Goal: Task Accomplishment & Management: Manage account settings

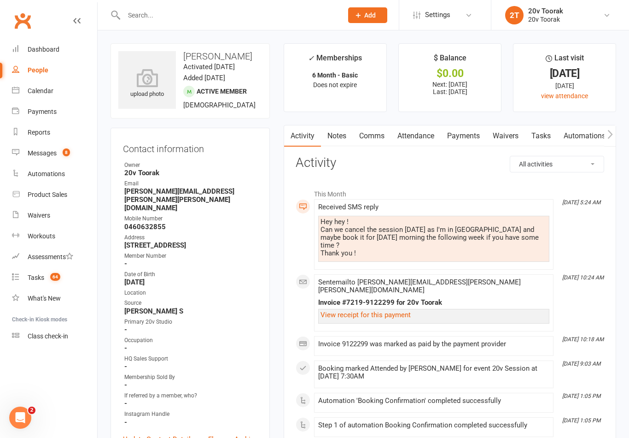
click at [27, 151] on link "Messages 8" at bounding box center [54, 153] width 85 height 21
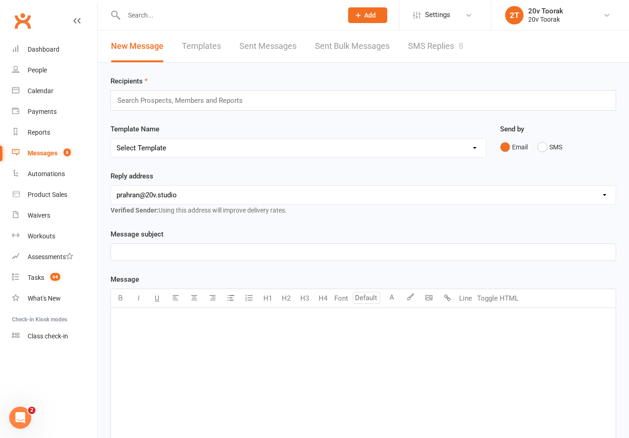
click at [429, 45] on link "SMS Replies 8" at bounding box center [435, 46] width 55 height 32
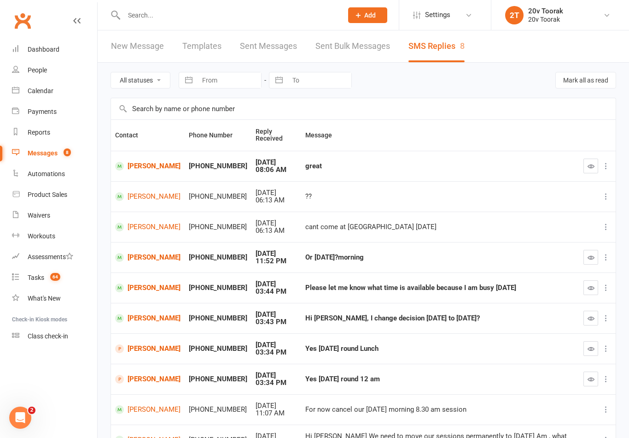
click at [142, 165] on link "David Staughton" at bounding box center [147, 166] width 65 height 9
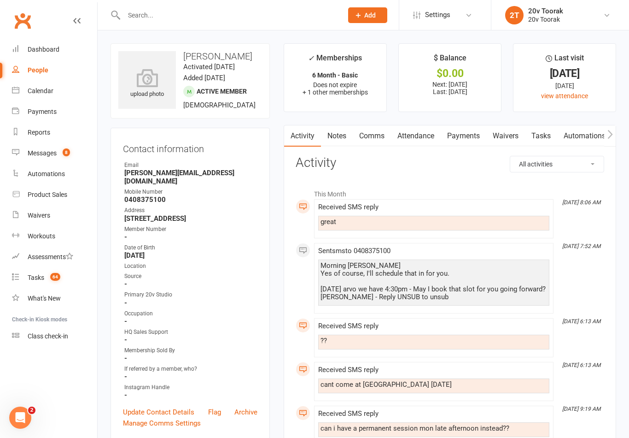
click at [422, 133] on link "Attendance" at bounding box center [416, 135] width 50 height 21
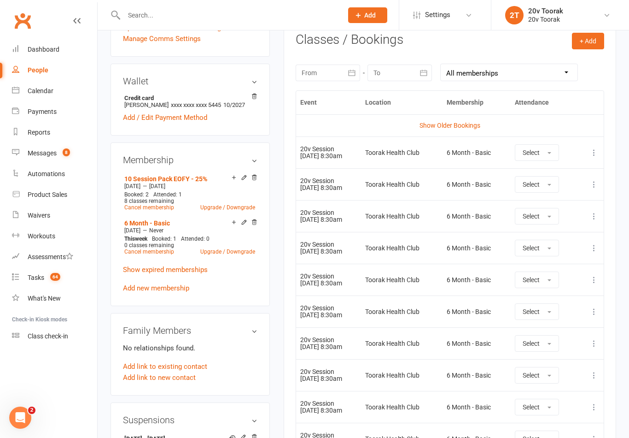
scroll to position [394, 0]
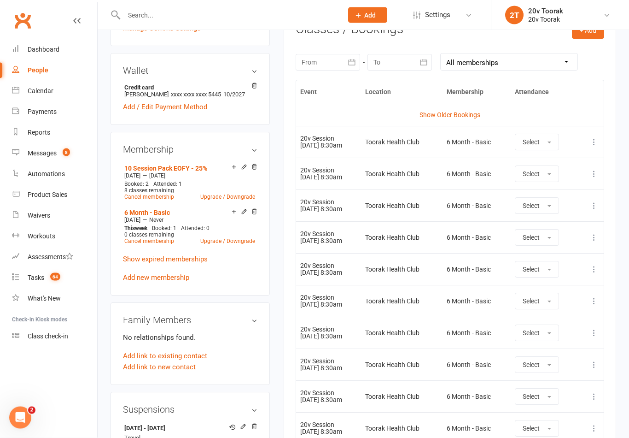
click at [591, 140] on icon at bounding box center [594, 142] width 9 height 9
click at [566, 197] on link "Remove booking" at bounding box center [553, 197] width 91 height 18
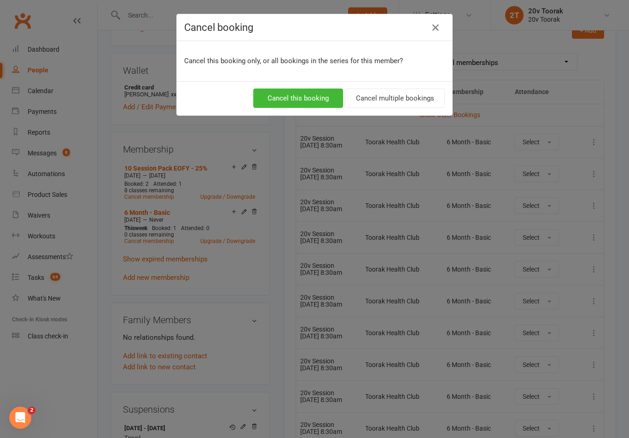
click at [395, 96] on button "Cancel multiple bookings" at bounding box center [396, 97] width 100 height 19
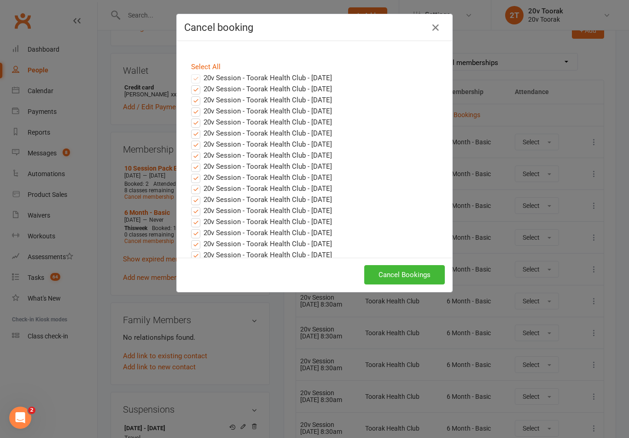
click at [422, 269] on button "Cancel Bookings" at bounding box center [405, 274] width 81 height 19
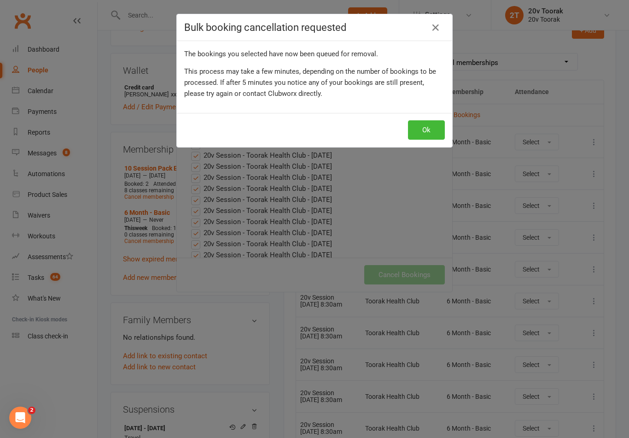
click at [433, 126] on button "Ok" at bounding box center [426, 129] width 37 height 19
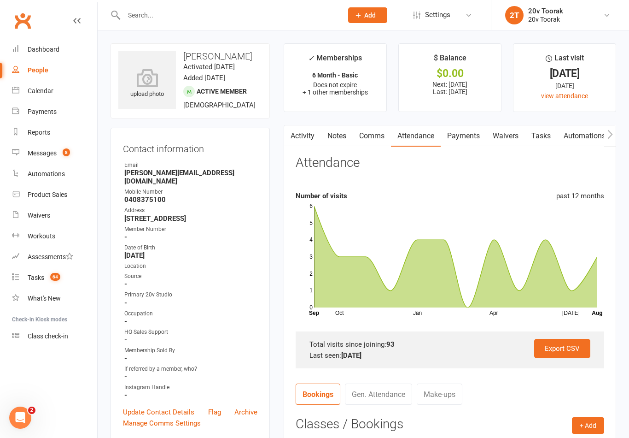
click at [27, 89] on link "Calendar" at bounding box center [54, 91] width 85 height 21
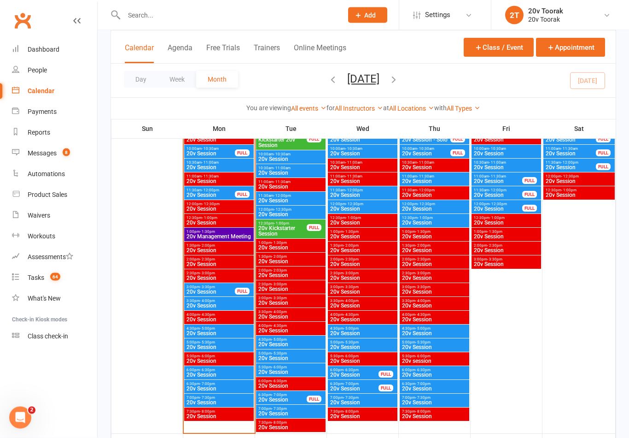
scroll to position [1445, 0]
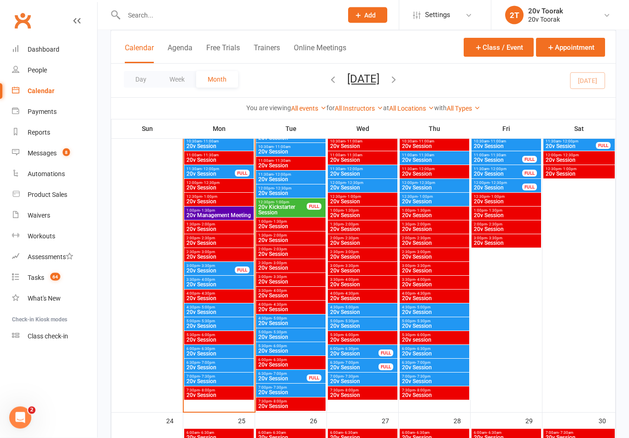
click at [216, 312] on span "20v Session" at bounding box center [219, 313] width 66 height 6
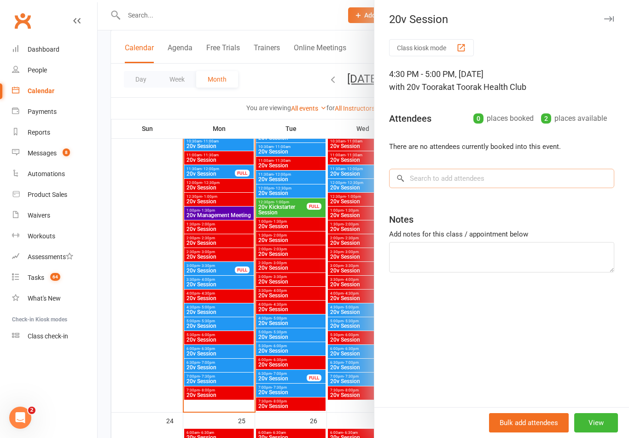
click at [474, 181] on input "search" at bounding box center [501, 178] width 225 height 19
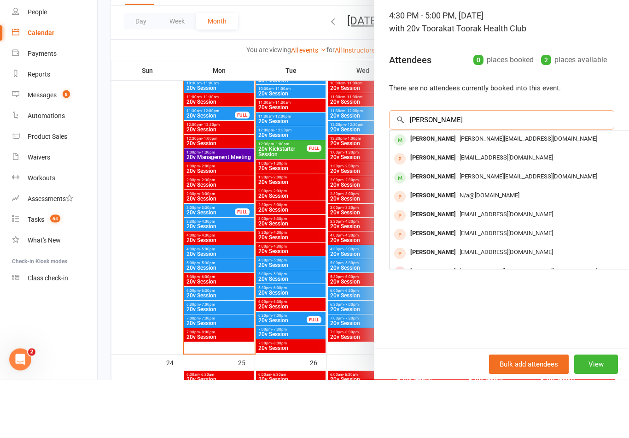
type input "David st"
click at [460, 212] on span "chendavid02@gmail.com" at bounding box center [507, 215] width 94 height 7
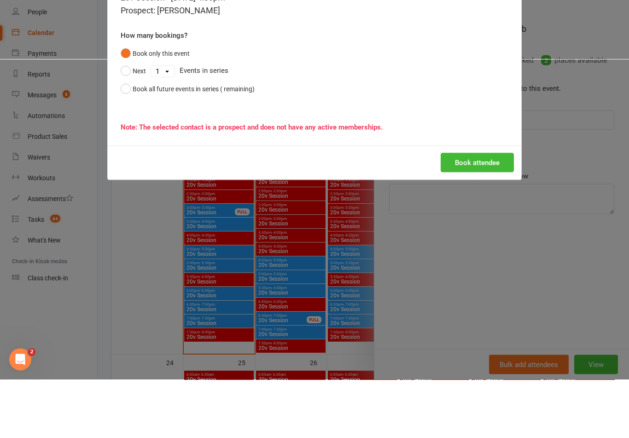
scroll to position [1503, 0]
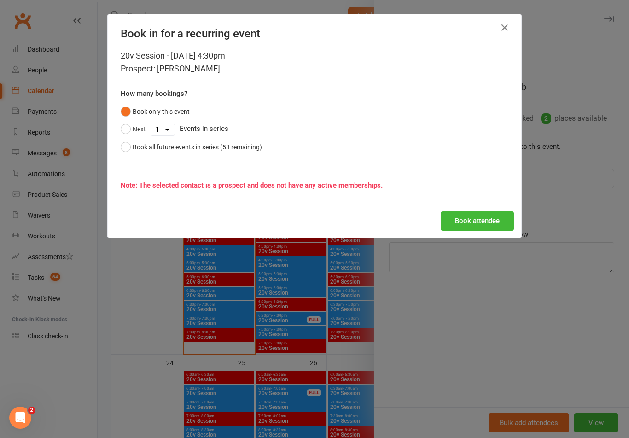
click at [512, 24] on button "button" at bounding box center [505, 27] width 15 height 15
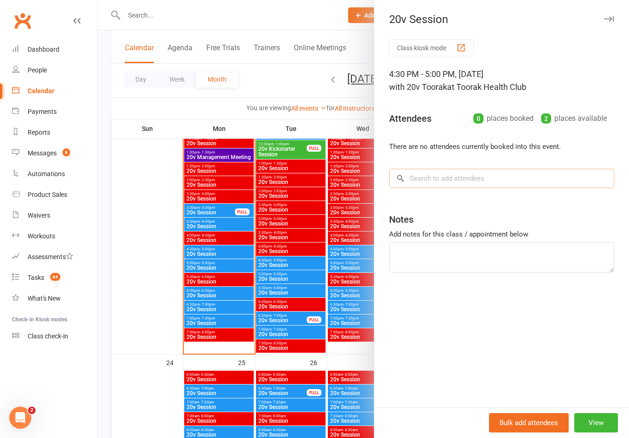
click at [482, 180] on input "search" at bounding box center [501, 178] width 225 height 19
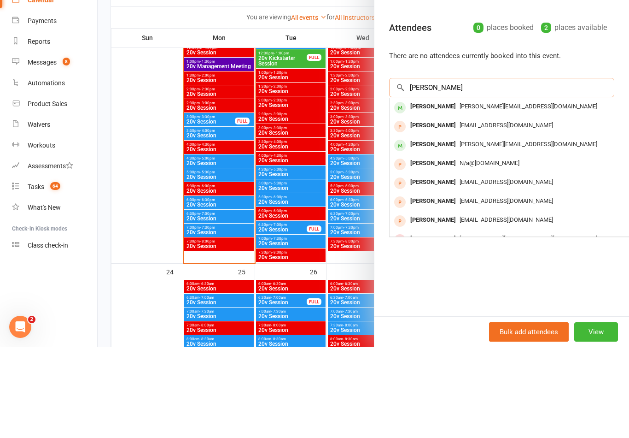
type input "David st"
click at [454, 191] on div "David Staughton" at bounding box center [433, 197] width 53 height 13
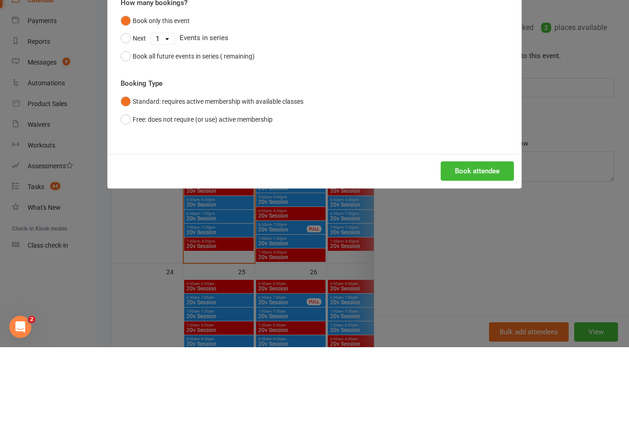
scroll to position [1594, 0]
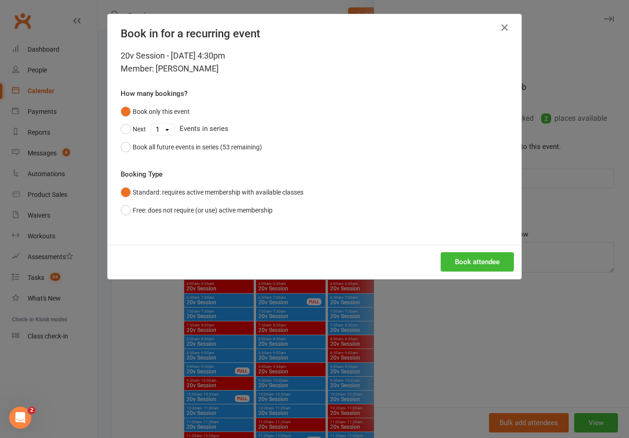
click at [465, 260] on button "Book attendee" at bounding box center [477, 261] width 73 height 19
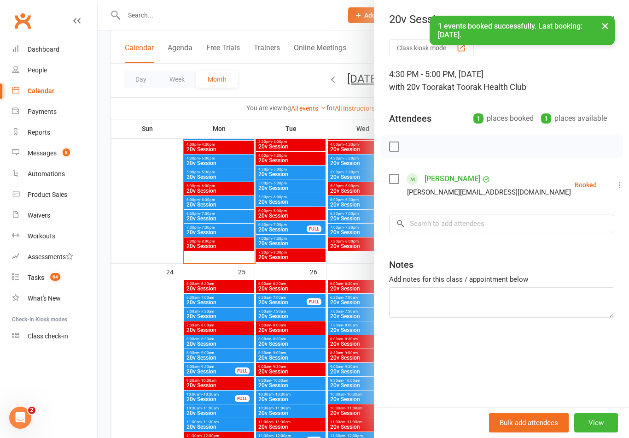
click at [616, 184] on icon at bounding box center [620, 184] width 9 height 9
click at [314, 299] on div at bounding box center [364, 219] width 532 height 438
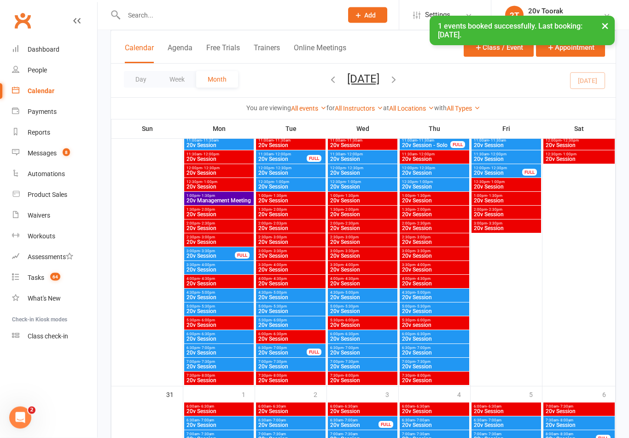
scroll to position [1876, 0]
click at [209, 292] on span "- 5:00pm" at bounding box center [207, 292] width 15 height 4
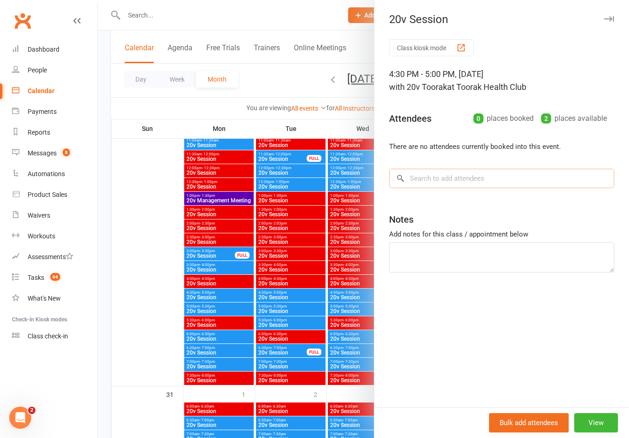
click at [472, 171] on input "search" at bounding box center [501, 178] width 225 height 19
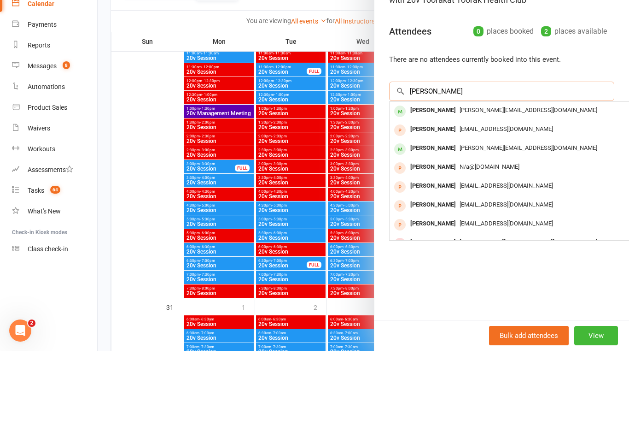
type input "David st"
click at [457, 191] on div "[PERSON_NAME]" at bounding box center [433, 197] width 53 height 13
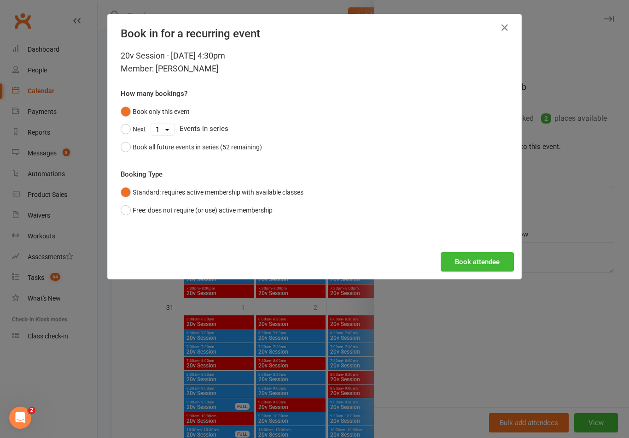
click at [247, 154] on button "Book all future events in series (52 remaining)" at bounding box center [191, 147] width 141 height 18
click at [476, 262] on button "Book attendee" at bounding box center [477, 261] width 73 height 19
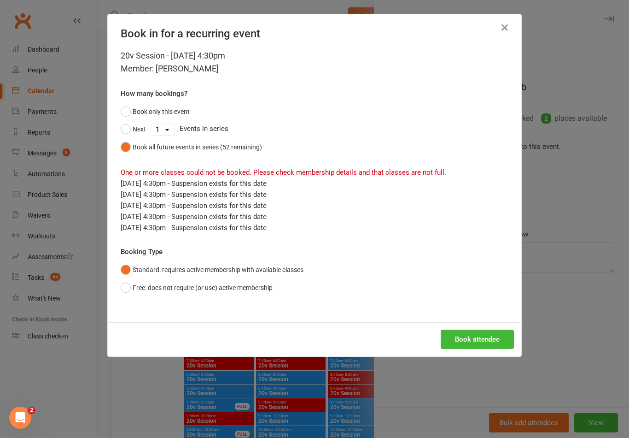
click at [482, 342] on button "Book attendee" at bounding box center [477, 338] width 73 height 19
click at [130, 129] on button "Next" at bounding box center [133, 129] width 25 height 18
click at [168, 127] on select "1 2 3 4 5 6 7 8 9 10 11 12 13 14 15 16 17 18 19 20 21 22 23 24 25 26 27 28 29 3…" at bounding box center [163, 129] width 24 height 11
select select "28"
click at [493, 18] on div "Book in for a recurring event" at bounding box center [315, 31] width 414 height 35
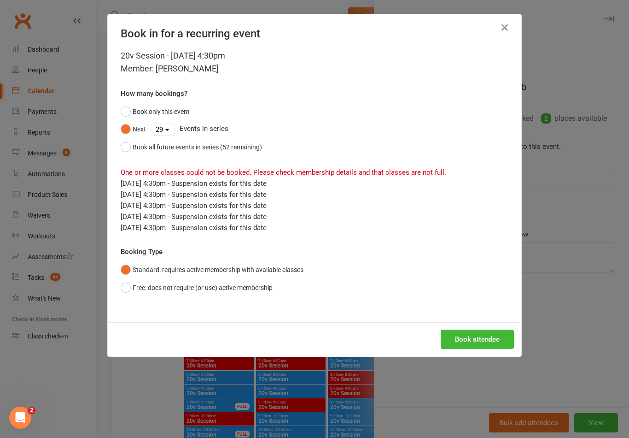
click at [506, 33] on icon "button" at bounding box center [505, 27] width 11 height 11
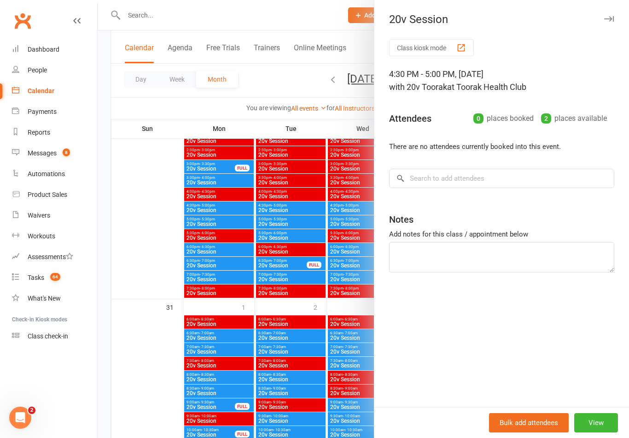
click at [325, 361] on div at bounding box center [364, 219] width 532 height 438
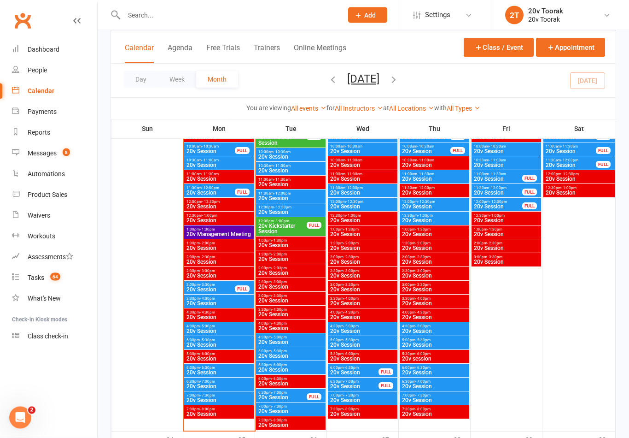
scroll to position [1427, 0]
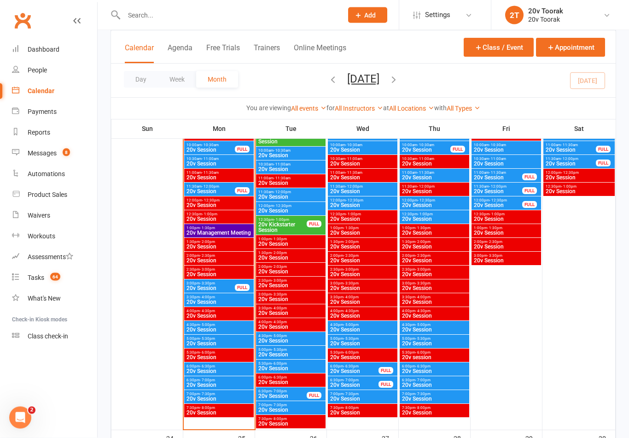
click at [218, 325] on span "4:30pm - 5:00pm" at bounding box center [219, 325] width 66 height 4
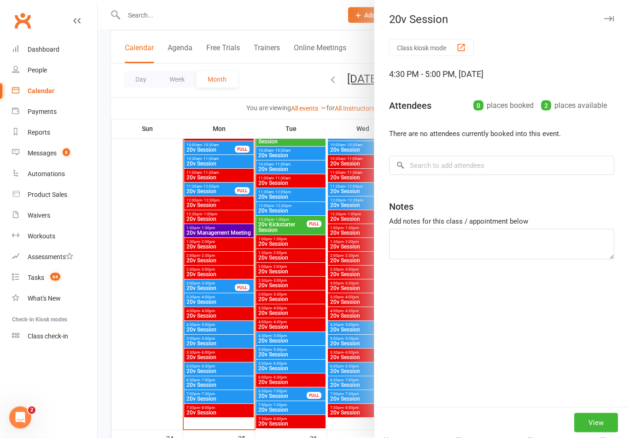
scroll to position [1428, 0]
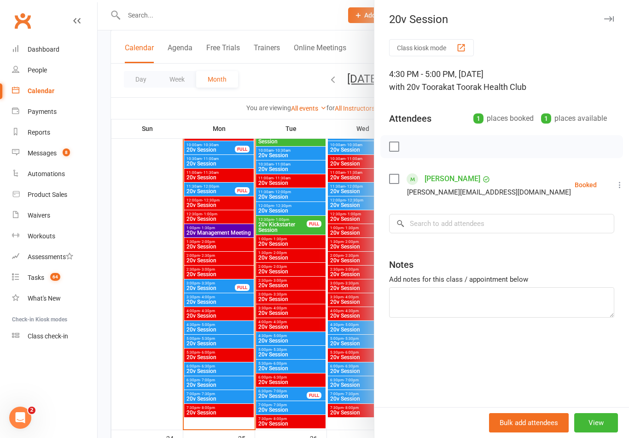
click at [454, 177] on link "[PERSON_NAME]" at bounding box center [453, 178] width 56 height 15
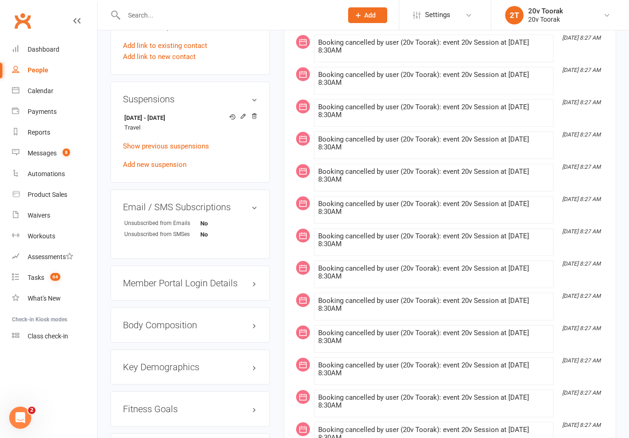
scroll to position [705, 0]
click at [22, 95] on link "Calendar" at bounding box center [54, 91] width 85 height 21
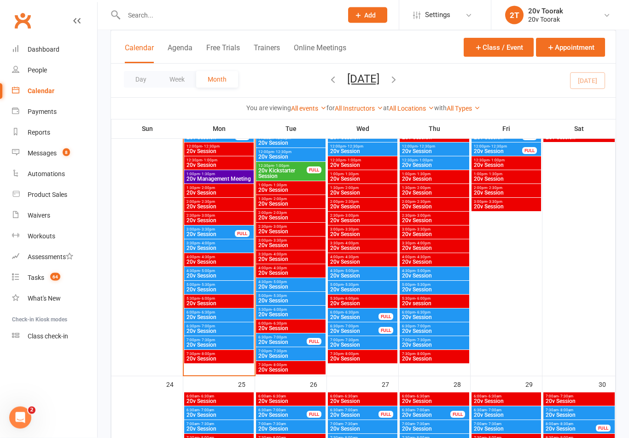
click at [219, 273] on span "20v Session" at bounding box center [219, 276] width 66 height 6
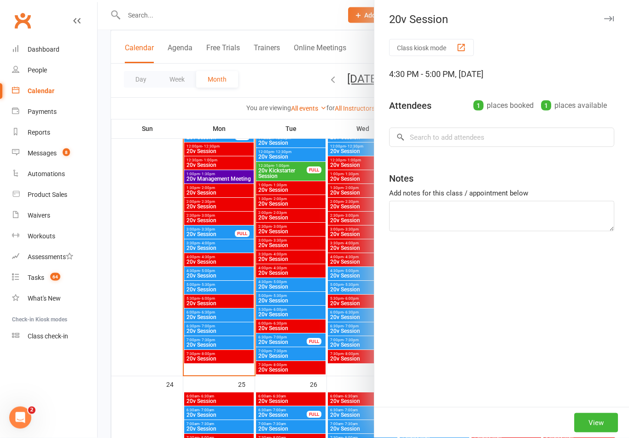
scroll to position [1482, 0]
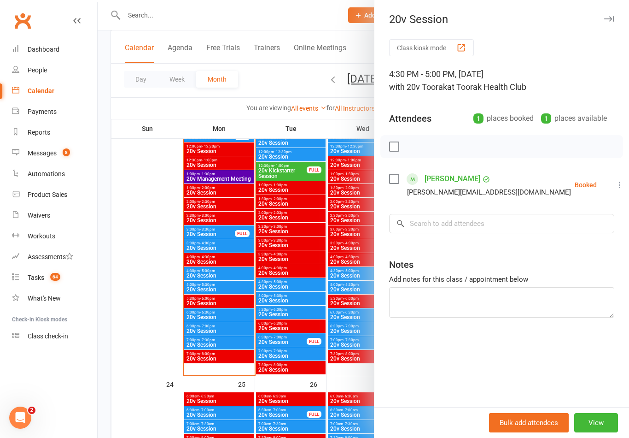
click at [452, 178] on link "[PERSON_NAME]" at bounding box center [453, 178] width 56 height 15
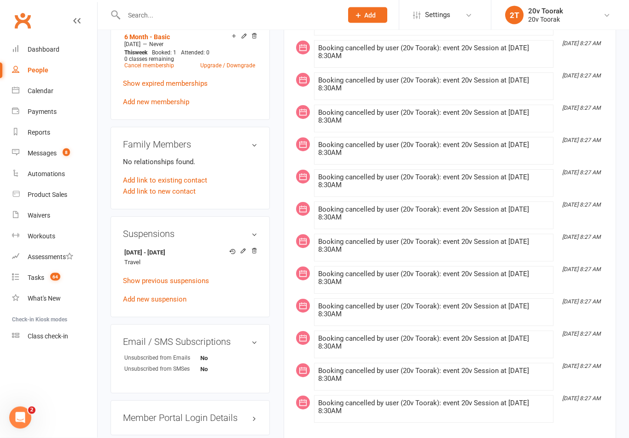
scroll to position [570, 0]
click at [252, 254] on icon at bounding box center [254, 250] width 6 height 6
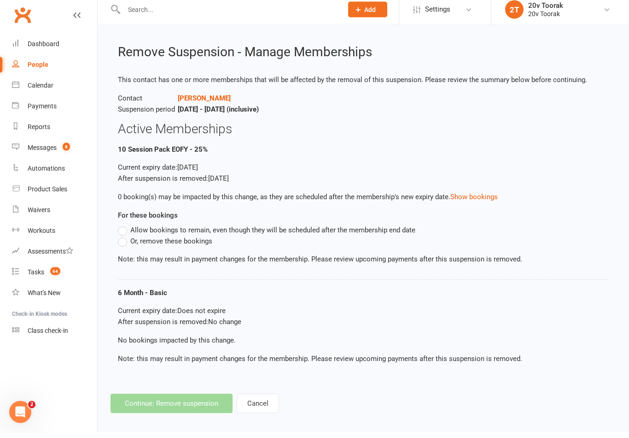
scroll to position [7, 0]
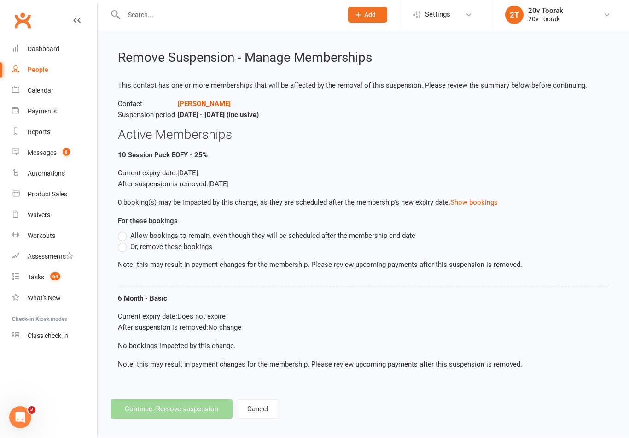
click at [127, 232] on label "Allow bookings to remain, even though they will be scheduled after the membersh…" at bounding box center [267, 235] width 298 height 11
click at [124, 230] on input "Allow bookings to remain, even though they will be scheduled after the membersh…" at bounding box center [121, 230] width 6 height 0
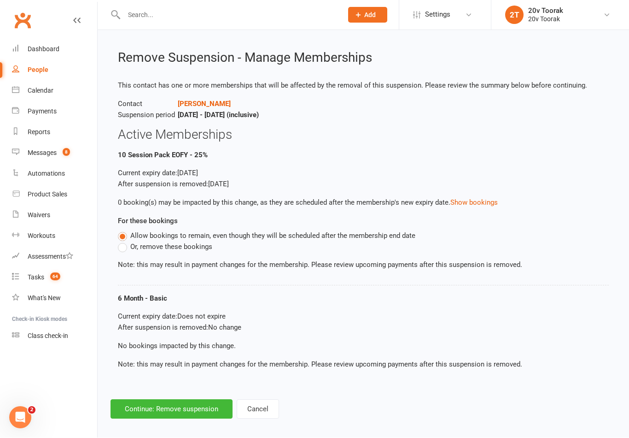
click at [192, 405] on button "Continue: Remove suspension" at bounding box center [172, 409] width 122 height 19
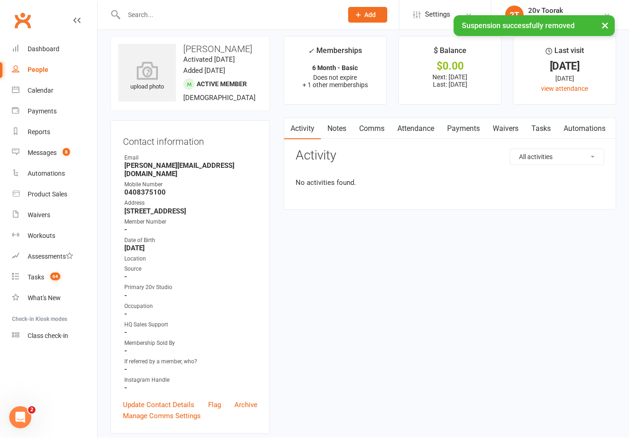
scroll to position [7, 0]
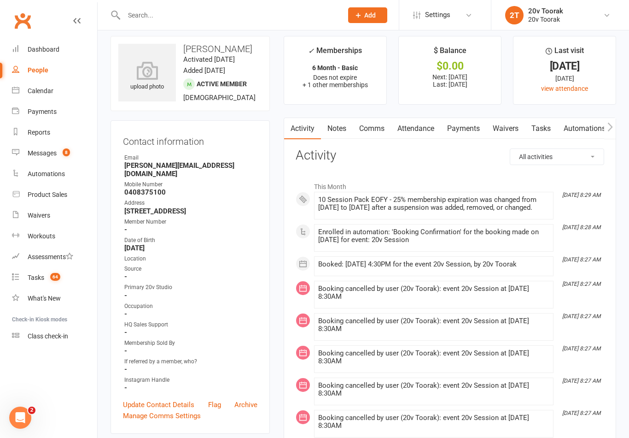
click at [22, 89] on link "Calendar" at bounding box center [54, 91] width 85 height 21
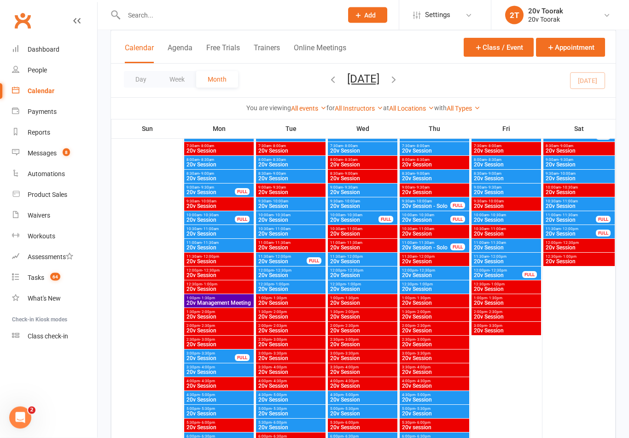
scroll to position [1814, 0]
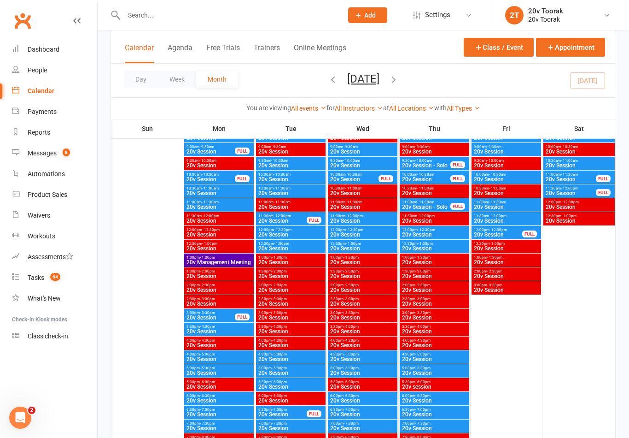
click at [213, 357] on span "20v Session" at bounding box center [219, 359] width 66 height 6
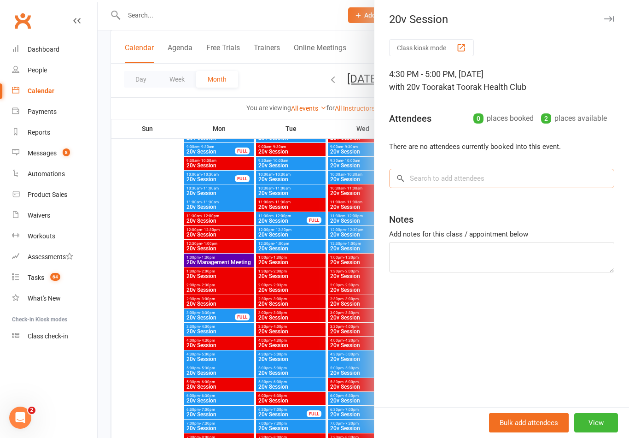
click at [459, 178] on input "search" at bounding box center [501, 178] width 225 height 19
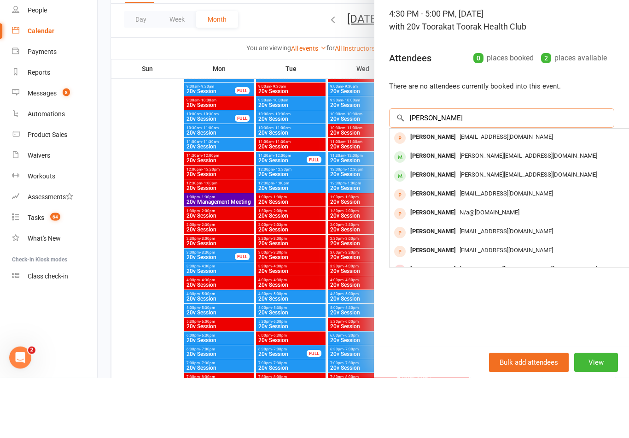
type input "David"
click at [458, 229] on div "[PERSON_NAME]" at bounding box center [433, 235] width 53 height 13
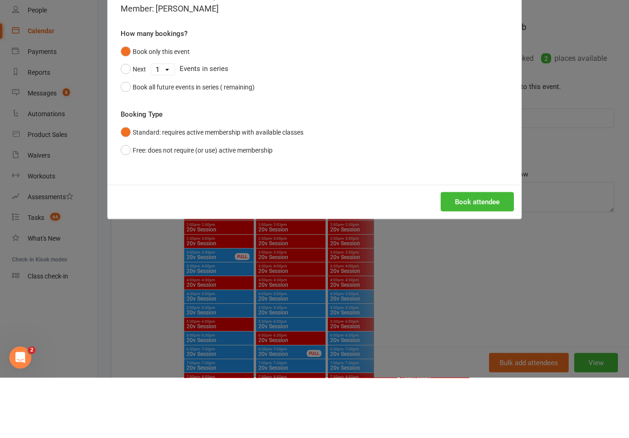
scroll to position [1874, 0]
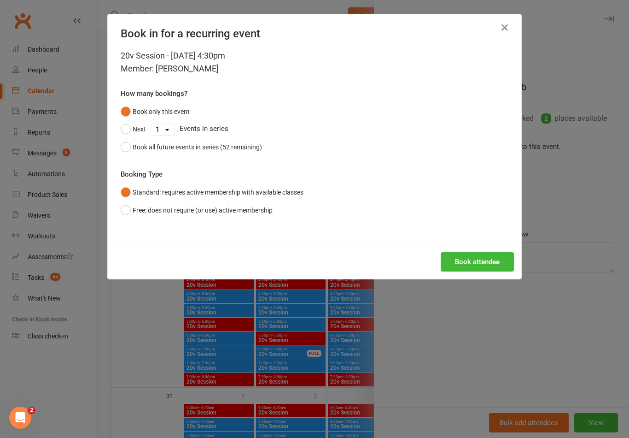
click at [236, 142] on div "Book all future events in series (52 remaining)" at bounding box center [197, 147] width 129 height 10
click at [497, 265] on button "Book attendee" at bounding box center [477, 261] width 73 height 19
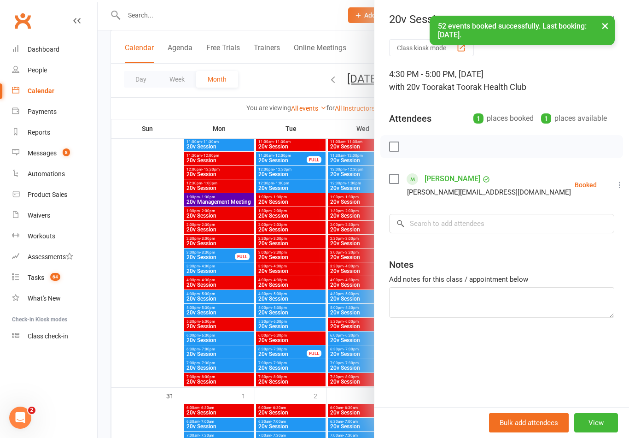
click at [445, 175] on link "[PERSON_NAME]" at bounding box center [453, 178] width 56 height 15
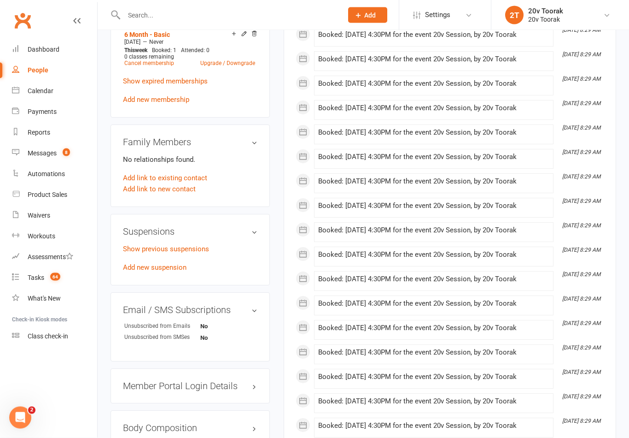
click at [165, 272] on link "Add new suspension" at bounding box center [155, 268] width 64 height 8
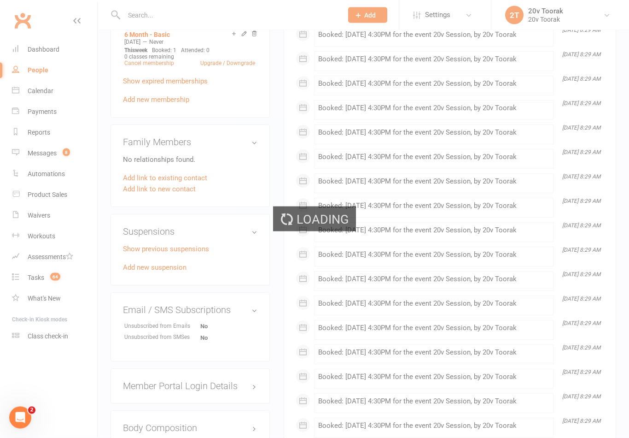
scroll to position [573, 0]
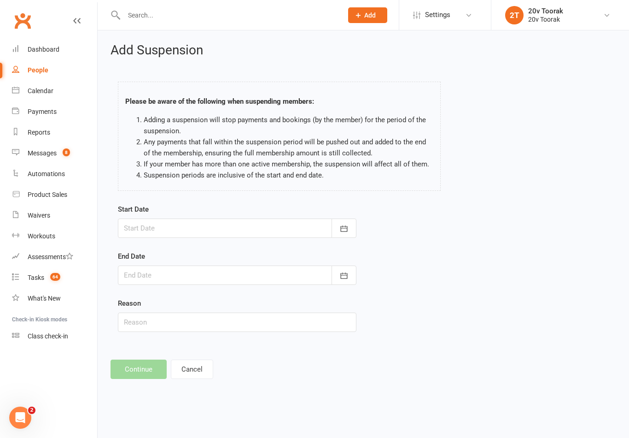
click at [337, 231] on button "button" at bounding box center [344, 227] width 25 height 19
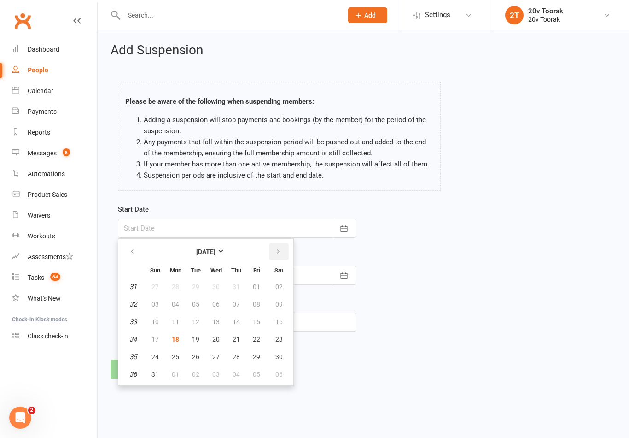
click at [276, 253] on icon "button" at bounding box center [278, 251] width 6 height 7
click at [159, 337] on button "21" at bounding box center [155, 339] width 19 height 17
type input "21 Sep 2025"
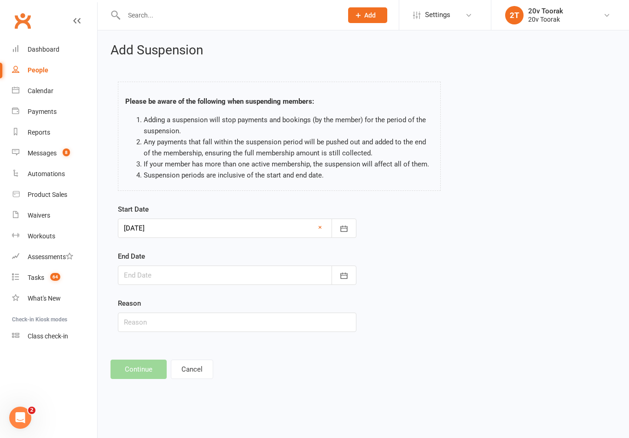
click at [353, 277] on button "button" at bounding box center [344, 274] width 25 height 19
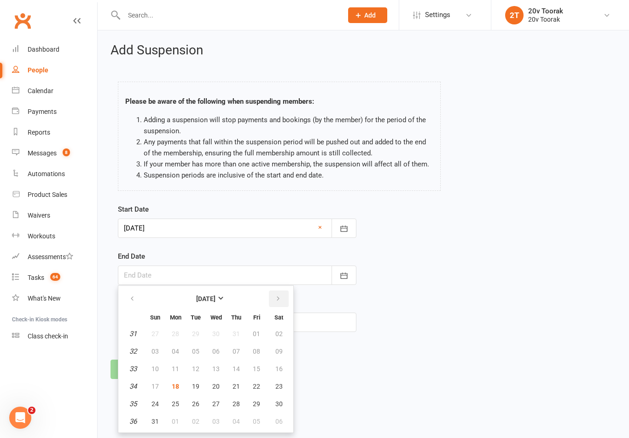
click at [280, 295] on icon "button" at bounding box center [278, 298] width 6 height 7
click at [280, 300] on icon "button" at bounding box center [278, 298] width 6 height 7
click at [160, 399] on button "26" at bounding box center [155, 403] width 19 height 17
type input "26 Oct 2025"
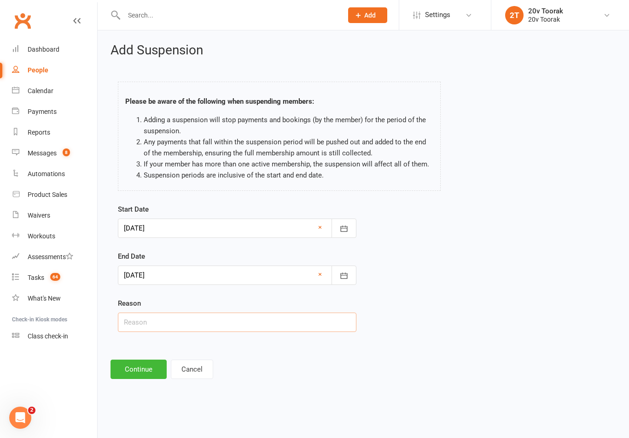
click at [213, 313] on input "text" at bounding box center [237, 321] width 239 height 19
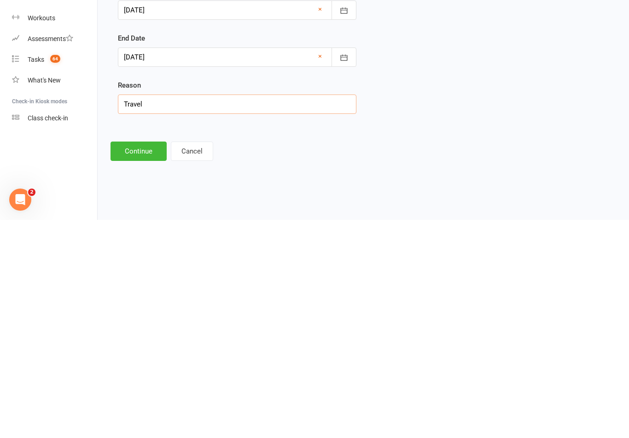
type input "Travel"
click at [125, 359] on button "Continue" at bounding box center [139, 368] width 56 height 19
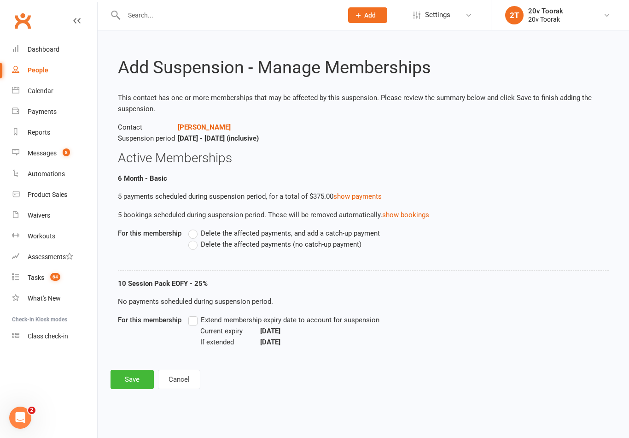
click at [252, 243] on span "Delete the affected payments (no catch-up payment)" at bounding box center [281, 244] width 161 height 10
click at [194, 239] on input "Delete the affected payments (no catch-up payment)" at bounding box center [191, 239] width 6 height 0
click at [341, 316] on span "Extend membership expiry date to account for suspension" at bounding box center [290, 319] width 179 height 10
click at [194, 314] on input "Extend membership expiry date to account for suspension" at bounding box center [191, 314] width 6 height 0
click at [121, 378] on button "Save" at bounding box center [132, 379] width 43 height 19
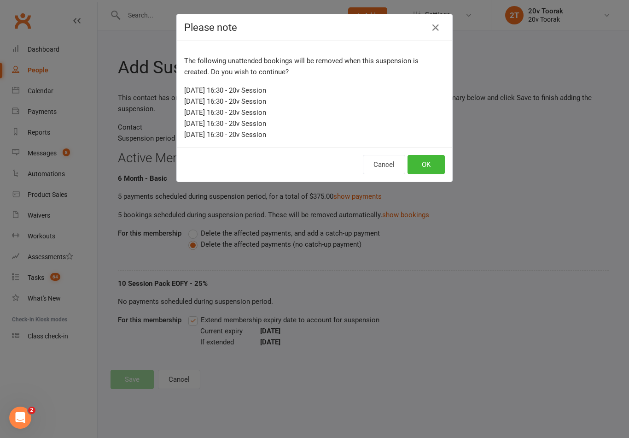
click at [432, 163] on button "OK" at bounding box center [426, 164] width 37 height 19
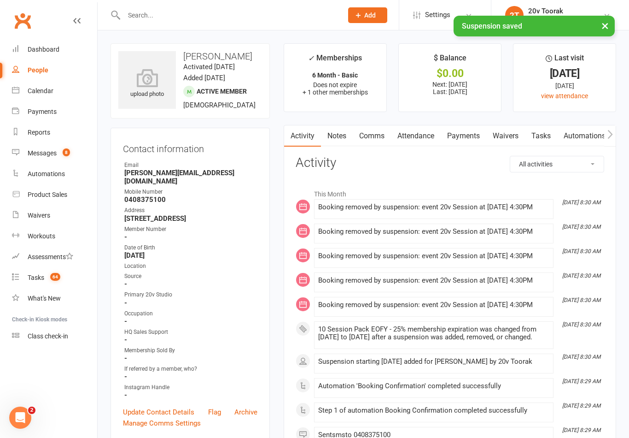
click at [29, 148] on link "Messages 8" at bounding box center [54, 153] width 85 height 21
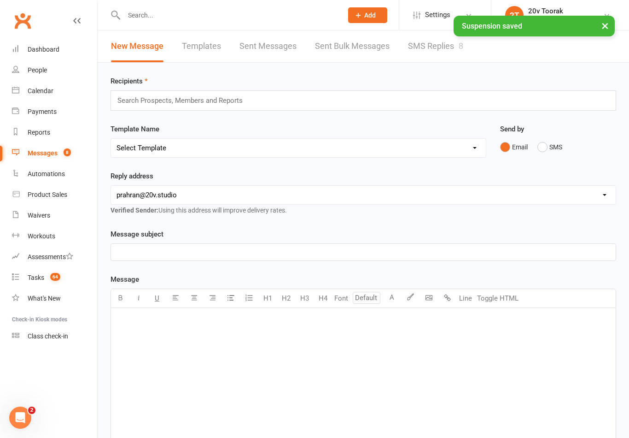
click at [435, 59] on link "SMS Replies 8" at bounding box center [435, 46] width 55 height 32
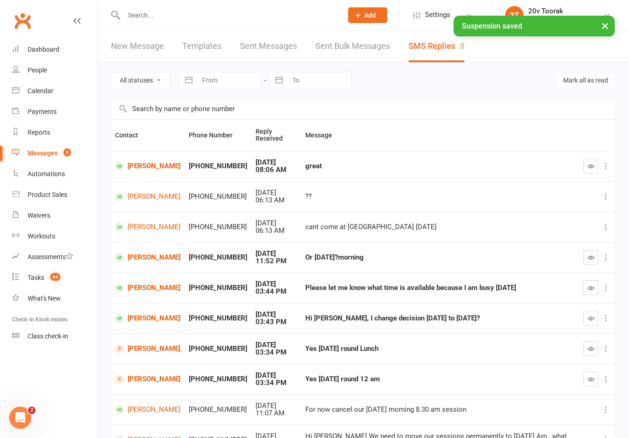
click at [596, 162] on button "button" at bounding box center [591, 166] width 15 height 15
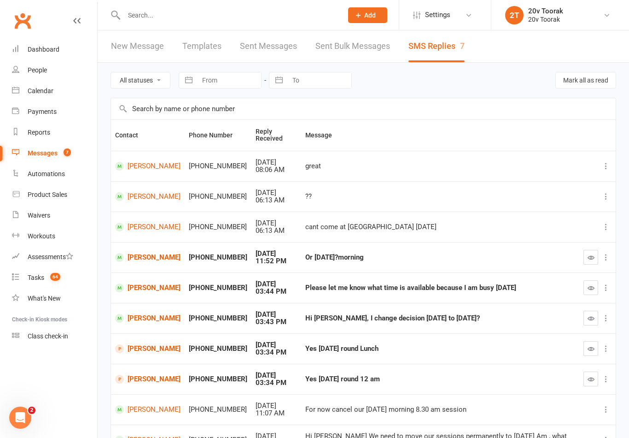
click at [19, 92] on link "Calendar" at bounding box center [54, 91] width 85 height 21
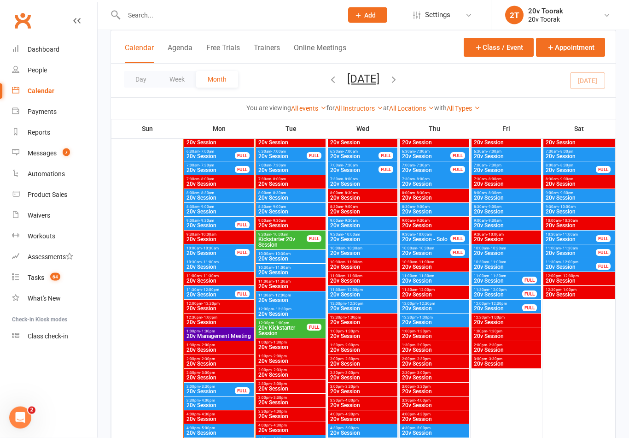
scroll to position [1308, 0]
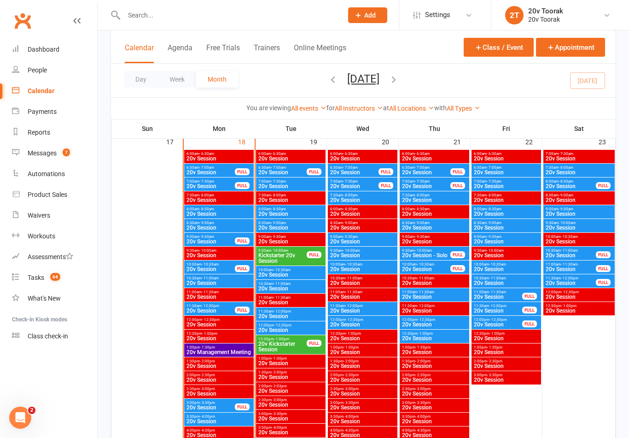
click at [214, 211] on span "20v Session" at bounding box center [219, 214] width 66 height 6
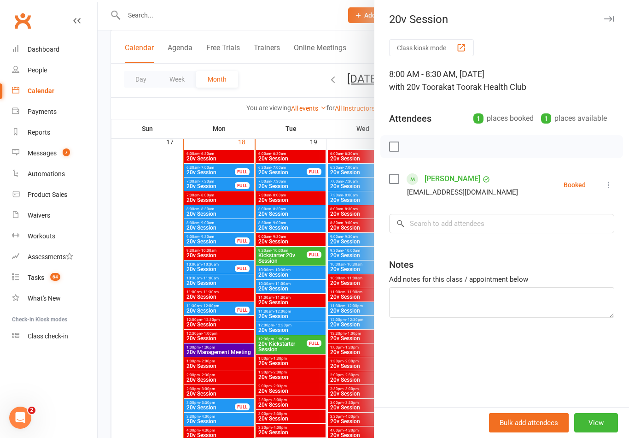
click at [606, 188] on icon at bounding box center [609, 184] width 9 height 9
click at [565, 240] on link "Check in" at bounding box center [564, 239] width 99 height 18
click at [297, 257] on div at bounding box center [364, 219] width 532 height 438
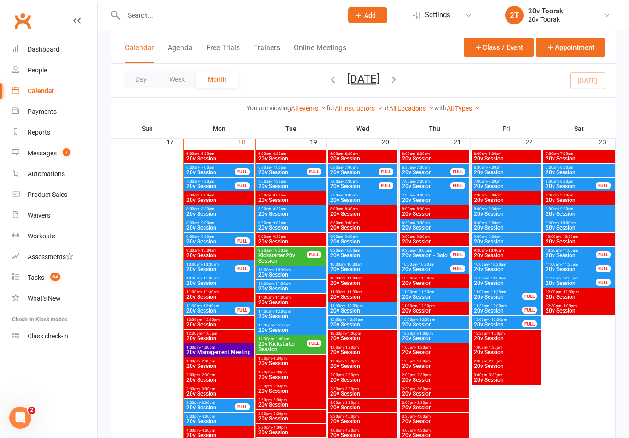
click at [235, 180] on span "7:00am - 7:30am" at bounding box center [210, 181] width 49 height 4
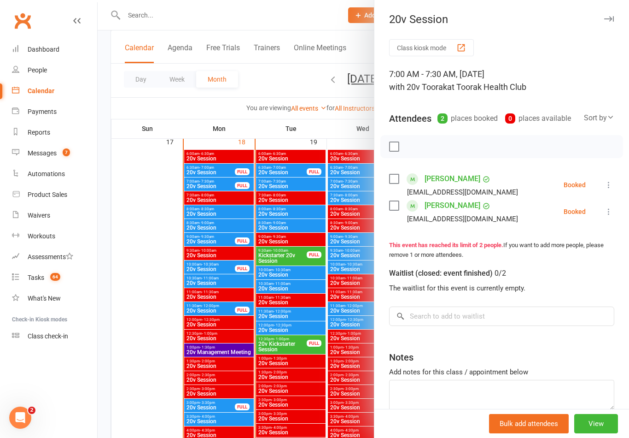
click at [612, 182] on icon at bounding box center [609, 184] width 9 height 9
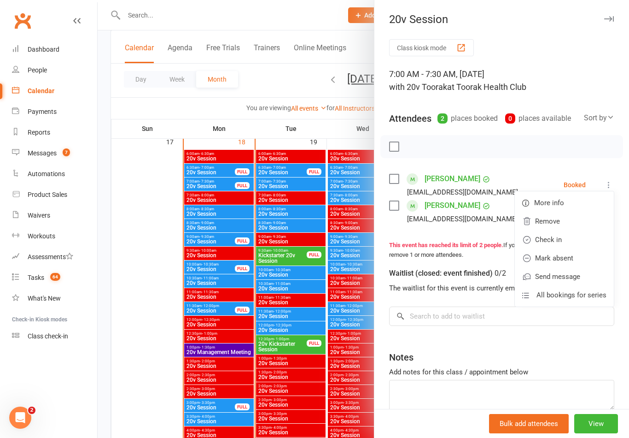
click at [571, 241] on link "Check in" at bounding box center [564, 239] width 99 height 18
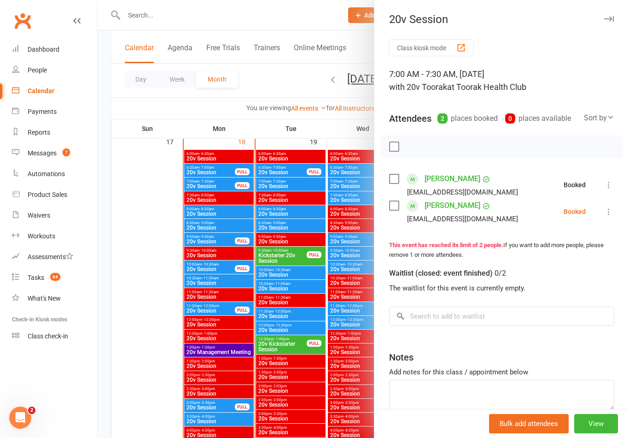
click at [612, 207] on icon at bounding box center [609, 211] width 9 height 9
click at [572, 266] on link "Check in" at bounding box center [564, 266] width 99 height 18
click at [304, 249] on div at bounding box center [364, 219] width 532 height 438
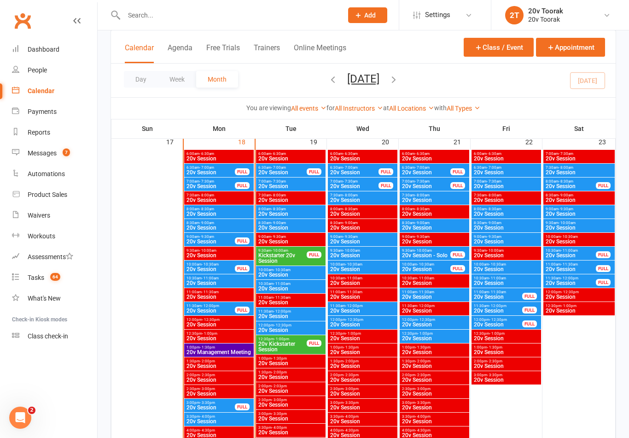
click at [229, 171] on span "20v Session" at bounding box center [210, 173] width 49 height 6
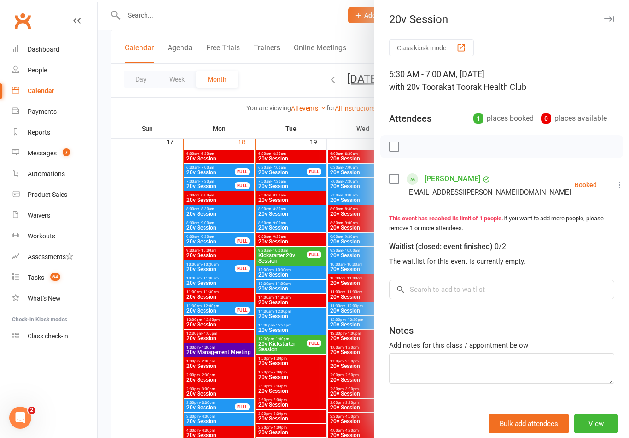
click at [615, 190] on button at bounding box center [620, 184] width 11 height 11
click at [577, 241] on link "Check in" at bounding box center [575, 239] width 99 height 18
click at [308, 305] on div at bounding box center [364, 219] width 532 height 438
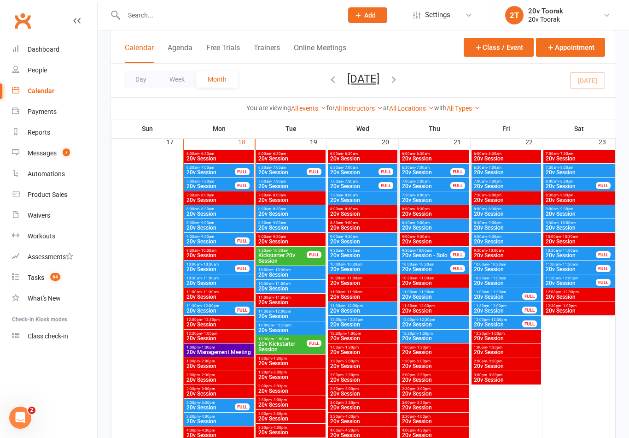
click at [228, 226] on span "20v Session" at bounding box center [219, 228] width 66 height 6
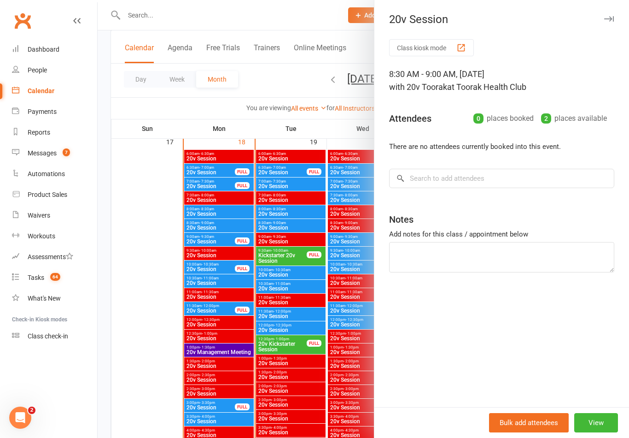
click at [221, 261] on div at bounding box center [364, 219] width 532 height 438
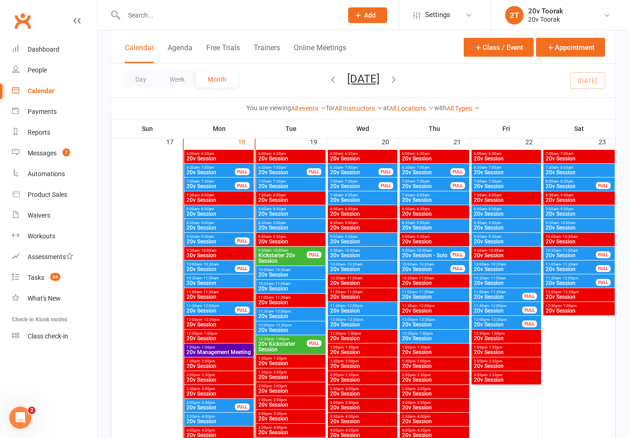
click at [212, 237] on span "- 9:30am" at bounding box center [207, 237] width 15 height 4
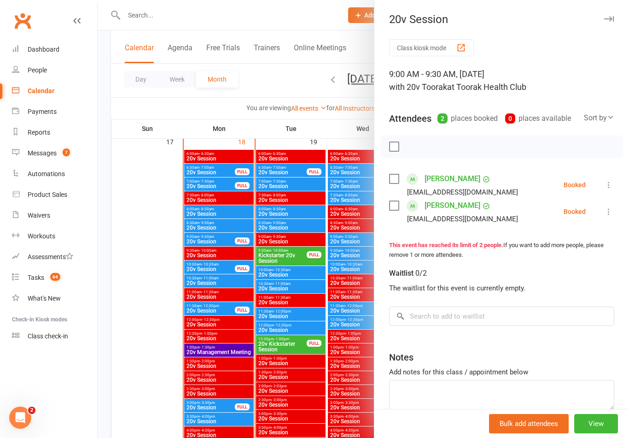
click at [613, 185] on icon at bounding box center [609, 184] width 9 height 9
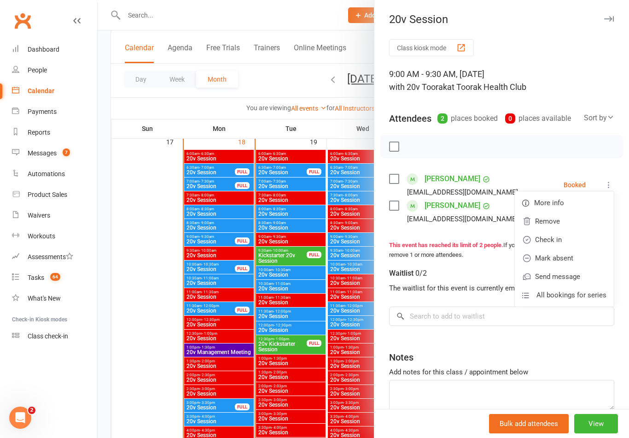
click at [568, 222] on link "Remove" at bounding box center [564, 221] width 99 height 18
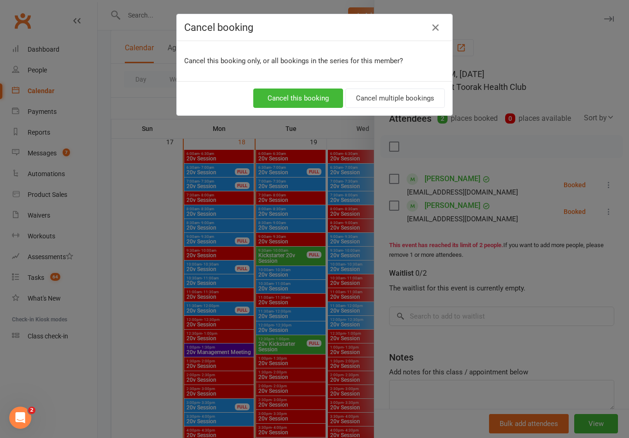
click at [309, 101] on button "Cancel this booking" at bounding box center [298, 97] width 90 height 19
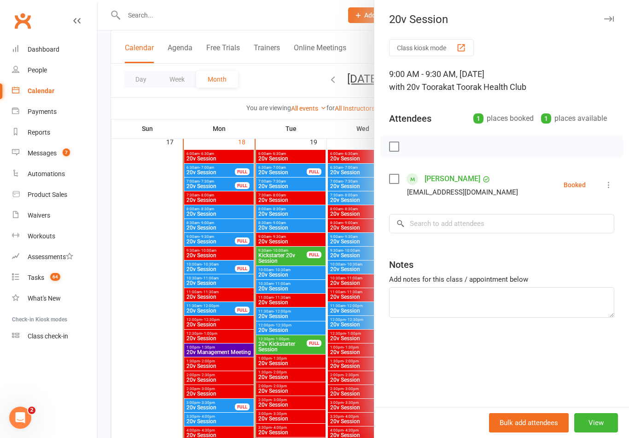
click at [297, 385] on div at bounding box center [364, 219] width 532 height 438
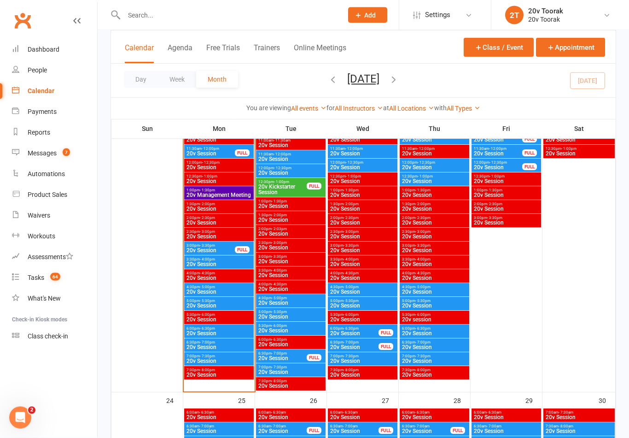
scroll to position [1465, 0]
click at [217, 262] on span "20v Session" at bounding box center [219, 264] width 66 height 6
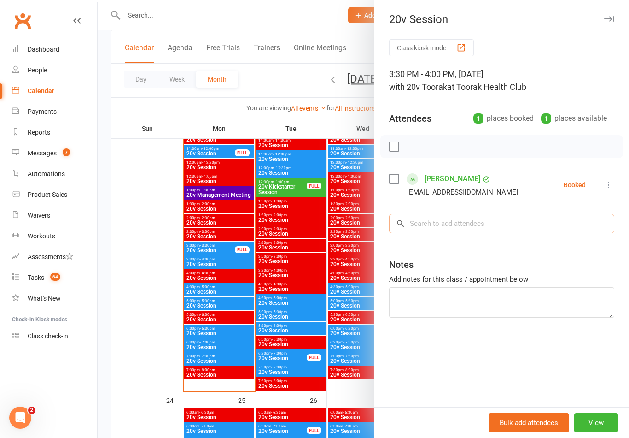
click at [462, 230] on input "search" at bounding box center [501, 223] width 225 height 19
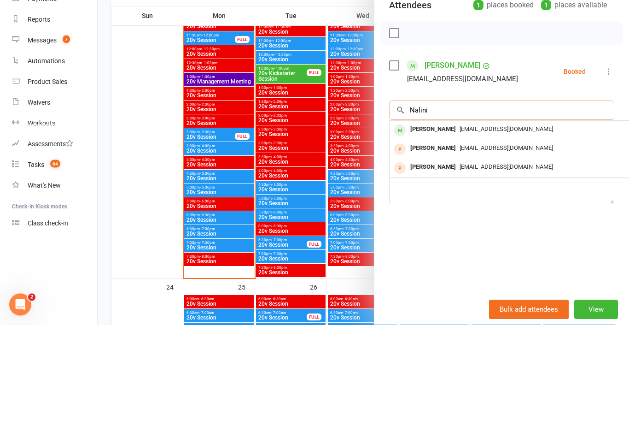
type input "Nalini"
click at [463, 239] on span "n_kandiah@hotmail.com" at bounding box center [507, 242] width 94 height 7
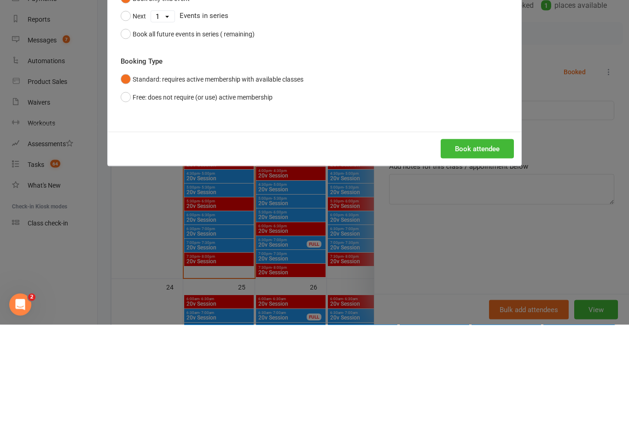
scroll to position [1579, 0]
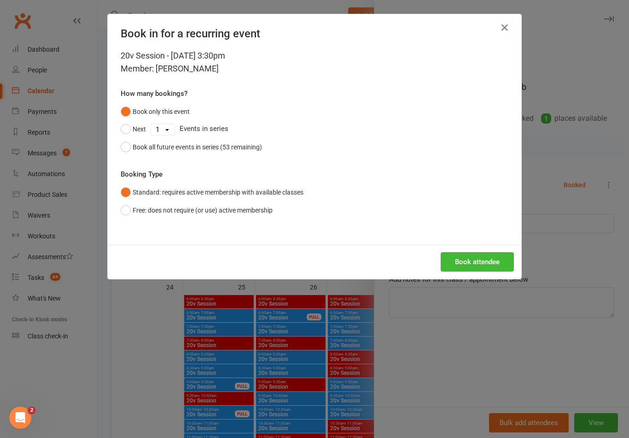
click at [491, 264] on button "Book attendee" at bounding box center [477, 261] width 73 height 19
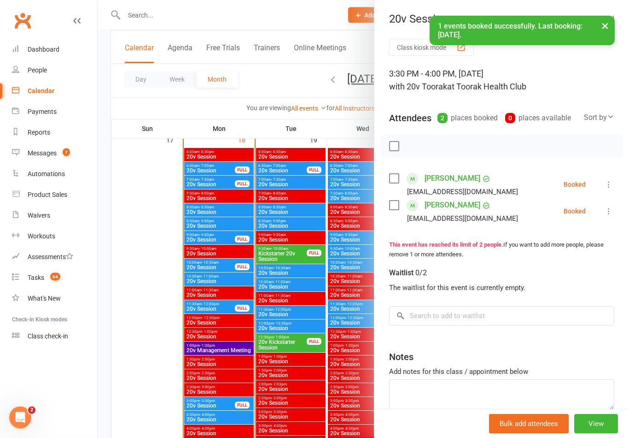
click at [303, 262] on div at bounding box center [364, 219] width 532 height 438
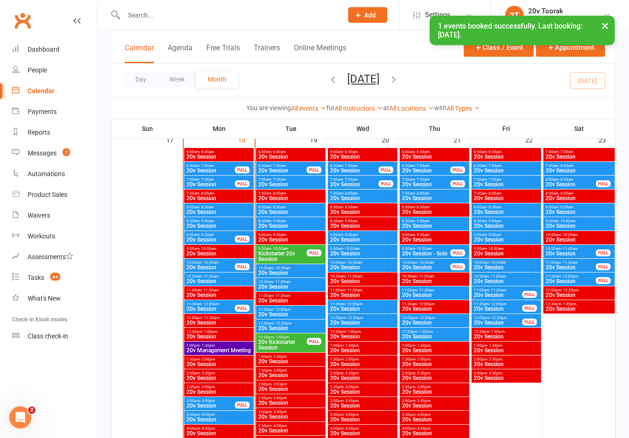
scroll to position [1310, 0]
click at [221, 223] on span "20v Session" at bounding box center [219, 226] width 66 height 6
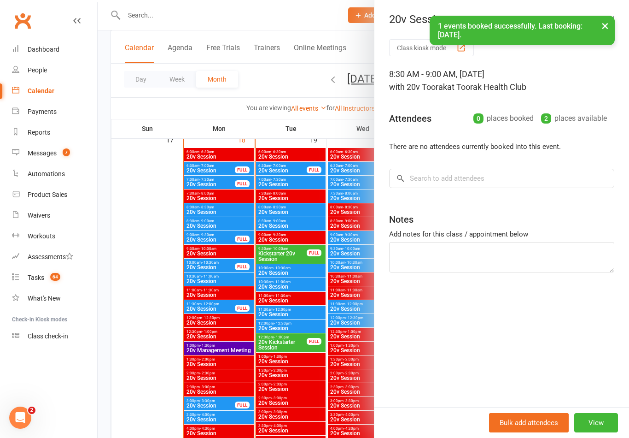
click at [232, 257] on div at bounding box center [364, 219] width 532 height 438
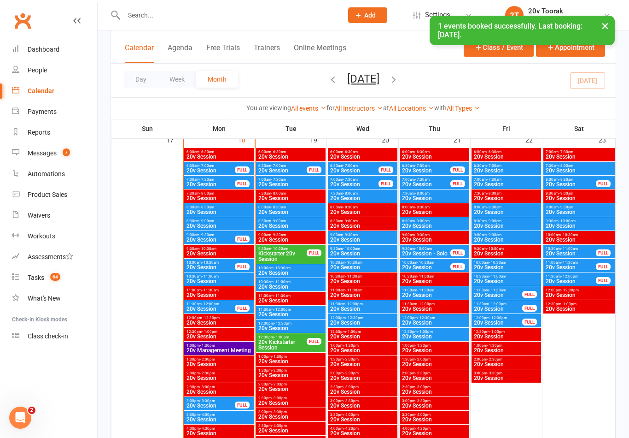
click at [220, 238] on span "20v Session" at bounding box center [210, 240] width 49 height 6
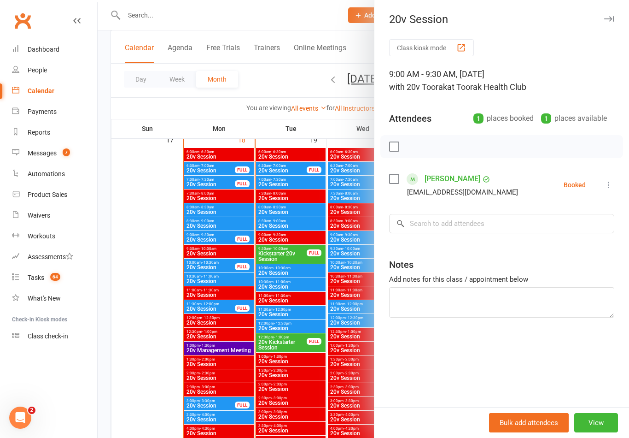
click at [613, 185] on icon at bounding box center [609, 184] width 9 height 9
click at [566, 221] on link "Remove" at bounding box center [564, 221] width 99 height 18
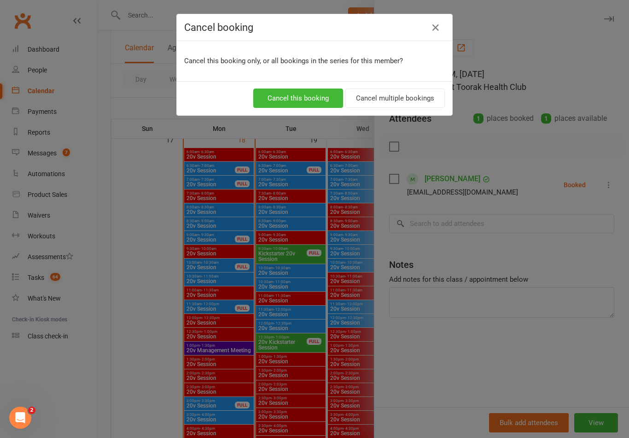
click at [314, 98] on button "Cancel this booking" at bounding box center [298, 97] width 90 height 19
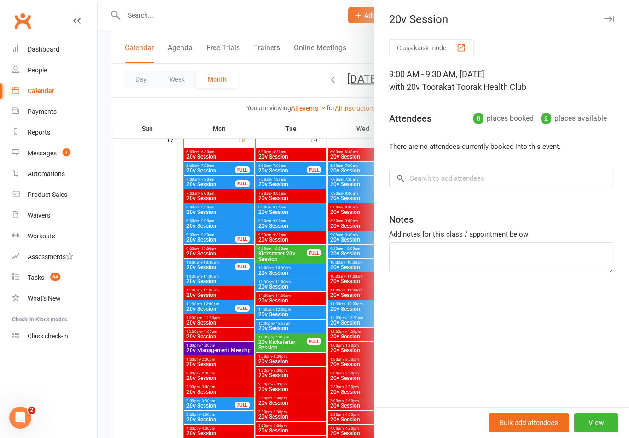
click at [27, 147] on link "Messages 7" at bounding box center [54, 153] width 85 height 21
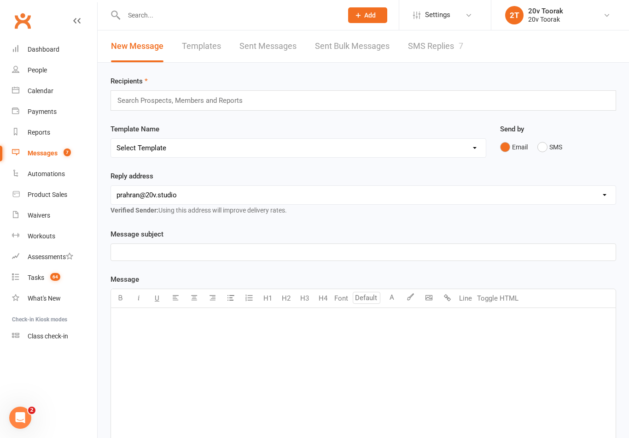
click at [435, 45] on link "SMS Replies 7" at bounding box center [435, 46] width 55 height 32
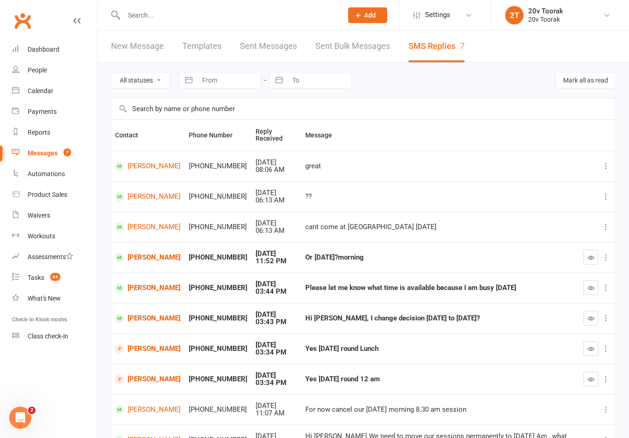
click at [162, 253] on link "[PERSON_NAME]" at bounding box center [147, 257] width 65 height 9
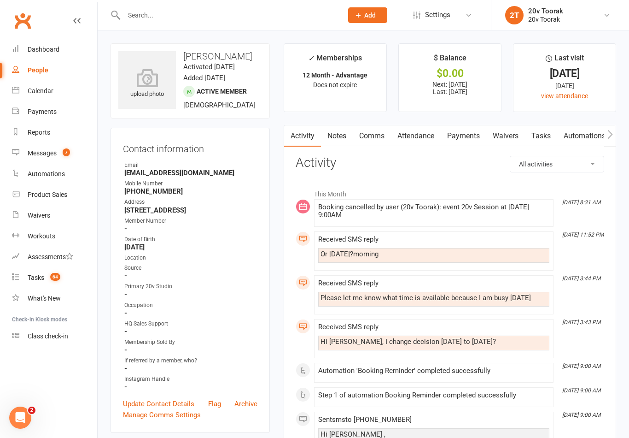
click at [376, 125] on link "Comms" at bounding box center [372, 135] width 38 height 21
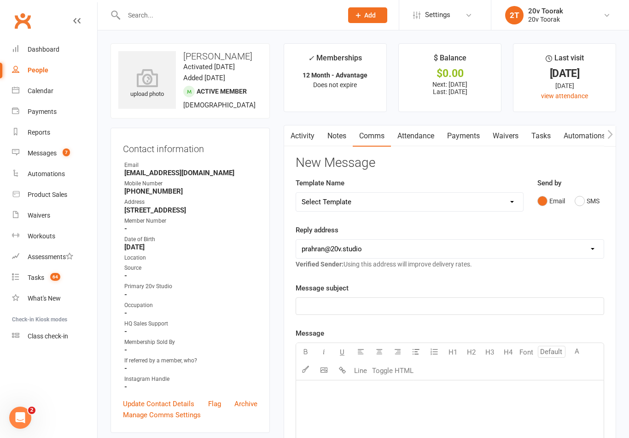
click at [591, 206] on button "SMS" at bounding box center [587, 201] width 25 height 18
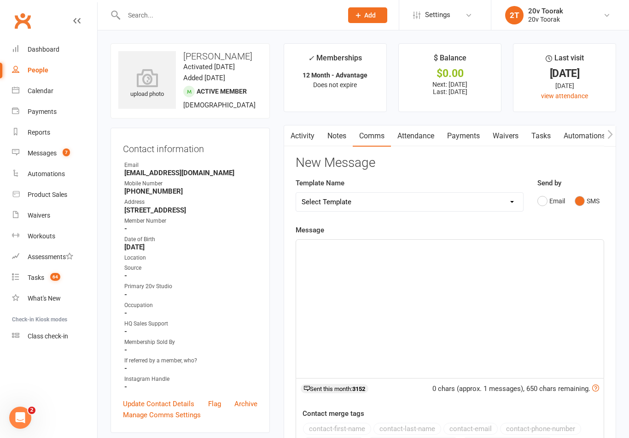
click at [405, 300] on div "﻿" at bounding box center [450, 309] width 308 height 138
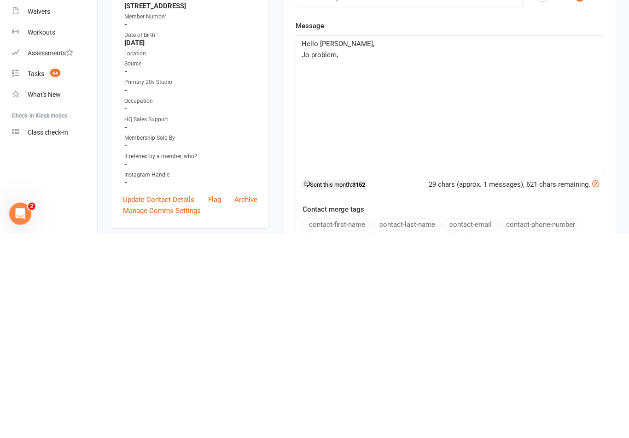
click at [316, 253] on p "Jo problem," at bounding box center [450, 258] width 297 height 11
click at [308, 255] on span "Jo problem," at bounding box center [320, 259] width 36 height 8
click at [435, 240] on div "Hello Nicky, No problem," at bounding box center [450, 309] width 308 height 138
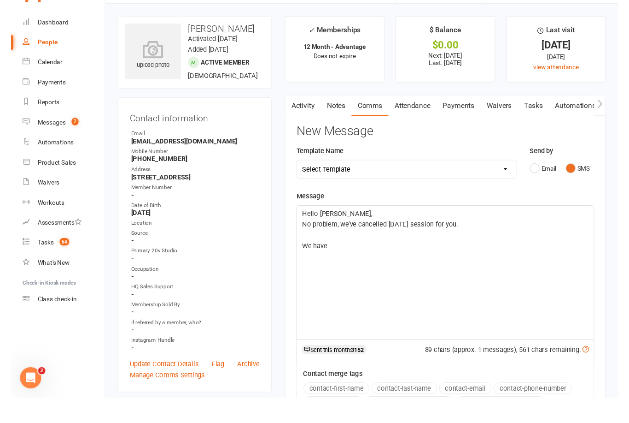
scroll to position [27, 0]
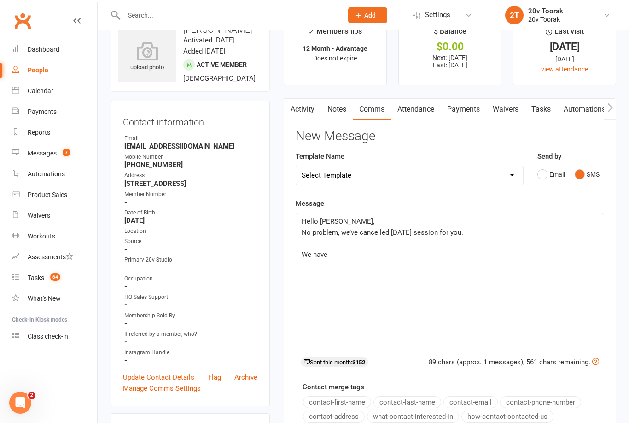
click at [385, 263] on div "Hello Nicky, No problem, we’ve cancelled today’s session for you. ﻿ We have" at bounding box center [450, 282] width 308 height 138
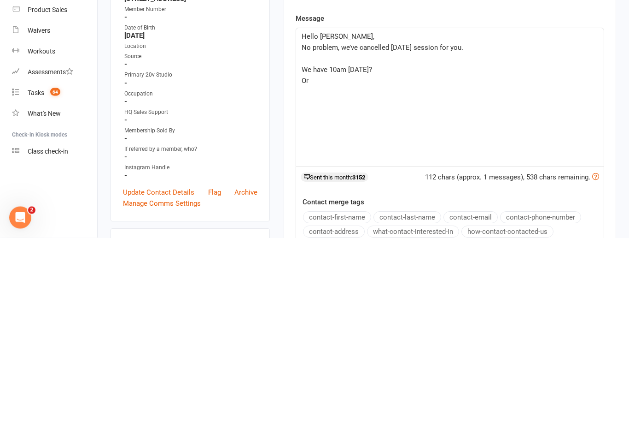
scroll to position [212, 0]
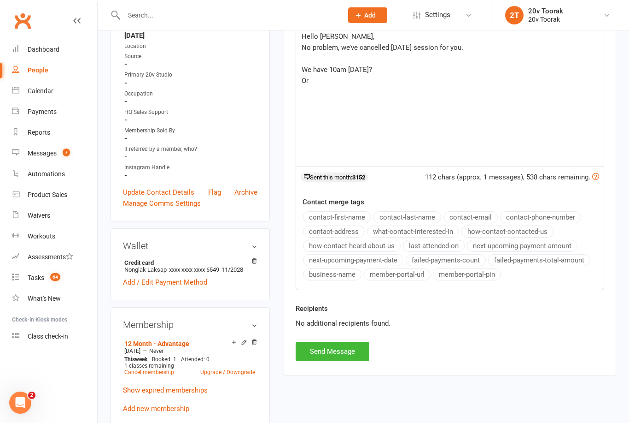
click at [463, 89] on div "Hello Nicky, No problem, we’ve cancelled today’s session for you. ﻿ We have 10a…" at bounding box center [450, 97] width 308 height 138
click at [335, 347] on button "Send Message" at bounding box center [333, 350] width 74 height 19
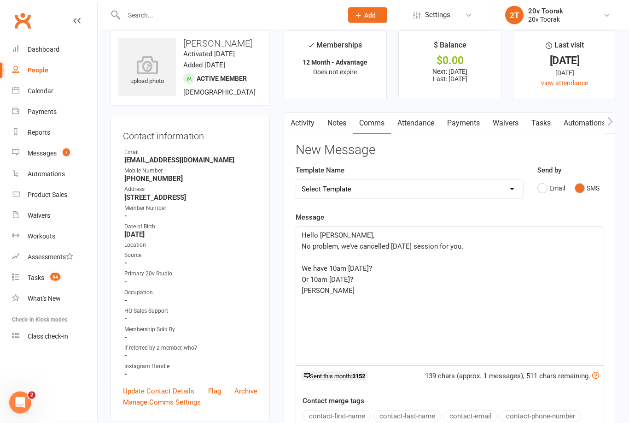
scroll to position [0, 0]
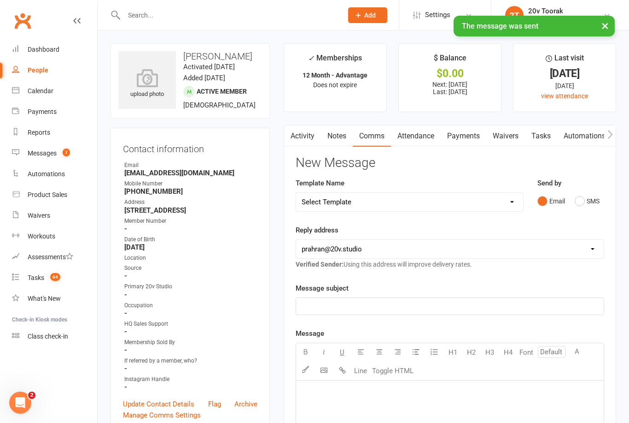
click at [546, 138] on link "Tasks" at bounding box center [541, 135] width 32 height 21
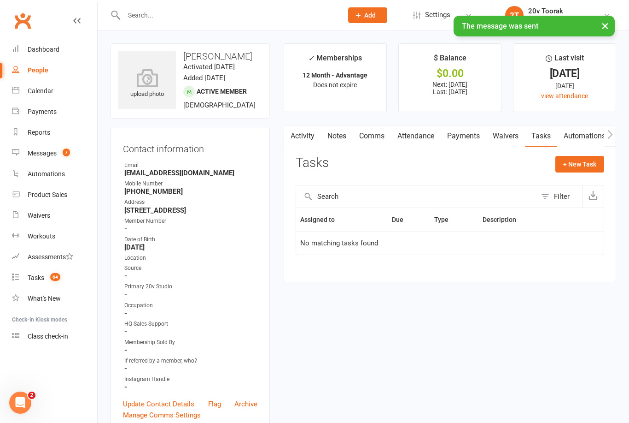
click at [429, 134] on link "Attendance" at bounding box center [416, 135] width 50 height 21
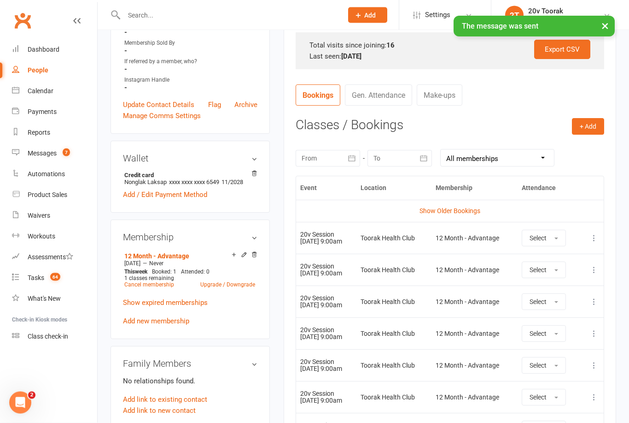
scroll to position [299, 0]
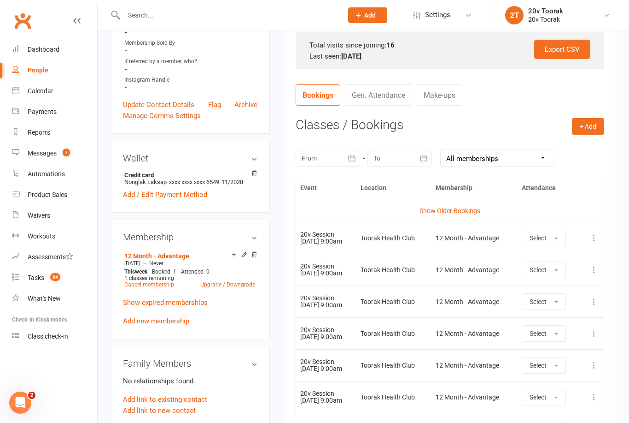
click at [15, 93] on icon at bounding box center [15, 89] width 7 height 7
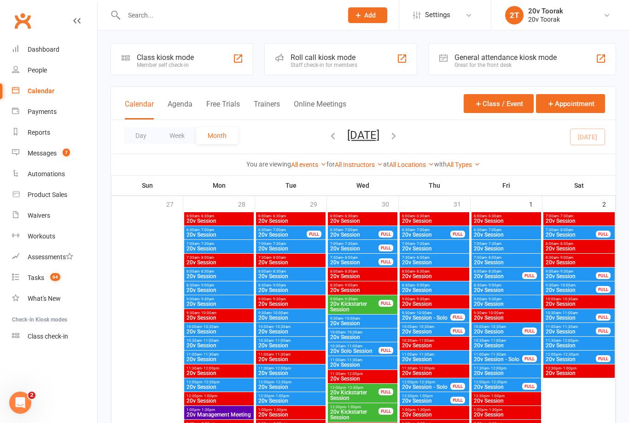
click at [45, 148] on link "Messages 7" at bounding box center [54, 153] width 85 height 21
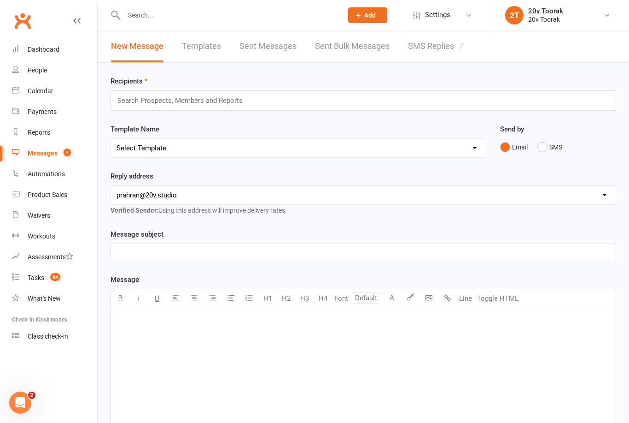
click at [451, 54] on link "SMS Replies 7" at bounding box center [435, 46] width 55 height 32
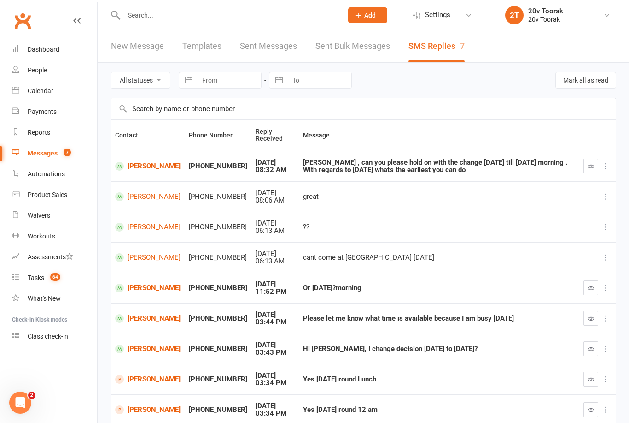
click at [157, 76] on select "All statuses Read only Unread only" at bounding box center [140, 80] width 59 height 16
select select "unread_only"
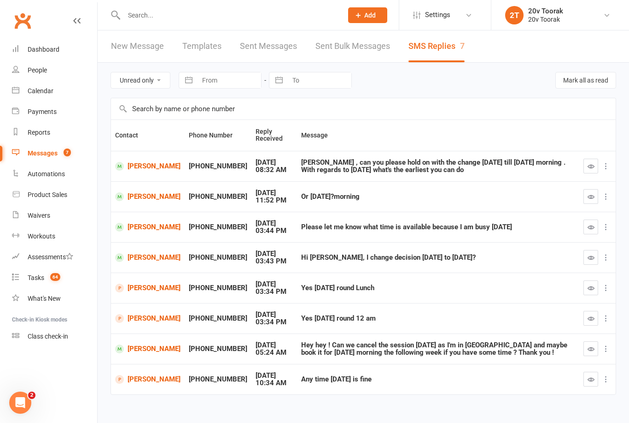
click at [589, 198] on icon "button" at bounding box center [591, 196] width 7 height 7
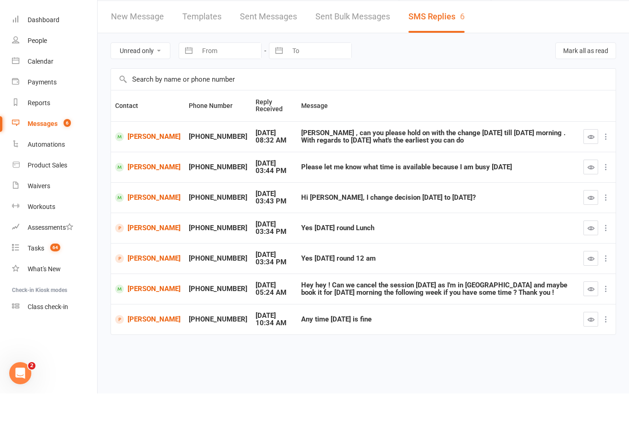
click at [590, 193] on icon "button" at bounding box center [591, 196] width 7 height 7
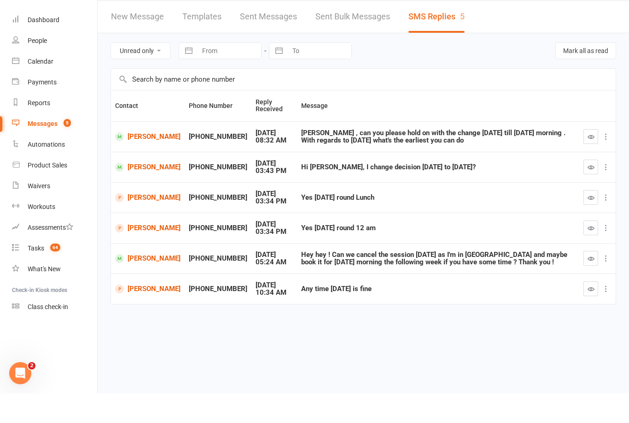
click at [588, 193] on icon "button" at bounding box center [591, 196] width 7 height 7
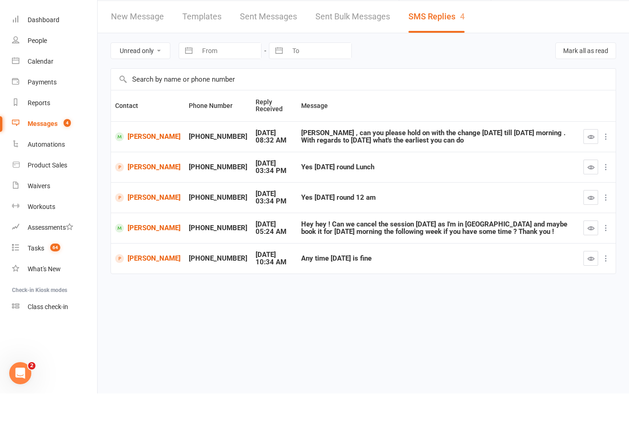
click at [140, 162] on link "[PERSON_NAME]" at bounding box center [147, 166] width 65 height 9
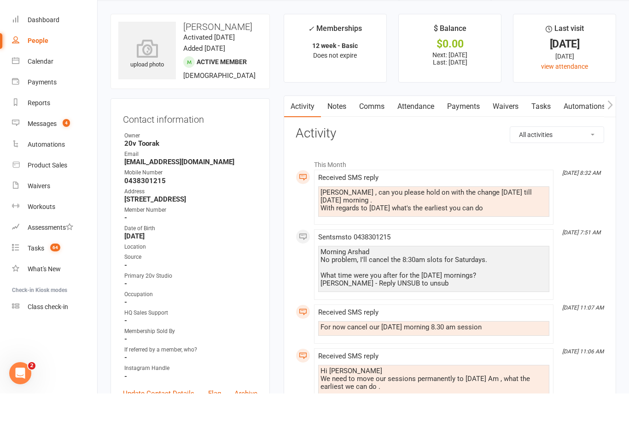
scroll to position [29, 0]
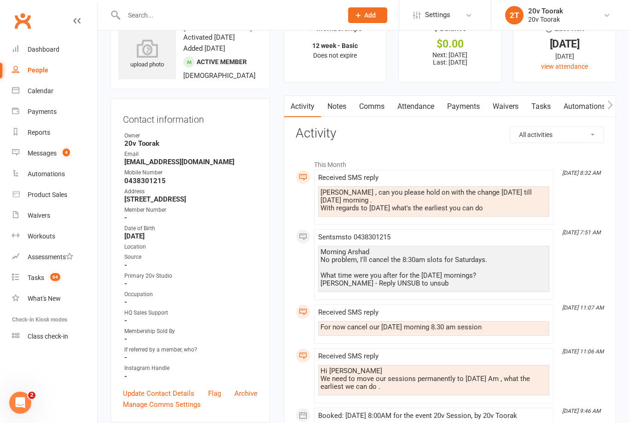
click at [376, 103] on link "Comms" at bounding box center [372, 106] width 38 height 21
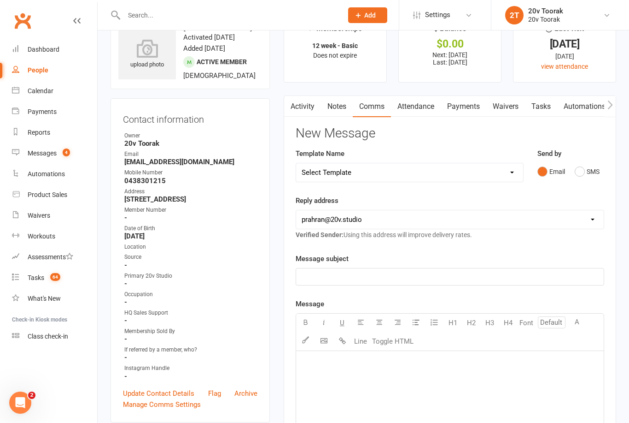
click at [591, 174] on button "SMS" at bounding box center [587, 172] width 25 height 18
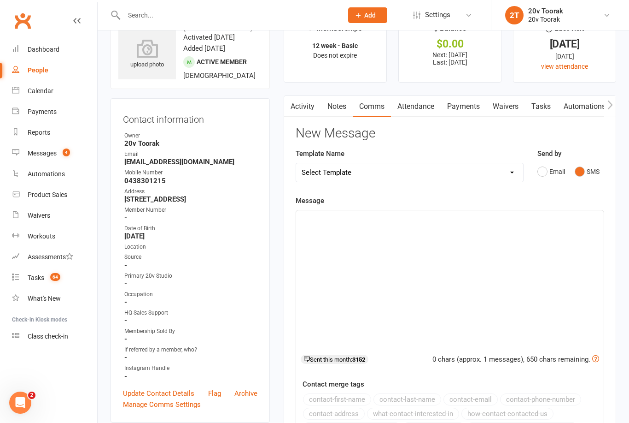
click at [489, 287] on div "﻿" at bounding box center [450, 279] width 308 height 138
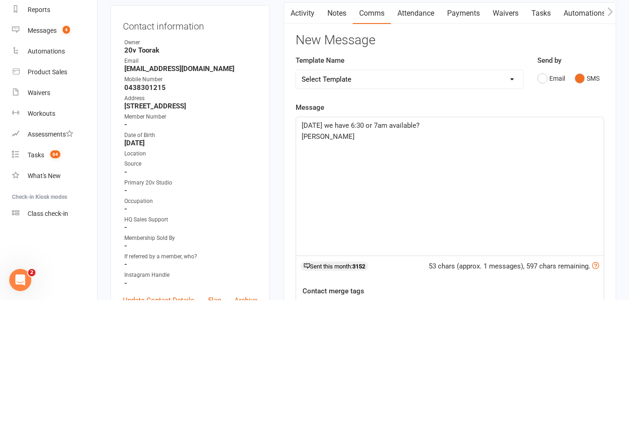
click at [470, 240] on div "This Friday we have 6:30 or 7am available? Byron" at bounding box center [450, 309] width 308 height 138
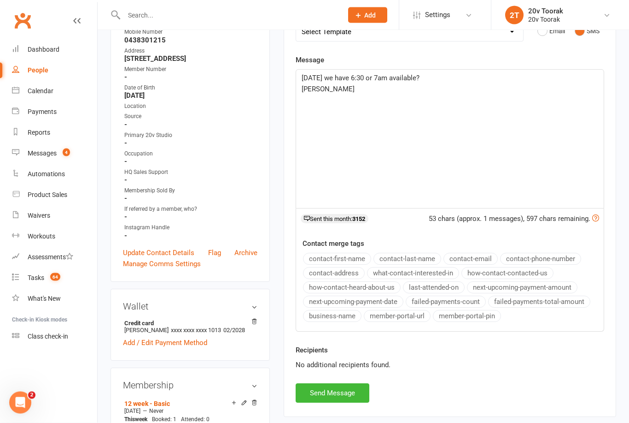
click at [377, 74] on span "This Friday we have 6:30 or 7am available?" at bounding box center [361, 78] width 118 height 8
click at [503, 79] on p "This Friday we have 6:30am or 7am available?" at bounding box center [450, 78] width 297 height 11
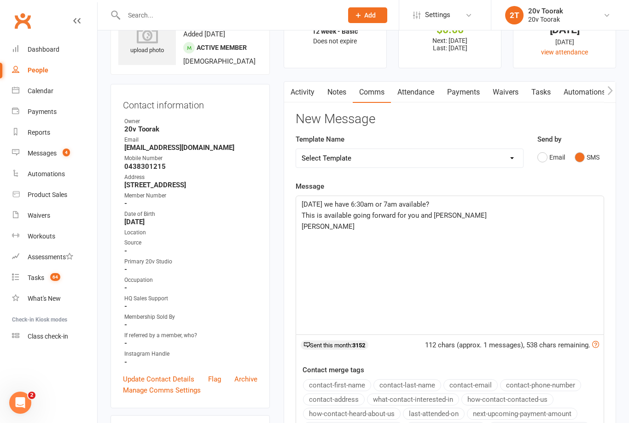
scroll to position [0, 0]
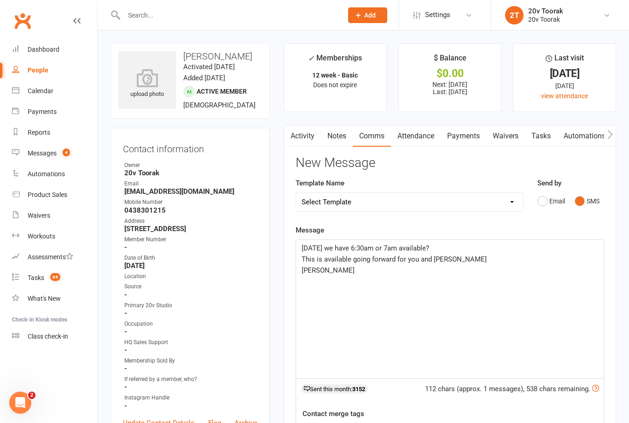
click at [499, 258] on p "This is available going forward for you and Shahina" at bounding box center [450, 258] width 297 height 11
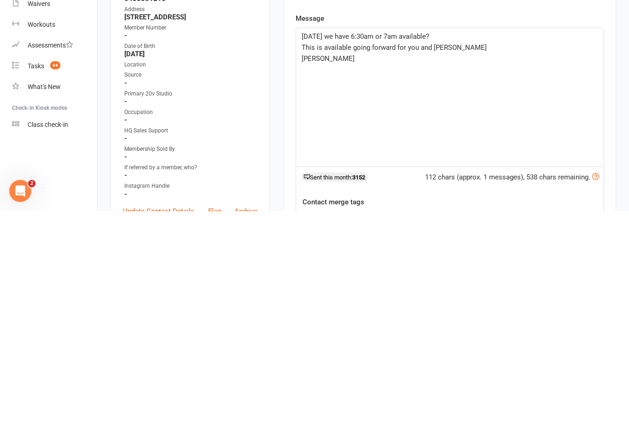
scroll to position [212, 0]
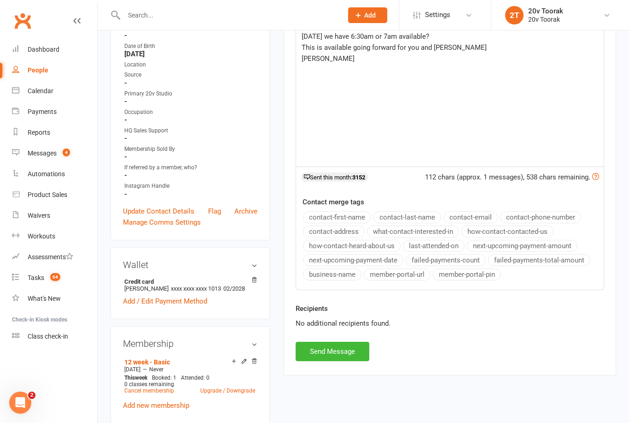
click at [472, 35] on p "This Friday we have 6:30am or 7am available?" at bounding box center [450, 36] width 297 height 11
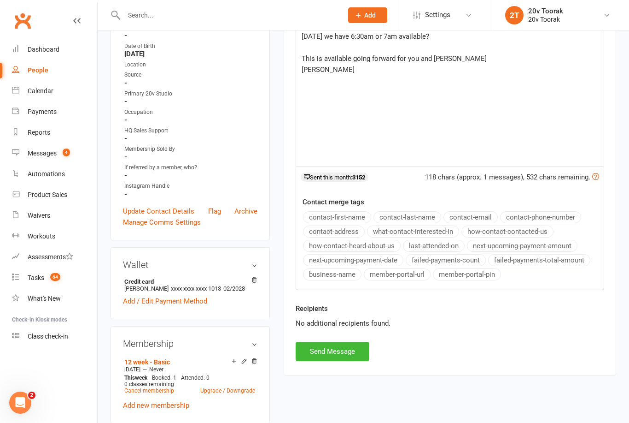
click at [385, 55] on span "This is available going forward for you and Shahina" at bounding box center [394, 58] width 185 height 8
click at [383, 58] on span "This is available going forward for you and Shahina" at bounding box center [394, 58] width 185 height 8
click at [454, 65] on p "Byron" at bounding box center [450, 69] width 297 height 11
click at [465, 57] on p "This is available for you and Shahina" at bounding box center [450, 58] width 297 height 11
click at [348, 348] on button "Send Message" at bounding box center [333, 350] width 74 height 19
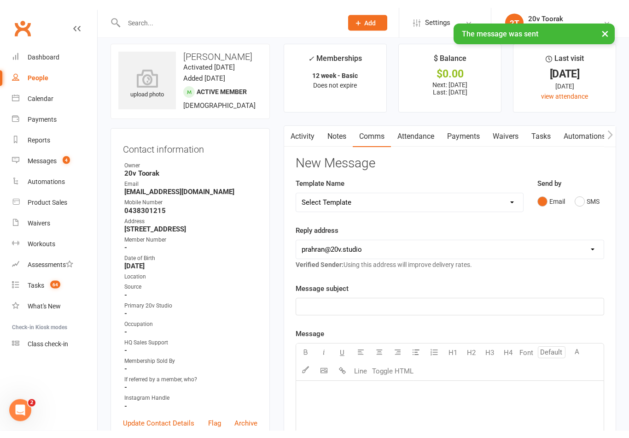
scroll to position [0, 0]
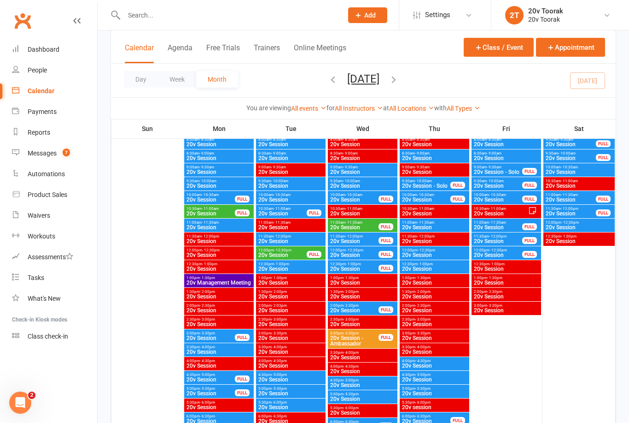
scroll to position [790, 0]
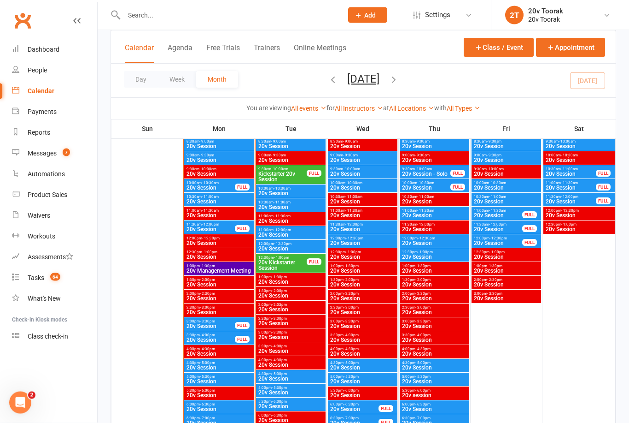
click at [285, 191] on span "20v Session" at bounding box center [291, 194] width 66 height 6
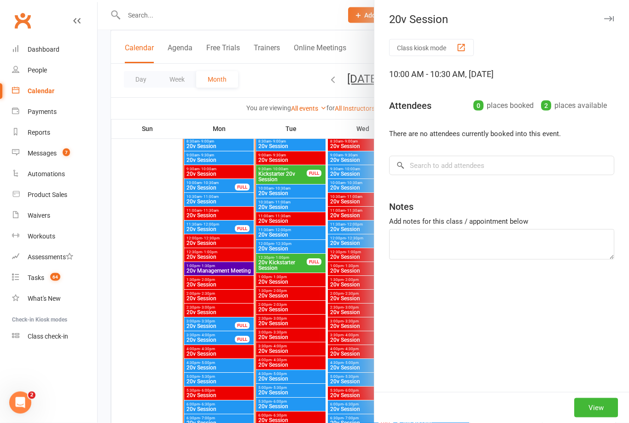
scroll to position [1390, 0]
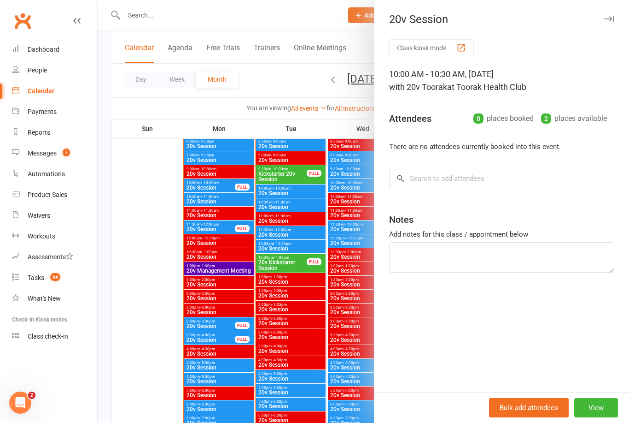
click at [283, 244] on div at bounding box center [364, 211] width 532 height 423
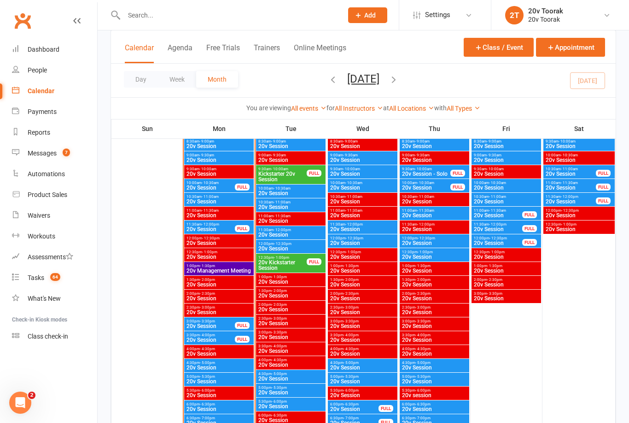
click at [279, 197] on div "10:00am - 10:30am 20v Session" at bounding box center [291, 190] width 70 height 13
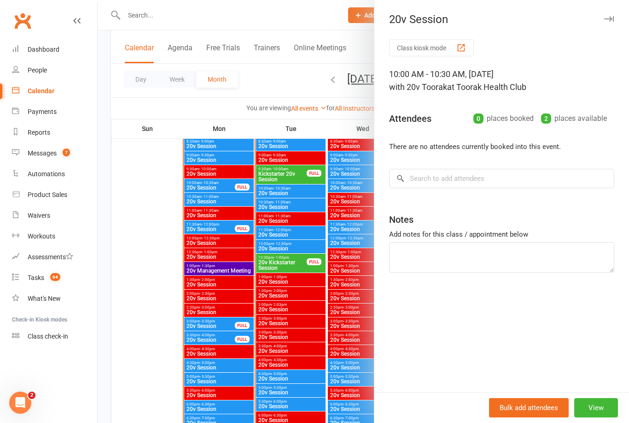
click at [283, 206] on div at bounding box center [364, 211] width 532 height 423
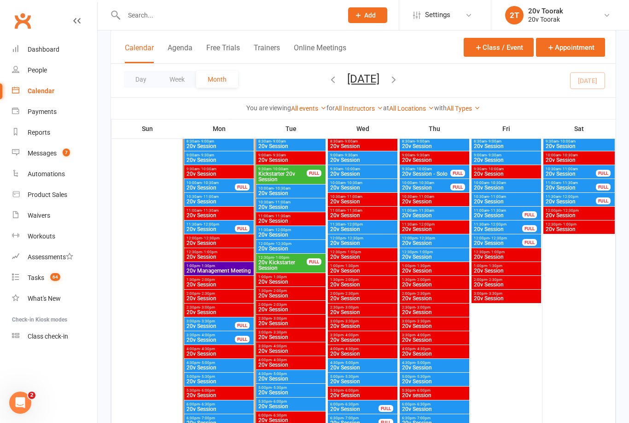
click at [280, 206] on span "20v Session" at bounding box center [291, 207] width 66 height 6
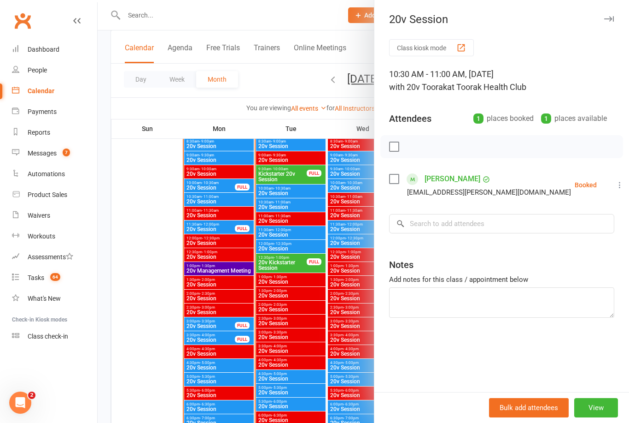
click at [292, 203] on div at bounding box center [364, 211] width 532 height 423
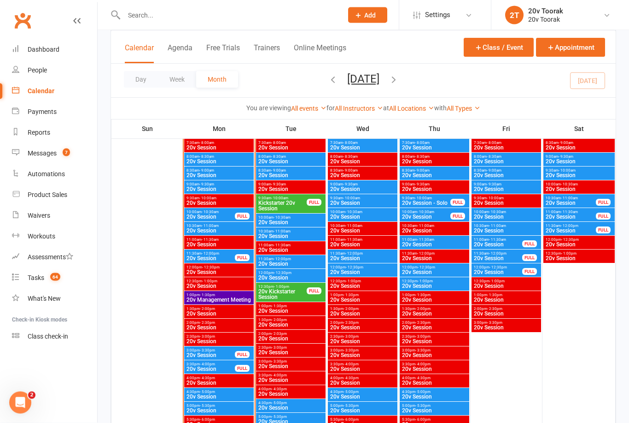
scroll to position [1358, 0]
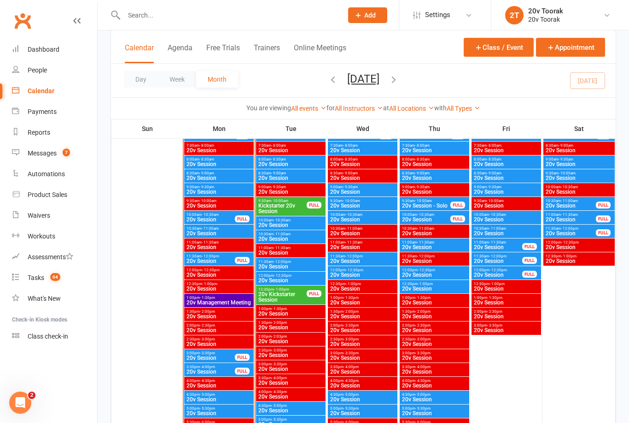
click at [368, 216] on span "10:00am - 10:30am" at bounding box center [363, 214] width 66 height 4
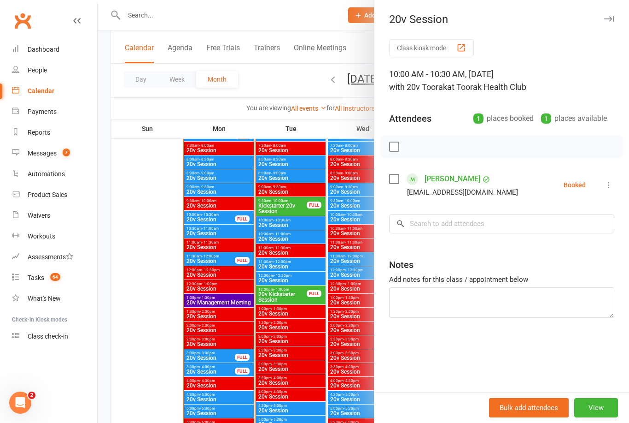
click at [335, 288] on div at bounding box center [364, 211] width 532 height 423
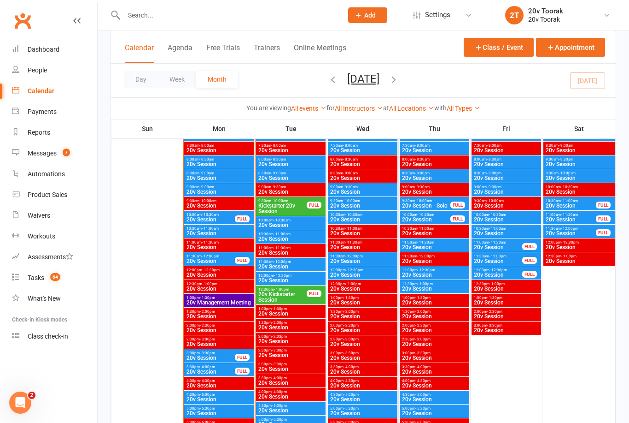
click at [368, 203] on span "20v Session" at bounding box center [363, 206] width 66 height 6
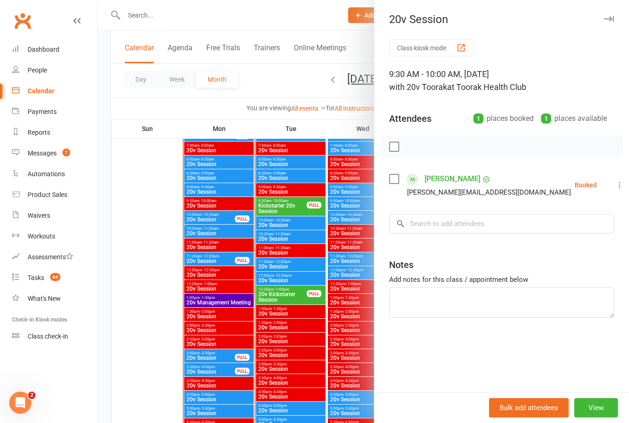
click at [348, 203] on div at bounding box center [364, 211] width 532 height 423
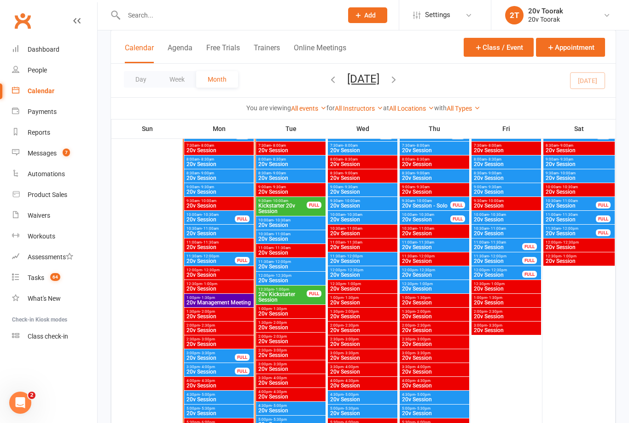
click at [365, 186] on span "9:00am - 9:30am" at bounding box center [363, 187] width 66 height 4
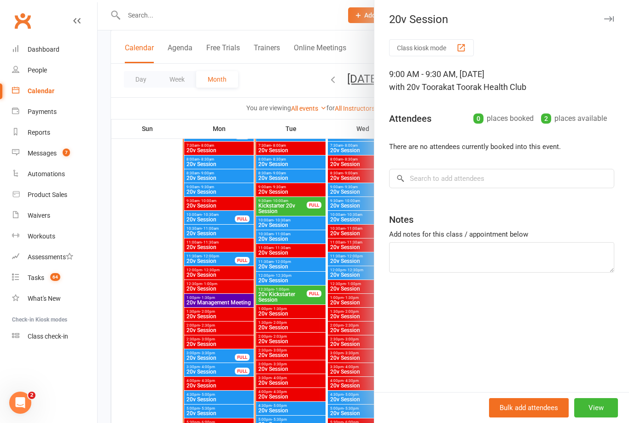
click at [356, 251] on div at bounding box center [364, 211] width 532 height 423
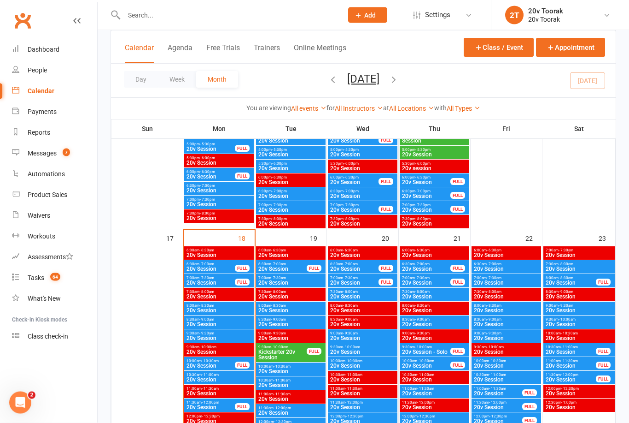
scroll to position [1212, 0]
click at [517, 263] on span "6:30am - 7:00am" at bounding box center [507, 264] width 66 height 4
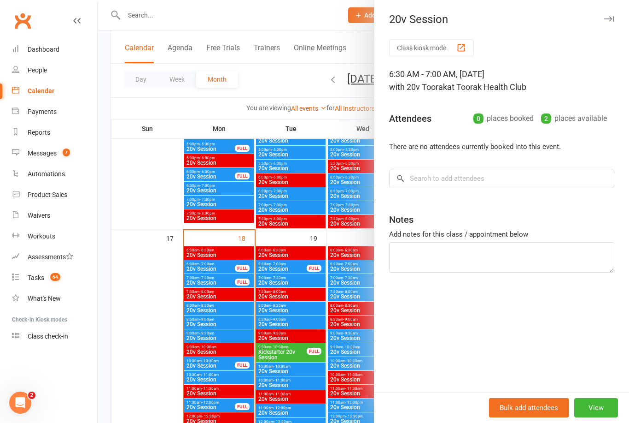
click at [342, 312] on div at bounding box center [364, 211] width 532 height 423
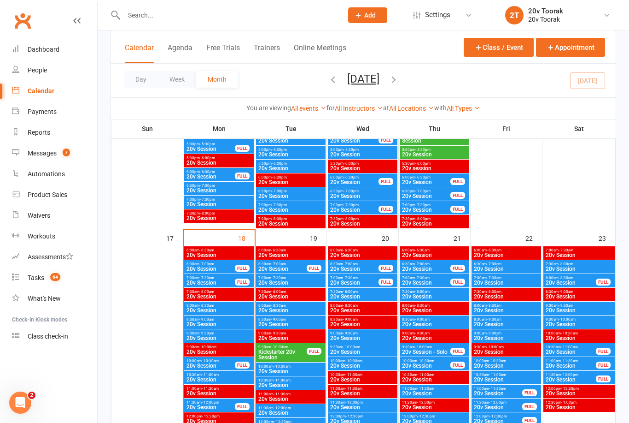
click at [506, 280] on span "20v Session" at bounding box center [507, 283] width 66 height 6
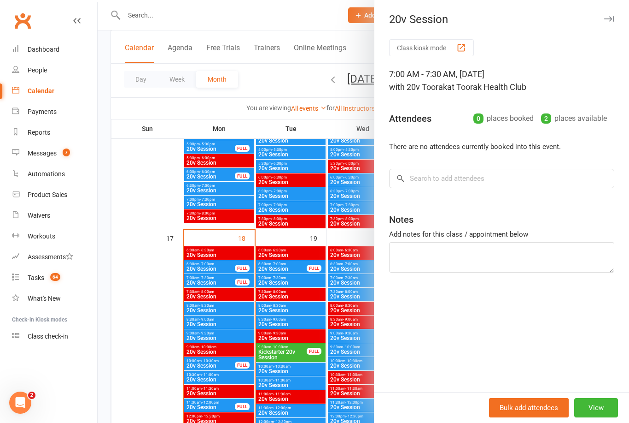
click at [344, 310] on div at bounding box center [364, 211] width 532 height 423
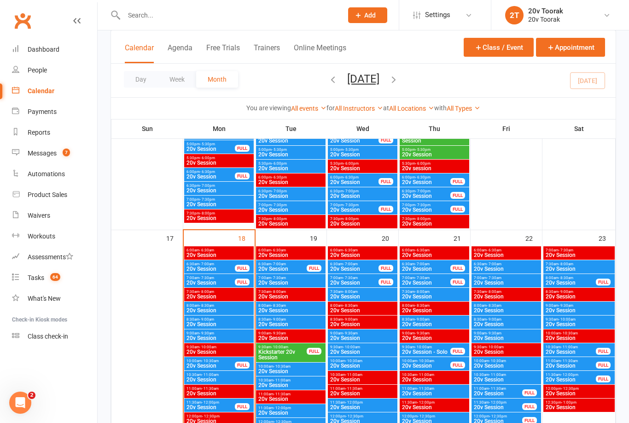
click at [499, 280] on span "20v Session" at bounding box center [507, 283] width 66 height 6
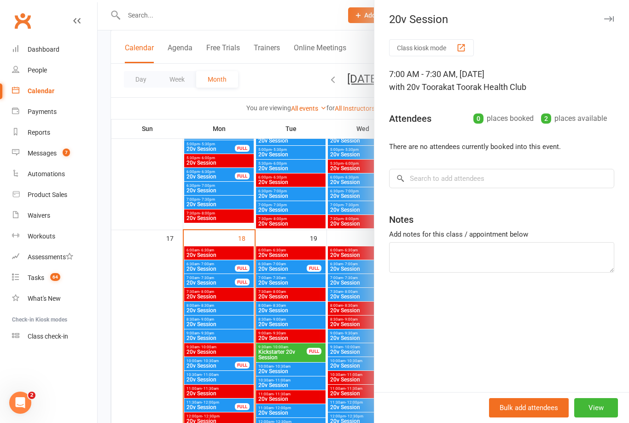
click at [318, 340] on div at bounding box center [364, 211] width 532 height 423
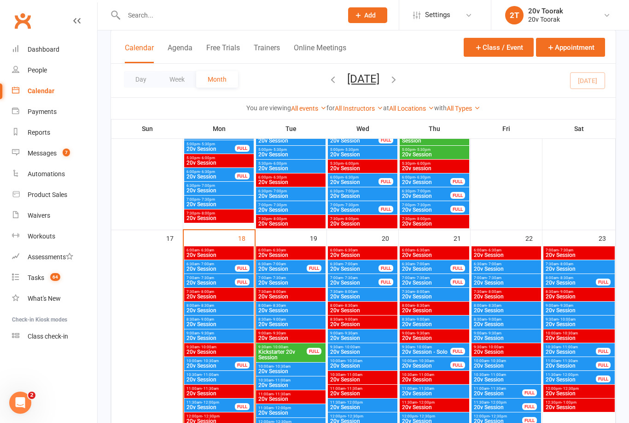
click at [569, 282] on span "20v Session" at bounding box center [571, 283] width 51 height 6
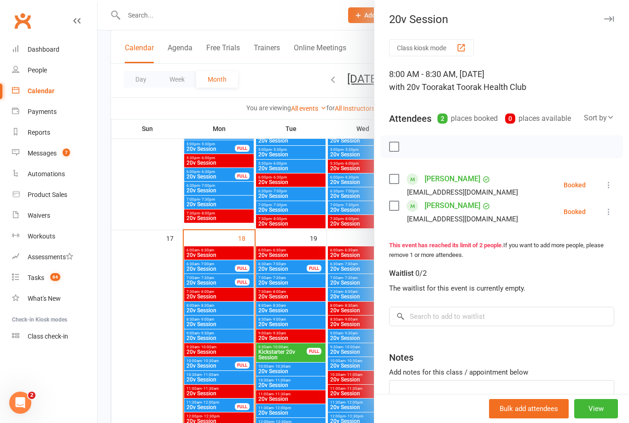
click at [335, 305] on div at bounding box center [364, 211] width 532 height 423
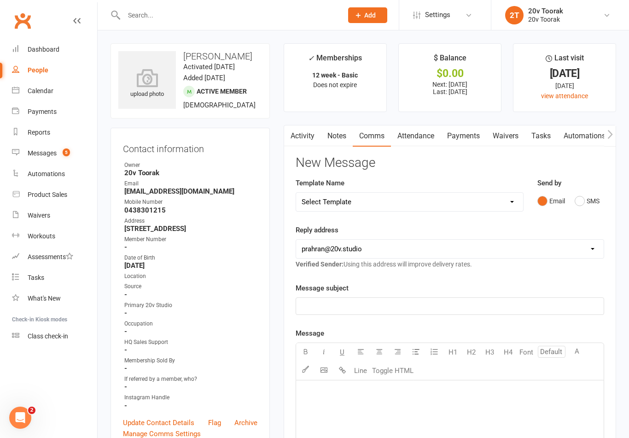
click at [22, 153] on link "Messages 5" at bounding box center [54, 153] width 85 height 21
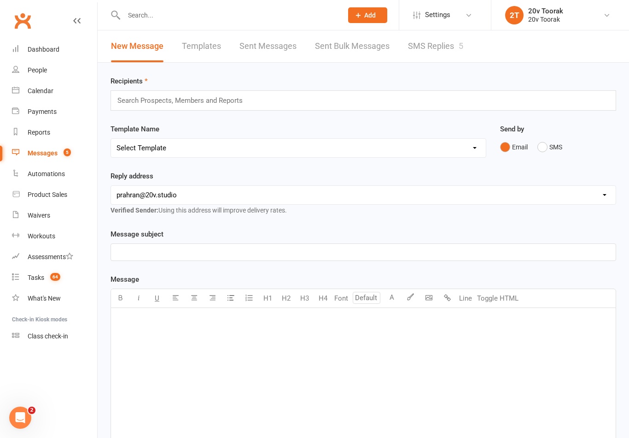
click at [447, 41] on link "SMS Replies 5" at bounding box center [435, 46] width 55 height 32
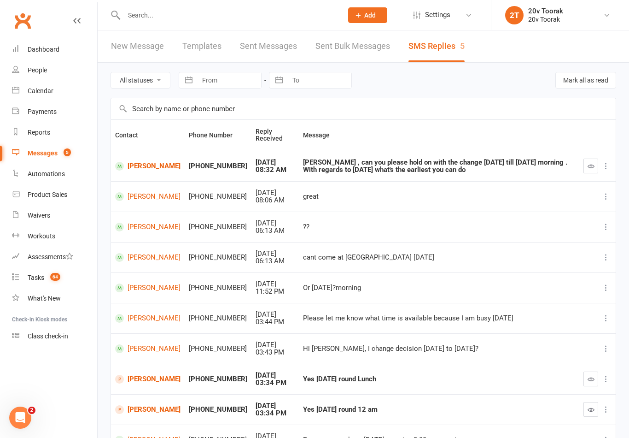
click at [585, 166] on button "button" at bounding box center [591, 166] width 15 height 15
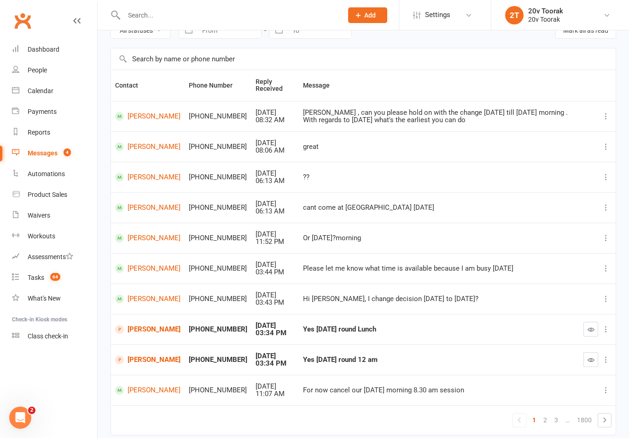
scroll to position [49, 0]
click at [142, 329] on link "[PERSON_NAME]" at bounding box center [147, 329] width 65 height 9
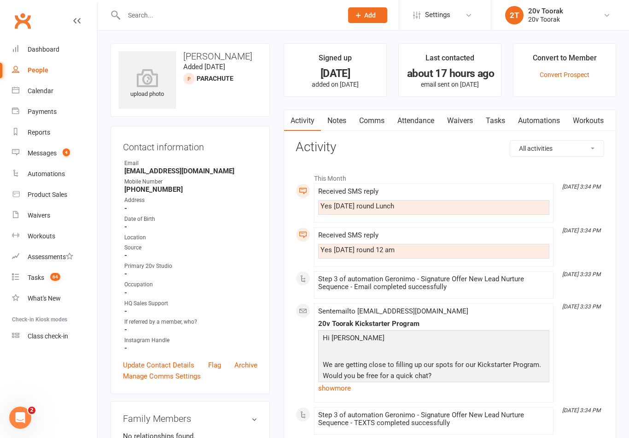
click at [550, 118] on link "Automations" at bounding box center [539, 120] width 55 height 21
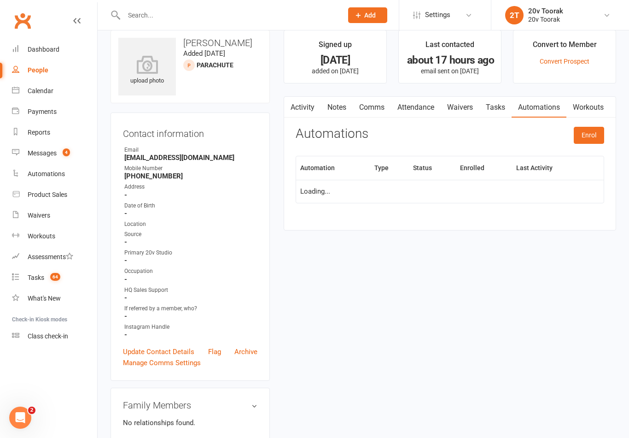
scroll to position [14, 0]
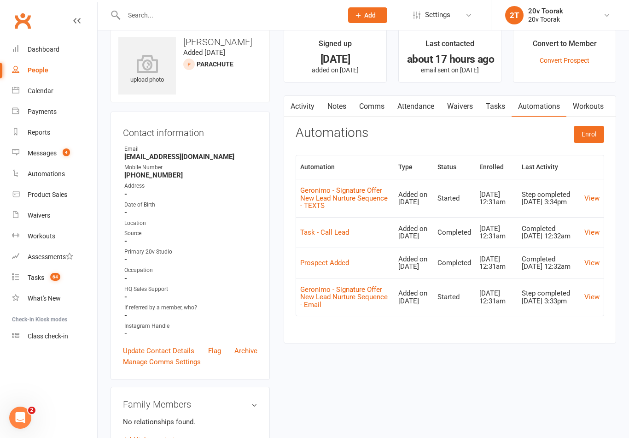
click at [586, 198] on link "View" at bounding box center [592, 198] width 15 height 8
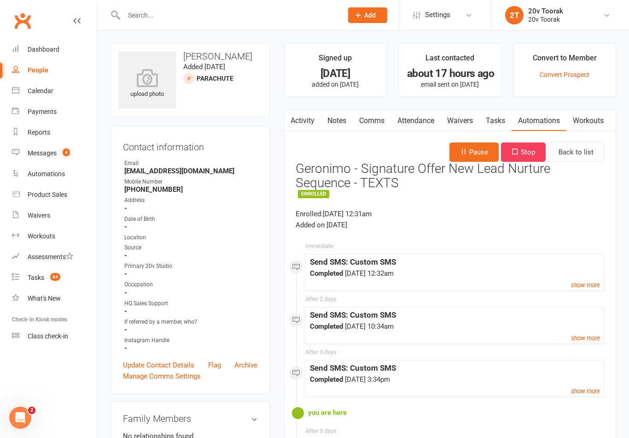
click at [463, 153] on icon "button" at bounding box center [463, 151] width 7 height 7
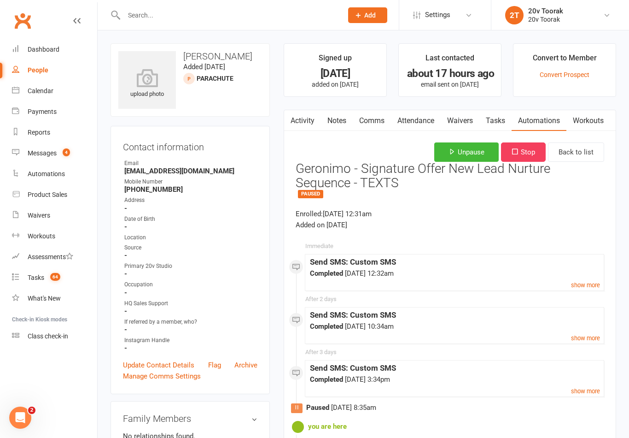
click at [543, 121] on link "Automations" at bounding box center [539, 120] width 55 height 21
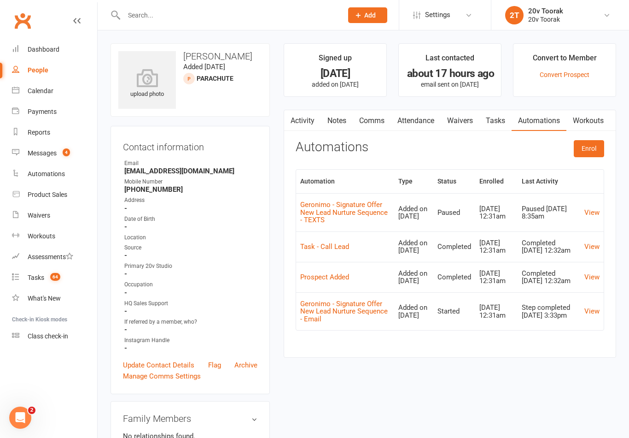
click at [592, 315] on link "View" at bounding box center [592, 311] width 15 height 8
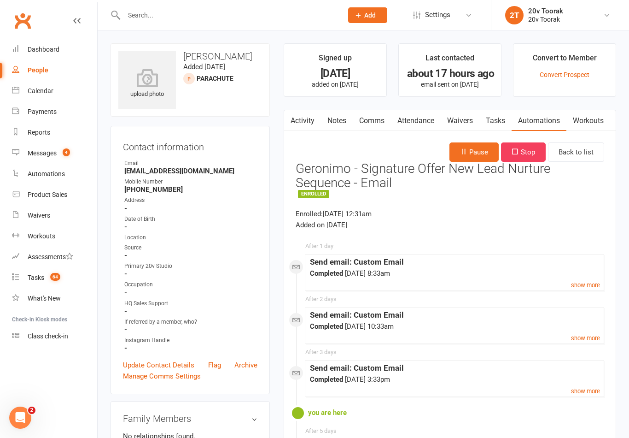
click at [469, 145] on button "Pause" at bounding box center [474, 151] width 49 height 19
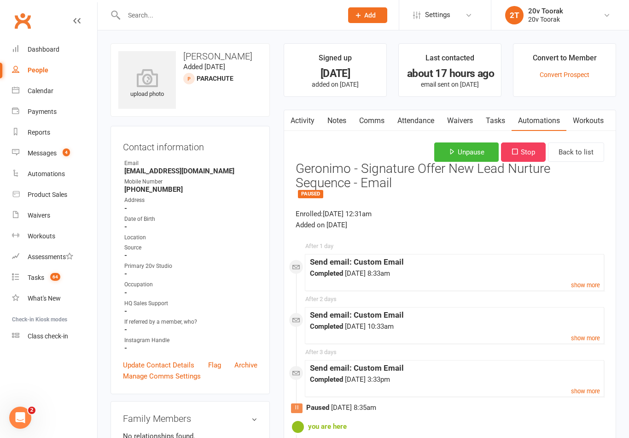
click at [306, 119] on link "Activity" at bounding box center [302, 120] width 37 height 21
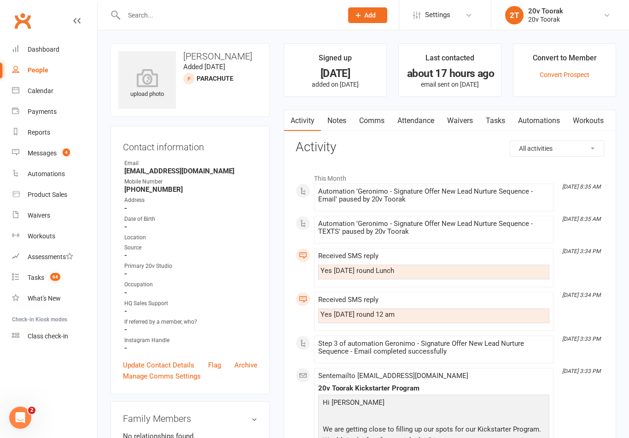
click at [338, 120] on link "Notes" at bounding box center [337, 120] width 32 height 21
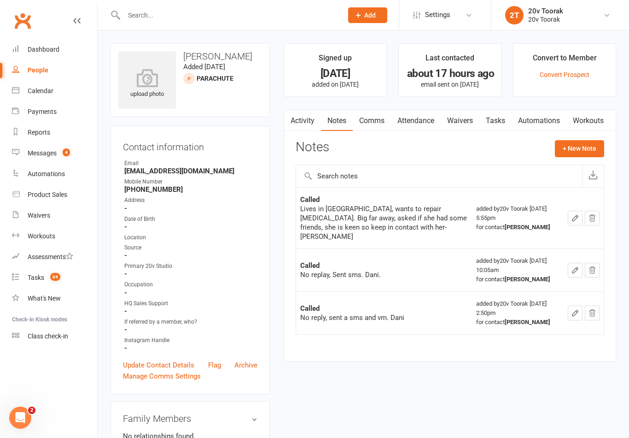
click at [302, 118] on link "Activity" at bounding box center [302, 120] width 37 height 21
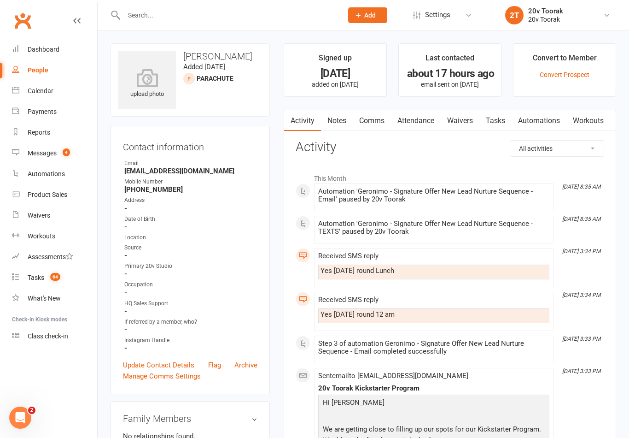
click at [371, 121] on link "Comms" at bounding box center [372, 120] width 38 height 21
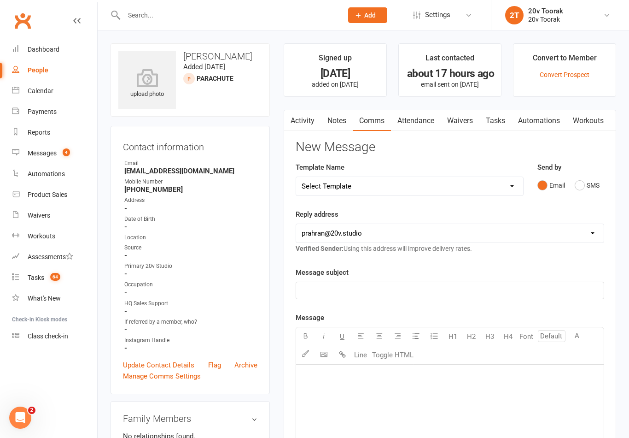
click at [577, 184] on button "SMS" at bounding box center [587, 185] width 25 height 18
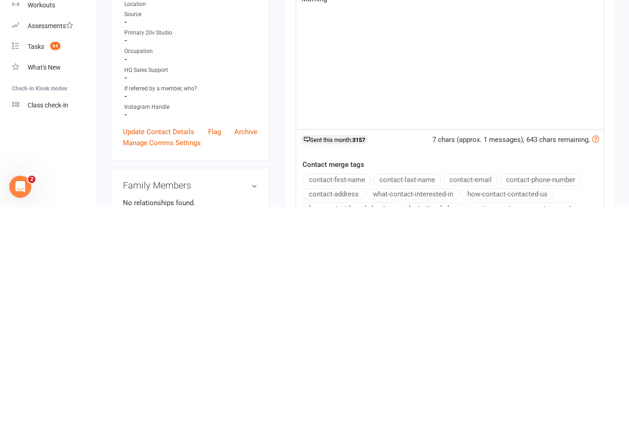
scroll to position [5, 0]
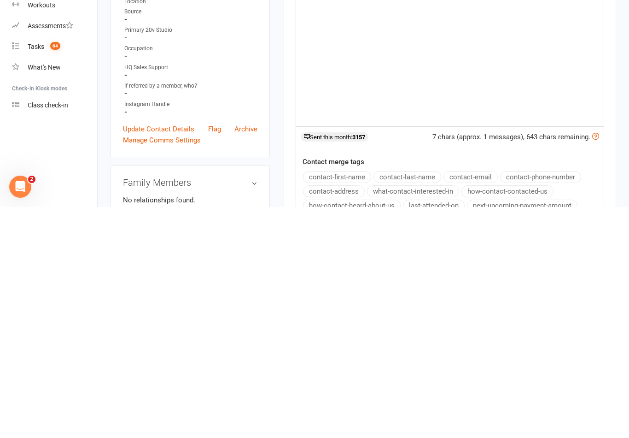
click at [356, 402] on button "contact-first-name" at bounding box center [337, 408] width 68 height 12
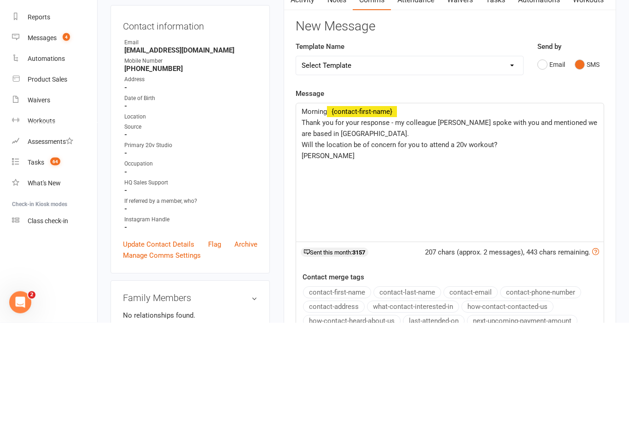
click at [294, 148] on div "Activity Notes Comms Attendance Waivers Tasks Automations Workouts New Message …" at bounding box center [450, 335] width 333 height 461
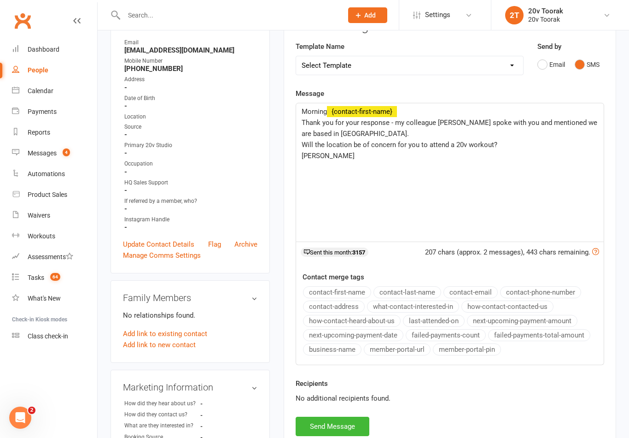
click at [302, 159] on p "[PERSON_NAME]" at bounding box center [450, 155] width 297 height 11
click at [300, 158] on div "Morning ﻿ {contact-first-name} Thank you for your response - my colleague [PERS…" at bounding box center [450, 172] width 308 height 138
click at [348, 421] on button "Send Message" at bounding box center [333, 426] width 74 height 19
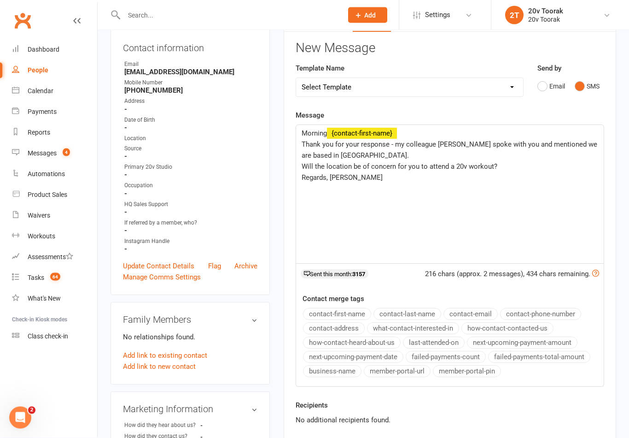
scroll to position [0, 0]
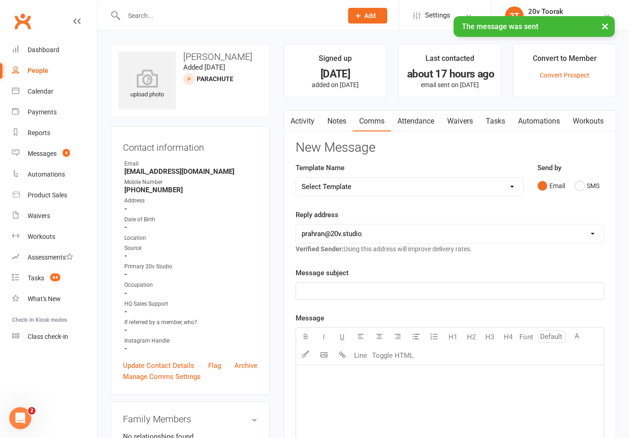
click at [68, 153] on span "4" at bounding box center [66, 152] width 7 height 8
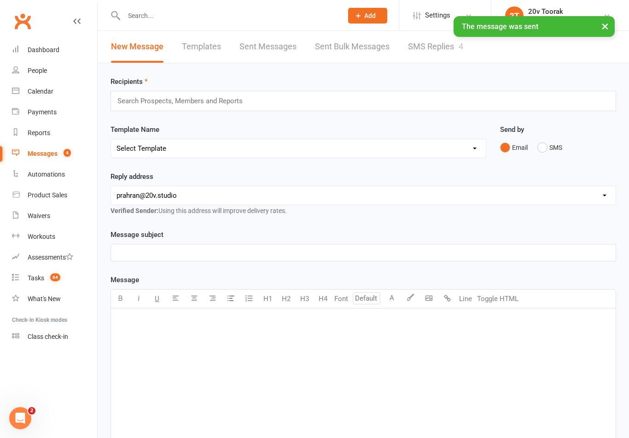
click at [443, 49] on link "SMS Replies 4" at bounding box center [435, 46] width 55 height 32
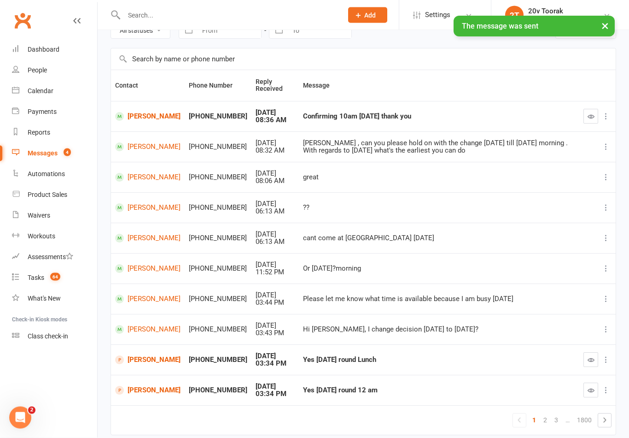
scroll to position [50, 0]
click at [136, 115] on link "[PERSON_NAME]" at bounding box center [147, 116] width 65 height 9
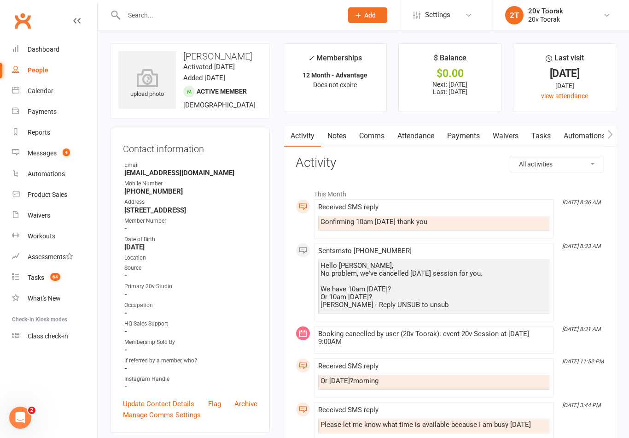
click at [463, 285] on div "Hello [PERSON_NAME], No problem, we've cancelled [DATE] session for you. We hav…" at bounding box center [434, 285] width 227 height 47
click at [47, 91] on div "Calendar" at bounding box center [41, 90] width 26 height 7
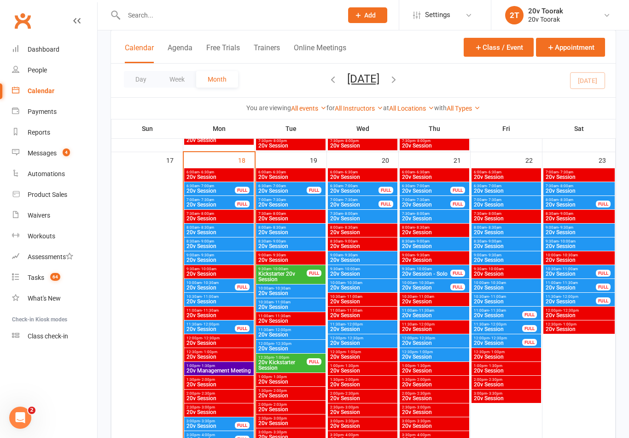
scroll to position [1275, 0]
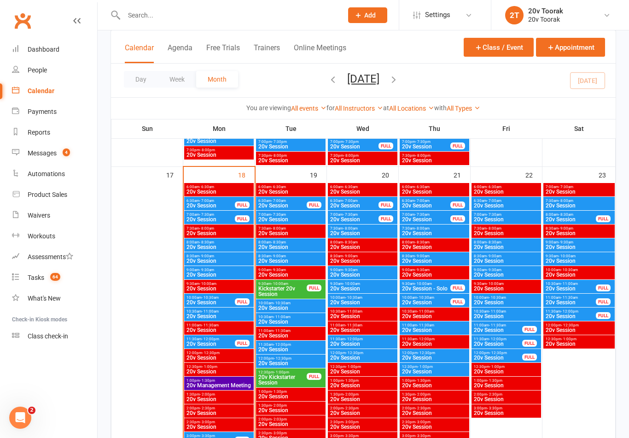
click at [366, 355] on span "20v Session" at bounding box center [363, 358] width 66 height 6
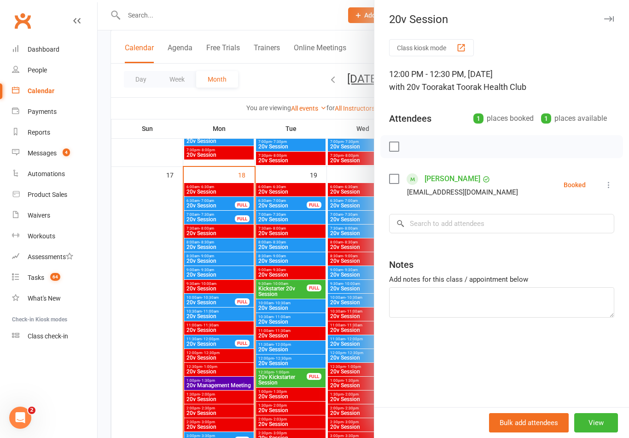
click at [343, 359] on div at bounding box center [364, 219] width 532 height 438
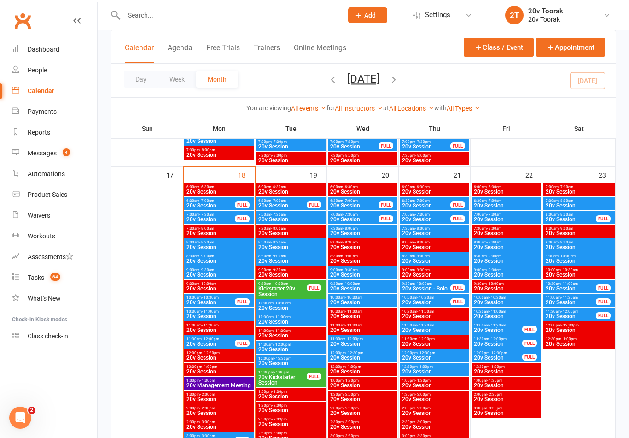
click at [358, 337] on span "- 12:00pm" at bounding box center [355, 339] width 18 height 4
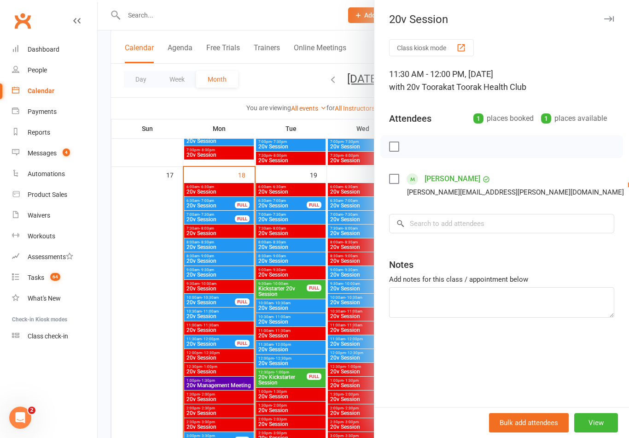
click at [356, 341] on div at bounding box center [364, 219] width 532 height 438
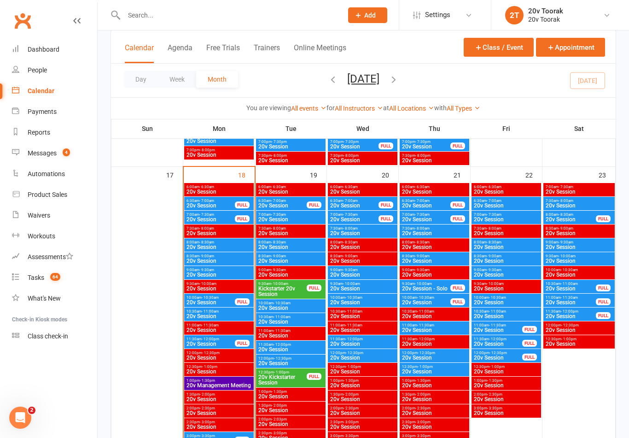
click at [356, 298] on span "- 10:30am" at bounding box center [354, 297] width 17 height 4
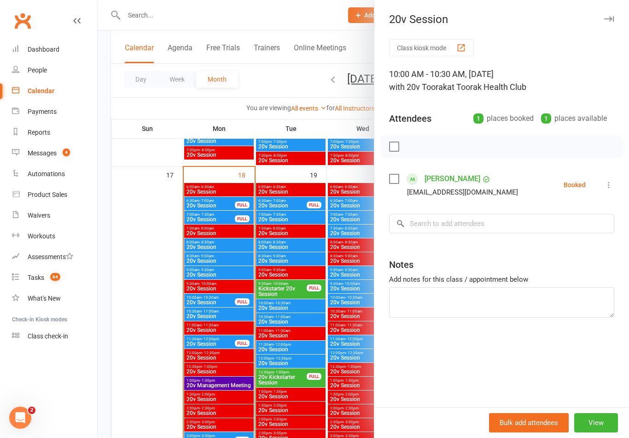
click at [356, 299] on div at bounding box center [364, 219] width 532 height 438
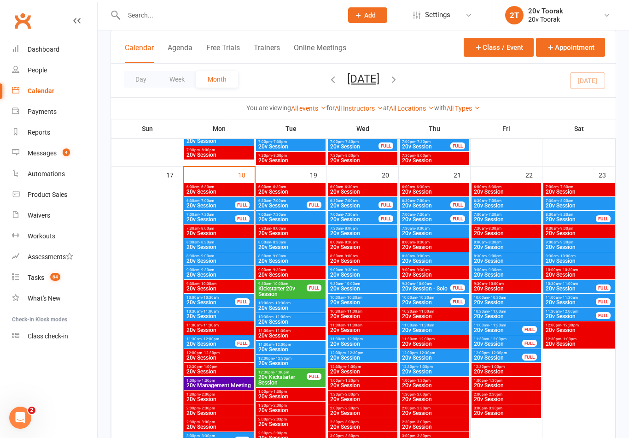
click at [356, 282] on span "- 10:00am" at bounding box center [351, 284] width 17 height 4
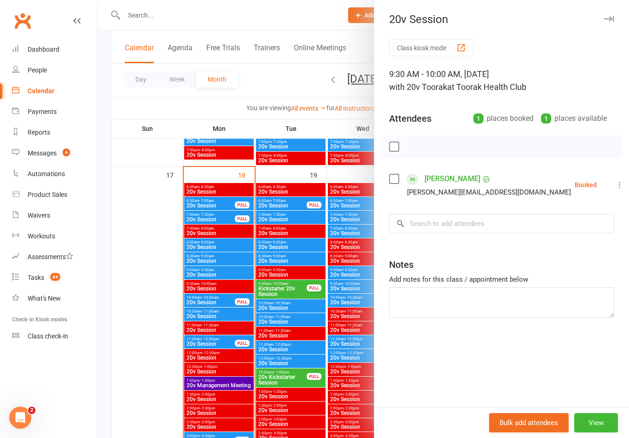
click at [351, 288] on div at bounding box center [364, 219] width 532 height 438
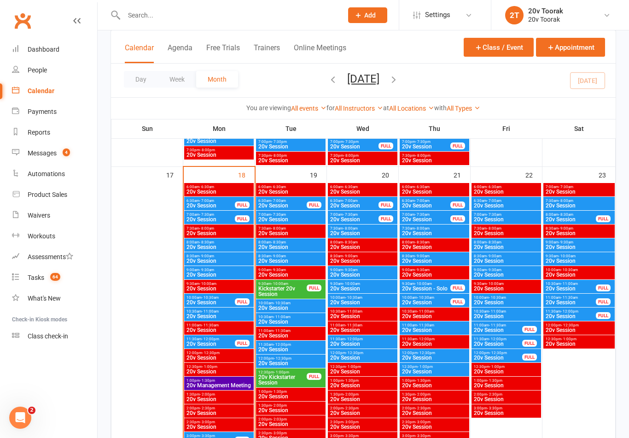
click at [360, 269] on span "9:00am - 9:30am" at bounding box center [363, 270] width 66 height 4
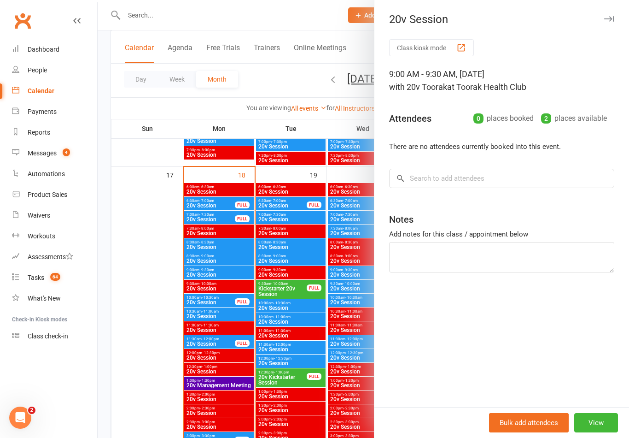
click at [345, 276] on div at bounding box center [364, 219] width 532 height 438
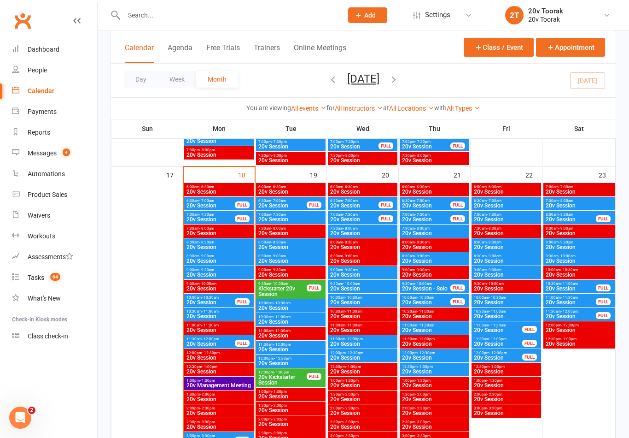
click at [357, 228] on span "- 8:00am" at bounding box center [350, 228] width 15 height 4
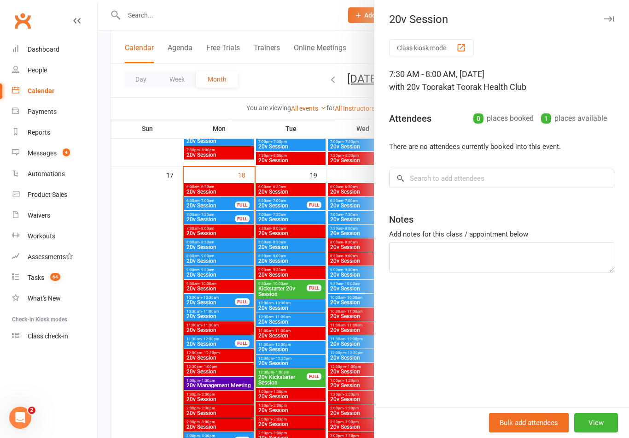
click at [342, 234] on div at bounding box center [364, 219] width 532 height 438
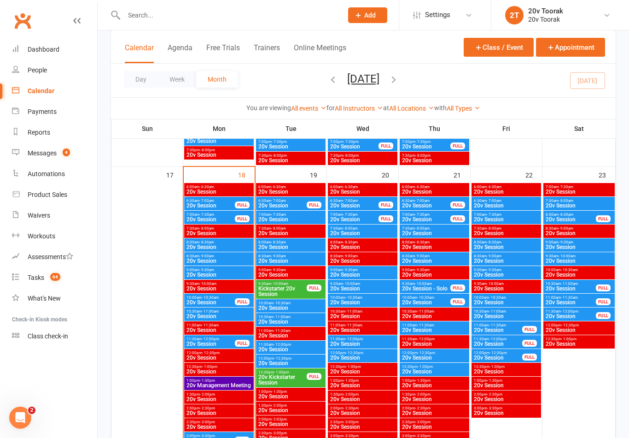
click at [359, 300] on span "20v Session" at bounding box center [363, 303] width 66 height 6
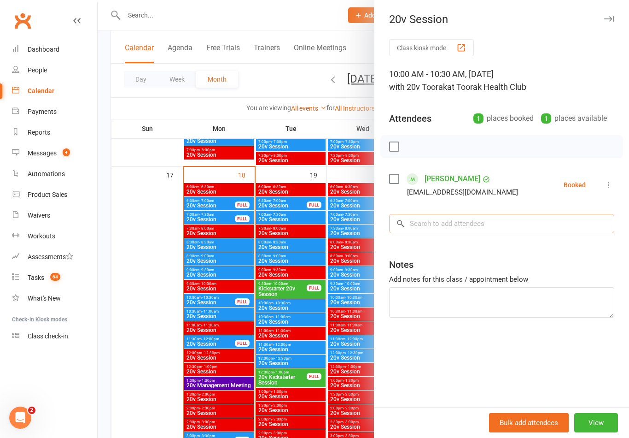
click at [438, 231] on input "search" at bounding box center [501, 223] width 225 height 19
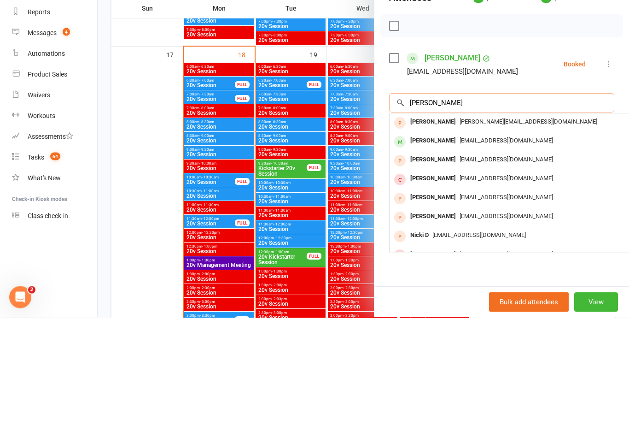
type input "[PERSON_NAME]"
click at [446, 255] on div "[PERSON_NAME]" at bounding box center [433, 261] width 53 height 13
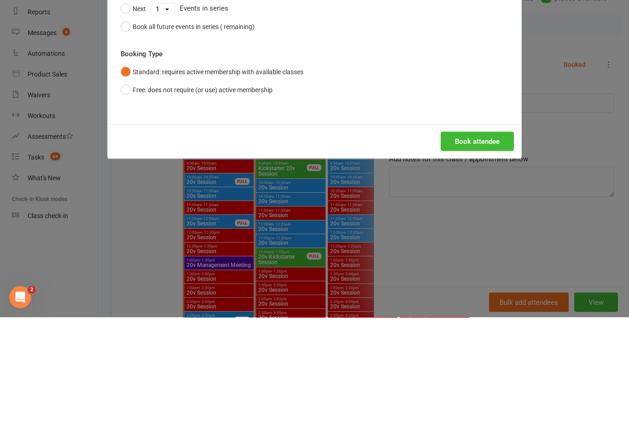
scroll to position [1395, 0]
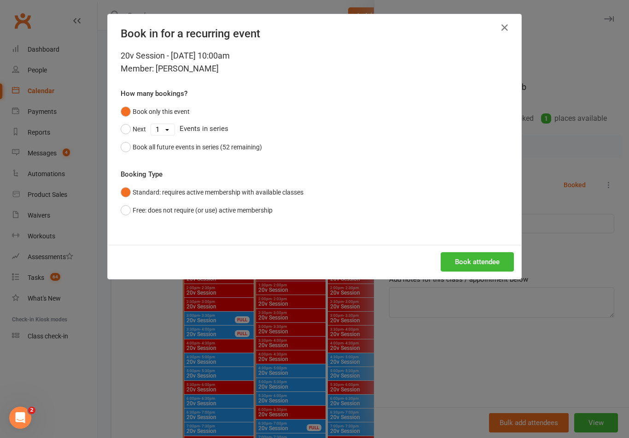
click at [482, 261] on button "Book attendee" at bounding box center [477, 261] width 73 height 19
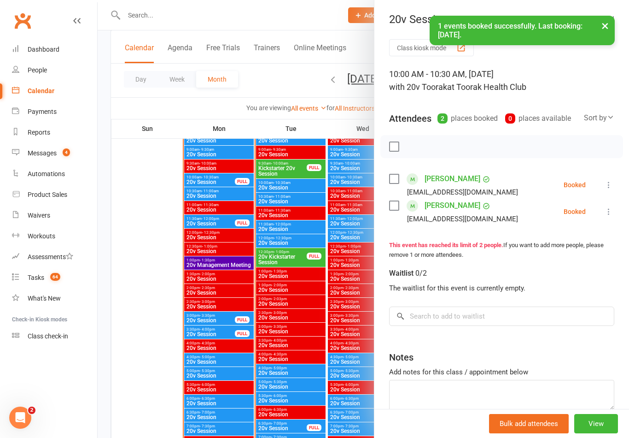
click at [452, 175] on link "[PERSON_NAME]" at bounding box center [453, 178] width 56 height 15
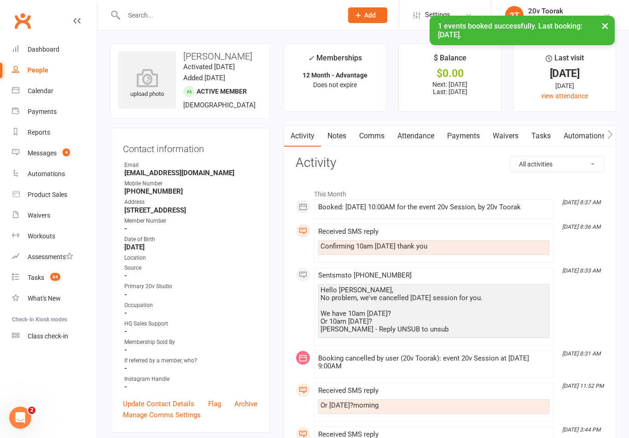
click at [377, 135] on link "Comms" at bounding box center [372, 135] width 38 height 21
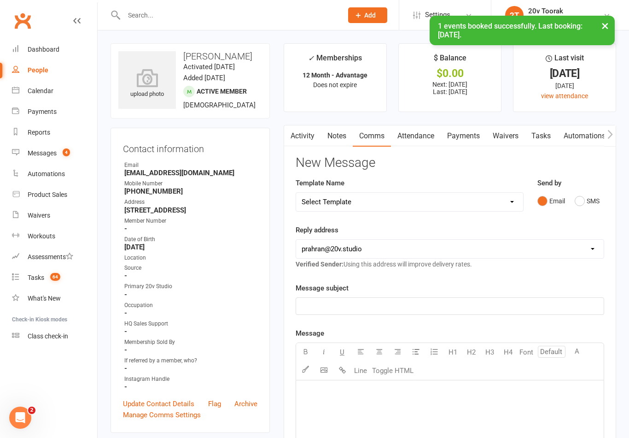
click at [588, 189] on div "Send by Email SMS" at bounding box center [571, 193] width 67 height 32
click at [502, 266] on div "Reply address [EMAIL_ADDRESS][DOMAIN_NAME] [EMAIL_ADDRESS][DOMAIN_NAME] [PERSON…" at bounding box center [450, 246] width 309 height 45
click at [592, 198] on button "SMS" at bounding box center [587, 201] width 25 height 18
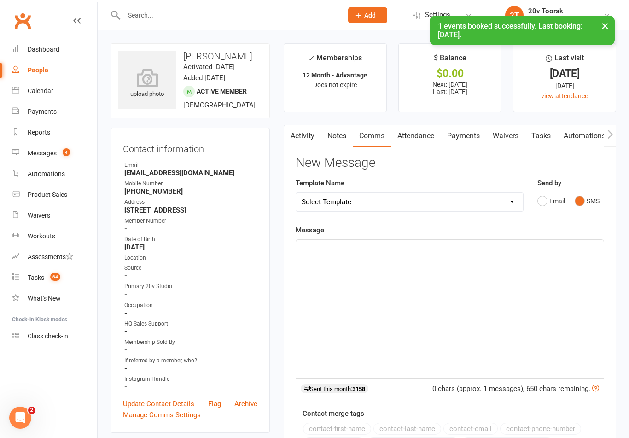
click at [513, 301] on div "﻿" at bounding box center [450, 309] width 308 height 138
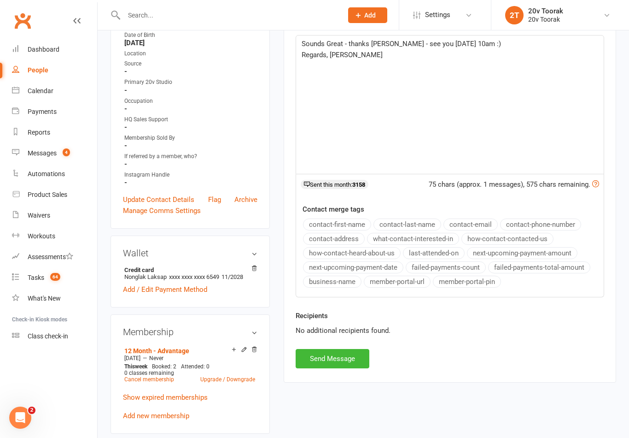
click at [344, 353] on button "Send Message" at bounding box center [333, 358] width 74 height 19
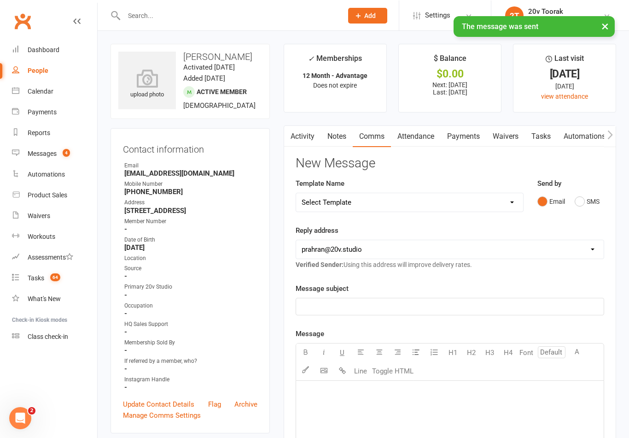
click at [542, 140] on link "Tasks" at bounding box center [541, 135] width 32 height 21
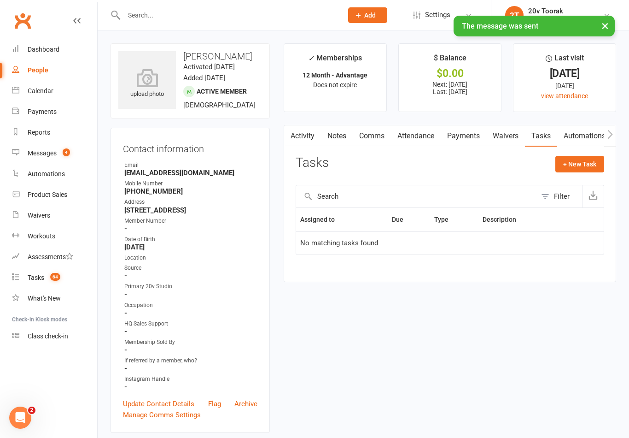
click at [65, 149] on span "4" at bounding box center [66, 152] width 7 height 8
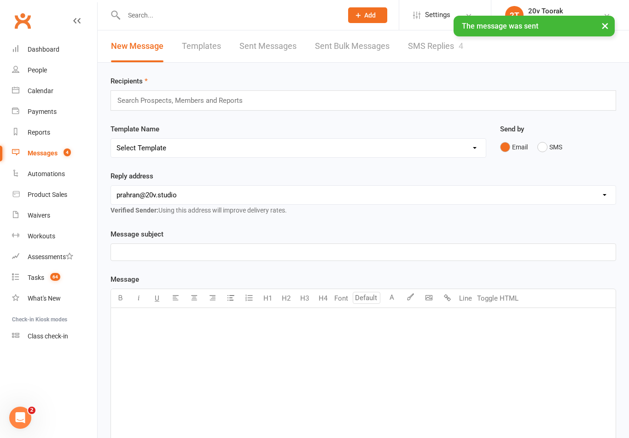
click at [447, 55] on link "SMS Replies 4" at bounding box center [435, 46] width 55 height 32
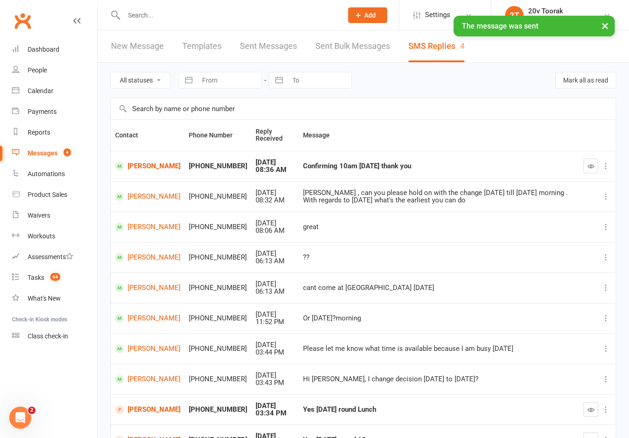
click at [593, 170] on button "button" at bounding box center [591, 166] width 15 height 15
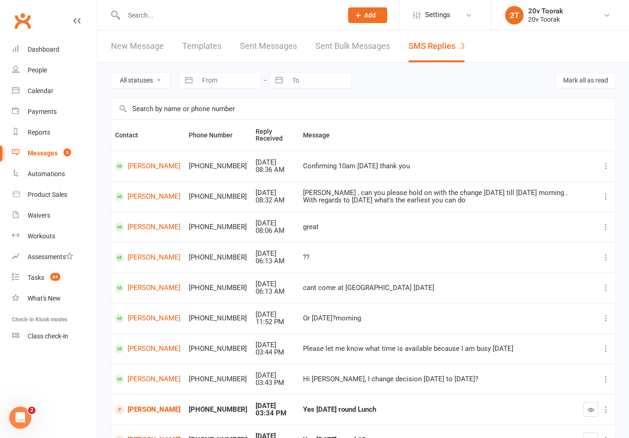
click at [55, 276] on span "64" at bounding box center [55, 277] width 10 height 8
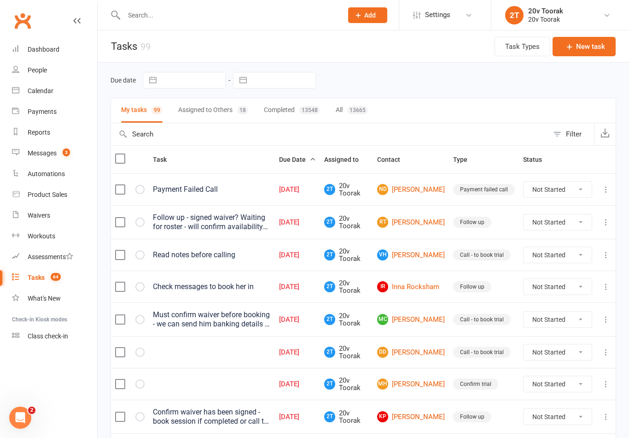
click at [430, 184] on link "ND [PERSON_NAME]" at bounding box center [411, 189] width 68 height 11
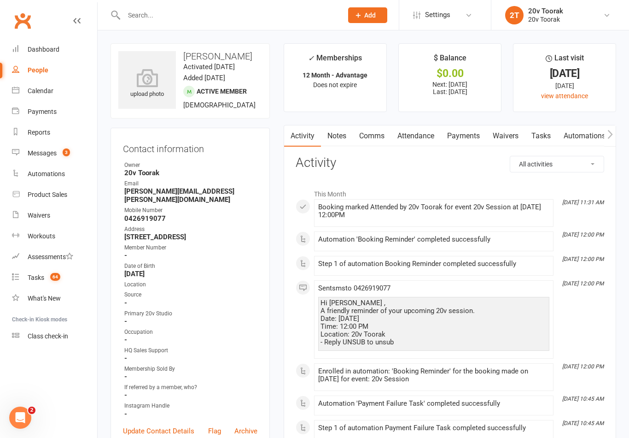
click at [469, 138] on link "Payments" at bounding box center [464, 135] width 46 height 21
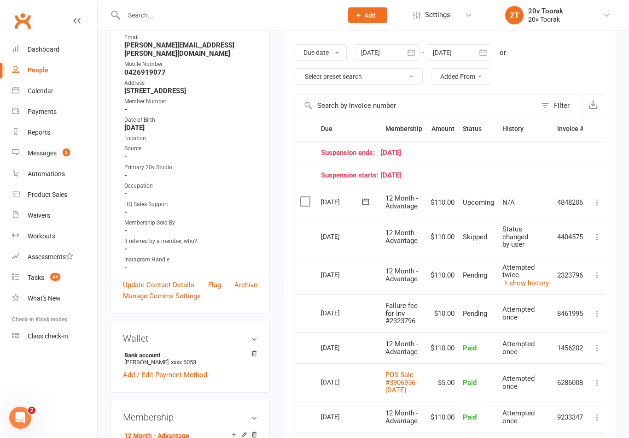
scroll to position [142, 0]
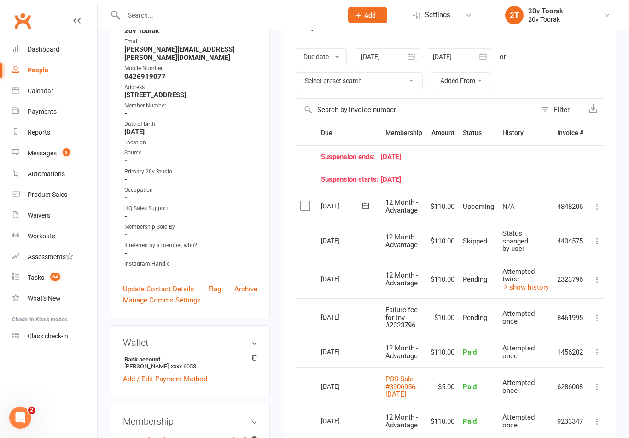
click at [546, 283] on link "show history" at bounding box center [526, 287] width 47 height 8
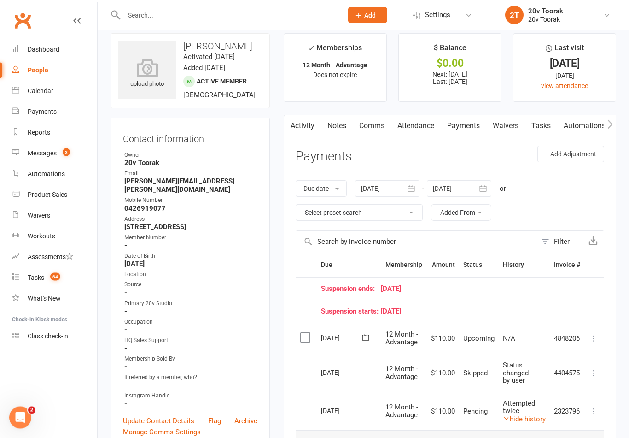
scroll to position [0, 0]
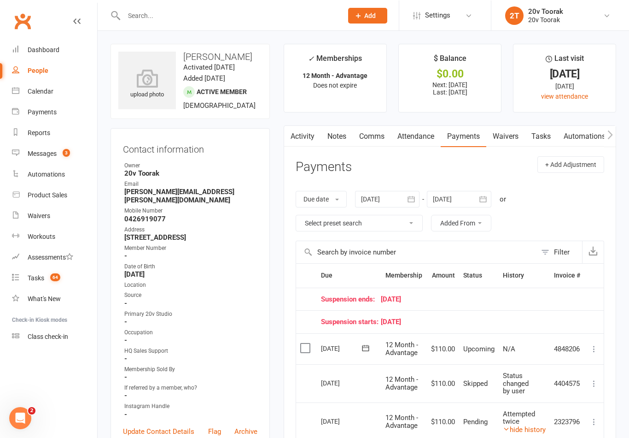
click at [544, 134] on link "Tasks" at bounding box center [541, 135] width 32 height 21
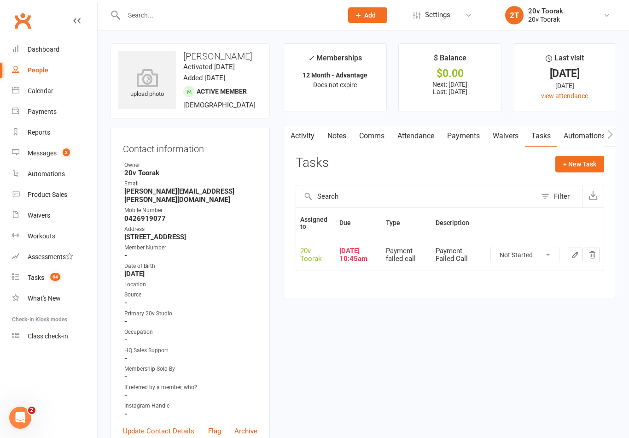
click at [526, 257] on select "Not Started In Progress Waiting Complete" at bounding box center [525, 255] width 68 height 16
select select "unstarted"
click at [594, 157] on button "+ New Task" at bounding box center [580, 164] width 49 height 17
select select "45736"
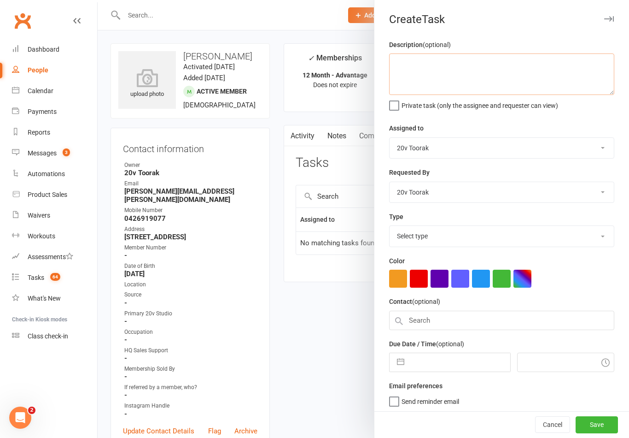
click at [509, 71] on textarea at bounding box center [501, 73] width 225 height 41
type textarea "Confirm payments"
click at [522, 153] on select "[PERSON_NAME] 20v HQ [PERSON_NAME] [PERSON_NAME] 20v [PERSON_NAME]" at bounding box center [502, 148] width 224 height 20
select select "46005"
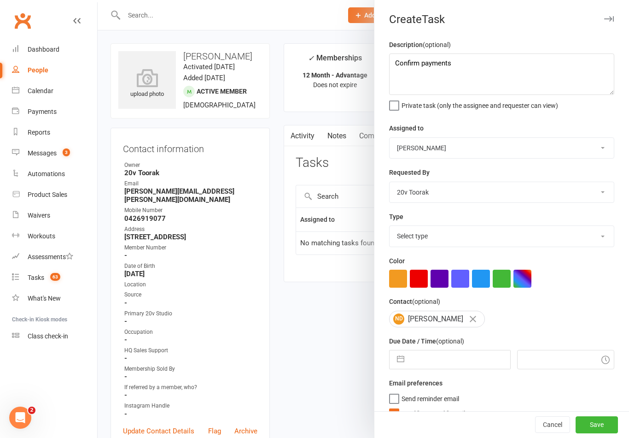
click at [453, 236] on select "Select type Call Call - to book trial Confirm session attendance Confirm trial …" at bounding box center [502, 236] width 224 height 20
click at [476, 233] on select "Select type Call Call - to book trial Confirm session attendance Confirm trial …" at bounding box center [502, 236] width 224 height 20
select select "22772"
click at [397, 369] on button "button" at bounding box center [401, 359] width 17 height 18
select select "6"
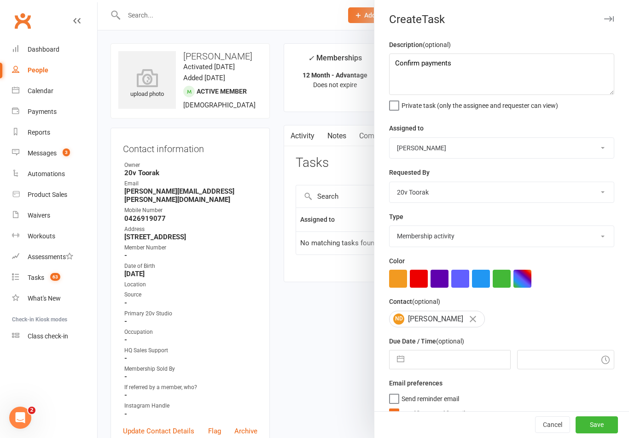
select select "2025"
select select "7"
select select "2025"
select select "8"
select select "2025"
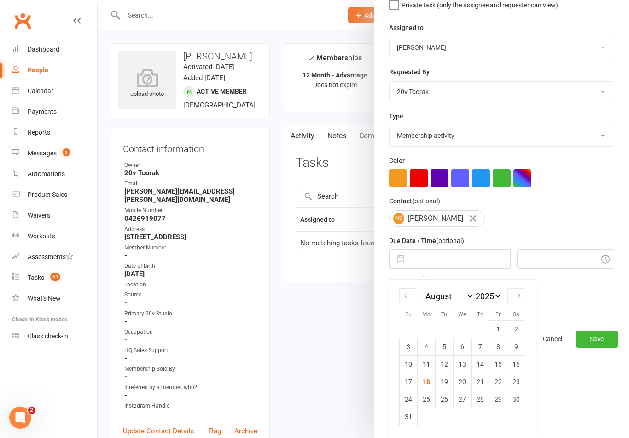
scroll to position [17, 0]
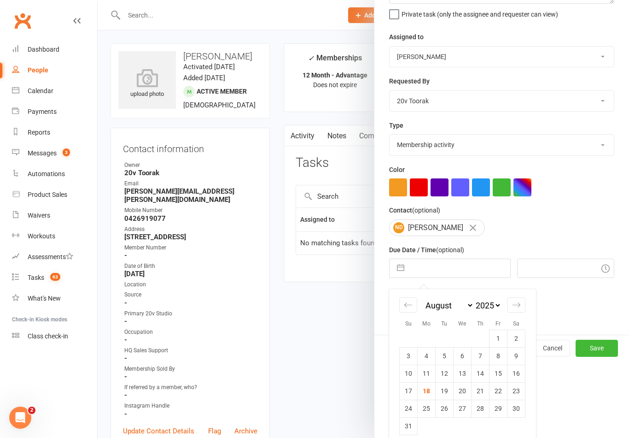
click at [447, 388] on td "19" at bounding box center [445, 391] width 18 height 18
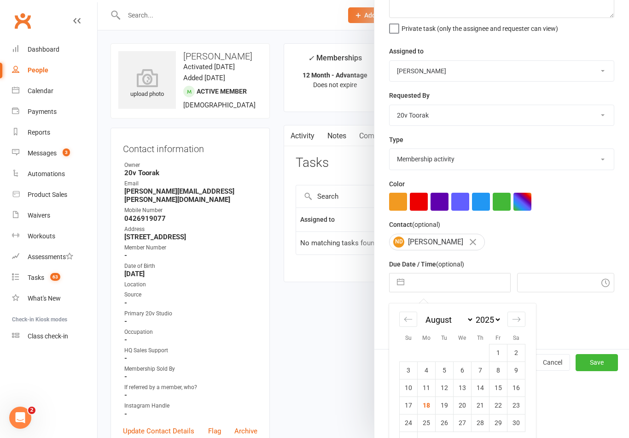
type input "[DATE]"
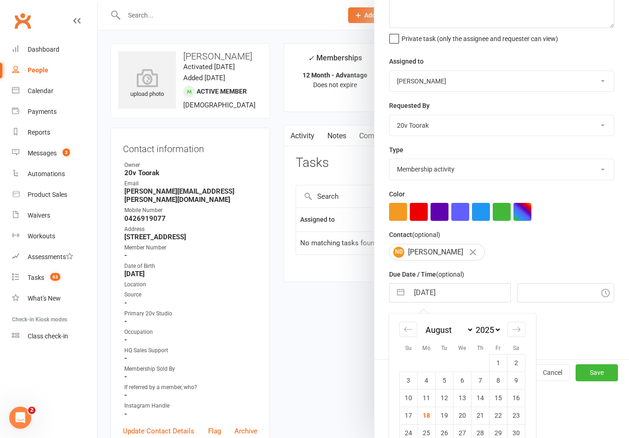
type input "8:45am"
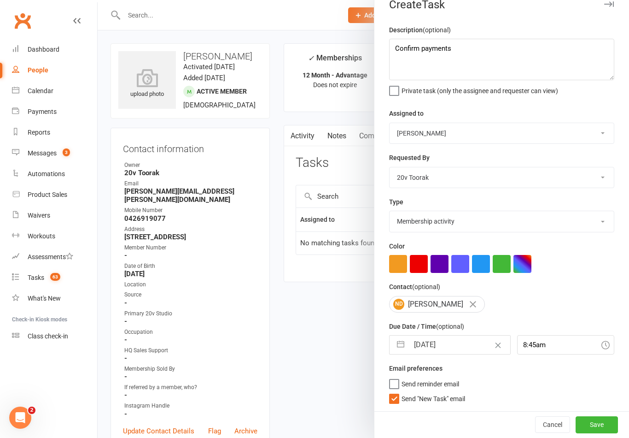
click at [429, 402] on span "Send "New Task" email" at bounding box center [434, 397] width 64 height 11
click at [429, 392] on input "Send "New Task" email" at bounding box center [427, 392] width 76 height 0
checkbox input "false"
click at [606, 421] on button "Save" at bounding box center [597, 424] width 42 height 17
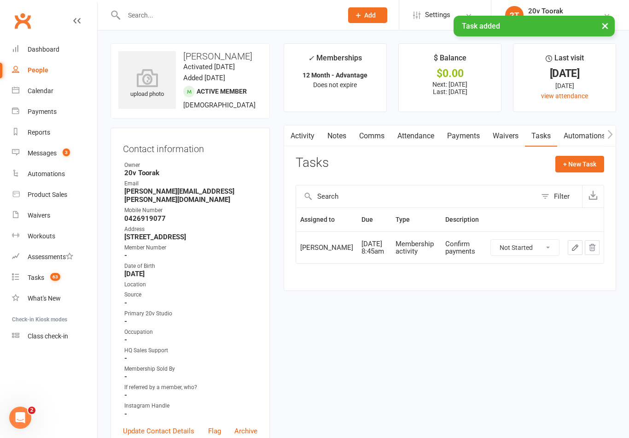
click at [339, 138] on link "Notes" at bounding box center [337, 135] width 32 height 21
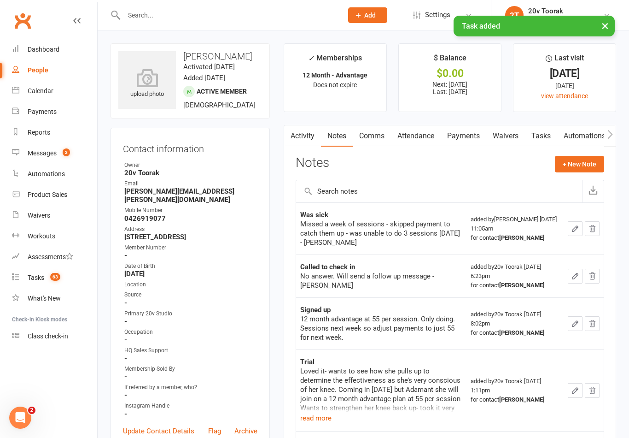
click at [26, 284] on link "Tasks 63" at bounding box center [54, 277] width 85 height 21
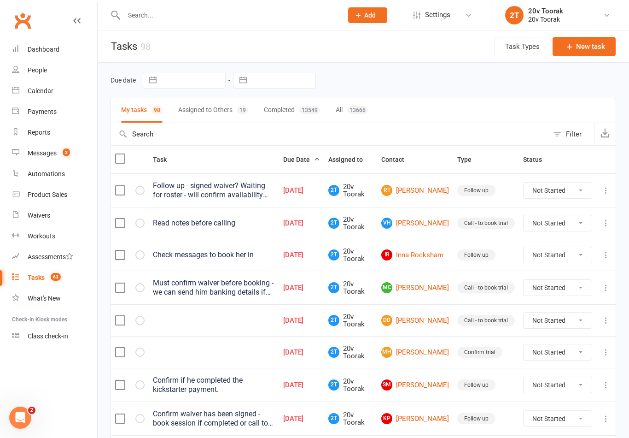
click at [144, 134] on input "text" at bounding box center [330, 134] width 438 height 22
click at [576, 134] on div "Filter" at bounding box center [574, 134] width 16 height 11
select select "incomplete"
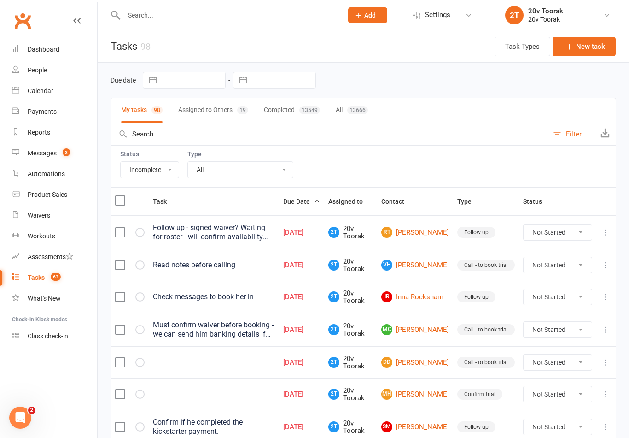
click at [166, 172] on select "All Incomplete Not Started In Progress Waiting Complete" at bounding box center [150, 170] width 58 height 16
click at [268, 165] on select "All Call Call - to book trial Confirm session attendance Confirm trial Follow u…" at bounding box center [240, 170] width 105 height 16
click at [280, 168] on select "All Call Call - to book trial Confirm session attendance Confirm trial Follow u…" at bounding box center [240, 170] width 105 height 16
select select "29156"
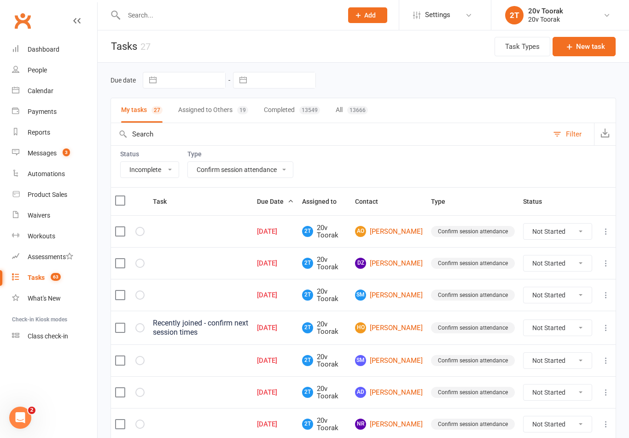
click at [400, 229] on link "AO Amy Odorisio" at bounding box center [389, 231] width 68 height 11
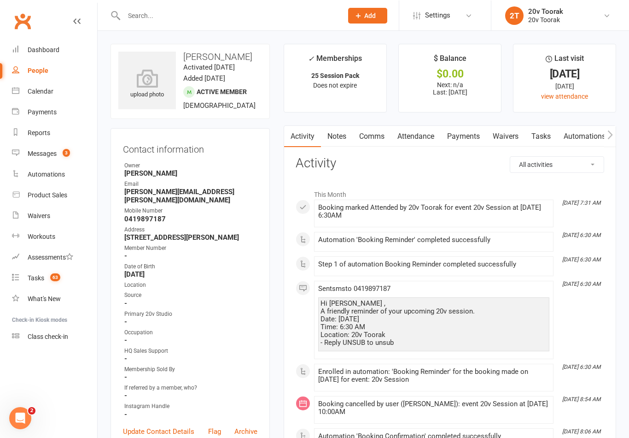
click at [542, 137] on link "Tasks" at bounding box center [541, 135] width 32 height 21
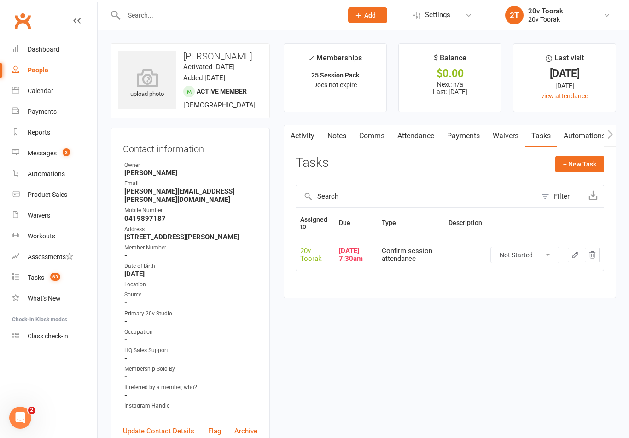
click at [502, 254] on select "Not Started In Progress Waiting Complete" at bounding box center [525, 255] width 68 height 16
select select "unstarted"
click at [598, 165] on button "+ New Task" at bounding box center [580, 164] width 49 height 17
select select "45736"
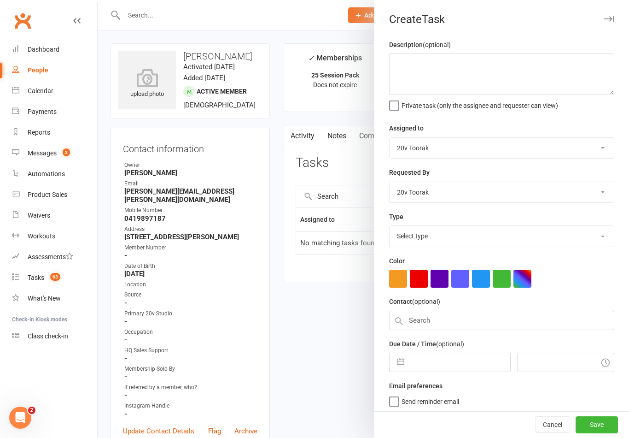
click at [461, 228] on select "Select type Call Call - to book trial Confirm session attendance Confirm trial …" at bounding box center [502, 236] width 224 height 20
select select "29156"
click at [397, 356] on button "button" at bounding box center [401, 359] width 17 height 18
select select "6"
select select "2025"
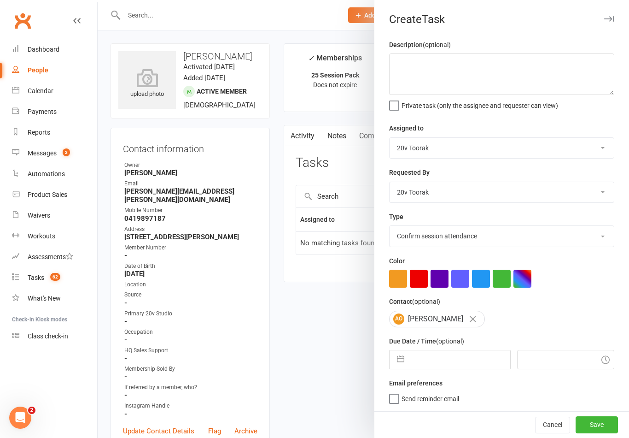
select select "7"
select select "2025"
select select "8"
select select "2025"
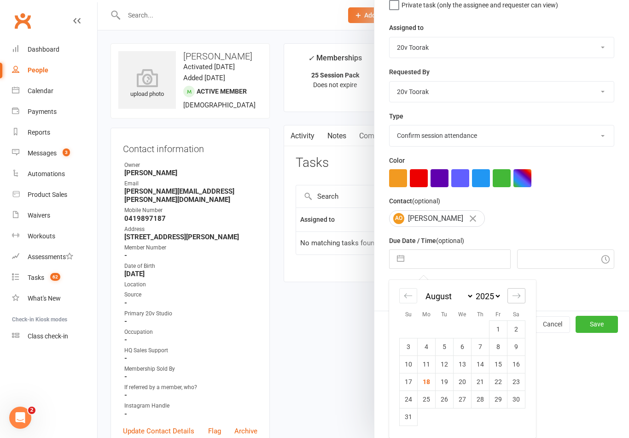
click at [518, 293] on icon "Move forward to switch to the next month." at bounding box center [516, 295] width 9 height 9
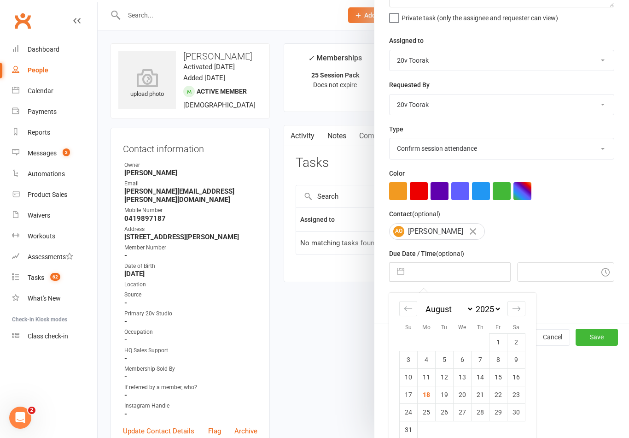
select select "9"
select select "2025"
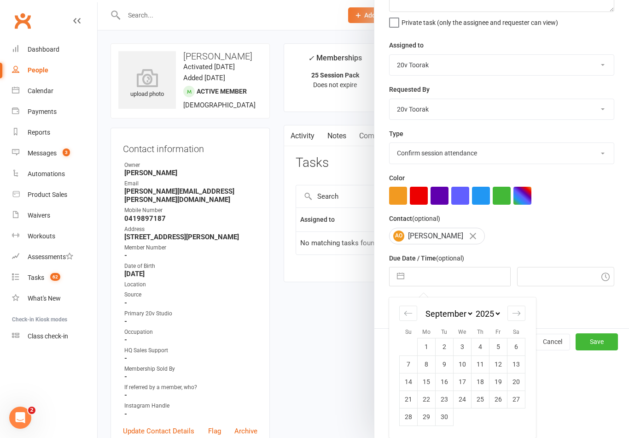
click at [429, 348] on td "1" at bounding box center [427, 347] width 18 height 18
type input "01 Sep 2025"
type input "8:45am"
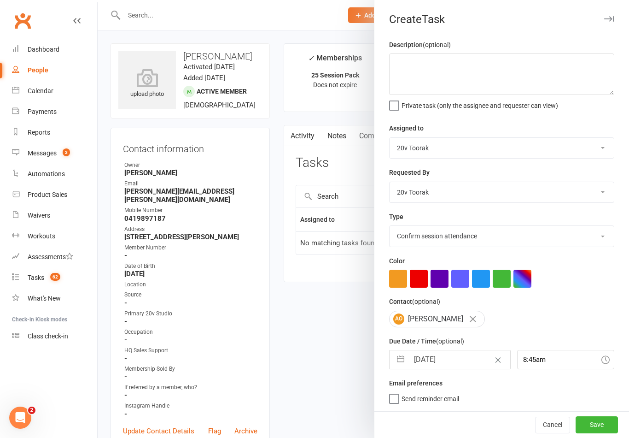
scroll to position [2, 0]
click at [593, 421] on button "Save" at bounding box center [597, 424] width 42 height 17
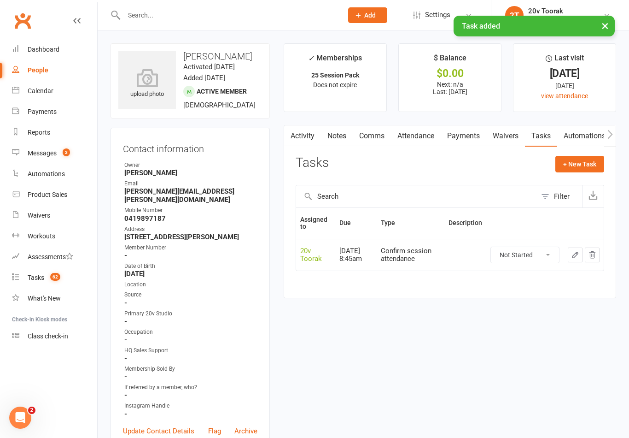
click at [303, 137] on link "Activity" at bounding box center [302, 135] width 37 height 21
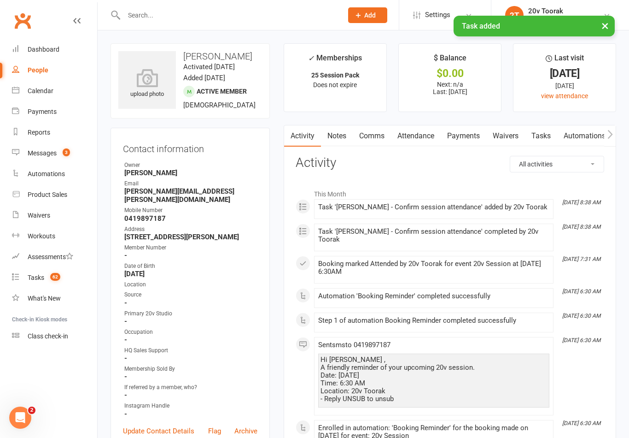
click at [385, 137] on link "Comms" at bounding box center [372, 135] width 38 height 21
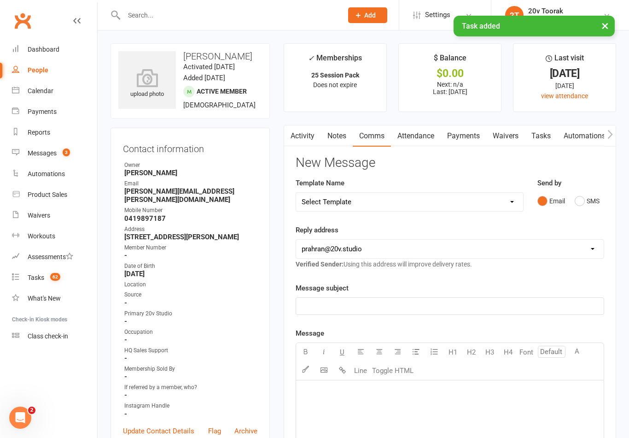
click at [587, 203] on button "SMS" at bounding box center [587, 201] width 25 height 18
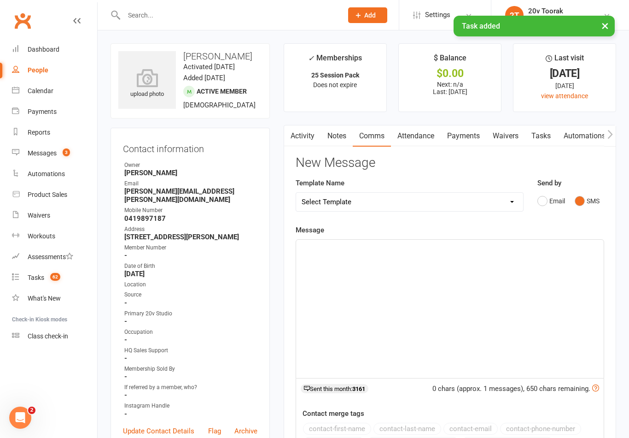
click at [495, 270] on div "﻿" at bounding box center [450, 309] width 308 height 138
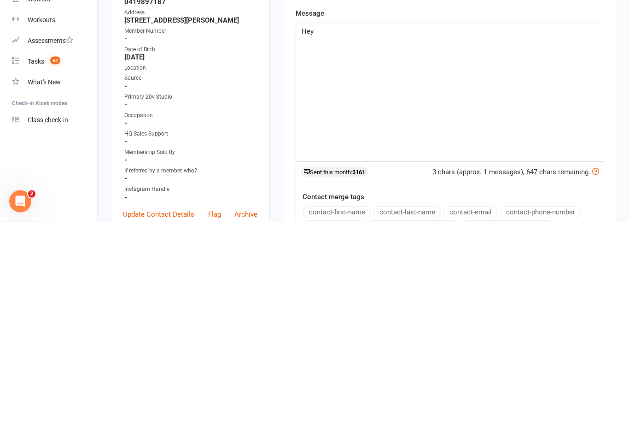
click at [347, 423] on button "contact-first-name" at bounding box center [337, 429] width 68 height 12
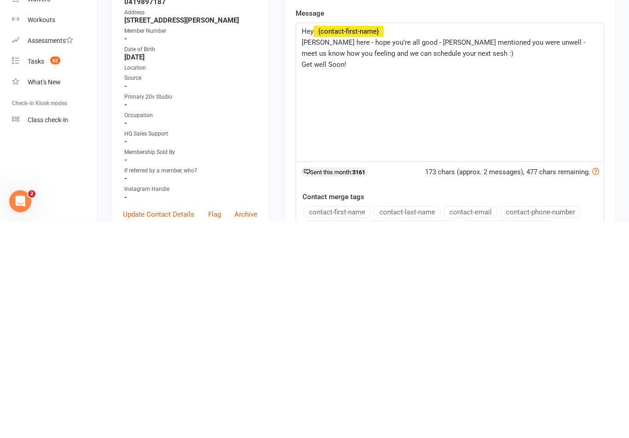
click at [510, 255] on span "Byron here - hope you’re all good - Nat mentioned you were unwell -meet us know…" at bounding box center [444, 264] width 284 height 19
click at [515, 255] on span "Byron here - hope you’re all good - Nat mentioned you were unwell meet us know …" at bounding box center [443, 264] width 282 height 19
click at [522, 240] on div "Hey ﻿ {contact-first-name} Byron here - hope you’re all good - Nat mentioned yo…" at bounding box center [450, 309] width 308 height 138
click at [407, 253] on p "Byron here - hope you’re all good - Nat mentioned you were unwell - let us know…" at bounding box center [450, 264] width 297 height 22
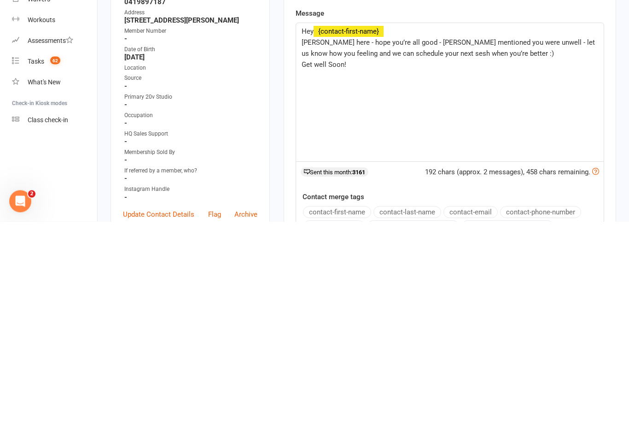
scroll to position [217, 0]
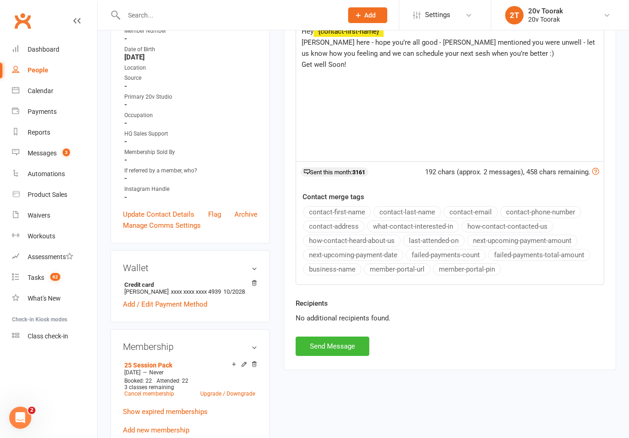
click at [347, 341] on button "Send Message" at bounding box center [333, 345] width 74 height 19
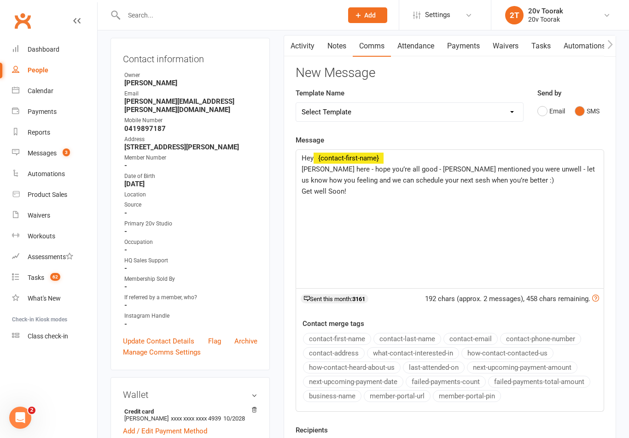
scroll to position [0, 0]
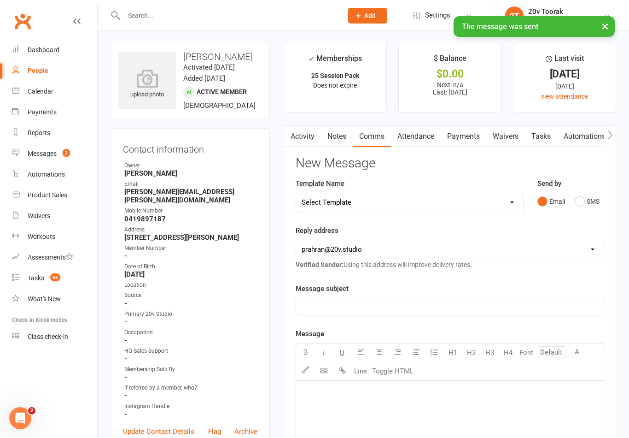
click at [547, 135] on link "Tasks" at bounding box center [541, 135] width 32 height 21
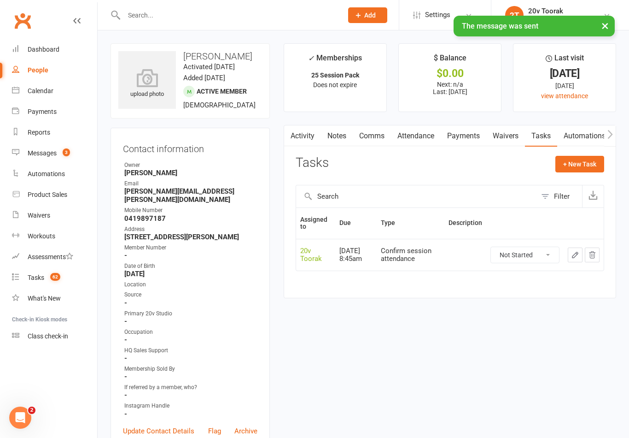
click at [58, 268] on link "Tasks 62" at bounding box center [54, 277] width 85 height 21
select select "incomplete"
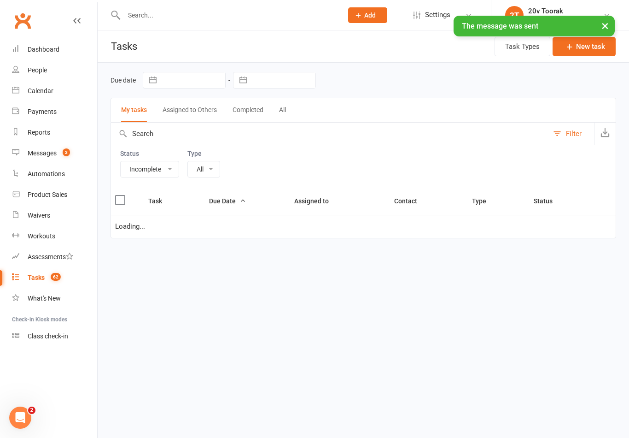
select select "29156"
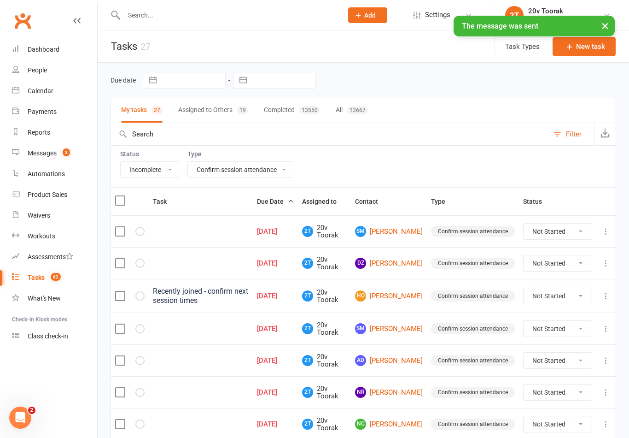
click at [408, 231] on link "SM Sarah Mali" at bounding box center [389, 231] width 68 height 11
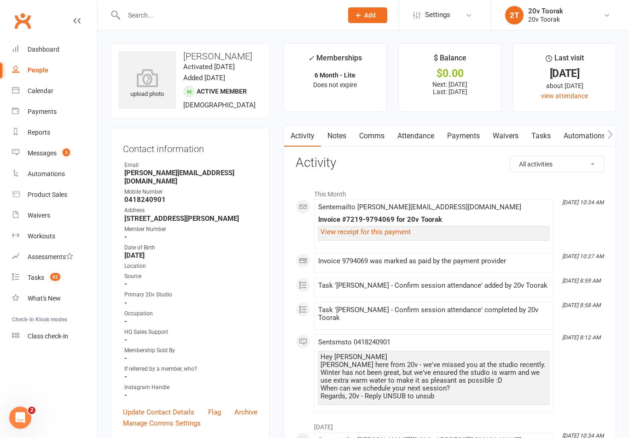
click at [378, 137] on link "Comms" at bounding box center [372, 135] width 38 height 21
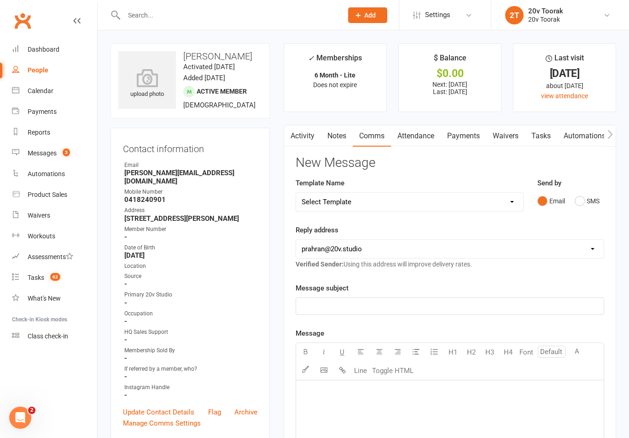
click at [595, 180] on div "Send by Email SMS" at bounding box center [571, 193] width 67 height 32
click at [599, 205] on button "SMS" at bounding box center [587, 201] width 25 height 18
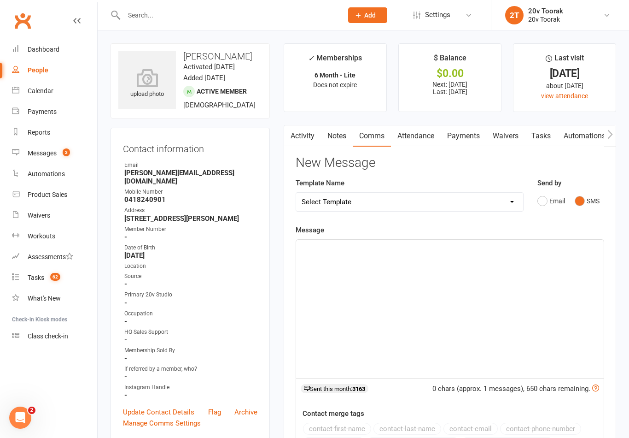
click at [524, 266] on div "﻿" at bounding box center [450, 309] width 308 height 138
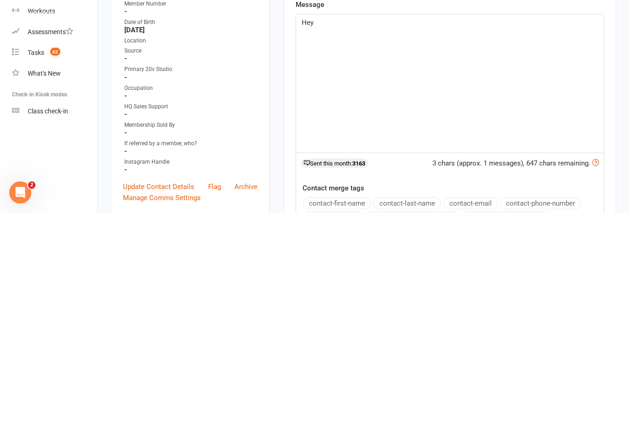
click at [352, 423] on button "contact-first-name" at bounding box center [337, 429] width 68 height 12
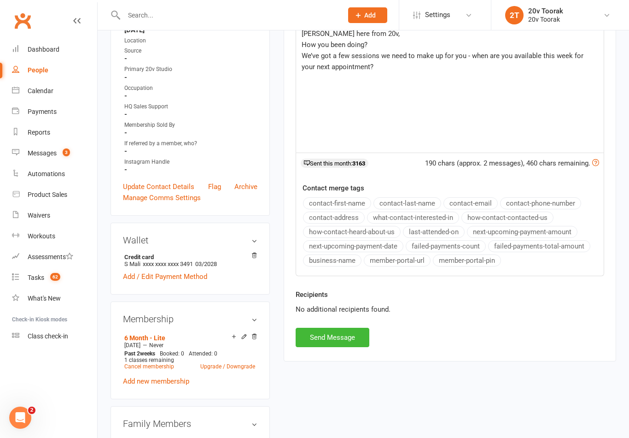
click at [339, 336] on button "Send Message" at bounding box center [333, 337] width 74 height 19
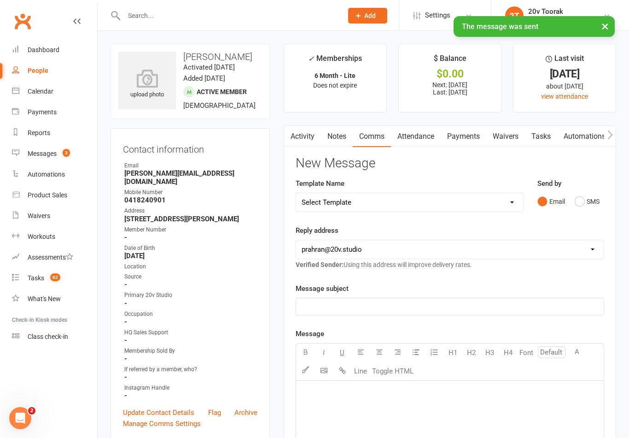
click at [546, 141] on link "Tasks" at bounding box center [541, 135] width 32 height 21
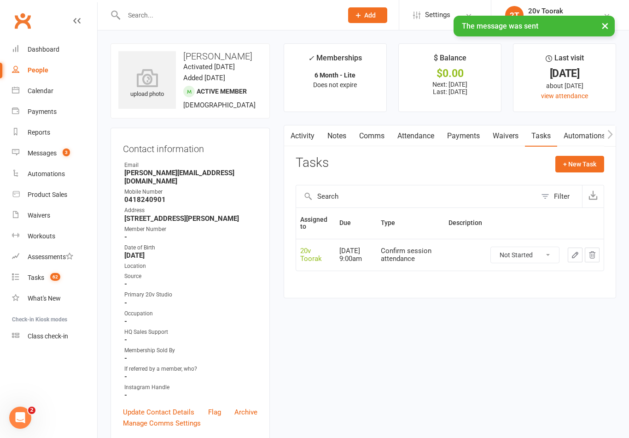
click at [547, 251] on select "Not Started In Progress Waiting Complete" at bounding box center [525, 255] width 68 height 16
select select "unstarted"
click at [594, 163] on button "+ New Task" at bounding box center [580, 164] width 49 height 17
select select "45736"
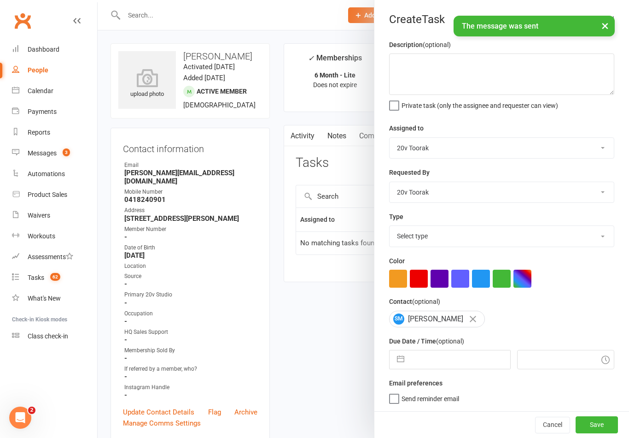
click at [400, 369] on button "button" at bounding box center [401, 359] width 17 height 18
select select "6"
select select "2025"
select select "7"
select select "2025"
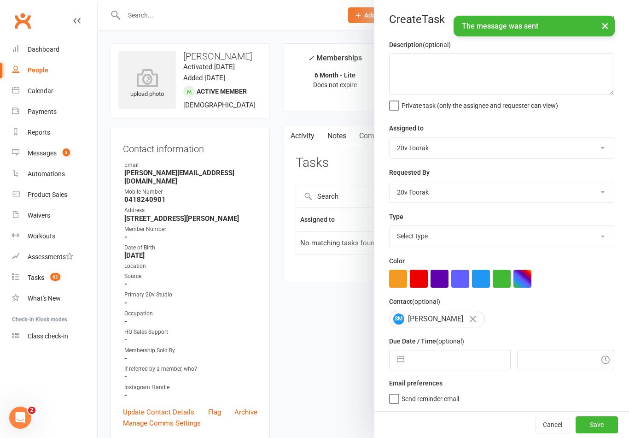
select select "8"
select select "2025"
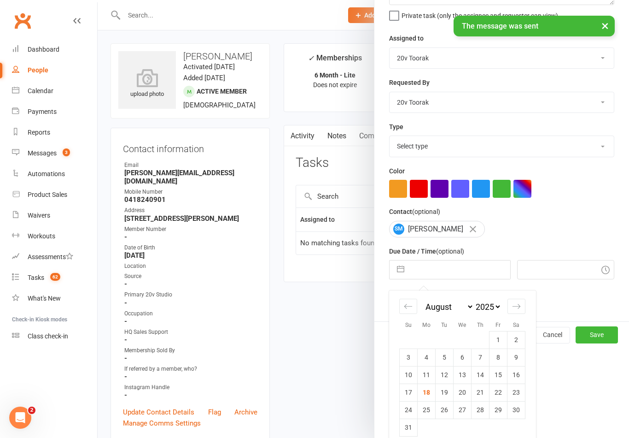
scroll to position [101, 0]
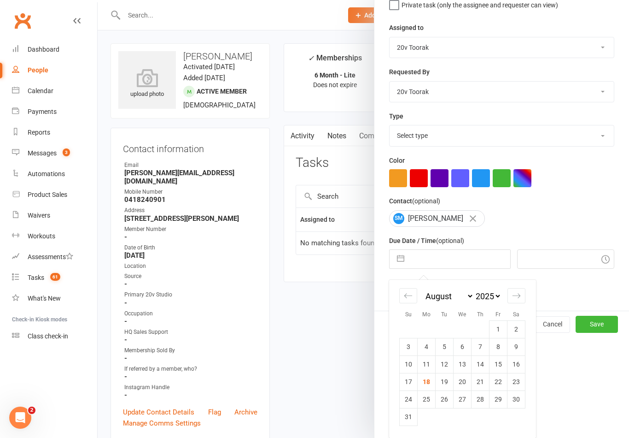
click at [520, 299] on icon "Move forward to switch to the next month." at bounding box center [516, 295] width 9 height 9
select select "9"
select select "2025"
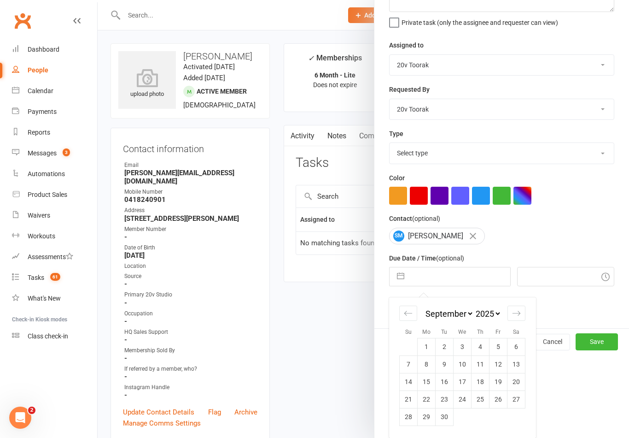
click at [431, 349] on td "1" at bounding box center [427, 347] width 18 height 18
type input "01 Sep 2025"
type input "8:45am"
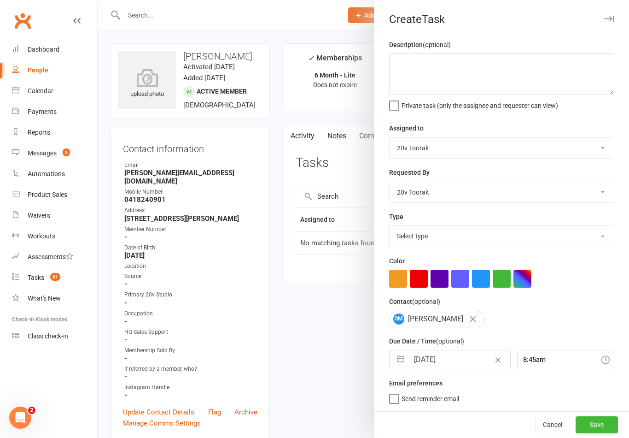
scroll to position [2, 0]
click at [437, 235] on select "Select type Call Call - to book trial Confirm session attendance Confirm trial …" at bounding box center [502, 236] width 224 height 20
select select "29156"
click at [602, 428] on button "Save" at bounding box center [597, 424] width 42 height 17
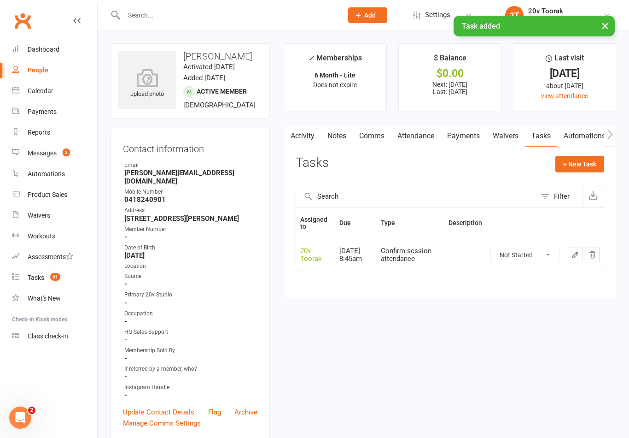
click at [42, 274] on div "Tasks" at bounding box center [36, 277] width 17 height 7
select select "incomplete"
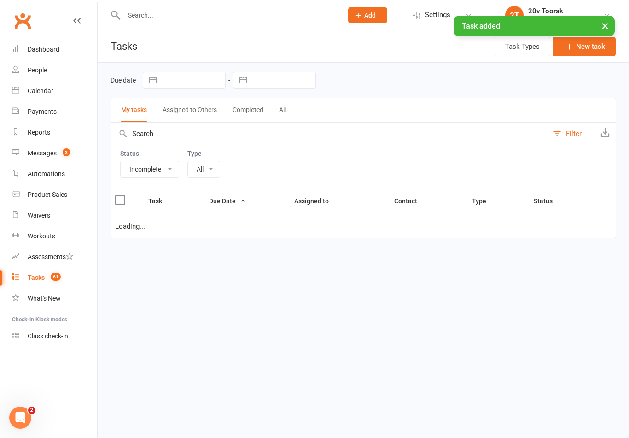
select select "29156"
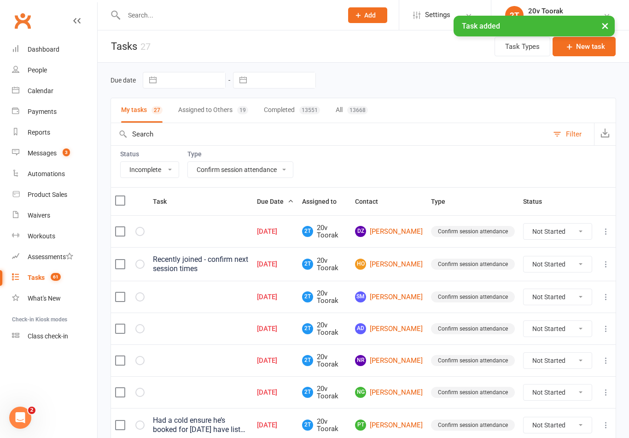
click at [399, 227] on link "DZ Donna Zimbardi" at bounding box center [389, 231] width 68 height 11
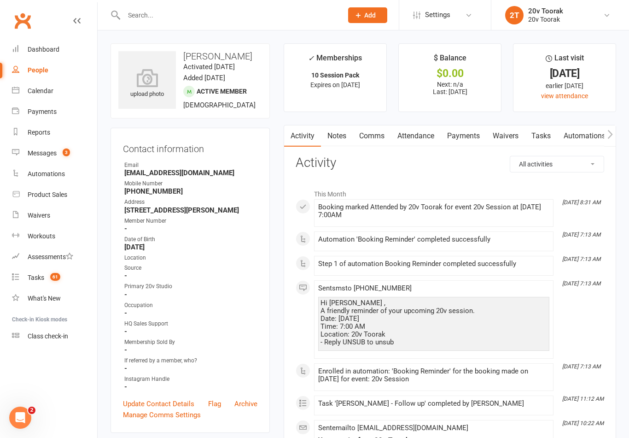
click at [547, 135] on link "Tasks" at bounding box center [541, 135] width 32 height 21
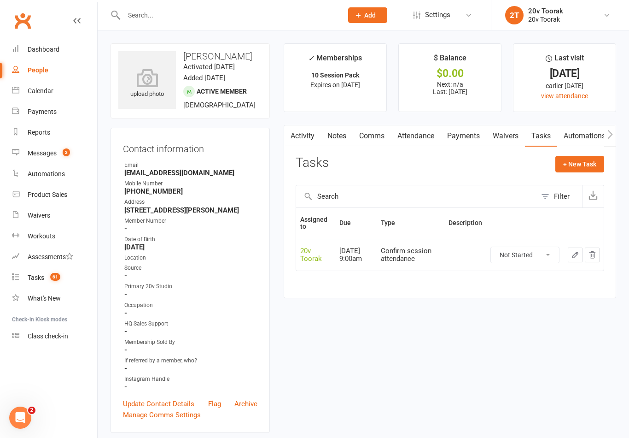
click at [541, 249] on select "Not Started In Progress Waiting Complete" at bounding box center [525, 255] width 68 height 16
select select "unstarted"
click at [597, 165] on button "+ New Task" at bounding box center [580, 164] width 49 height 17
select select "45736"
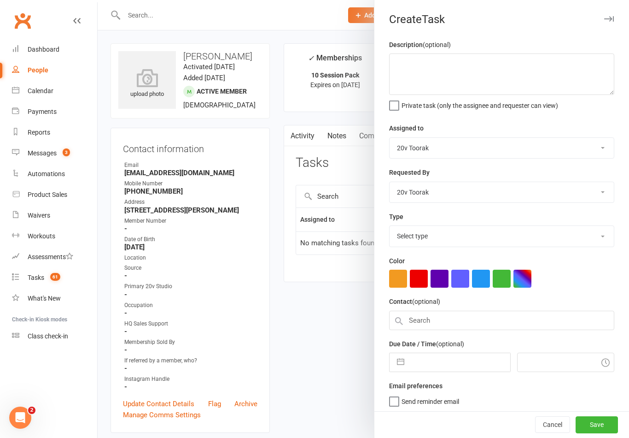
click at [431, 244] on select "Select type Call Call - to book trial Confirm session attendance Confirm trial …" at bounding box center [502, 236] width 224 height 20
select select "29156"
click at [402, 359] on button "button" at bounding box center [401, 359] width 17 height 18
select select "6"
select select "2025"
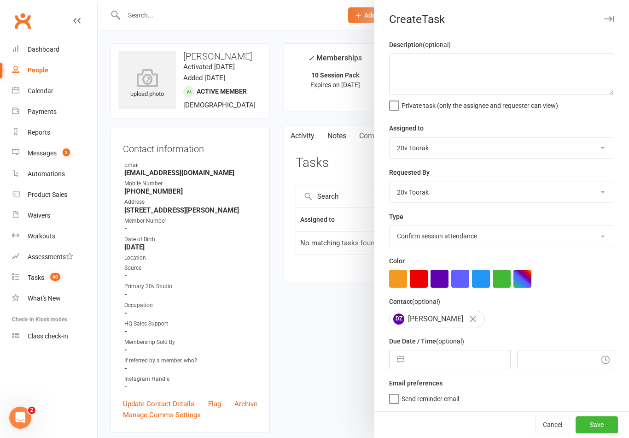
select select "7"
select select "2025"
select select "8"
select select "2025"
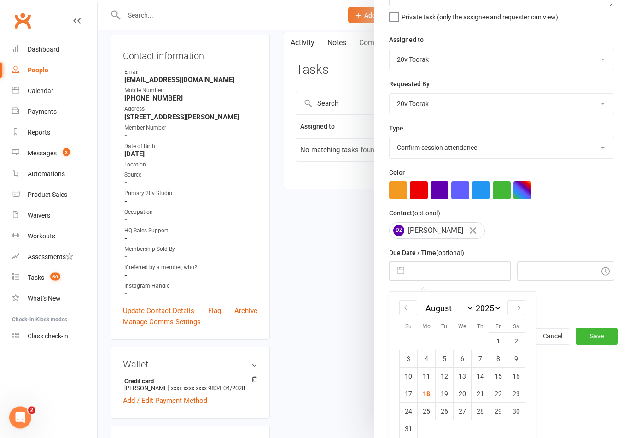
scroll to position [85, 0]
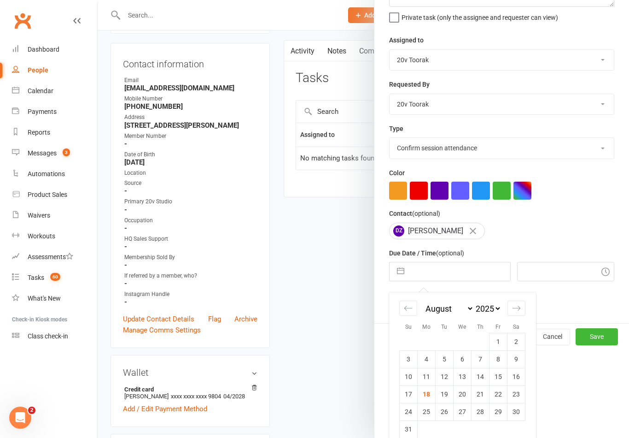
click at [514, 308] on icon "Move forward to switch to the next month." at bounding box center [516, 308] width 9 height 9
select select "9"
select select "2025"
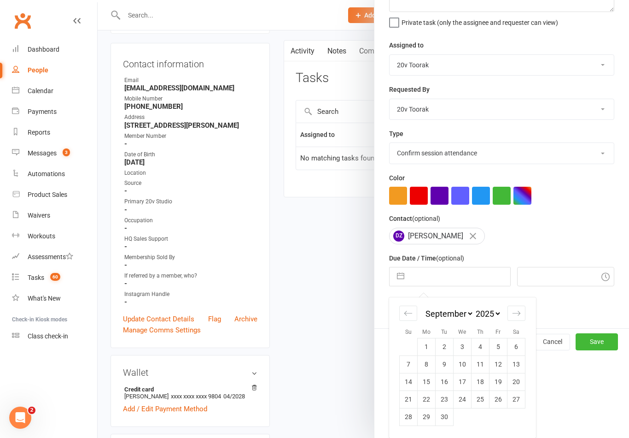
click at [432, 416] on td "29" at bounding box center [427, 417] width 18 height 18
type input "29 Sep 2025"
type input "8:45am"
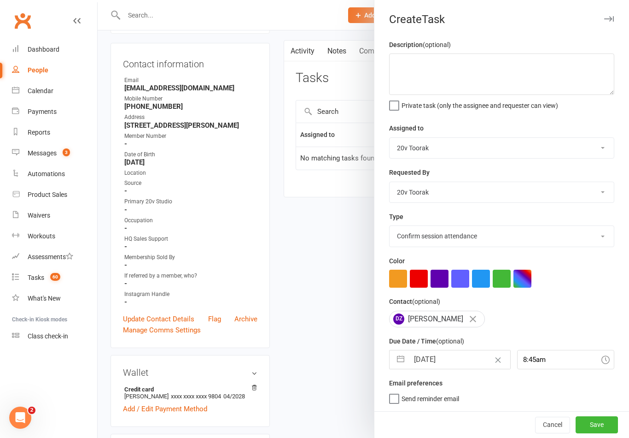
scroll to position [2, 0]
click at [498, 73] on textarea at bounding box center [501, 73] width 225 height 41
type textarea "Was Traveling confirm when she’s back and renew pack"
click at [495, 227] on select "Call Call - to book trial Confirm session attendance Confirm trial Follow up Me…" at bounding box center [502, 236] width 224 height 20
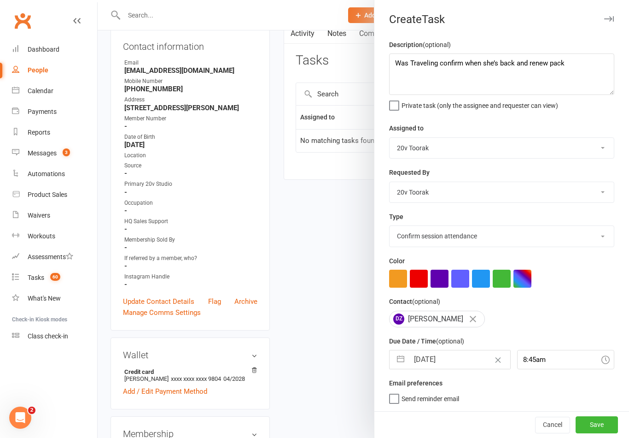
scroll to position [0, 0]
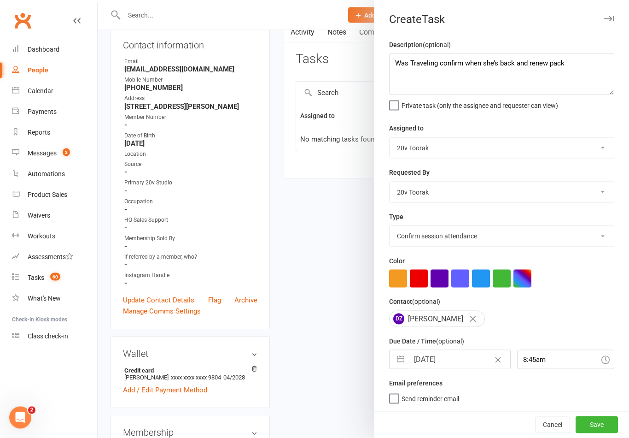
click at [601, 433] on button "Save" at bounding box center [597, 424] width 42 height 17
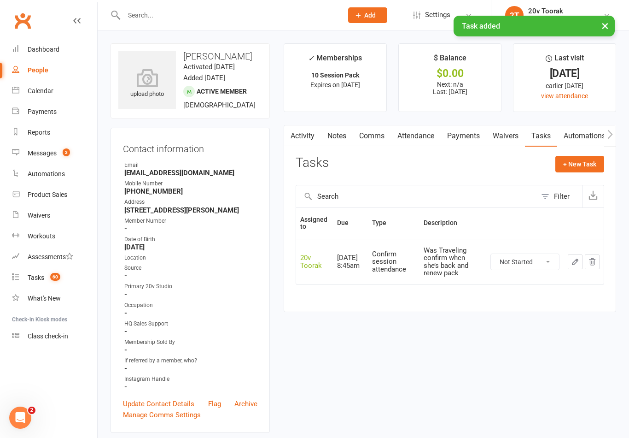
click at [337, 137] on link "Notes" at bounding box center [337, 135] width 32 height 21
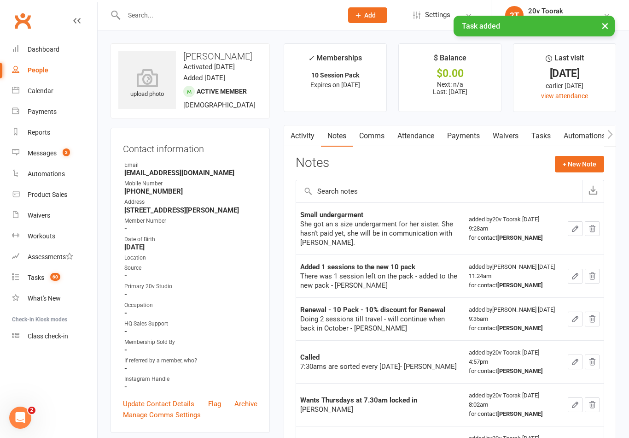
click at [49, 281] on count-badge "60" at bounding box center [53, 277] width 15 height 7
select select "incomplete"
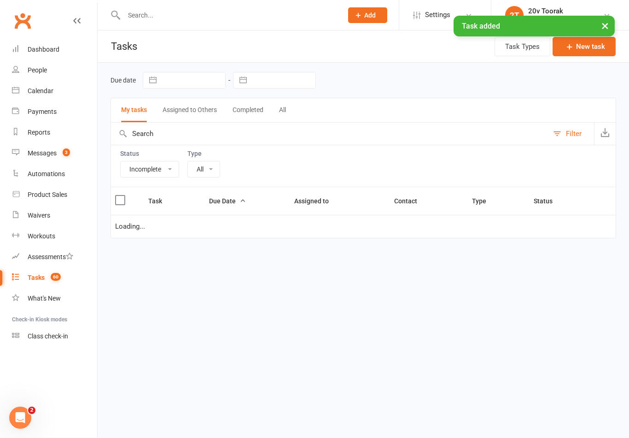
select select "29156"
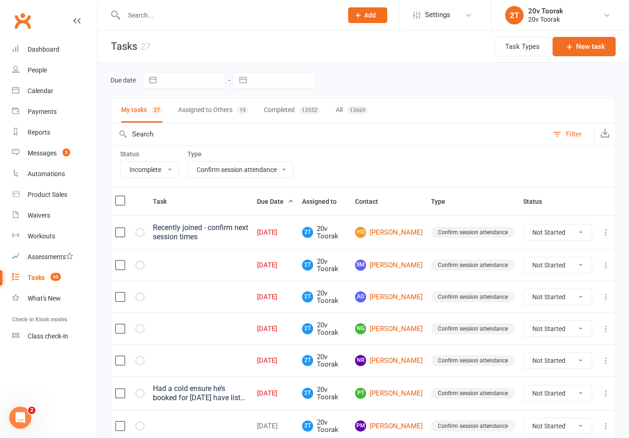
click at [401, 229] on link "HO Hugh O'Brien" at bounding box center [389, 232] width 68 height 11
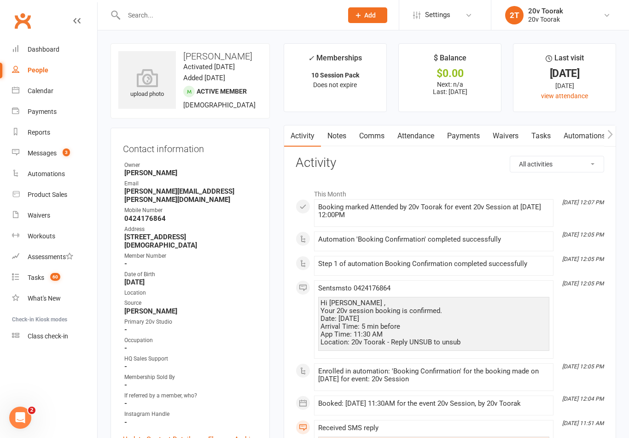
click at [544, 260] on div "Step 1 of automation Booking Confirmation completed successfully" at bounding box center [433, 264] width 231 height 8
click at [541, 134] on link "Tasks" at bounding box center [541, 135] width 32 height 21
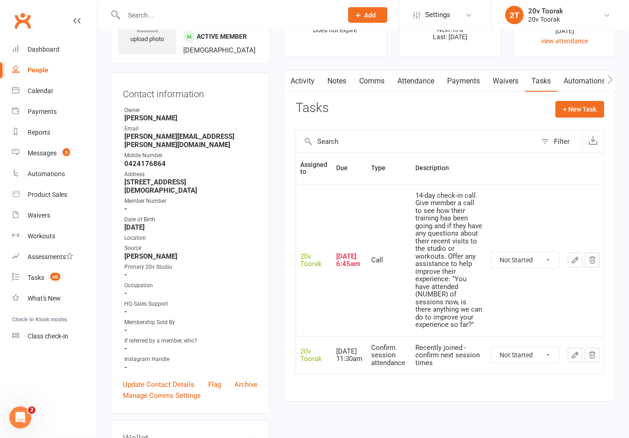
click at [530, 347] on select "Not Started In Progress Waiting Complete" at bounding box center [525, 355] width 68 height 16
select select "unstarted"
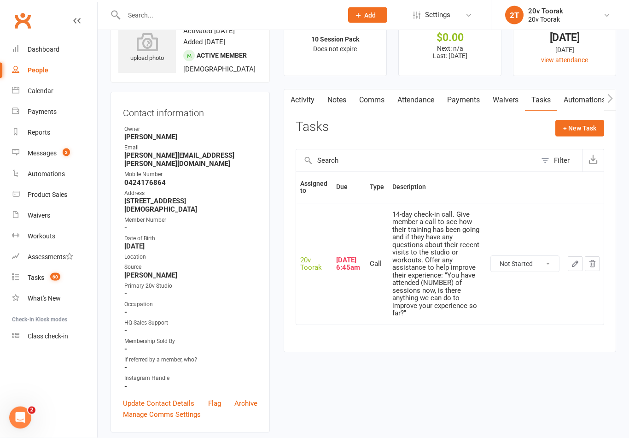
scroll to position [36, 0]
click at [567, 133] on button "+ New Task" at bounding box center [580, 128] width 49 height 17
select select "45736"
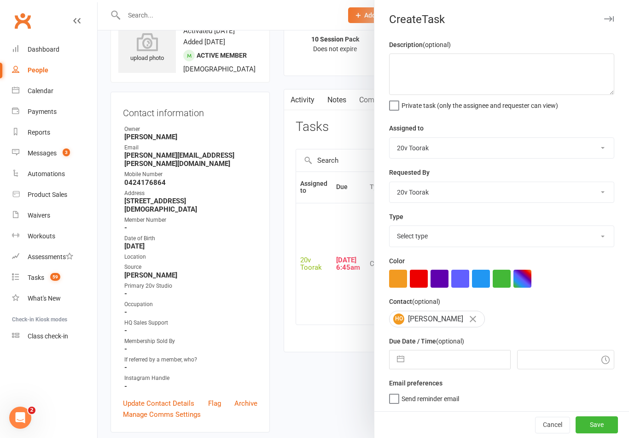
click at [413, 230] on select "Select type Call Call - to book trial Confirm session attendance Confirm trial …" at bounding box center [502, 236] width 224 height 20
select select "29156"
click at [402, 362] on button "button" at bounding box center [401, 359] width 17 height 18
select select "6"
select select "2025"
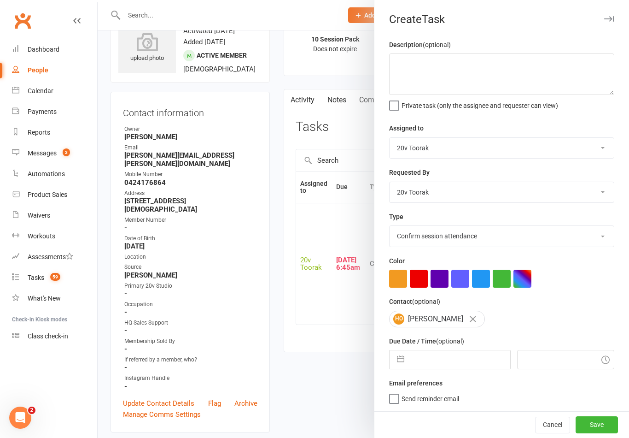
select select "7"
select select "2025"
select select "8"
select select "2025"
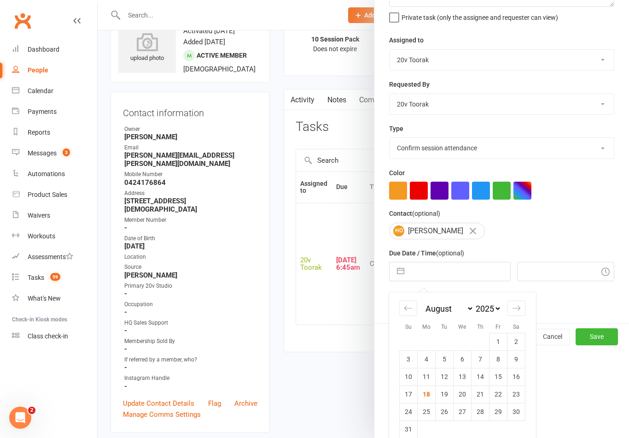
click at [517, 312] on icon "Move forward to switch to the next month." at bounding box center [516, 308] width 9 height 9
select select "9"
select select "2025"
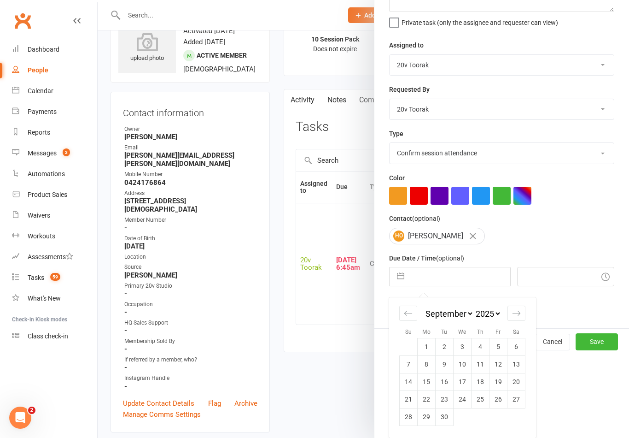
scroll to position [71, 0]
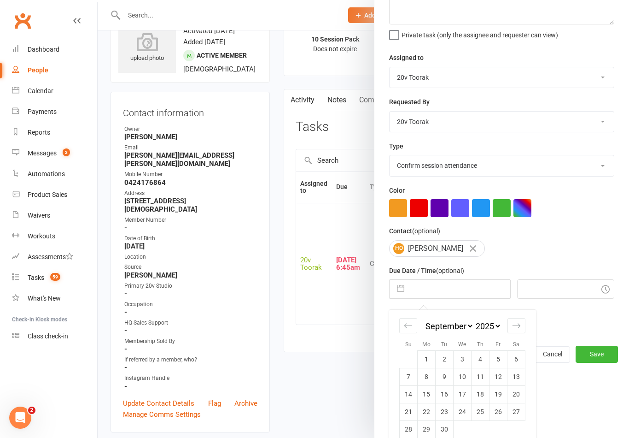
click at [426, 366] on td "1" at bounding box center [427, 359] width 18 height 18
type input "01 Sep 2025"
type input "8:45am"
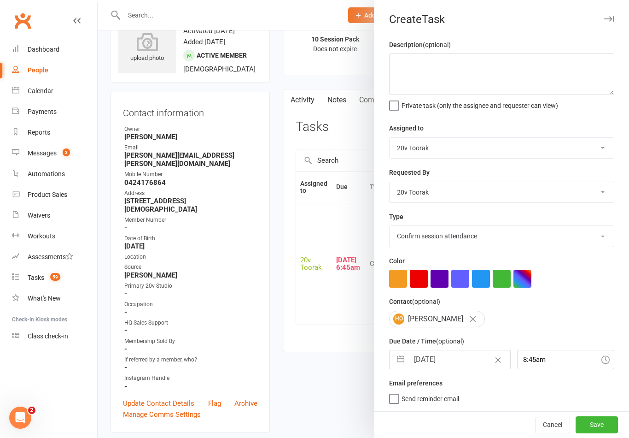
click at [606, 433] on button "Save" at bounding box center [597, 424] width 42 height 17
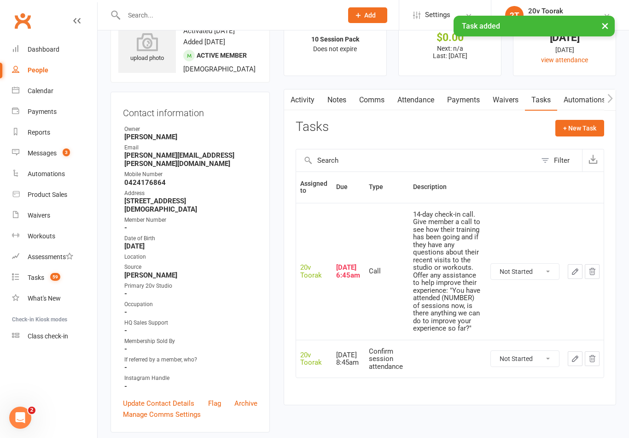
click at [57, 283] on link "Tasks 59" at bounding box center [54, 277] width 85 height 21
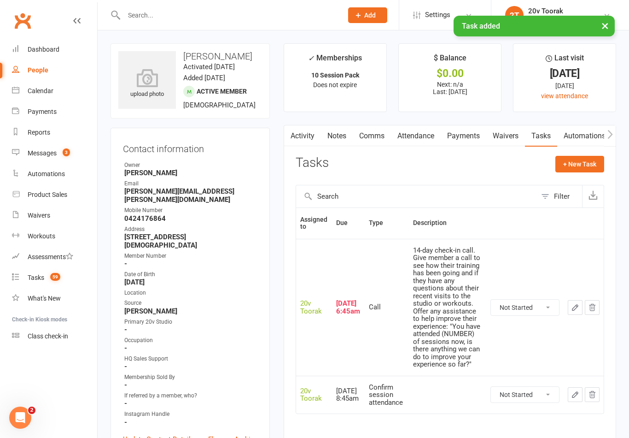
select select "incomplete"
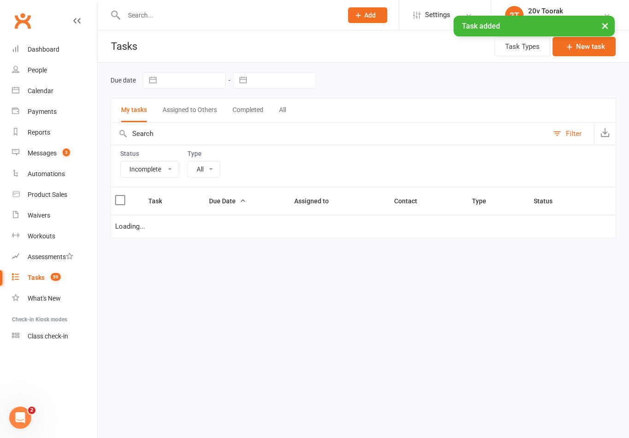
select select "29156"
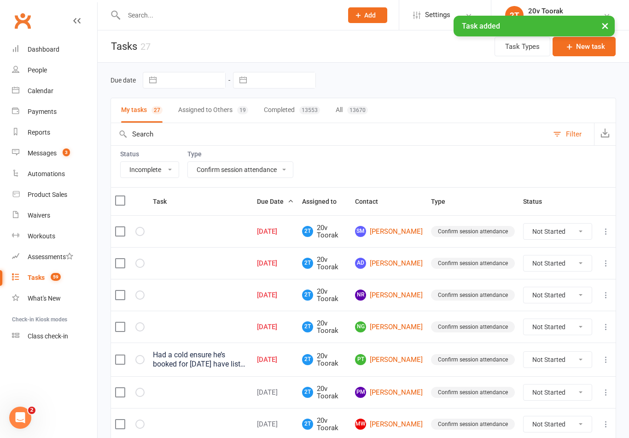
click at [397, 231] on link "SM Steve McMenamin" at bounding box center [389, 231] width 68 height 11
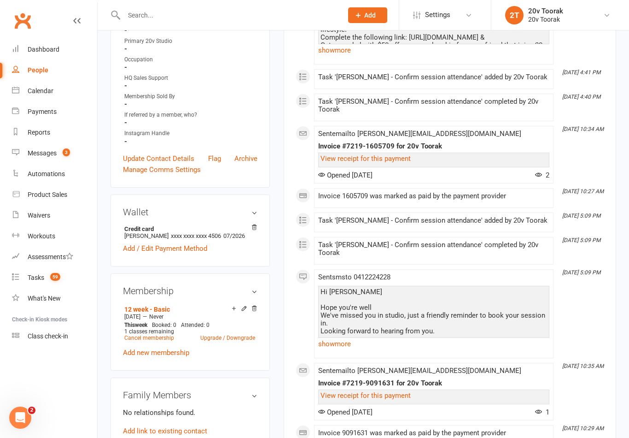
scroll to position [300, 0]
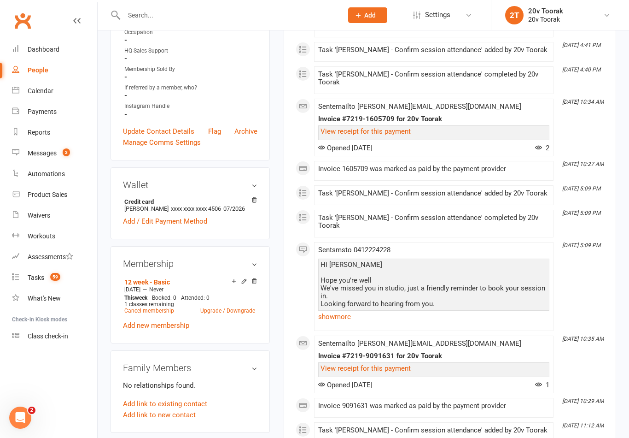
click at [351, 323] on link "show more" at bounding box center [433, 316] width 231 height 13
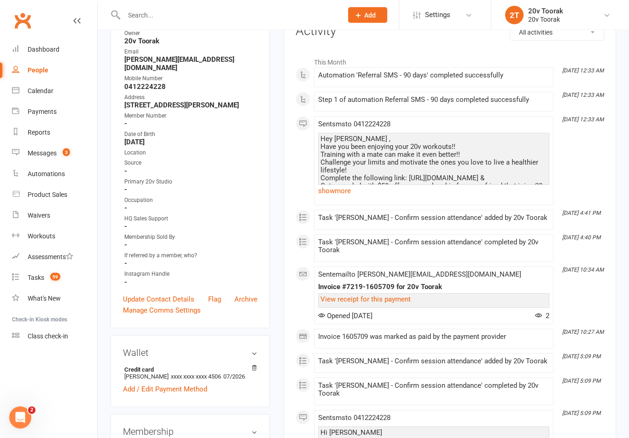
scroll to position [119, 0]
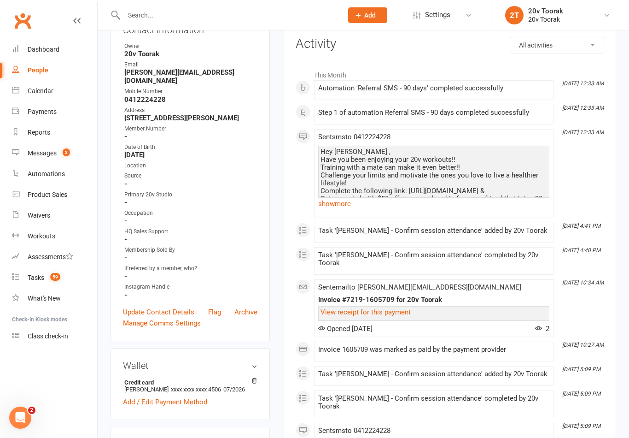
click at [339, 208] on link "show more" at bounding box center [433, 203] width 231 height 13
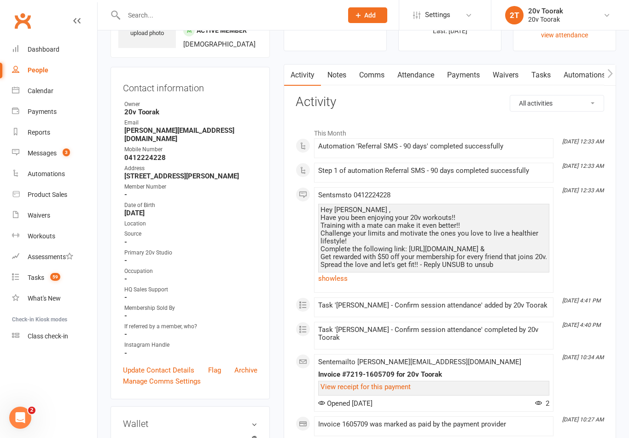
scroll to position [0, 0]
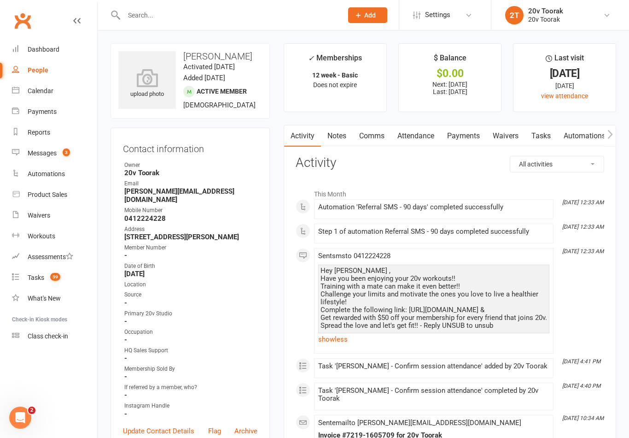
click at [541, 132] on link "Tasks" at bounding box center [541, 135] width 32 height 21
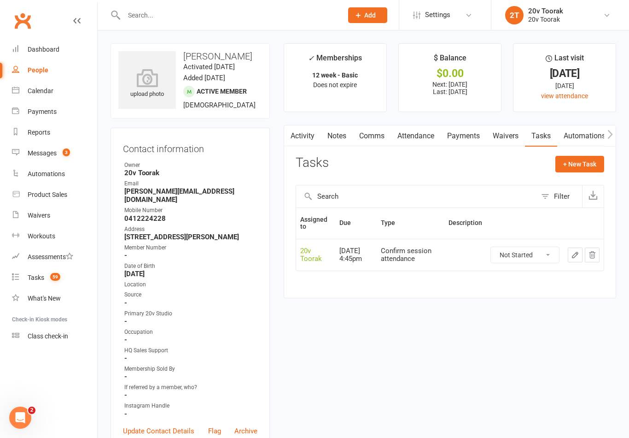
click at [475, 137] on link "Payments" at bounding box center [464, 135] width 46 height 21
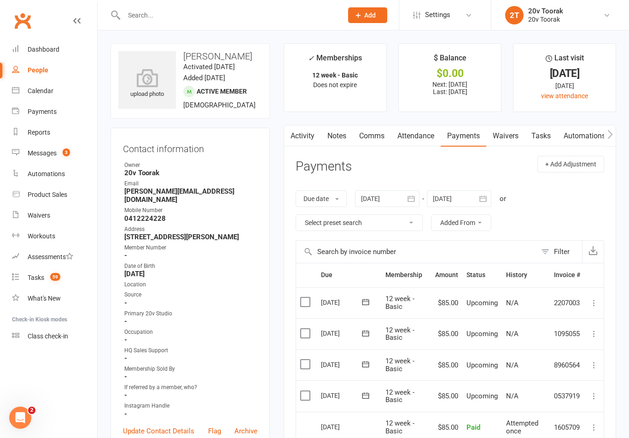
click at [376, 142] on link "Comms" at bounding box center [372, 135] width 38 height 21
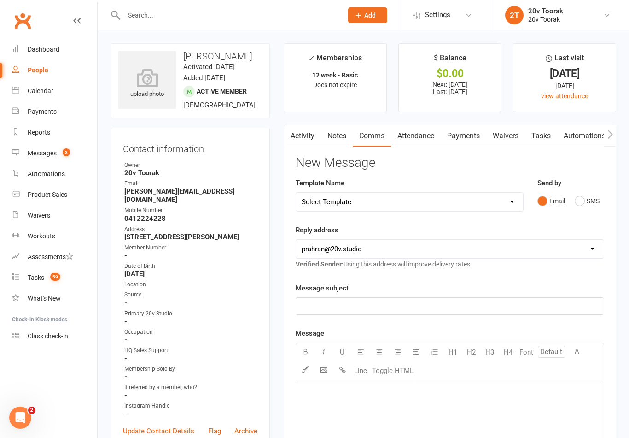
click at [584, 192] on button "SMS" at bounding box center [587, 201] width 25 height 18
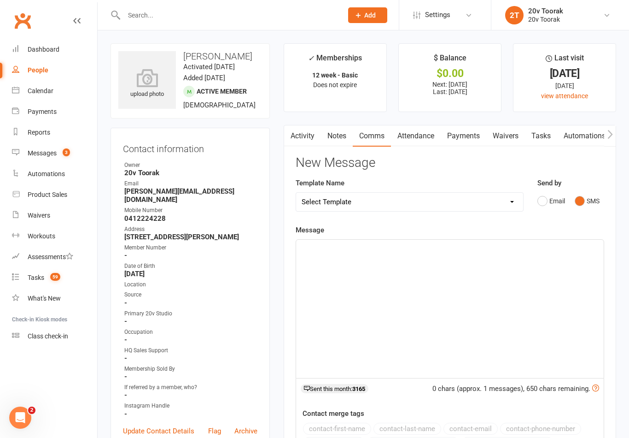
click at [534, 247] on p "﻿" at bounding box center [450, 247] width 297 height 11
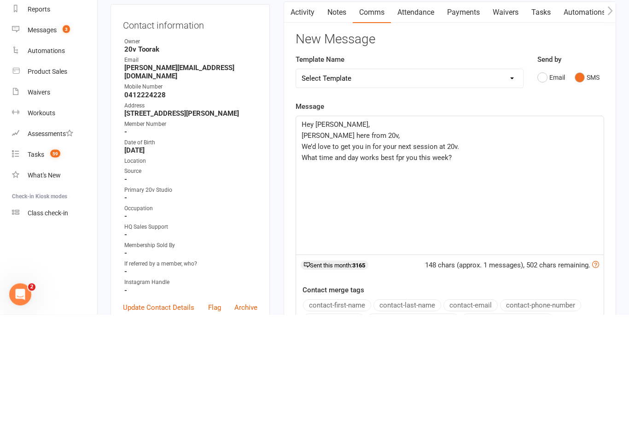
click at [401, 277] on span "What time and day works best fpr you this week?" at bounding box center [377, 281] width 150 height 8
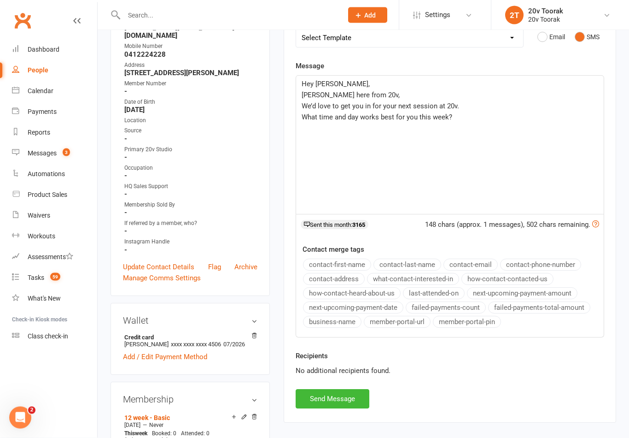
click at [351, 399] on button "Send Message" at bounding box center [333, 398] width 74 height 19
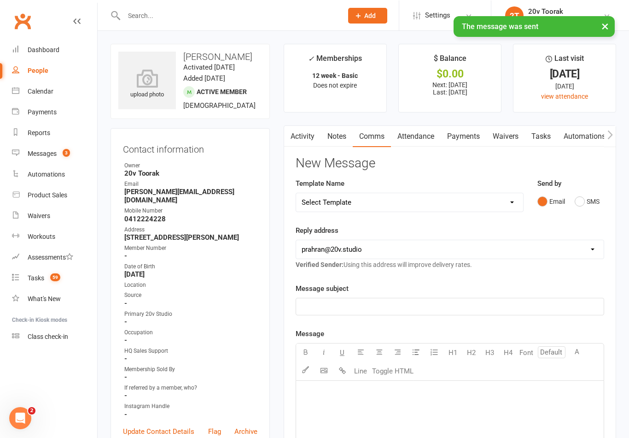
click at [553, 137] on link "Tasks" at bounding box center [541, 135] width 32 height 21
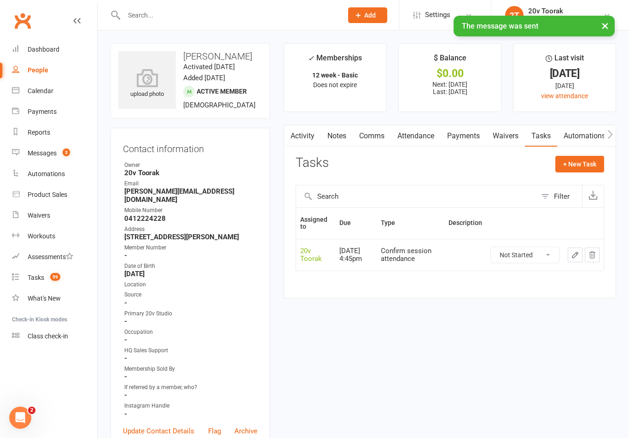
click at [534, 249] on select "Not Started In Progress Waiting Complete" at bounding box center [525, 255] width 68 height 16
select select "unstarted"
click at [588, 167] on button "+ New Task" at bounding box center [580, 164] width 49 height 17
select select "45736"
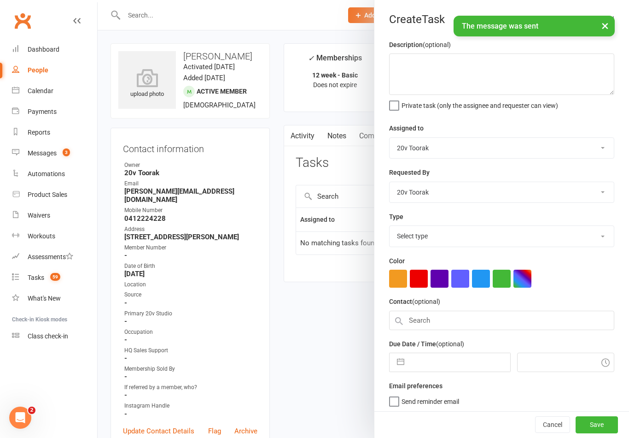
click at [447, 242] on select "Select type Call Call - to book trial Confirm session attendance Confirm trial …" at bounding box center [502, 236] width 224 height 20
select select "29156"
click at [402, 358] on button "button" at bounding box center [401, 359] width 17 height 18
select select "6"
select select "2025"
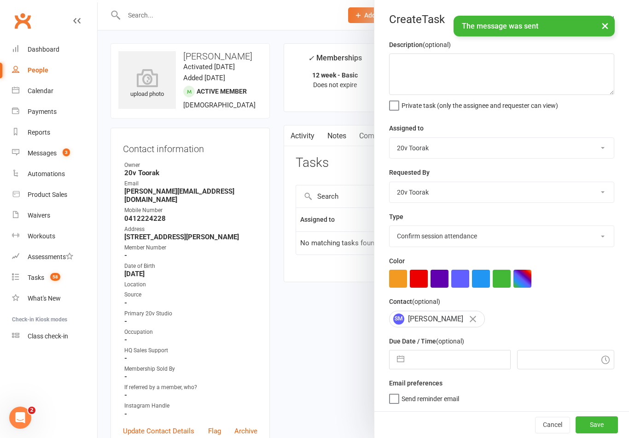
select select "7"
select select "2025"
select select "8"
select select "2025"
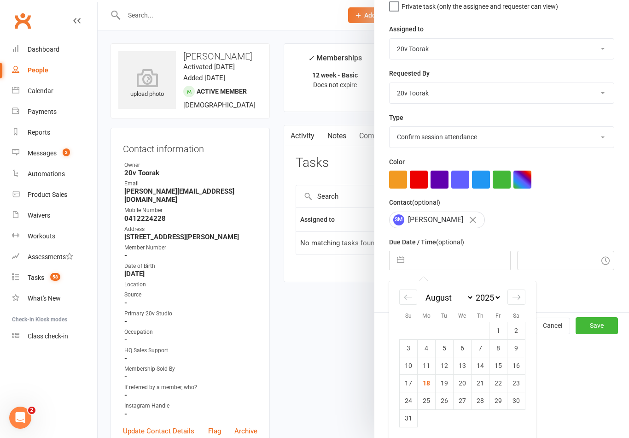
click at [428, 405] on td "25" at bounding box center [427, 401] width 18 height 18
type input "25 Aug 2025"
type input "8:45am"
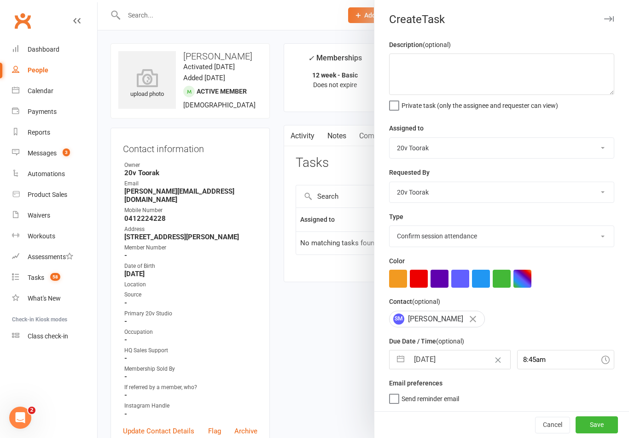
scroll to position [2, 0]
click at [601, 424] on button "Save" at bounding box center [597, 424] width 42 height 17
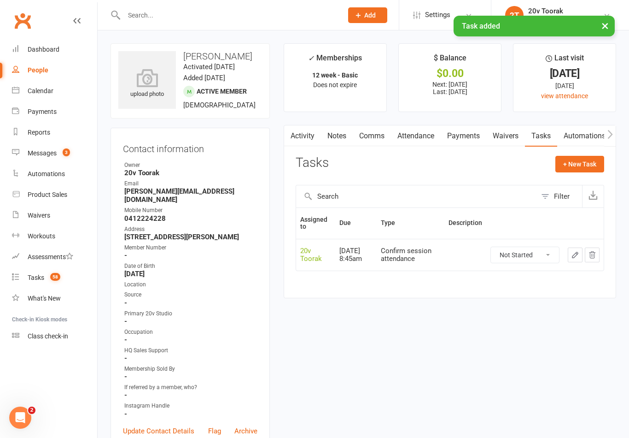
click at [57, 276] on span "58" at bounding box center [55, 277] width 10 height 8
select select "incomplete"
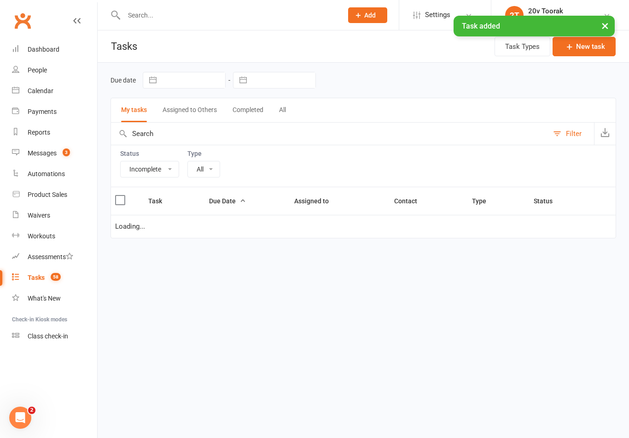
select select "29156"
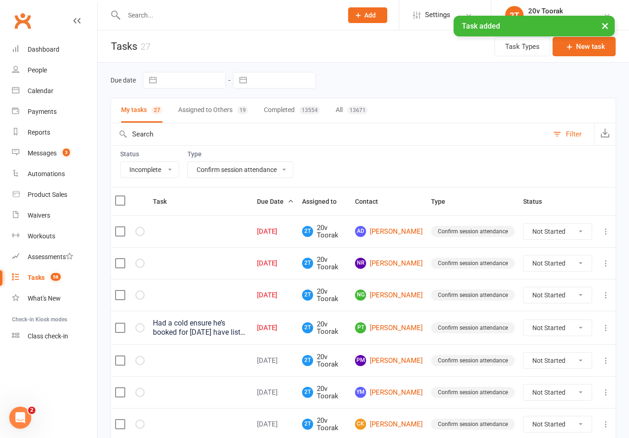
click at [396, 233] on link "AD Alexandra Doyle" at bounding box center [389, 231] width 68 height 11
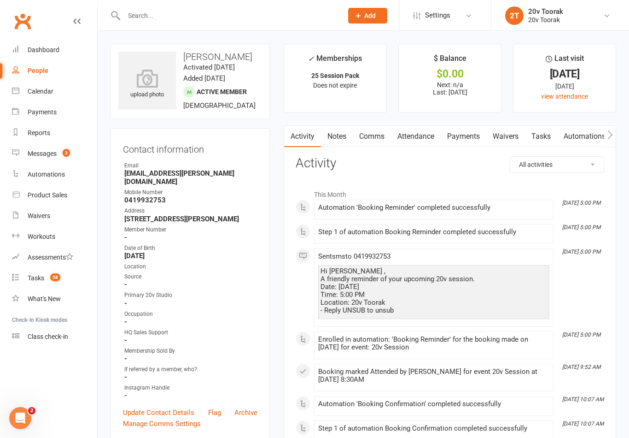
click at [545, 139] on link "Tasks" at bounding box center [541, 135] width 32 height 21
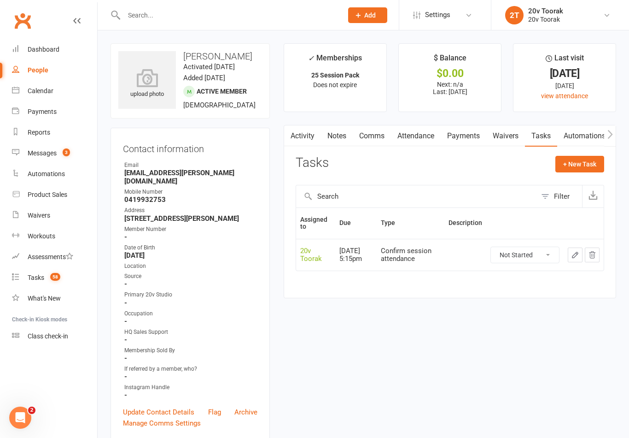
click at [427, 133] on link "Attendance" at bounding box center [416, 135] width 50 height 21
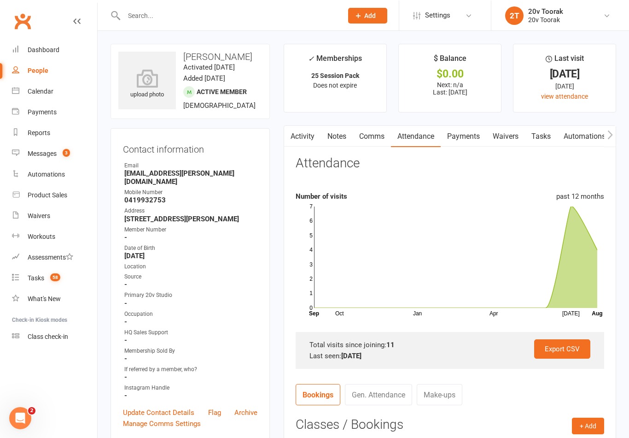
click at [546, 136] on link "Tasks" at bounding box center [541, 135] width 32 height 21
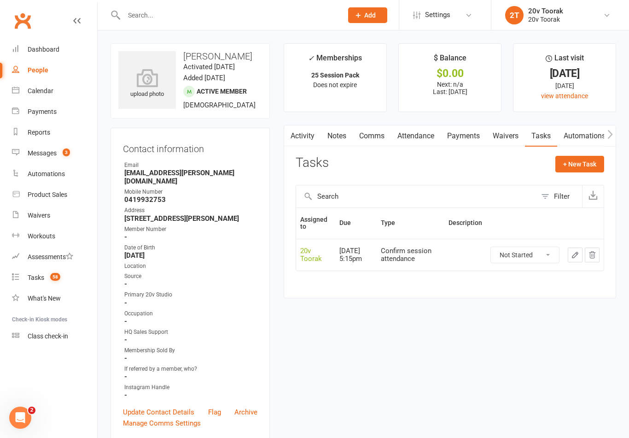
click at [537, 252] on select "Not Started In Progress Waiting Complete" at bounding box center [525, 255] width 68 height 16
select select "unstarted"
click at [592, 159] on button "+ New Task" at bounding box center [580, 164] width 49 height 17
select select "45736"
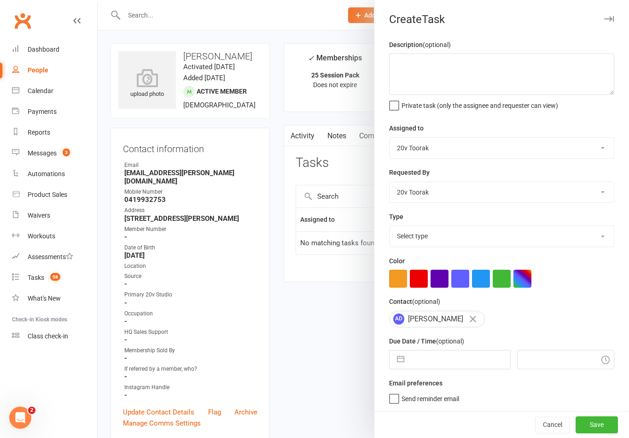
click at [453, 245] on select "Select type Call Call - to book trial Confirm session attendance Confirm trial …" at bounding box center [502, 236] width 224 height 20
select select "29156"
click at [400, 359] on button "button" at bounding box center [401, 359] width 17 height 18
select select "6"
select select "2025"
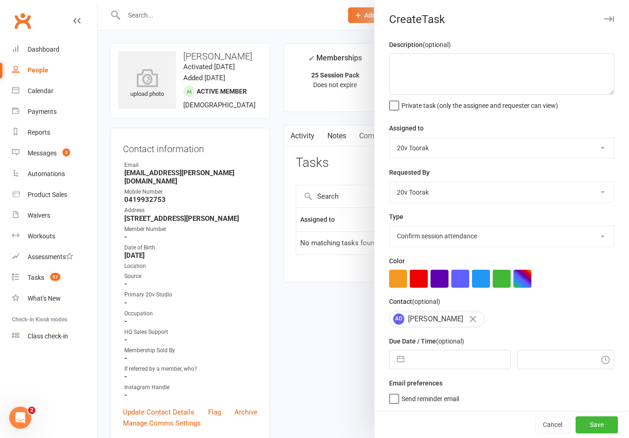
select select "7"
select select "2025"
select select "8"
select select "2025"
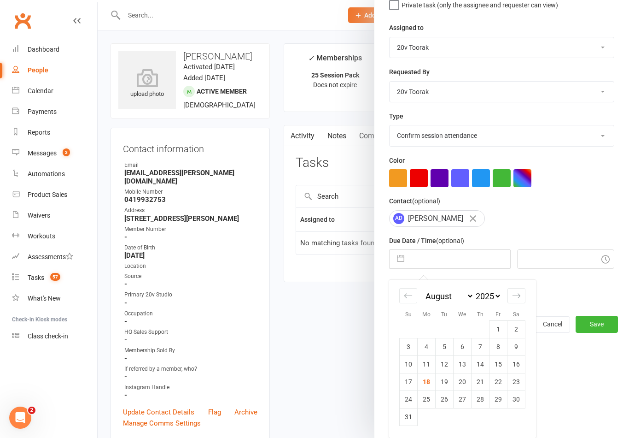
click at [424, 402] on td "25" at bounding box center [427, 399] width 18 height 18
type input "25 Aug 2025"
type input "8:45am"
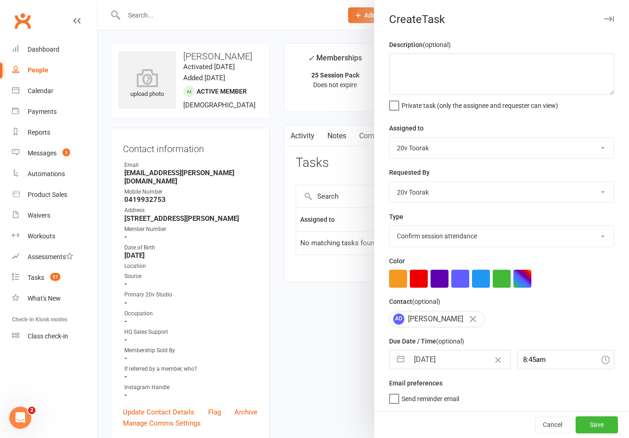
click at [450, 359] on input "25 Aug 2025" at bounding box center [459, 359] width 101 height 18
select select "6"
select select "2025"
select select "7"
select select "2025"
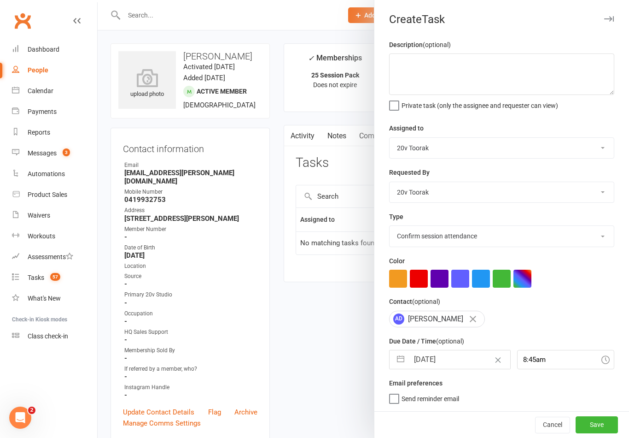
select select "8"
select select "2025"
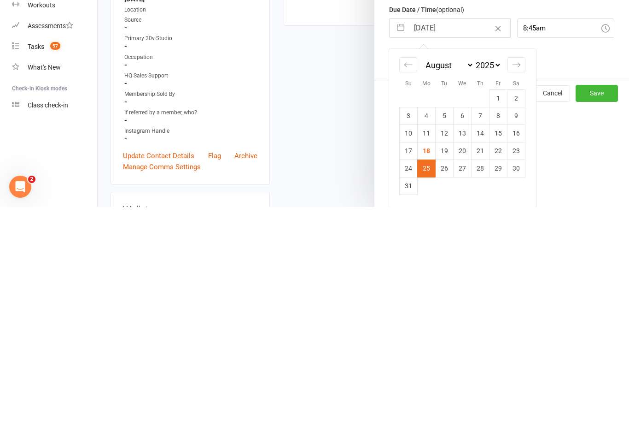
scroll to position [102, 0]
click at [616, 171] on div "Create Task Description (optional) Private task (only the assignee and requeste…" at bounding box center [501, 219] width 255 height 438
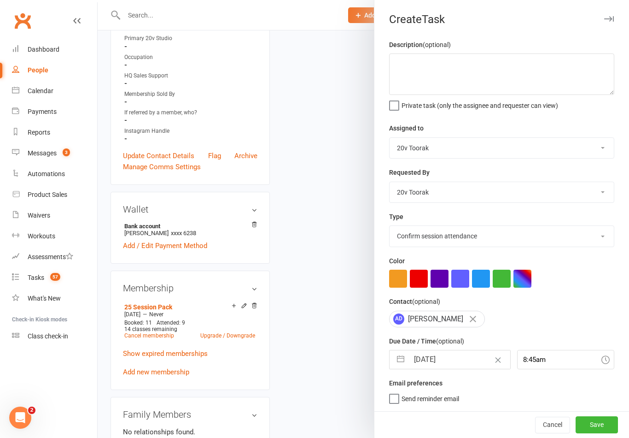
scroll to position [2, 0]
click at [602, 417] on button "Save" at bounding box center [597, 424] width 42 height 17
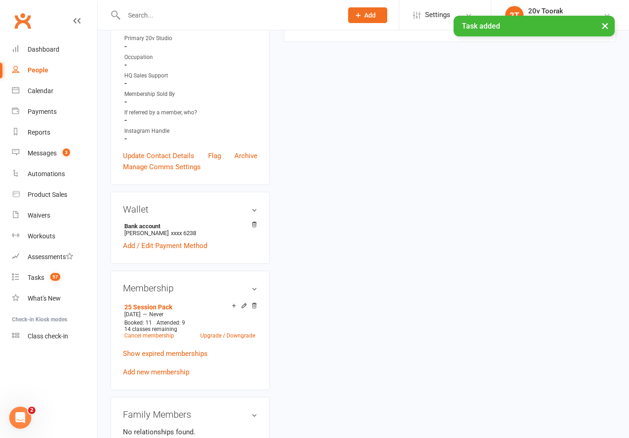
click at [56, 283] on link "Tasks 57" at bounding box center [54, 277] width 85 height 21
select select "incomplete"
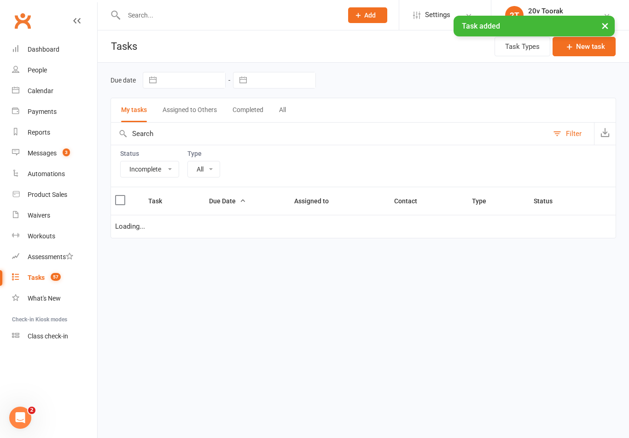
select select "29156"
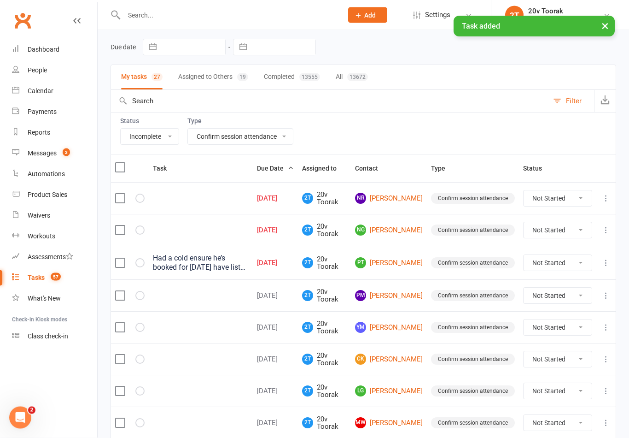
click at [411, 200] on link "NR Natasha Redman" at bounding box center [389, 198] width 68 height 11
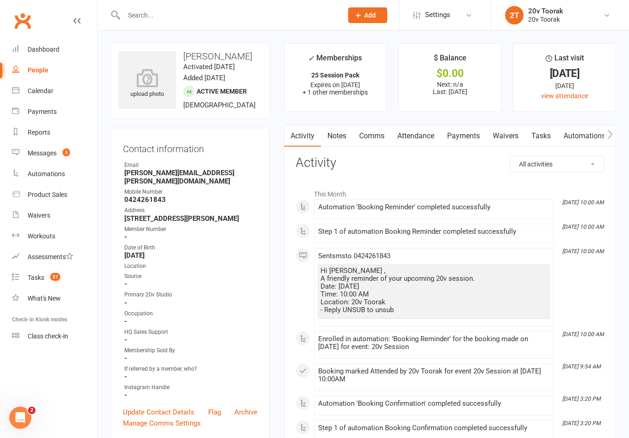
click at [547, 127] on link "Tasks" at bounding box center [541, 135] width 32 height 21
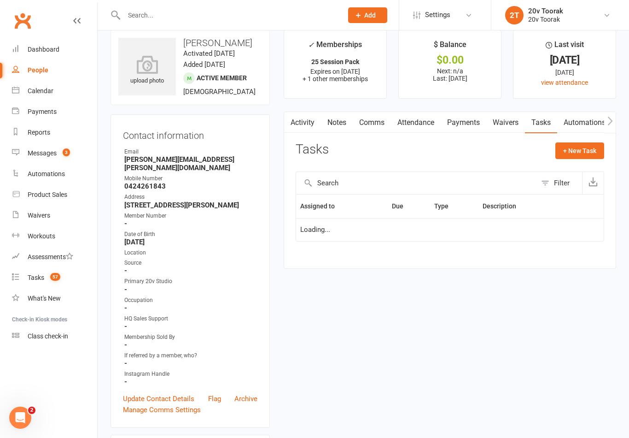
scroll to position [14, 0]
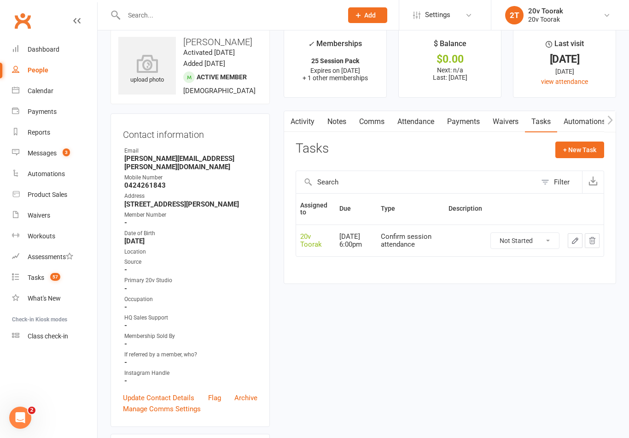
click at [528, 241] on select "Not Started In Progress Waiting Complete" at bounding box center [525, 241] width 68 height 16
select select "unstarted"
click at [594, 149] on button "+ New Task" at bounding box center [580, 149] width 49 height 17
select select "45736"
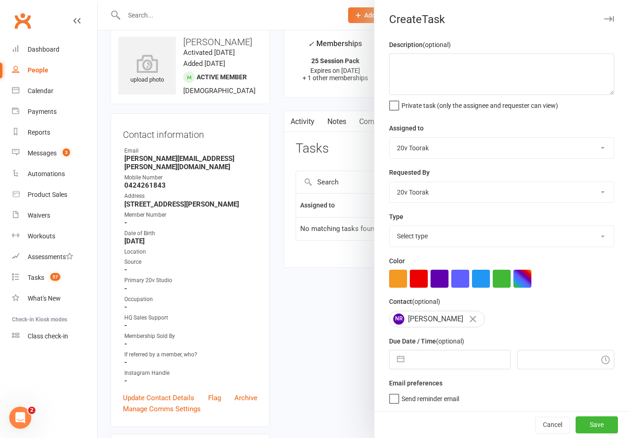
click at [433, 232] on select "Select type Call Call - to book trial Confirm session attendance Confirm trial …" at bounding box center [502, 236] width 224 height 20
select select "29156"
click at [405, 364] on button "button" at bounding box center [401, 359] width 17 height 18
select select "6"
select select "2025"
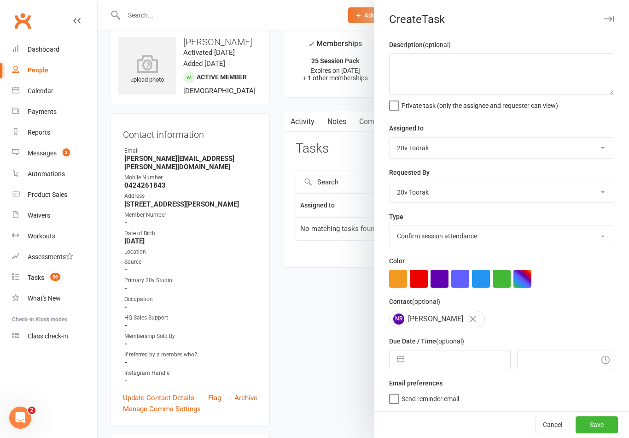
select select "7"
select select "2025"
select select "8"
select select "2025"
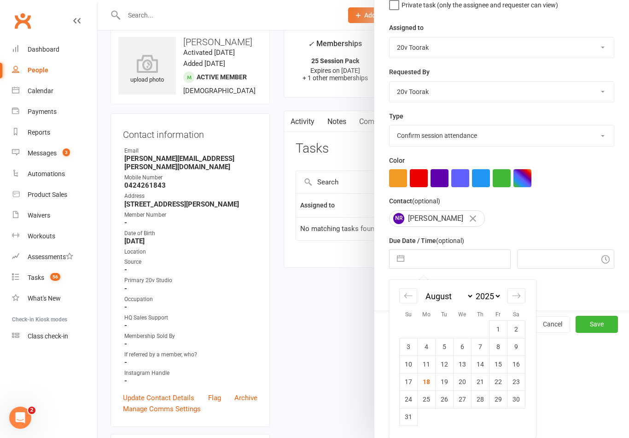
click at [521, 293] on icon "Move forward to switch to the next month." at bounding box center [516, 295] width 9 height 9
select select "9"
select select "2025"
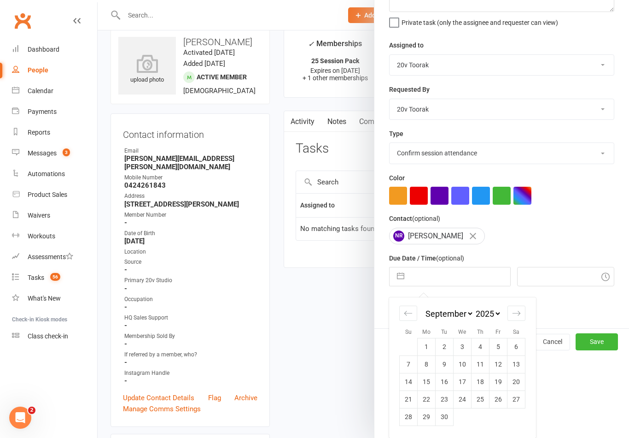
click at [426, 355] on td "1" at bounding box center [427, 347] width 18 height 18
type input "01 Sep 2025"
type input "8:45am"
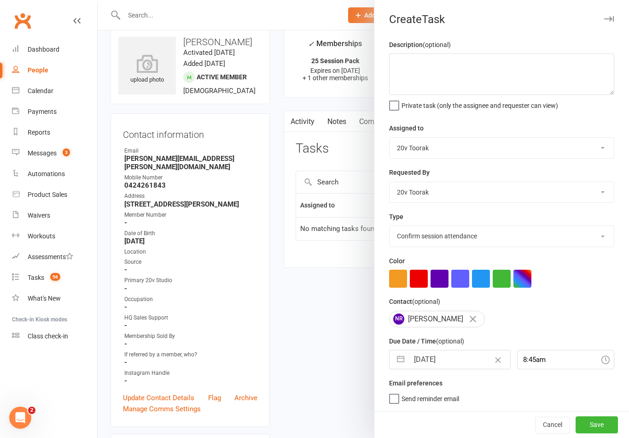
click at [598, 423] on button "Save" at bounding box center [597, 424] width 42 height 17
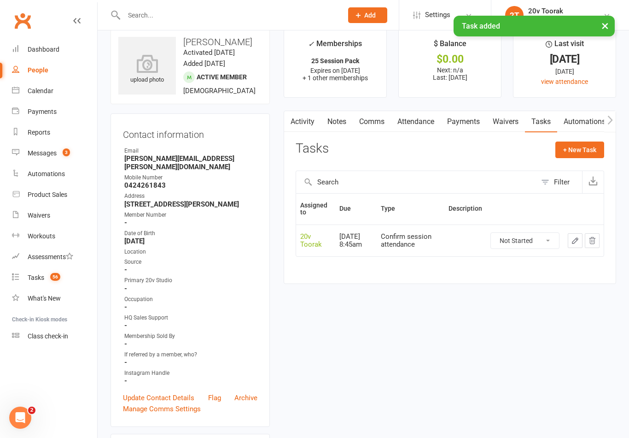
click at [60, 280] on span "56" at bounding box center [55, 277] width 10 height 8
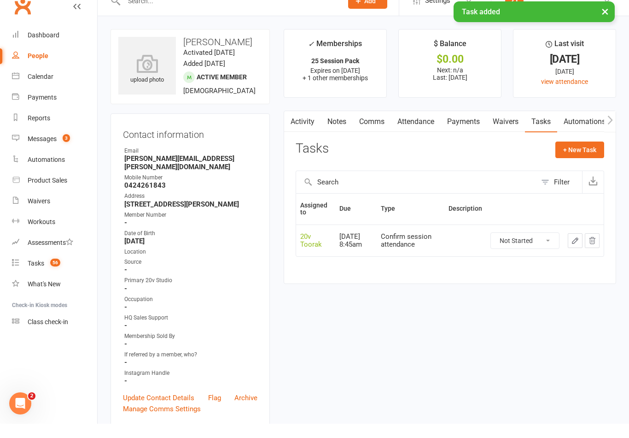
select select "incomplete"
select select "29156"
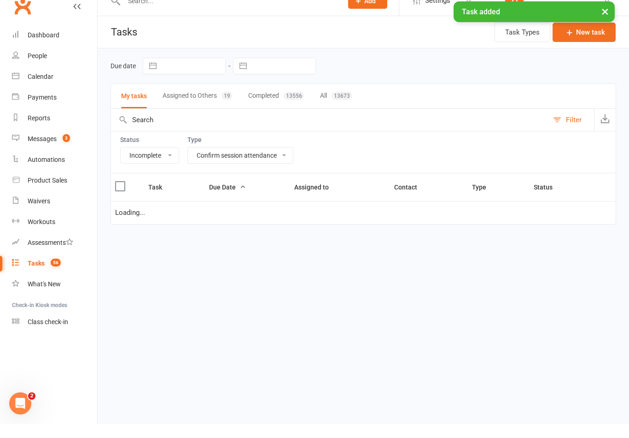
scroll to position [14, 0]
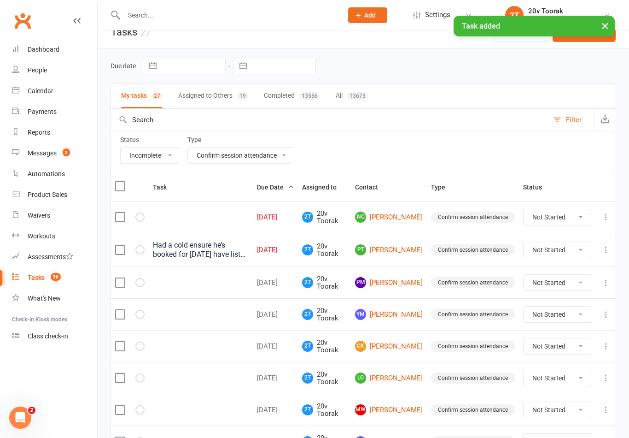
click at [401, 216] on link "NG Natalie Gharibian" at bounding box center [389, 217] width 68 height 11
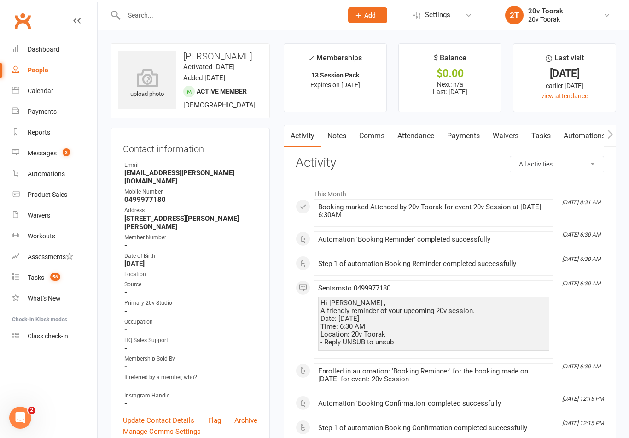
click at [535, 135] on link "Tasks" at bounding box center [541, 135] width 32 height 21
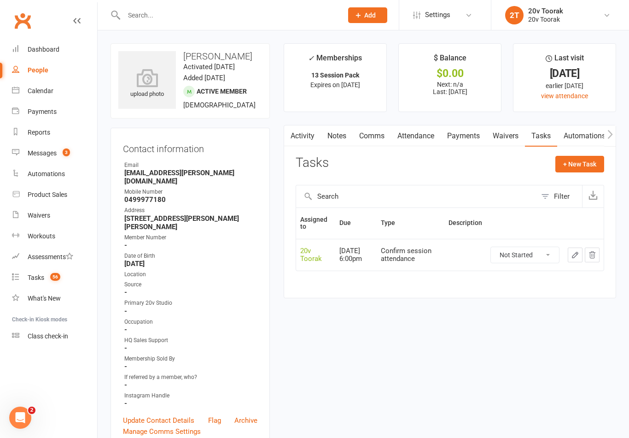
click at [537, 247] on select "Not Started In Progress Waiting Complete" at bounding box center [525, 255] width 68 height 16
select select "unstarted"
click at [597, 156] on button "+ New Task" at bounding box center [580, 164] width 49 height 17
select select "45736"
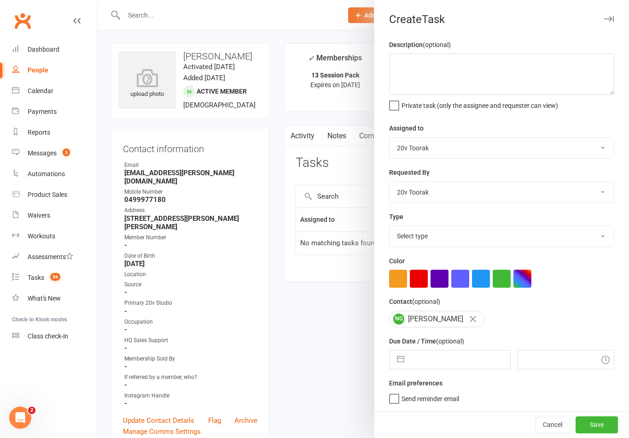
click at [432, 254] on div "Description (optional) Private task (only the assignee and requester can view) …" at bounding box center [502, 225] width 255 height 372
click at [448, 254] on div "Description (optional) Private task (only the assignee and requester can view) …" at bounding box center [502, 225] width 255 height 372
click at [459, 256] on div "Color" at bounding box center [501, 271] width 225 height 32
click at [437, 253] on div "Description (optional) Private task (only the assignee and requester can view) …" at bounding box center [502, 225] width 255 height 372
click at [529, 246] on select "Select type Call Call - to book trial Confirm session attendance Confirm trial …" at bounding box center [502, 236] width 224 height 20
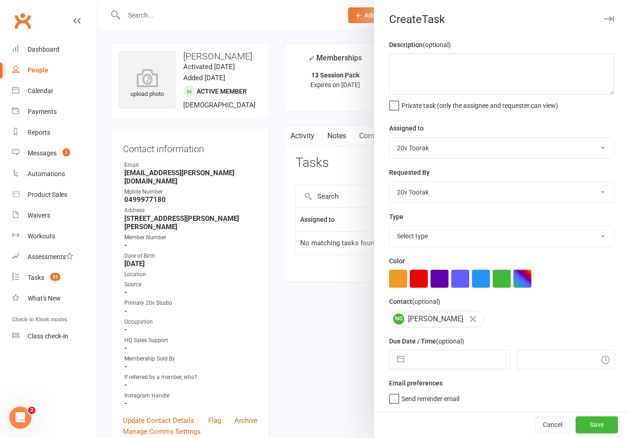
select select "29156"
click at [399, 384] on label "Email preferences" at bounding box center [415, 383] width 53 height 10
click at [393, 372] on div "Description (optional) Private task (only the assignee and requester can view) …" at bounding box center [502, 225] width 255 height 372
click at [394, 368] on button "button" at bounding box center [401, 359] width 17 height 18
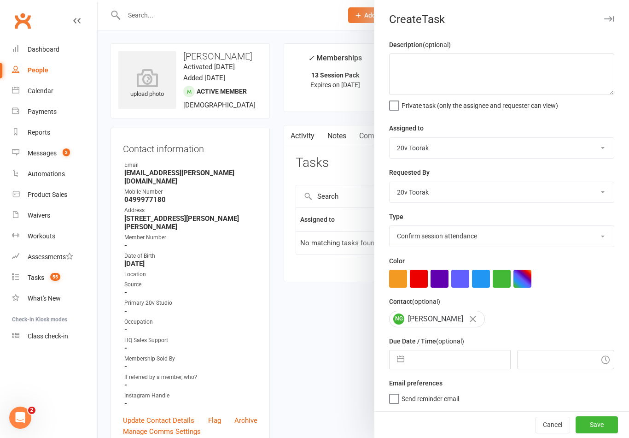
select select "6"
select select "2025"
select select "7"
select select "2025"
select select "8"
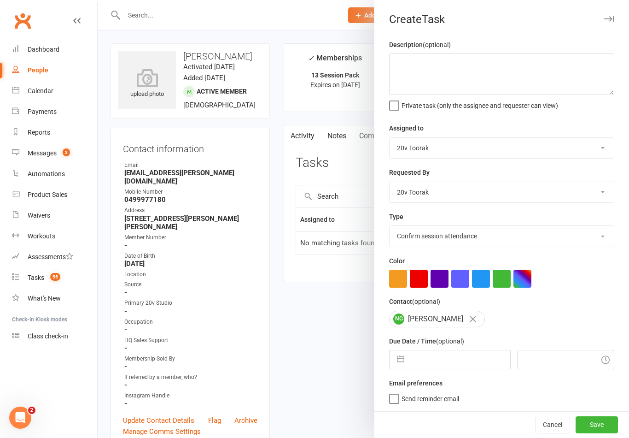
select select "2025"
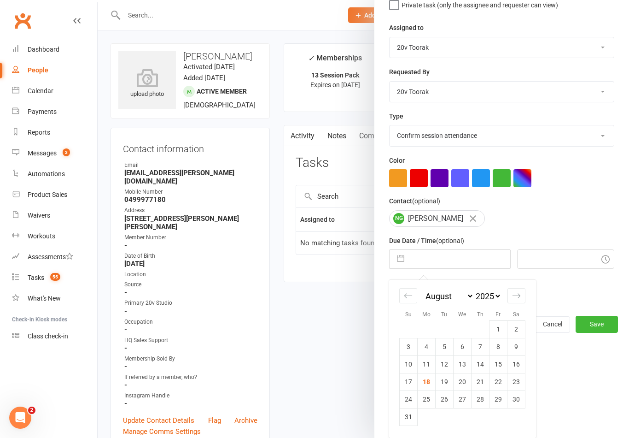
scroll to position [102, 0]
click at [521, 314] on li "Sa" at bounding box center [516, 314] width 18 height 10
click at [516, 315] on small "Sa" at bounding box center [516, 314] width 6 height 6
click at [523, 313] on li "Sa" at bounding box center [516, 314] width 18 height 10
click at [400, 308] on div "January February March April May June July August September October November De…" at bounding box center [463, 300] width 126 height 41
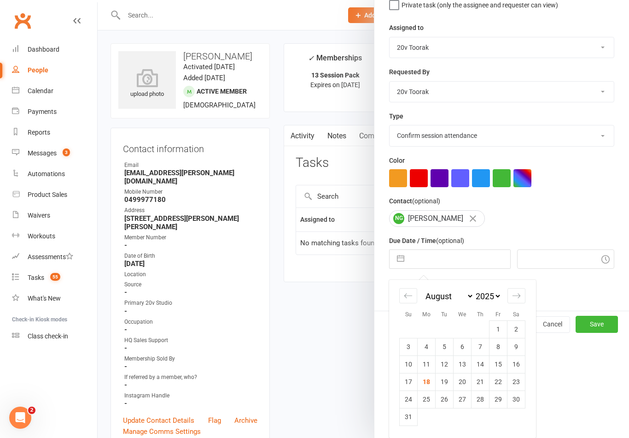
click at [580, 233] on div "Description (optional) Private task (only the assignee and requester can view) …" at bounding box center [502, 125] width 255 height 372
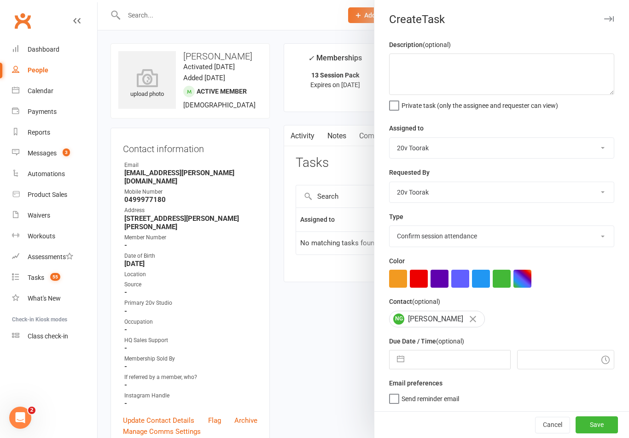
click at [400, 376] on div "Description (optional) Private task (only the assignee and requester can view) …" at bounding box center [502, 225] width 255 height 372
click at [397, 374] on div "Description (optional) Private task (only the assignee and requester can view) …" at bounding box center [502, 225] width 255 height 372
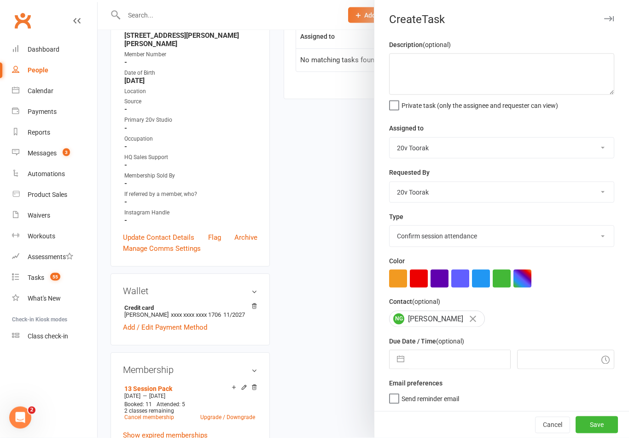
scroll to position [207, 0]
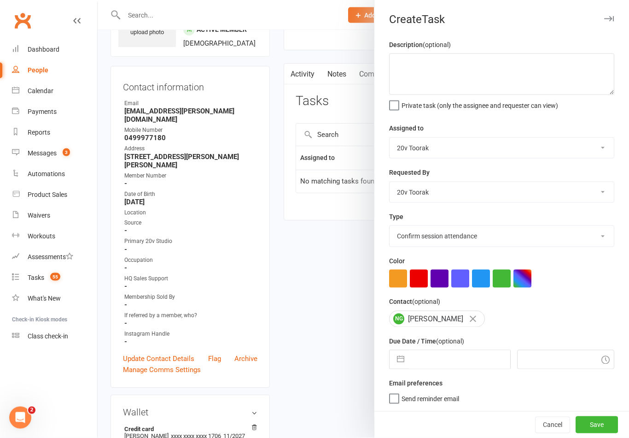
click at [407, 361] on button "button" at bounding box center [401, 359] width 17 height 18
select select "6"
select select "2025"
select select "7"
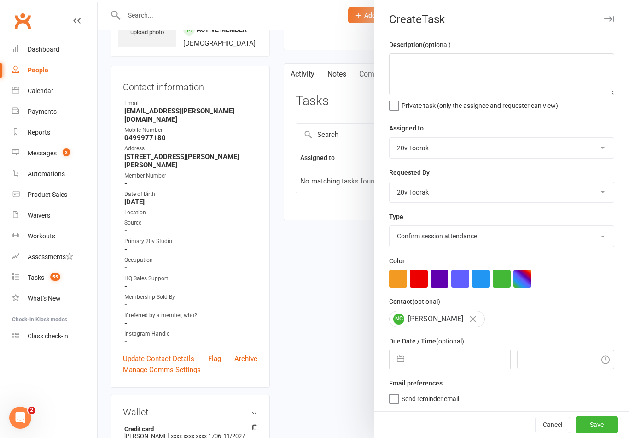
select select "2025"
select select "8"
select select "2025"
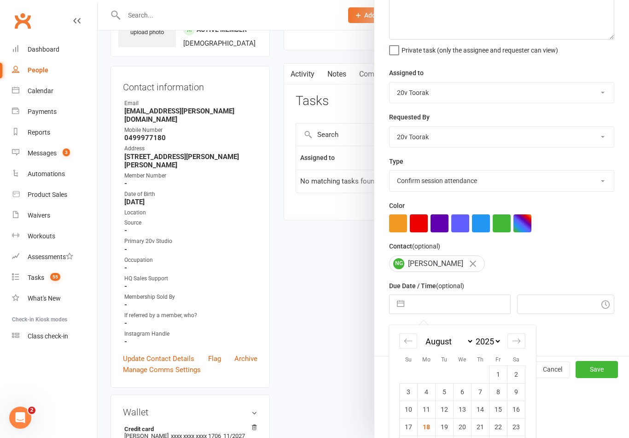
scroll to position [88, 0]
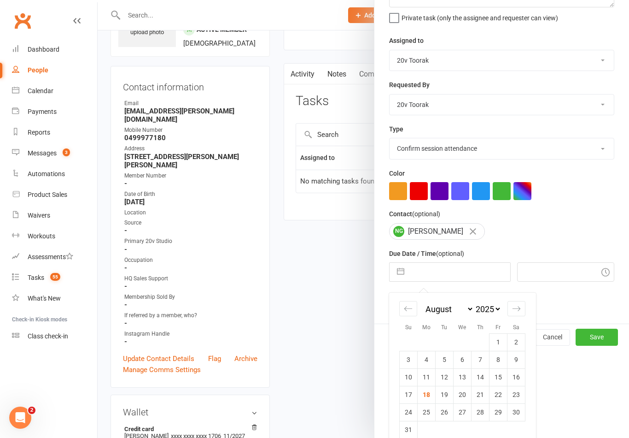
click at [520, 309] on icon "Move forward to switch to the next month." at bounding box center [516, 308] width 9 height 9
select select "9"
select select "2025"
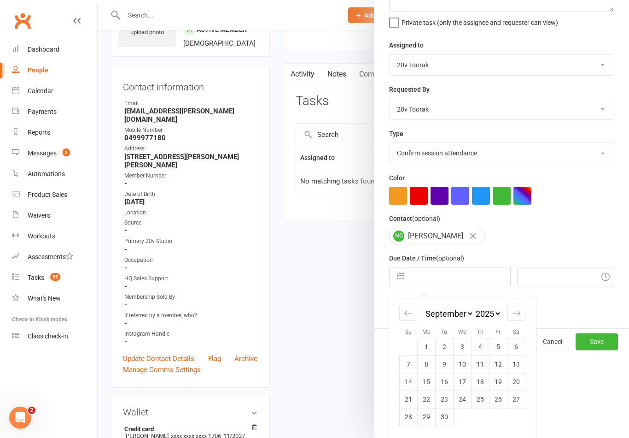
click at [429, 348] on td "1" at bounding box center [427, 347] width 18 height 18
type input "01 Sep 2025"
type input "8:45am"
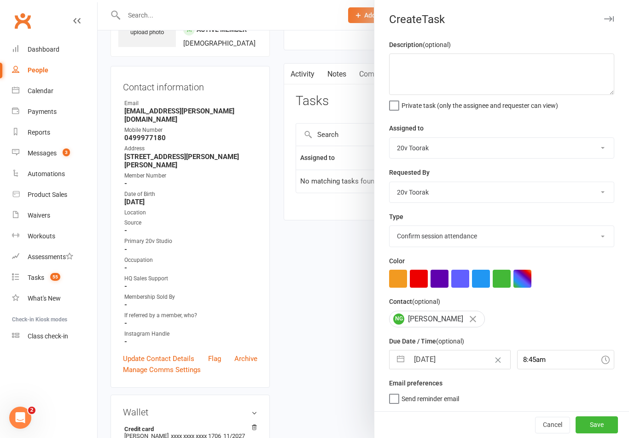
click at [601, 424] on button "Save" at bounding box center [597, 424] width 42 height 17
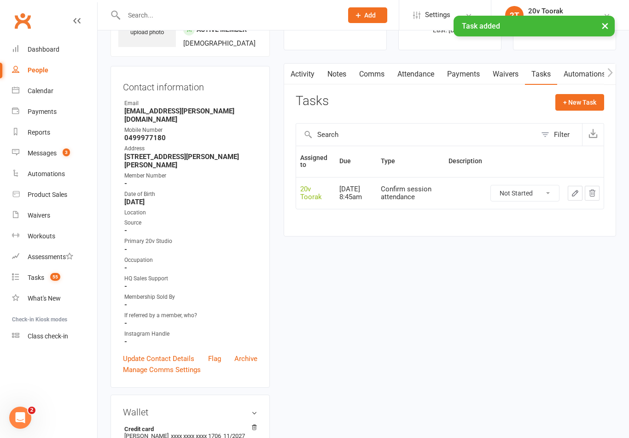
click at [41, 285] on link "Tasks 55" at bounding box center [54, 277] width 85 height 21
select select "incomplete"
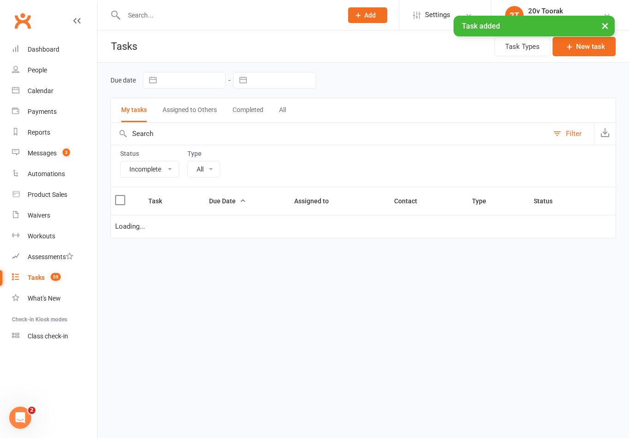
select select "29156"
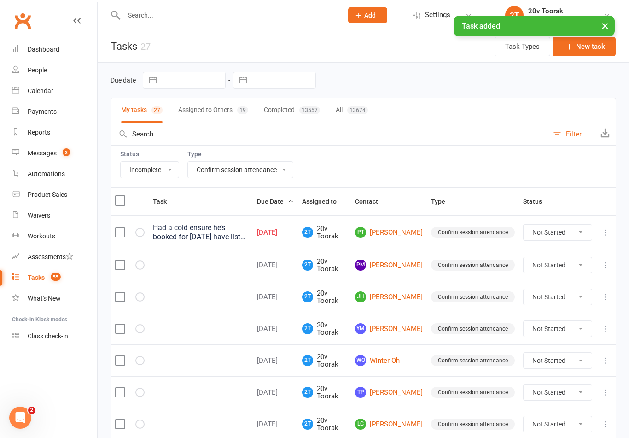
click at [393, 234] on link "PT Paul Thomas" at bounding box center [389, 232] width 68 height 11
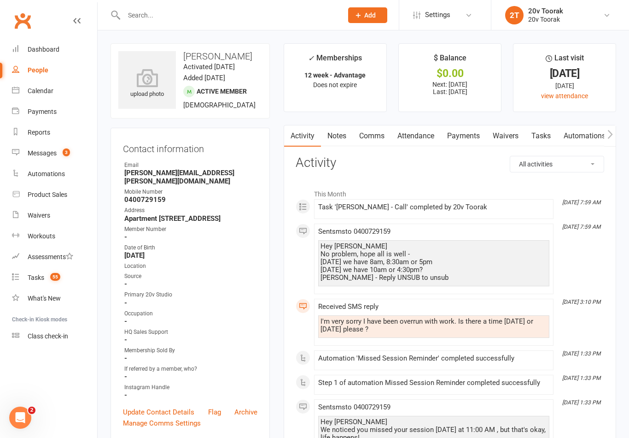
click at [381, 142] on link "Comms" at bounding box center [372, 135] width 38 height 21
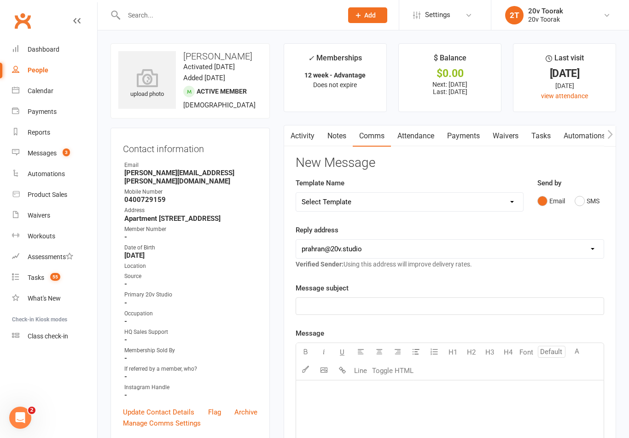
click at [576, 209] on div "Send by Email SMS" at bounding box center [571, 199] width 81 height 45
click at [482, 284] on div "Message subject ﻿" at bounding box center [450, 298] width 309 height 32
click at [604, 195] on div "Email SMS" at bounding box center [571, 201] width 67 height 18
click at [593, 200] on button "SMS" at bounding box center [587, 201] width 25 height 18
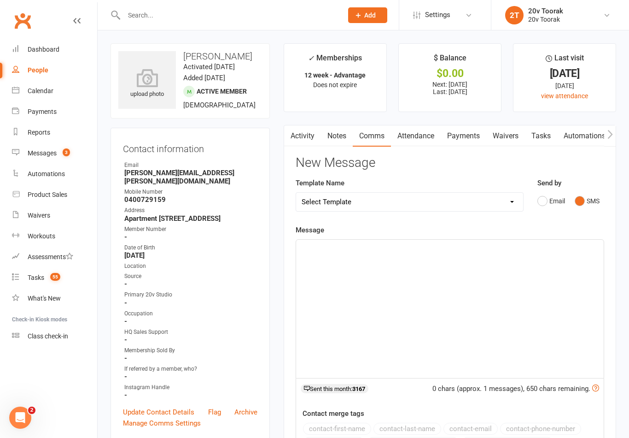
click at [524, 265] on div "﻿" at bounding box center [450, 309] width 308 height 138
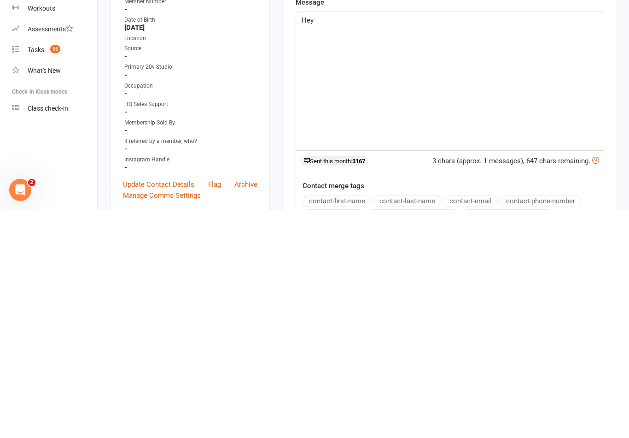
click at [368, 423] on button "contact-first-name" at bounding box center [337, 429] width 68 height 12
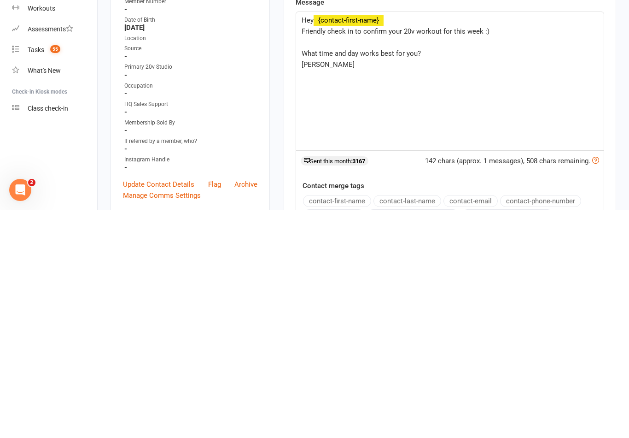
click at [302, 288] on span "Byron" at bounding box center [328, 292] width 53 height 8
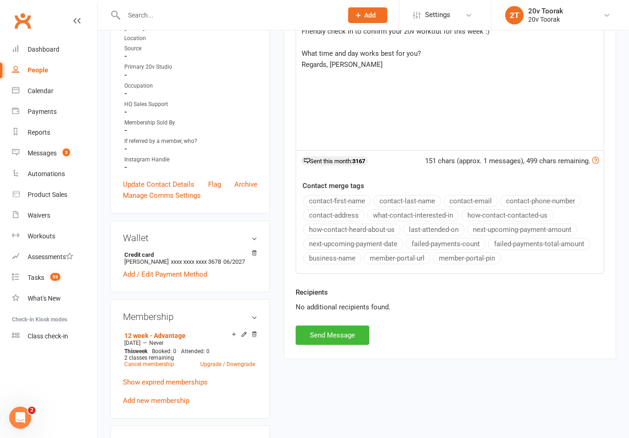
click at [353, 335] on button "Send Message" at bounding box center [333, 334] width 74 height 19
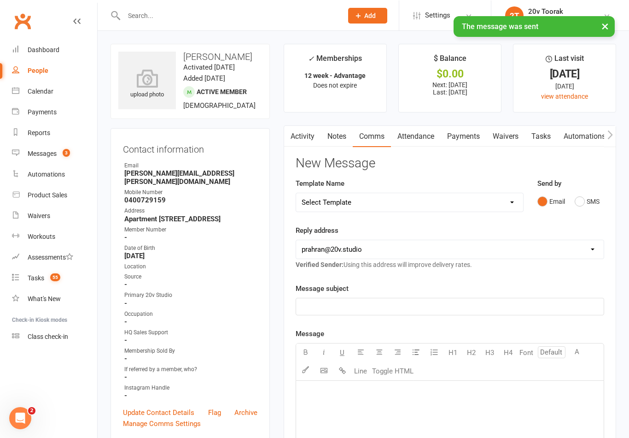
click at [547, 135] on link "Tasks" at bounding box center [541, 135] width 32 height 21
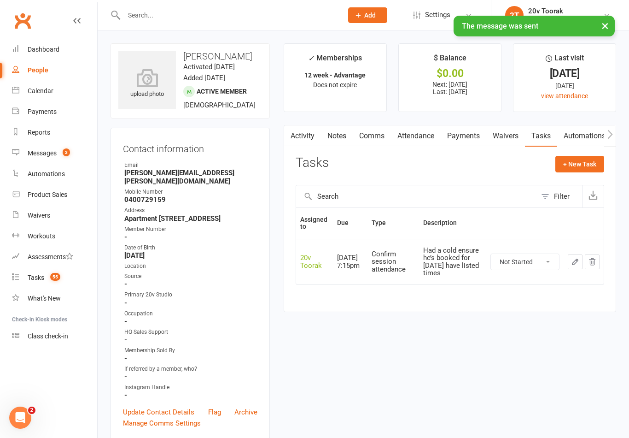
click at [533, 260] on select "Not Started In Progress Waiting Complete" at bounding box center [525, 262] width 68 height 16
select select "unstarted"
click at [582, 160] on button "+ New Task" at bounding box center [580, 164] width 49 height 17
select select "45736"
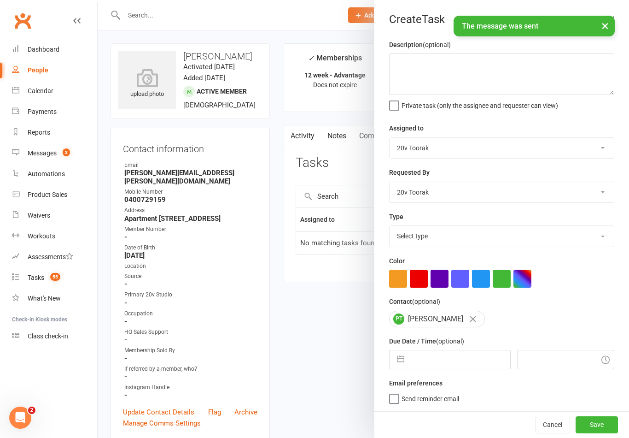
click at [434, 230] on select "Select type Call Call - to book trial Confirm session attendance Confirm trial …" at bounding box center [502, 236] width 224 height 20
select select "29156"
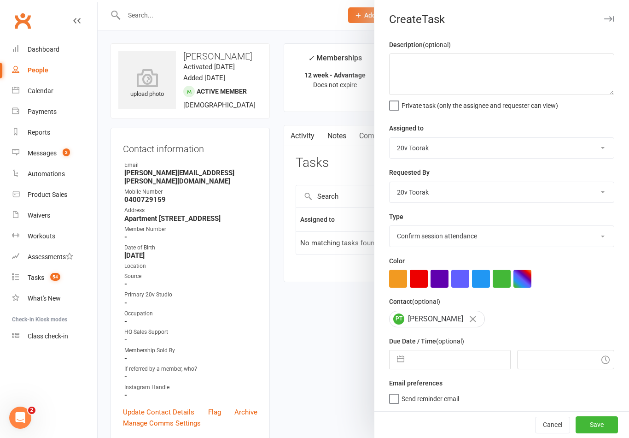
click at [400, 356] on button "button" at bounding box center [401, 359] width 17 height 18
select select "6"
select select "2025"
select select "7"
select select "2025"
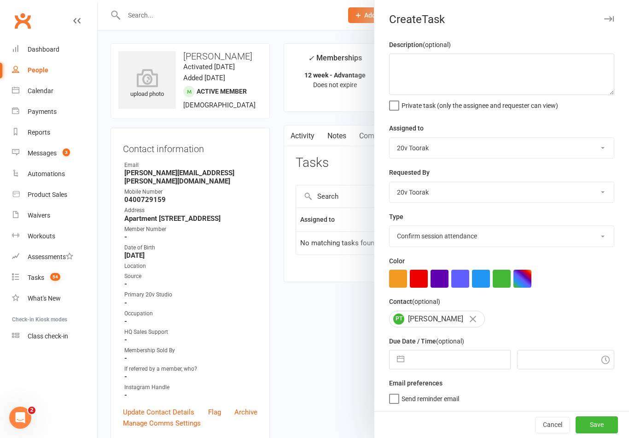
select select "8"
select select "2025"
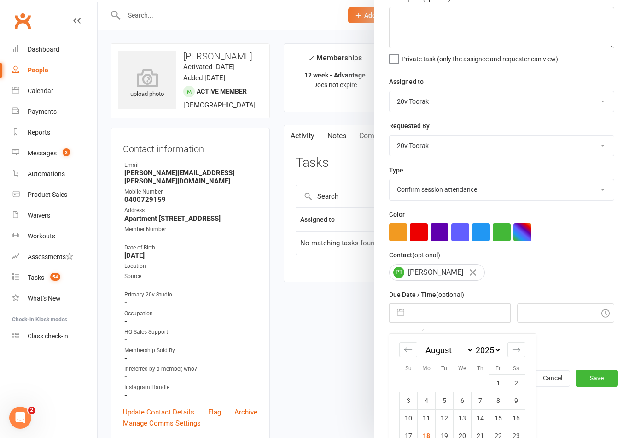
scroll to position [65, 0]
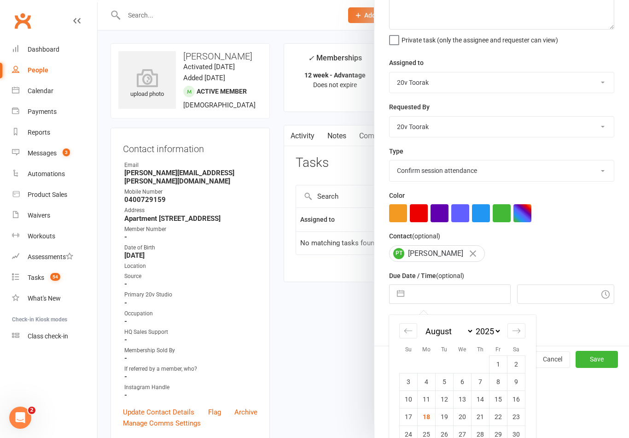
click at [455, 365] on td "Calendar" at bounding box center [463, 364] width 18 height 18
click at [429, 433] on td "25" at bounding box center [427, 434] width 18 height 18
type input "25 Aug 2025"
type input "8:45am"
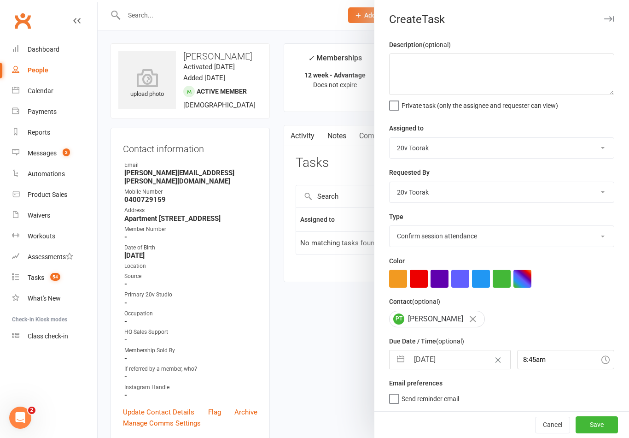
click at [607, 424] on button "Save" at bounding box center [597, 424] width 42 height 17
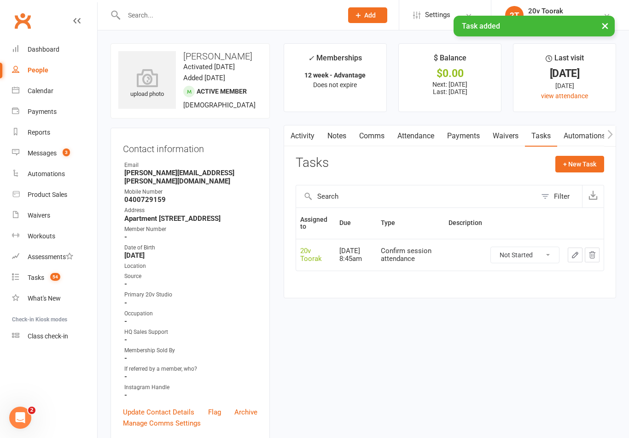
click at [47, 276] on count-badge "54" at bounding box center [53, 277] width 15 height 7
select select "incomplete"
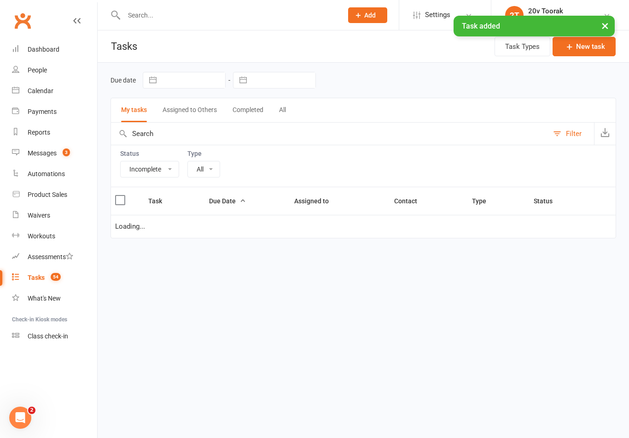
select select "29156"
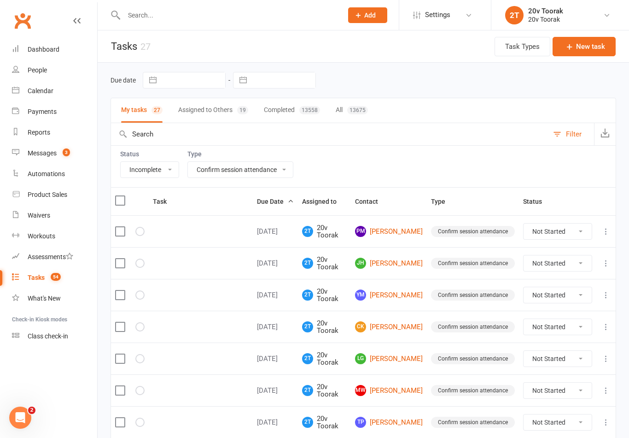
click at [401, 231] on link "PM Phoenix McLeod" at bounding box center [389, 231] width 68 height 11
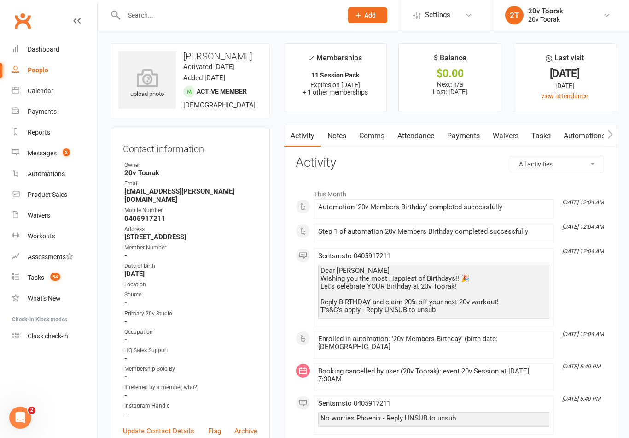
click at [544, 132] on link "Tasks" at bounding box center [541, 135] width 32 height 21
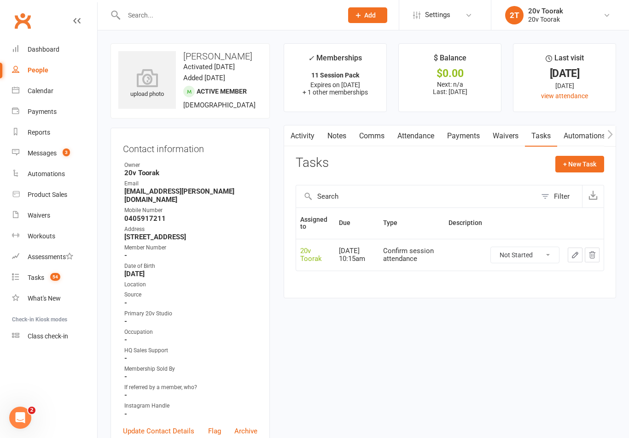
click at [538, 255] on select "Not Started In Progress Waiting Complete" at bounding box center [525, 255] width 68 height 16
select select "unstarted"
click at [585, 163] on button "+ New Task" at bounding box center [580, 164] width 49 height 17
select select "45736"
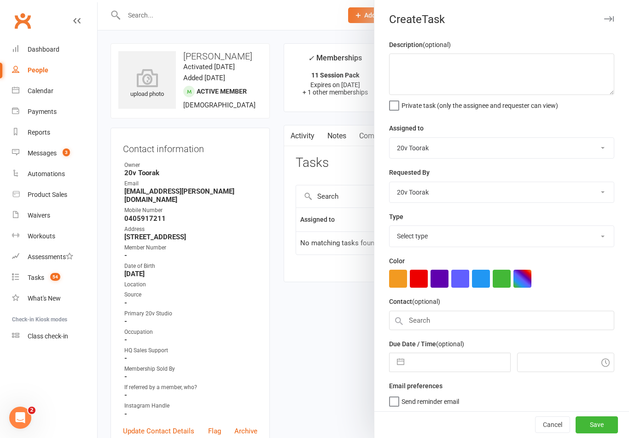
click at [441, 244] on select "Select type Call Call - to book trial Confirm session attendance Confirm trial …" at bounding box center [502, 236] width 224 height 20
select select "29156"
click at [396, 363] on button "button" at bounding box center [401, 359] width 17 height 18
select select "6"
select select "2025"
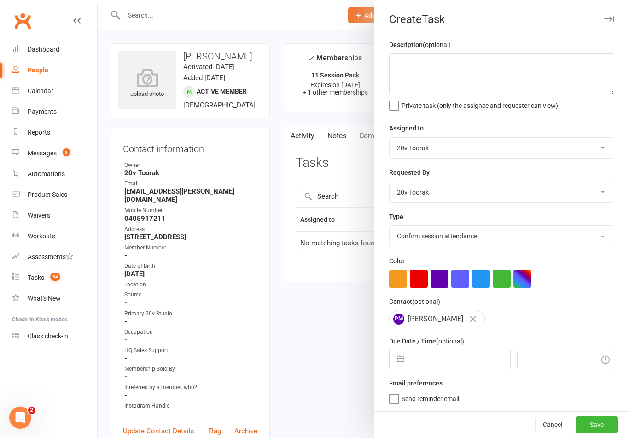
select select "7"
select select "2025"
select select "8"
select select "2025"
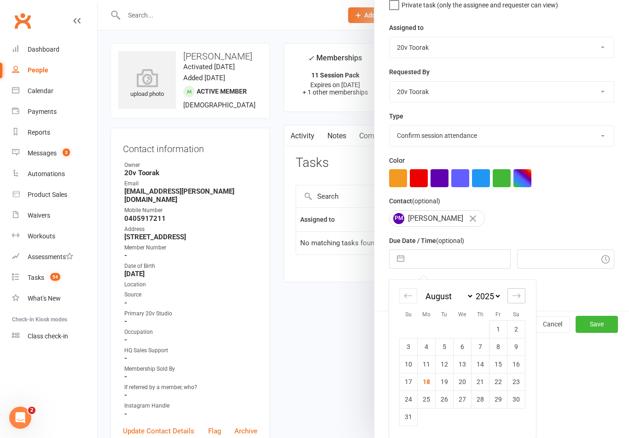
click at [517, 300] on icon "Move forward to switch to the next month." at bounding box center [516, 295] width 9 height 9
select select "9"
select select "2025"
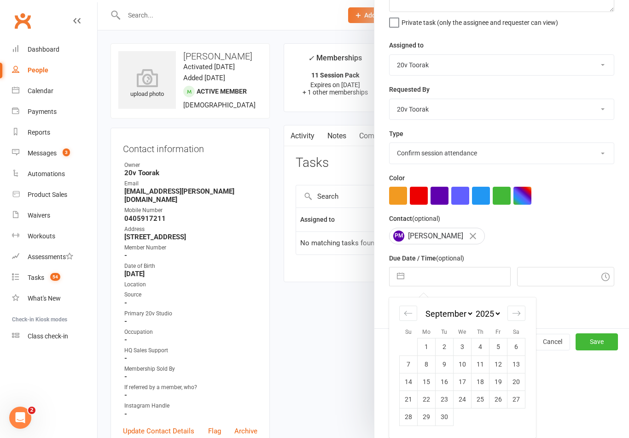
click at [429, 343] on td "1" at bounding box center [427, 347] width 18 height 18
type input "01 Sep 2025"
type input "8:45am"
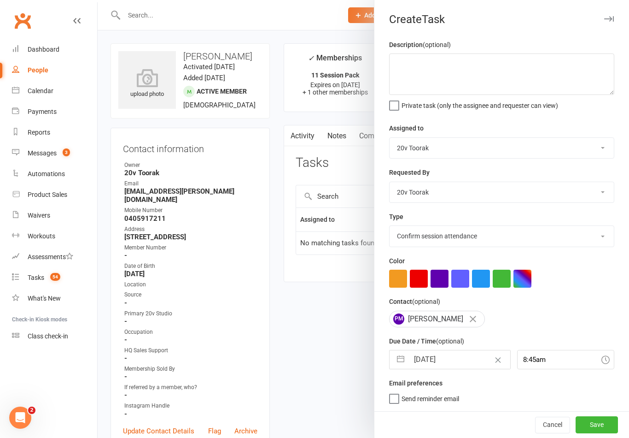
scroll to position [2, 0]
click at [599, 425] on button "Save" at bounding box center [597, 424] width 42 height 17
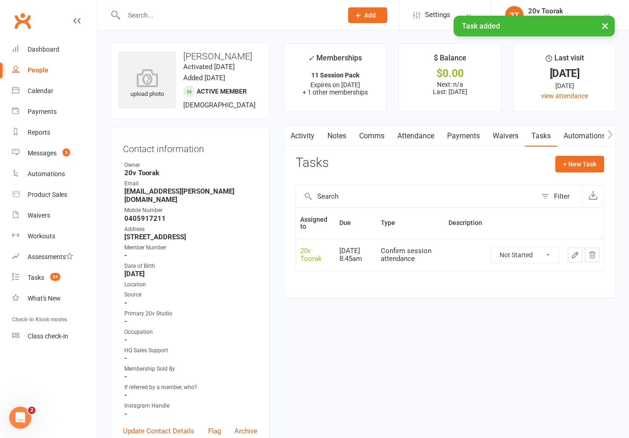
click at [52, 275] on span "54" at bounding box center [55, 277] width 10 height 8
select select "incomplete"
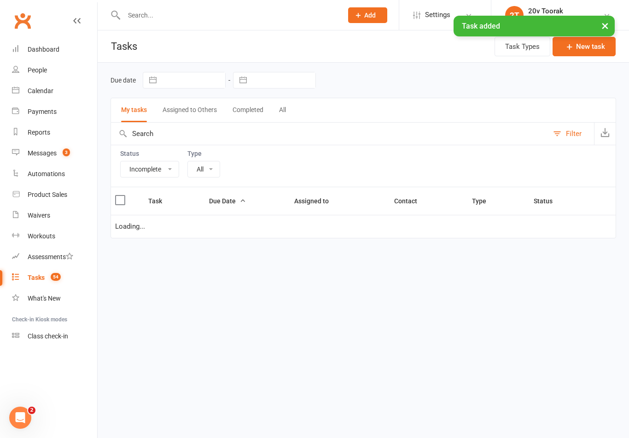
select select "29156"
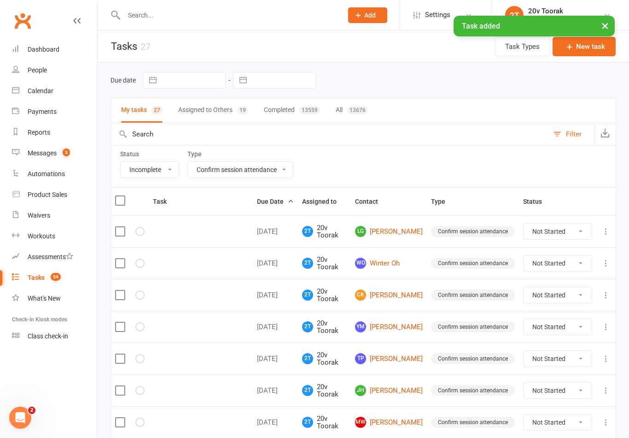
click at [391, 231] on link "LG Li Gu" at bounding box center [389, 231] width 68 height 11
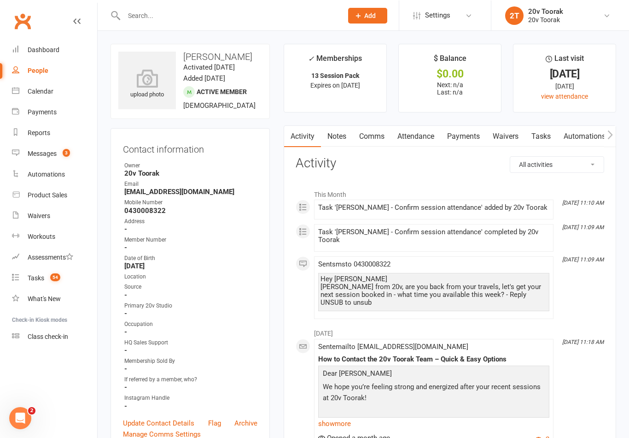
click at [375, 143] on link "Comms" at bounding box center [372, 135] width 38 height 21
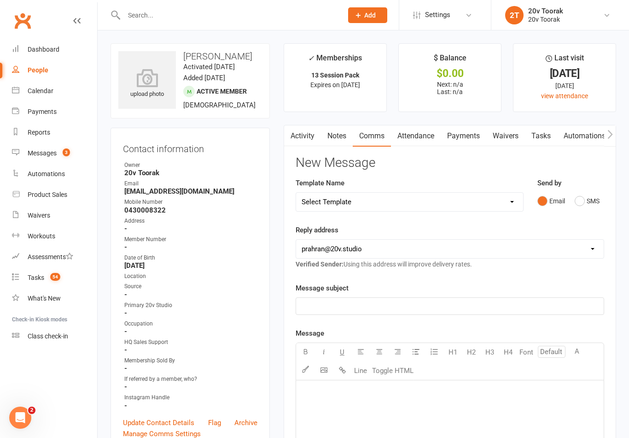
click at [429, 135] on link "Attendance" at bounding box center [416, 135] width 50 height 21
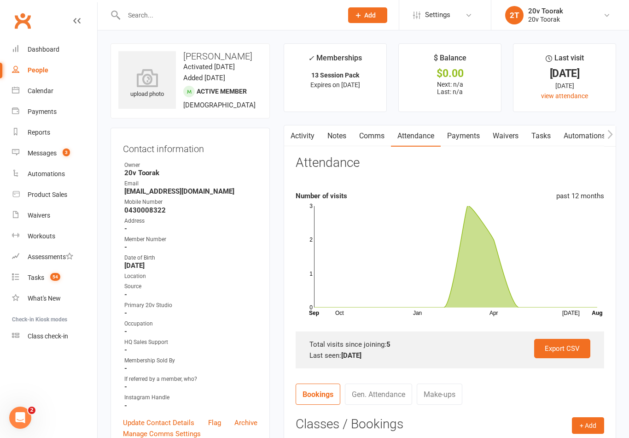
click at [375, 139] on link "Comms" at bounding box center [372, 135] width 38 height 21
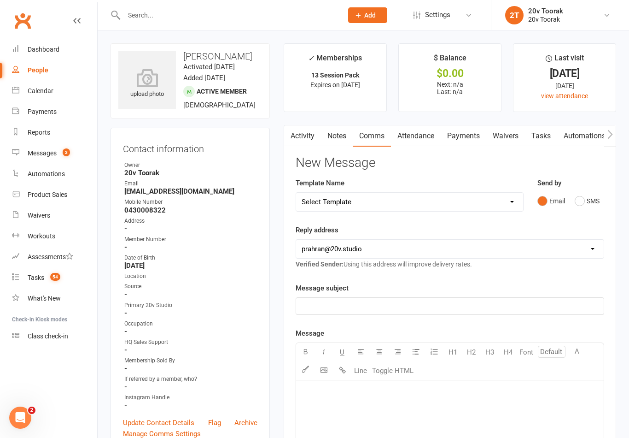
click at [587, 204] on button "SMS" at bounding box center [587, 201] width 25 height 18
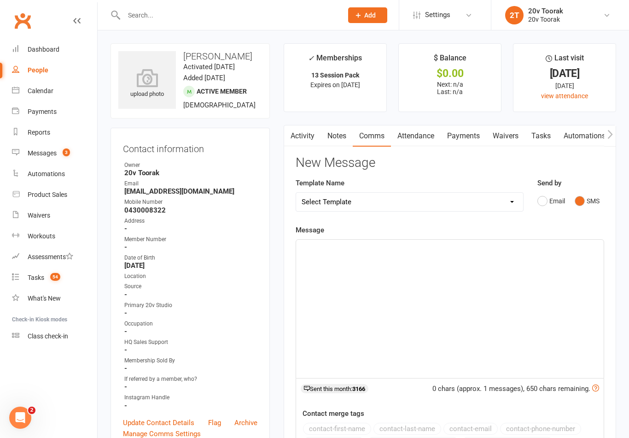
click at [520, 275] on div "﻿" at bounding box center [450, 309] width 308 height 138
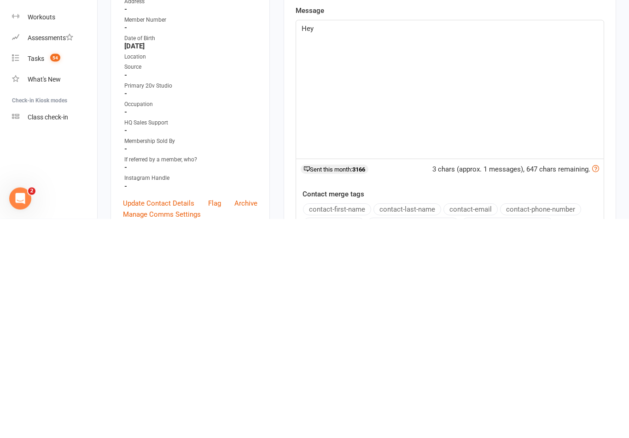
click at [335, 423] on button "contact-first-name" at bounding box center [337, 429] width 68 height 12
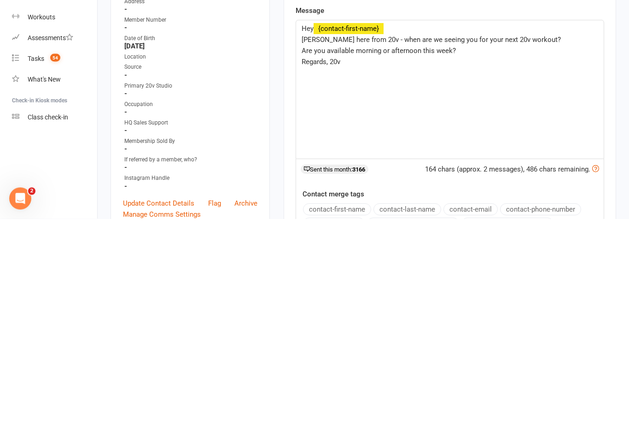
scroll to position [219, 0]
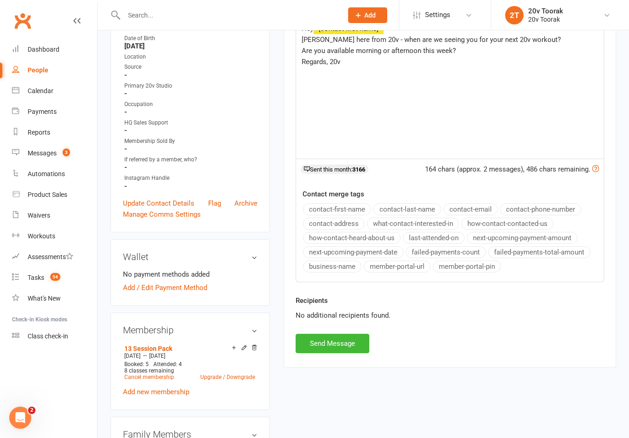
click at [336, 339] on button "Send Message" at bounding box center [333, 343] width 74 height 19
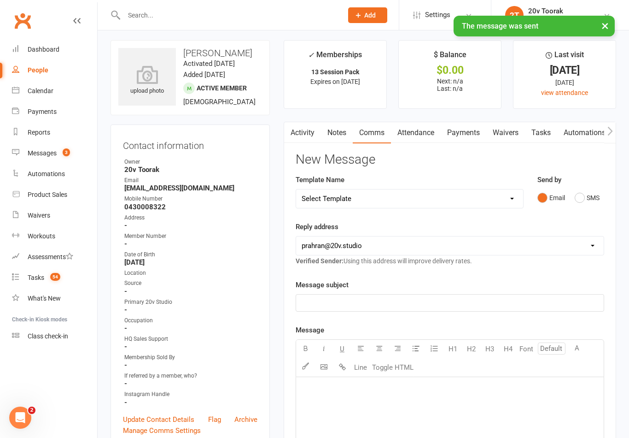
scroll to position [0, 0]
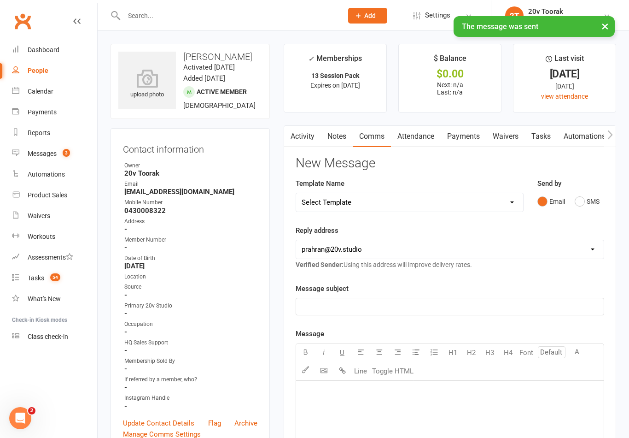
click at [538, 138] on link "Tasks" at bounding box center [541, 135] width 32 height 21
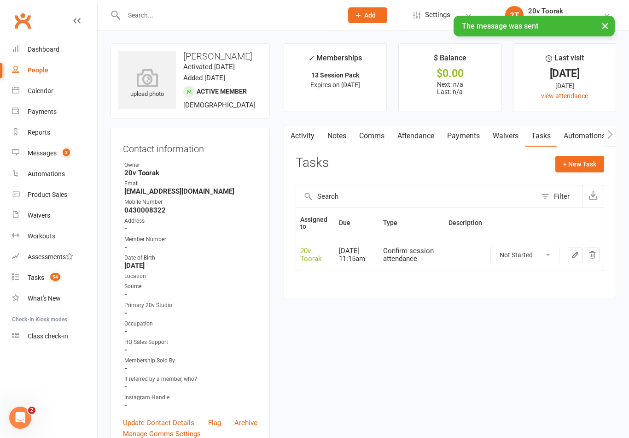
click at [539, 254] on select "Not Started In Progress Waiting Complete" at bounding box center [525, 255] width 68 height 16
select select "unstarted"
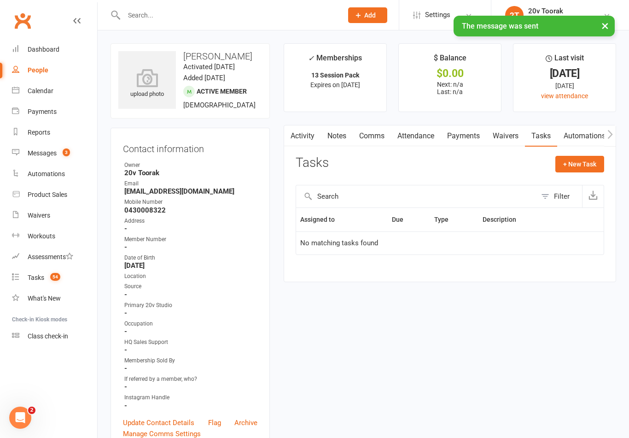
click at [597, 157] on button "+ New Task" at bounding box center [580, 164] width 49 height 17
select select "45736"
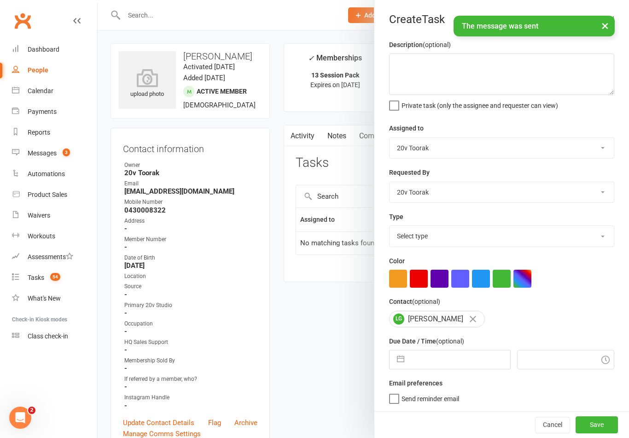
click at [435, 244] on select "Select type Call Call - to book trial Confirm session attendance Confirm trial …" at bounding box center [502, 236] width 224 height 20
select select "29156"
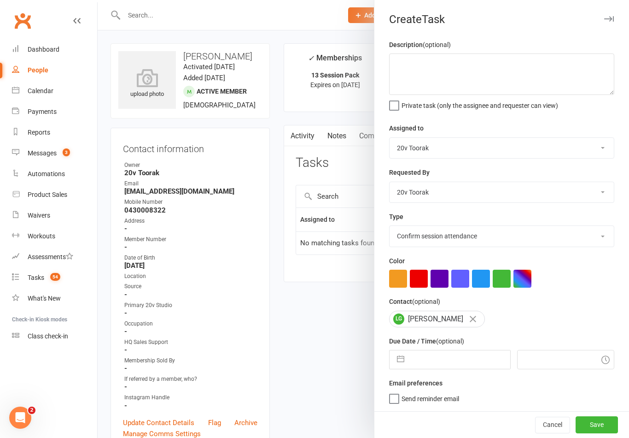
click at [403, 362] on button "button" at bounding box center [401, 359] width 17 height 18
select select "6"
select select "2025"
select select "7"
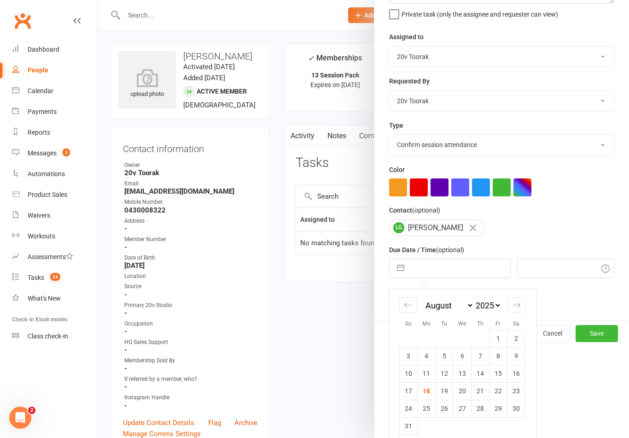
click at [513, 305] on icon "Move forward to switch to the next month." at bounding box center [516, 304] width 9 height 9
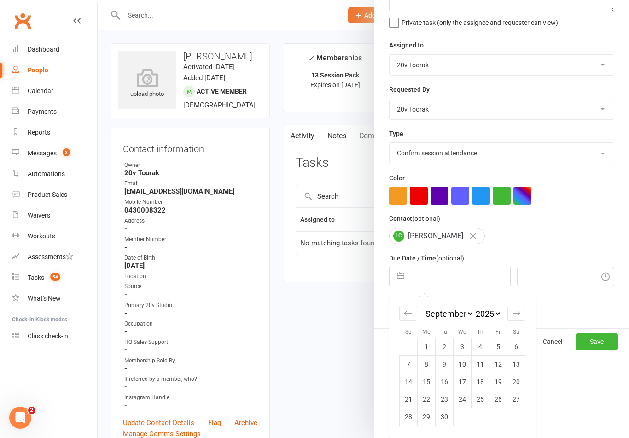
click at [431, 348] on td "1" at bounding box center [427, 347] width 18 height 18
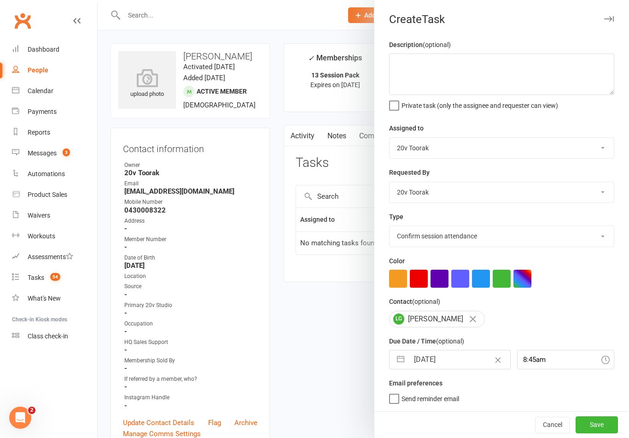
scroll to position [2, 0]
click at [598, 423] on button "Save" at bounding box center [597, 424] width 42 height 17
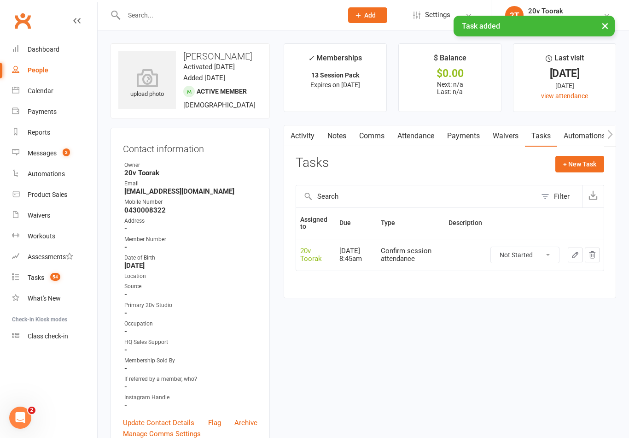
click at [41, 283] on link "Tasks 54" at bounding box center [54, 277] width 85 height 21
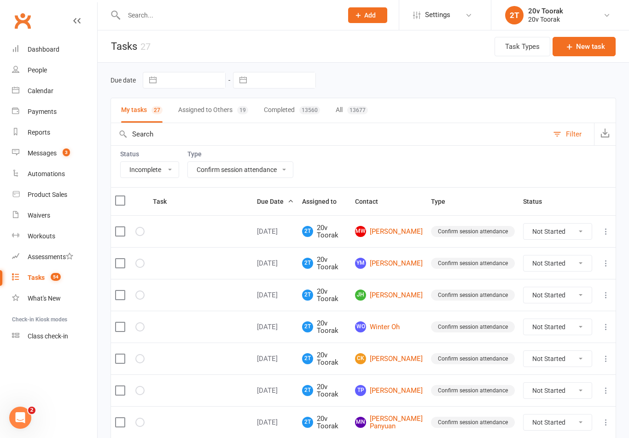
click at [398, 232] on link "MW Mia Wei" at bounding box center [389, 231] width 68 height 11
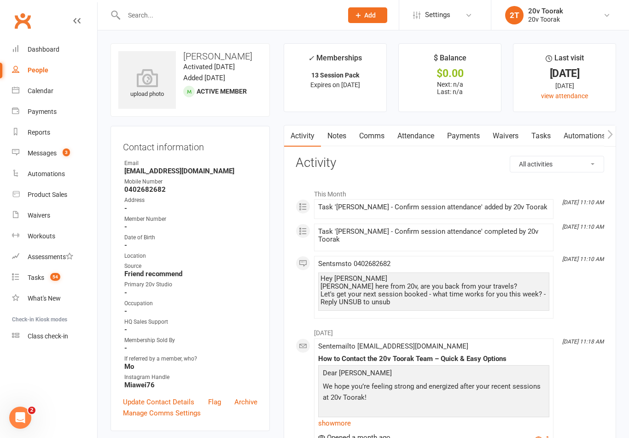
click at [548, 133] on link "Tasks" at bounding box center [541, 135] width 32 height 21
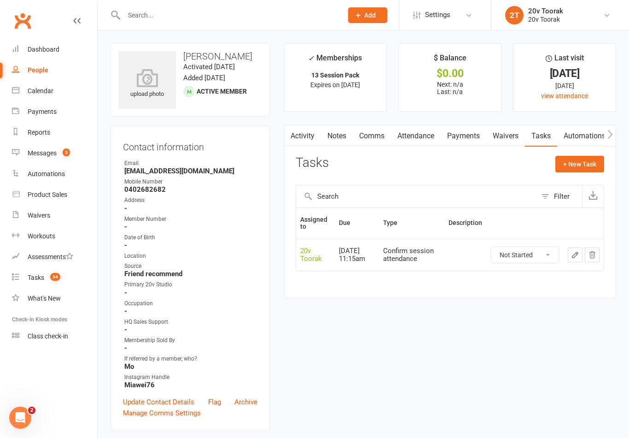
click at [374, 135] on link "Comms" at bounding box center [372, 135] width 38 height 21
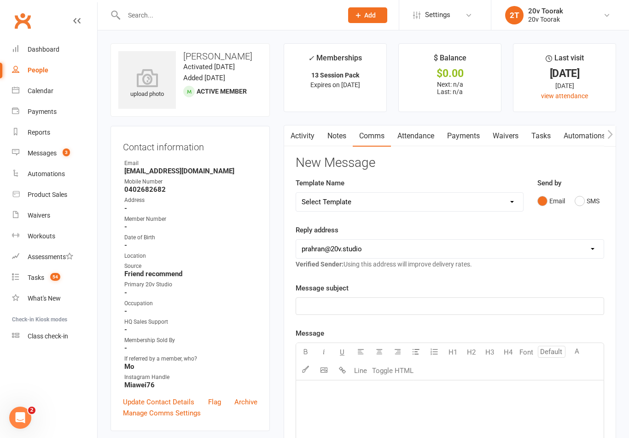
click at [589, 186] on div "Send by Email SMS" at bounding box center [571, 193] width 67 height 32
click at [592, 203] on button "SMS" at bounding box center [587, 201] width 25 height 18
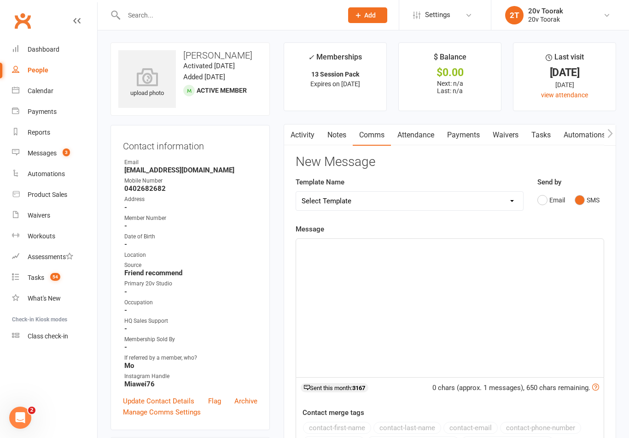
click at [488, 261] on div "﻿" at bounding box center [450, 308] width 308 height 138
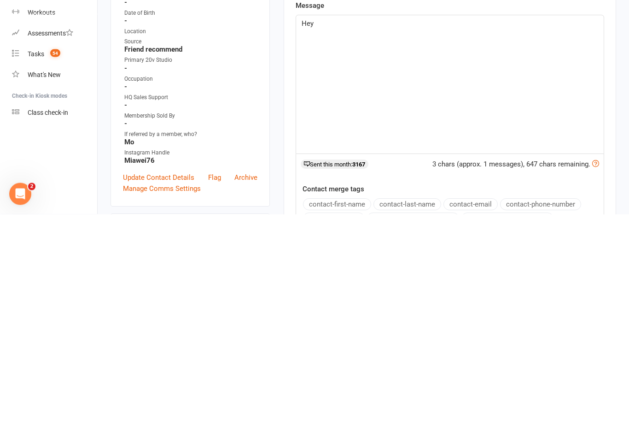
scroll to position [10, 0]
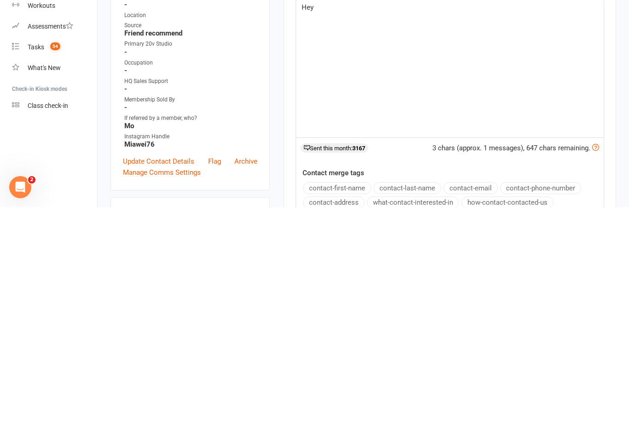
click at [348, 412] on button "contact-first-name" at bounding box center [337, 418] width 68 height 12
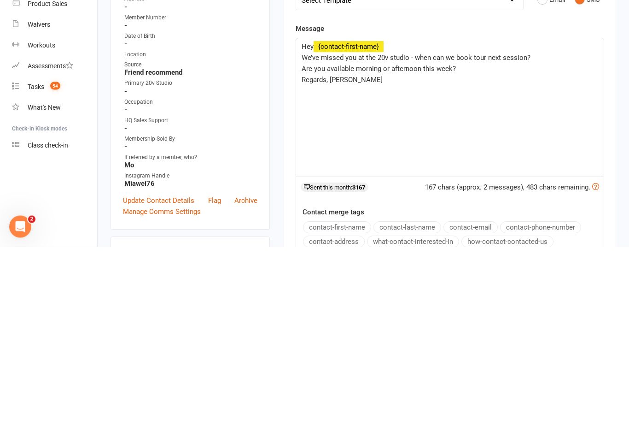
scroll to position [201, 0]
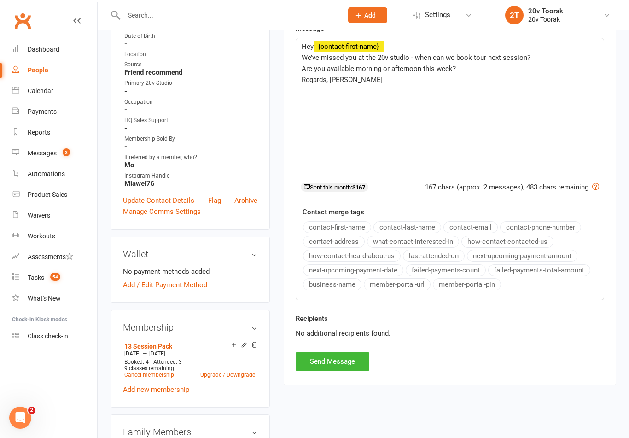
click at [484, 61] on p "We’ve missed you at the 20v studio - when can we book tour next session?" at bounding box center [450, 57] width 297 height 11
click at [484, 63] on p "Are you available morning or afternoon this week?" at bounding box center [450, 68] width 297 height 11
click at [478, 56] on span "We’ve missed you at the 20v studio - when can we book tour next session?" at bounding box center [416, 57] width 229 height 8
click at [480, 58] on span "We’ve missed you at the 20v studio - when can we book tour next session?" at bounding box center [416, 57] width 229 height 8
click at [349, 360] on button "Send Message" at bounding box center [333, 361] width 74 height 19
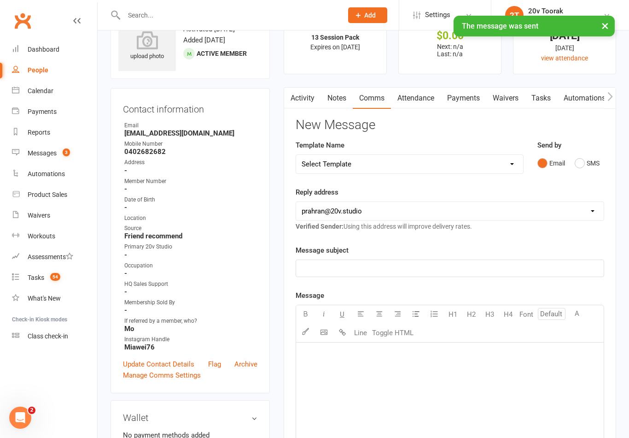
scroll to position [0, 0]
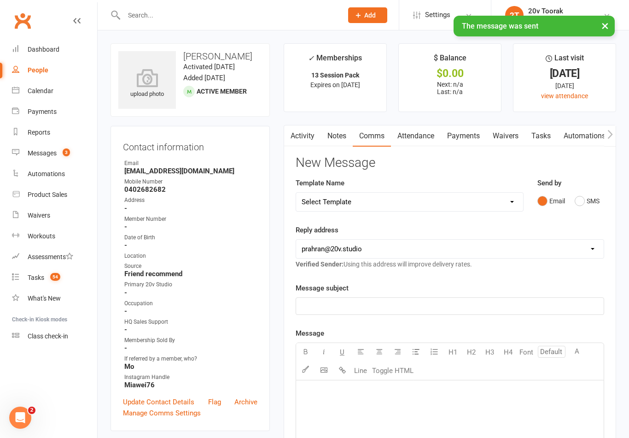
click at [548, 135] on link "Tasks" at bounding box center [541, 135] width 32 height 21
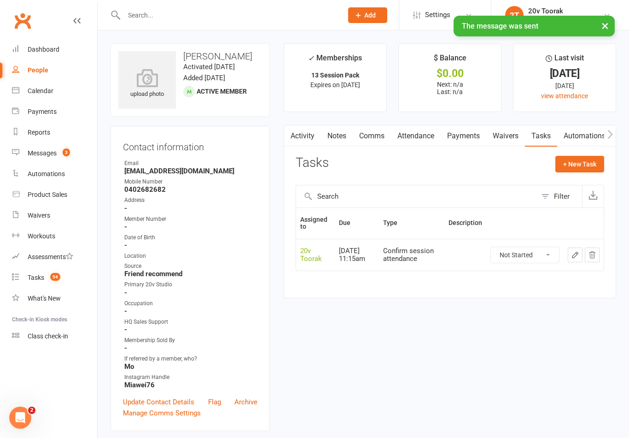
click at [540, 252] on select "Not Started In Progress Waiting Complete" at bounding box center [525, 255] width 68 height 16
click at [599, 163] on button "+ New Task" at bounding box center [580, 164] width 49 height 17
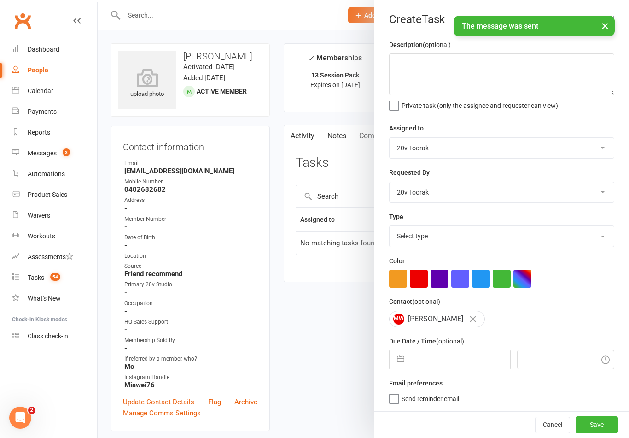
click at [422, 246] on select "Select type Call Call - to book trial Confirm session attendance Confirm trial …" at bounding box center [502, 236] width 224 height 20
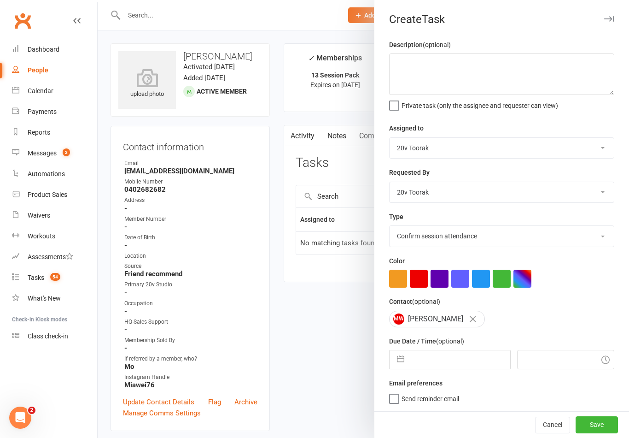
click at [401, 359] on button "button" at bounding box center [401, 359] width 17 height 18
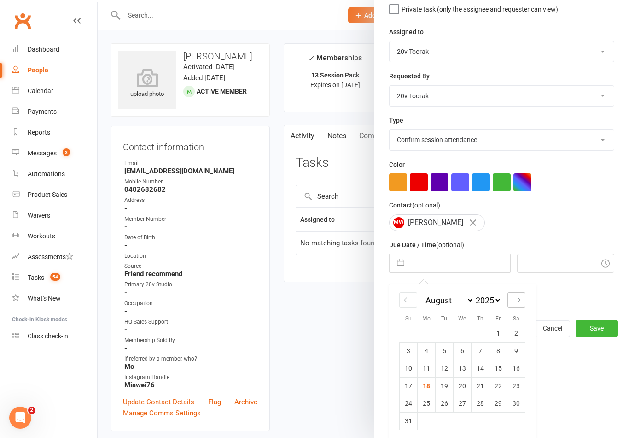
click at [521, 306] on div "Move forward to switch to the next month." at bounding box center [517, 299] width 18 height 15
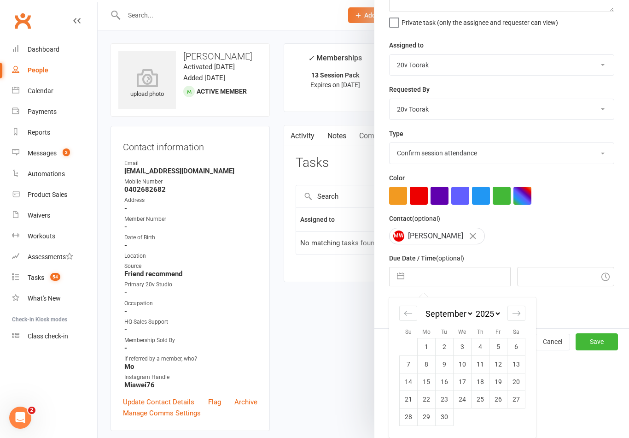
click at [425, 343] on td "1" at bounding box center [427, 347] width 18 height 18
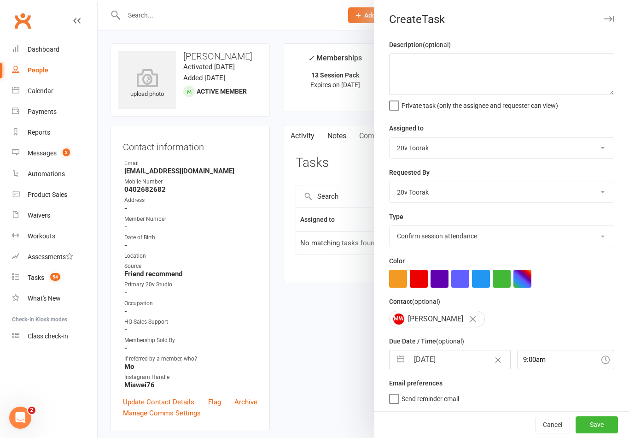
scroll to position [2, 0]
click at [617, 421] on button "Save" at bounding box center [597, 424] width 42 height 17
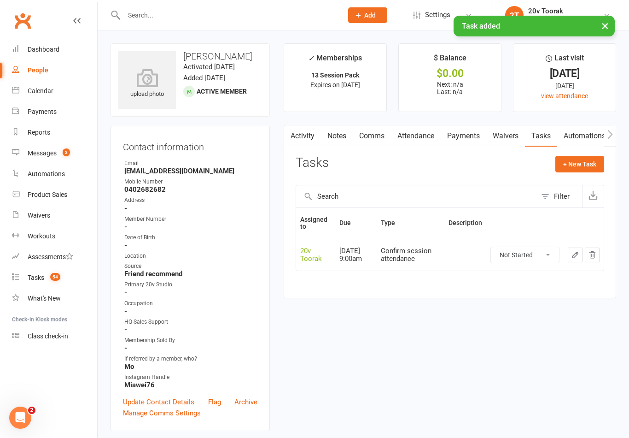
click at [44, 276] on link "Tasks 54" at bounding box center [54, 277] width 85 height 21
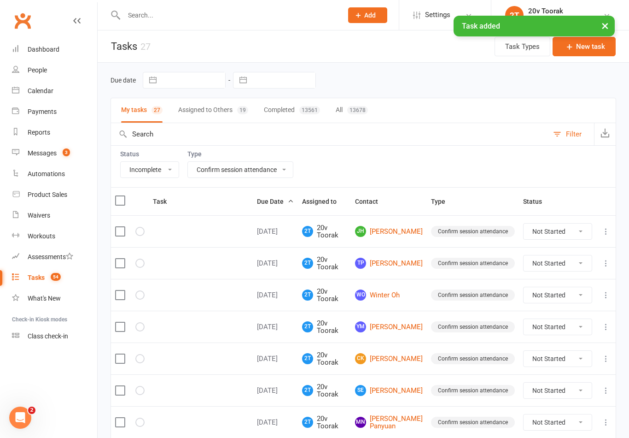
click at [408, 232] on link "JH Julia Hurst" at bounding box center [389, 231] width 68 height 11
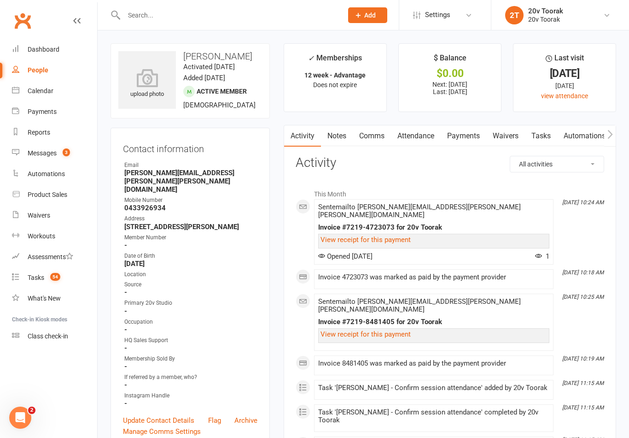
click at [545, 133] on link "Tasks" at bounding box center [541, 135] width 32 height 21
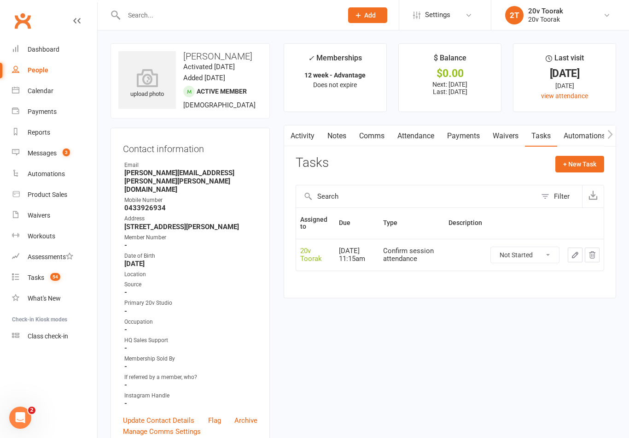
click at [467, 131] on link "Payments" at bounding box center [464, 135] width 46 height 21
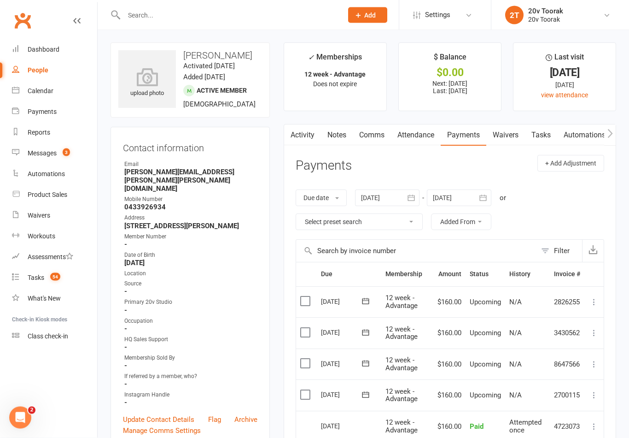
click at [411, 135] on link "Attendance" at bounding box center [416, 135] width 50 height 21
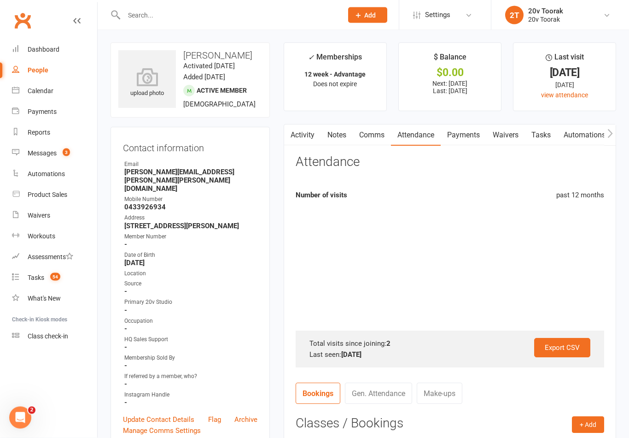
scroll to position [1, 0]
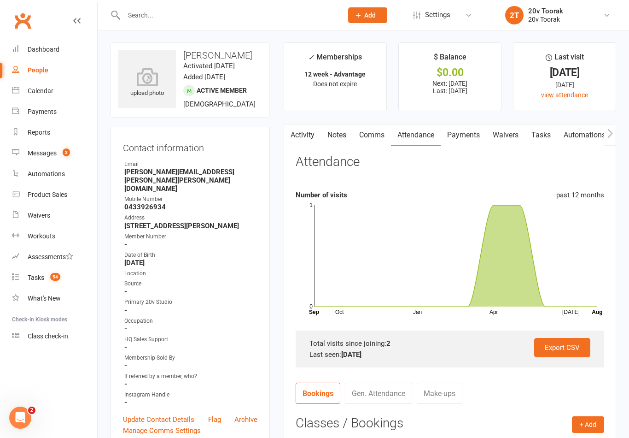
click at [375, 134] on link "Comms" at bounding box center [372, 134] width 38 height 21
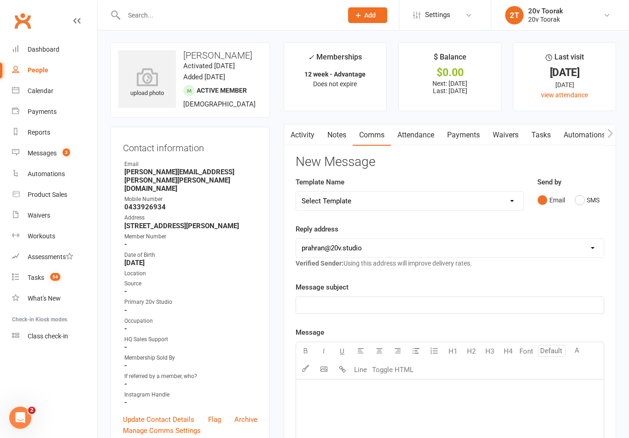
click at [587, 200] on button "SMS" at bounding box center [587, 200] width 25 height 18
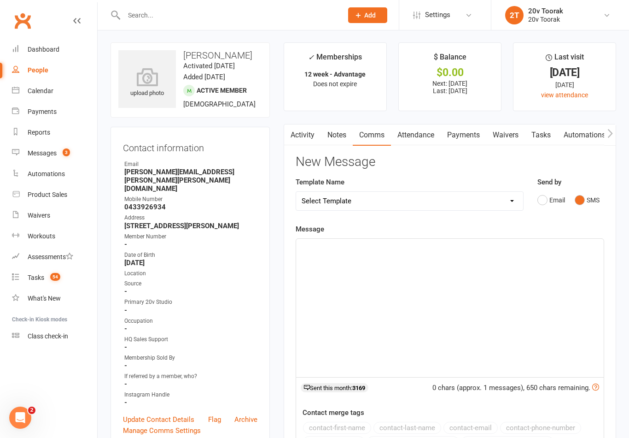
click at [520, 281] on div "﻿" at bounding box center [450, 308] width 308 height 138
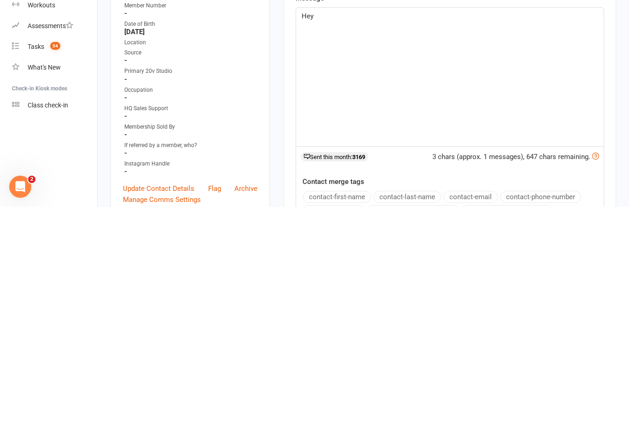
scroll to position [19, 0]
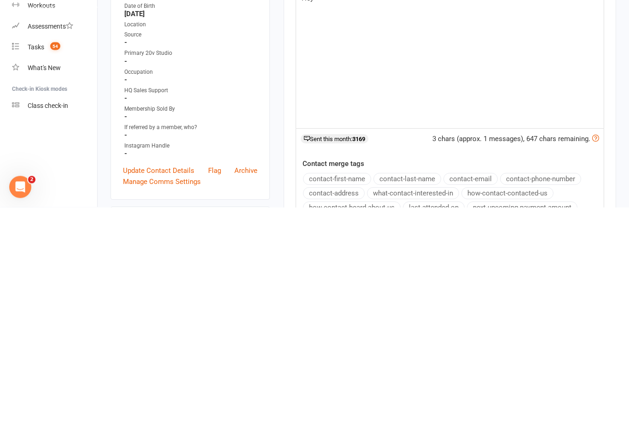
click at [362, 404] on button "contact-first-name" at bounding box center [337, 410] width 68 height 12
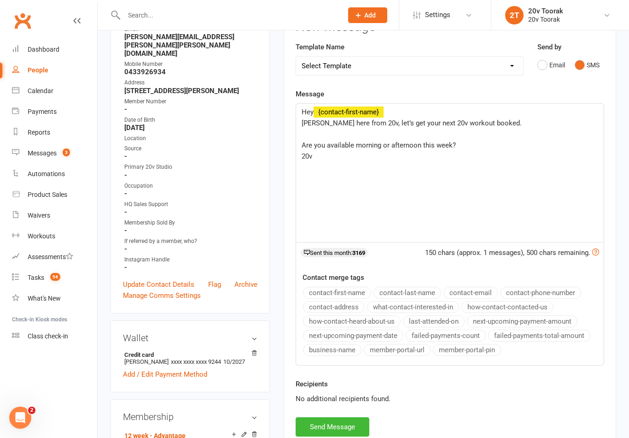
click at [332, 428] on button "Send Message" at bounding box center [333, 426] width 74 height 19
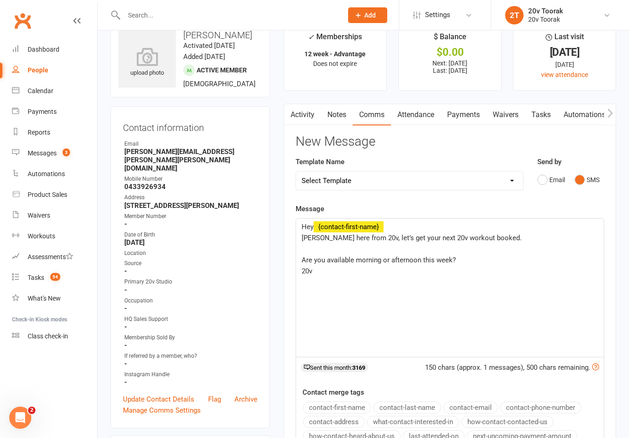
scroll to position [0, 0]
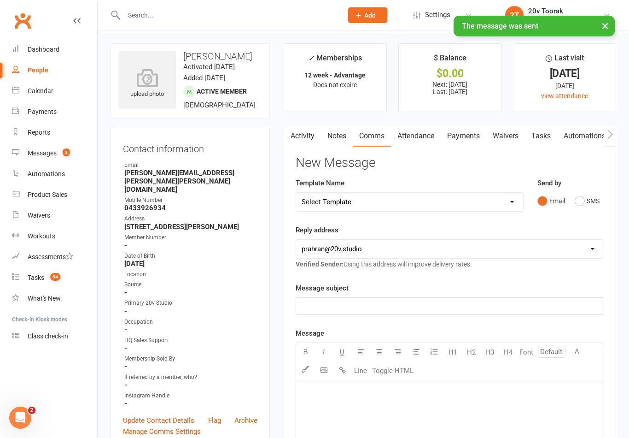
click at [543, 138] on link "Tasks" at bounding box center [541, 135] width 32 height 21
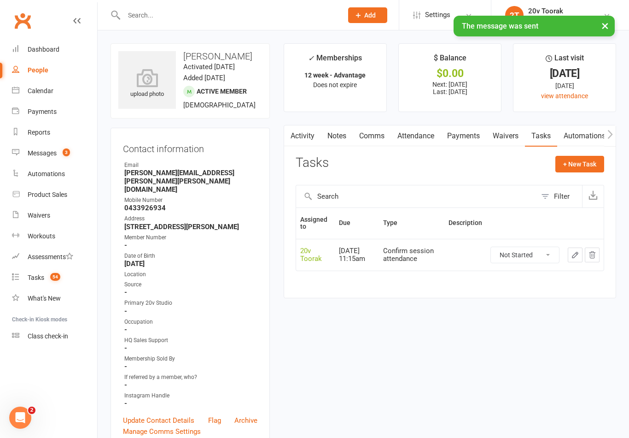
click at [522, 253] on select "Not Started In Progress Waiting Complete" at bounding box center [525, 255] width 68 height 16
click at [588, 166] on button "+ New Task" at bounding box center [580, 164] width 49 height 17
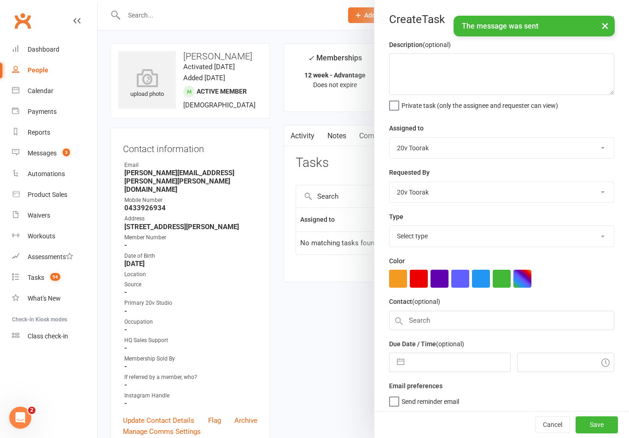
click at [446, 237] on select "Select type Call Call - to book trial Confirm session attendance Confirm trial …" at bounding box center [502, 236] width 224 height 20
click at [399, 363] on button "button" at bounding box center [401, 359] width 17 height 18
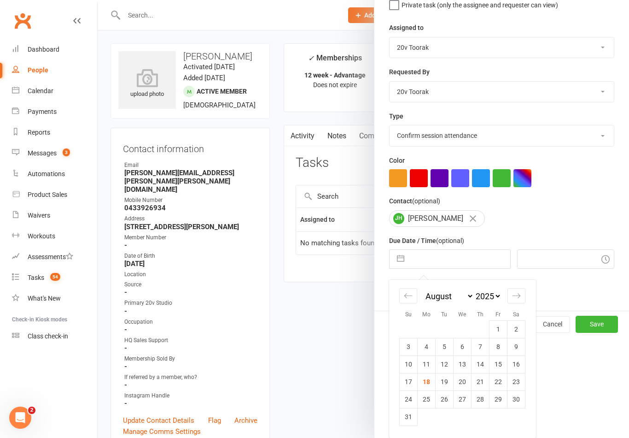
click at [427, 400] on td "25" at bounding box center [427, 399] width 18 height 18
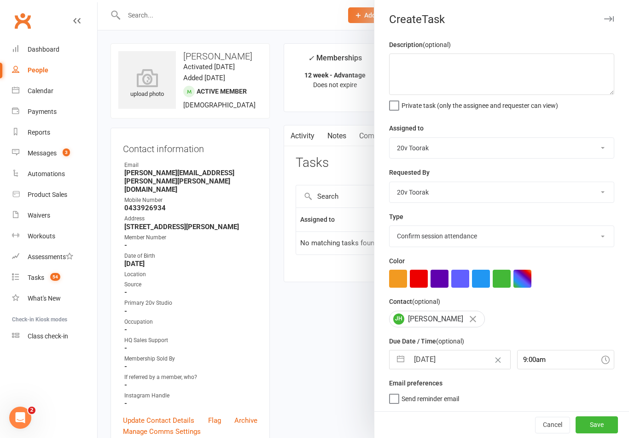
click at [601, 420] on button "Save" at bounding box center [597, 424] width 42 height 17
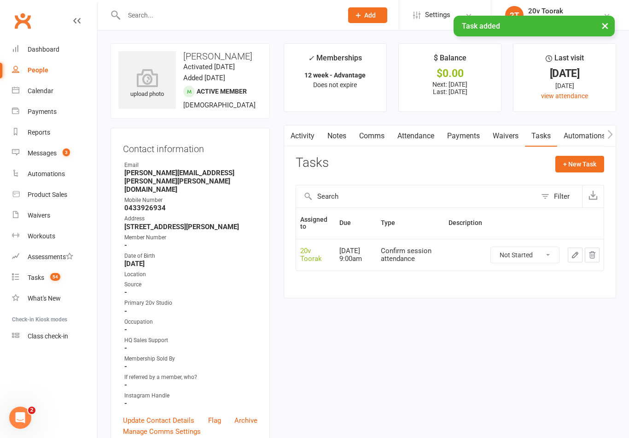
click at [59, 288] on link "Tasks 54" at bounding box center [54, 277] width 85 height 21
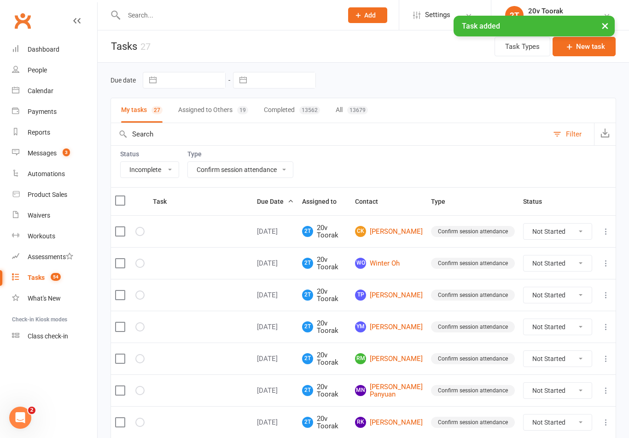
click at [409, 261] on link "WO Winter Oh" at bounding box center [389, 263] width 68 height 11
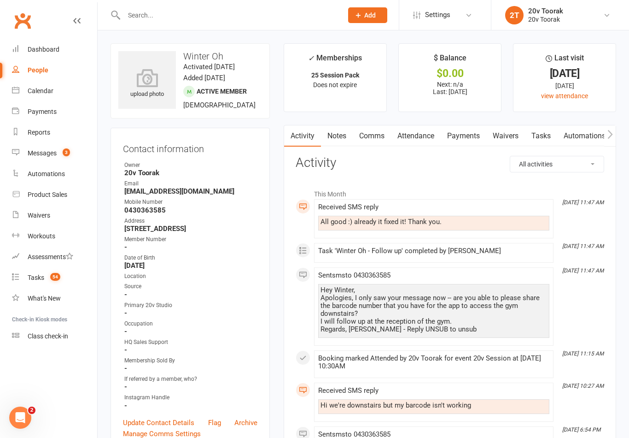
click at [341, 140] on link "Notes" at bounding box center [337, 135] width 32 height 21
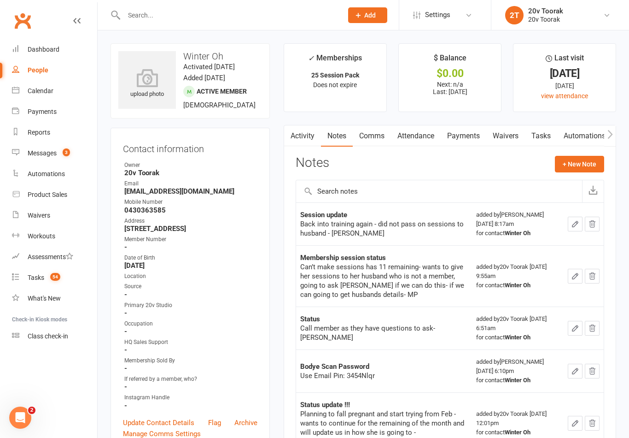
click at [303, 139] on link "Activity" at bounding box center [302, 135] width 37 height 21
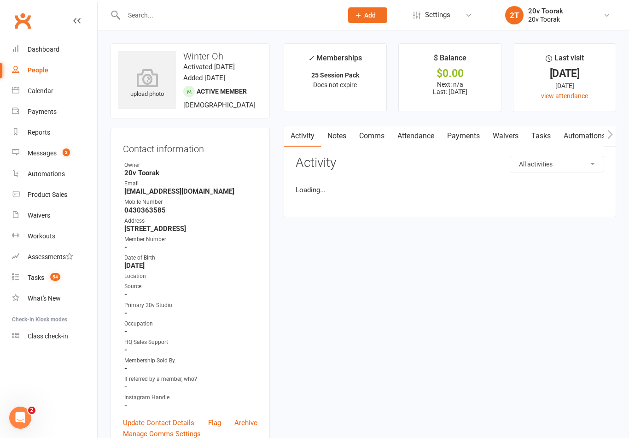
click at [367, 140] on link "Comms" at bounding box center [372, 135] width 38 height 21
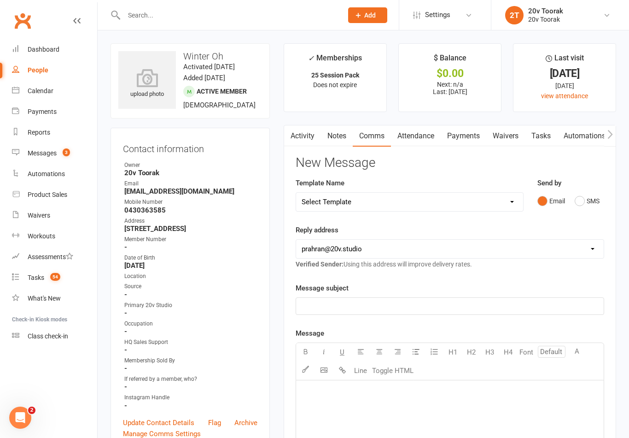
click at [584, 206] on button "SMS" at bounding box center [587, 201] width 25 height 18
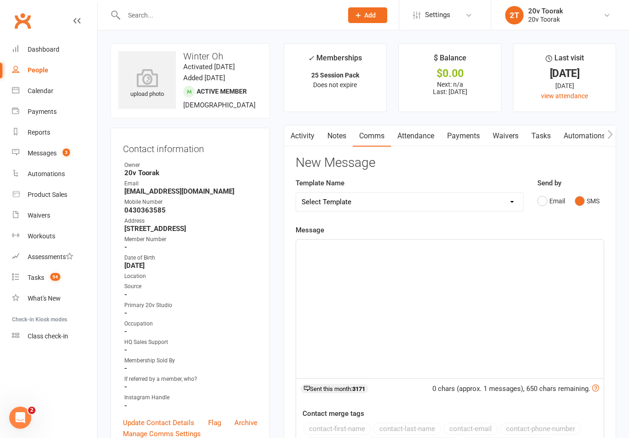
click at [411, 310] on div "﻿" at bounding box center [450, 309] width 308 height 138
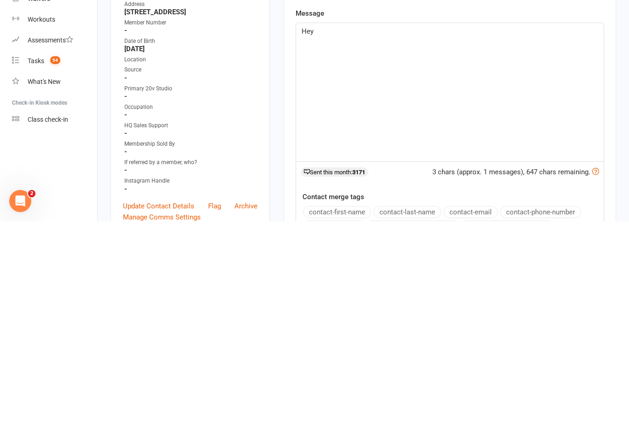
click at [357, 423] on button "contact-first-name" at bounding box center [337, 429] width 68 height 12
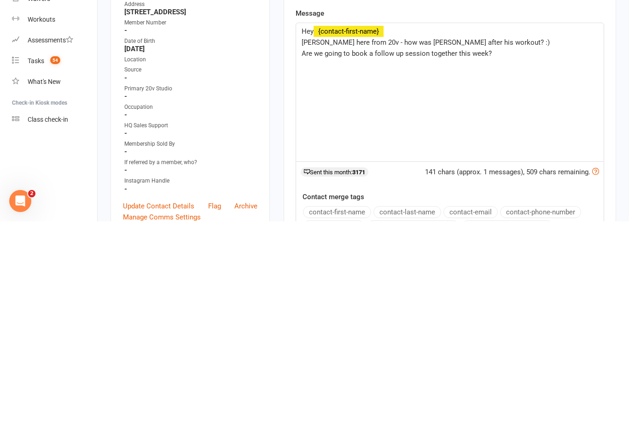
click at [529, 253] on p "Byron here from 20v - how was Sam after his workout? :)" at bounding box center [450, 258] width 297 height 11
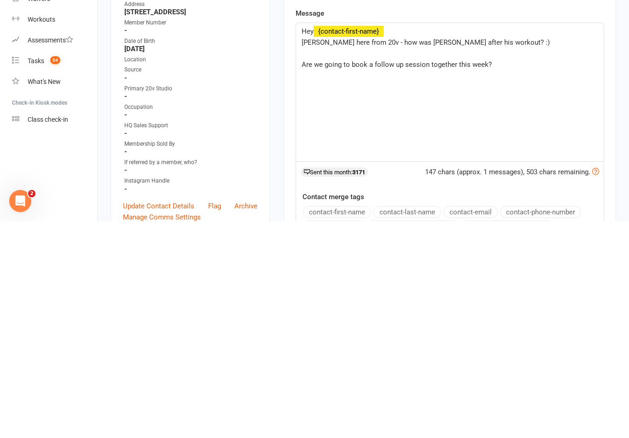
scroll to position [217, 0]
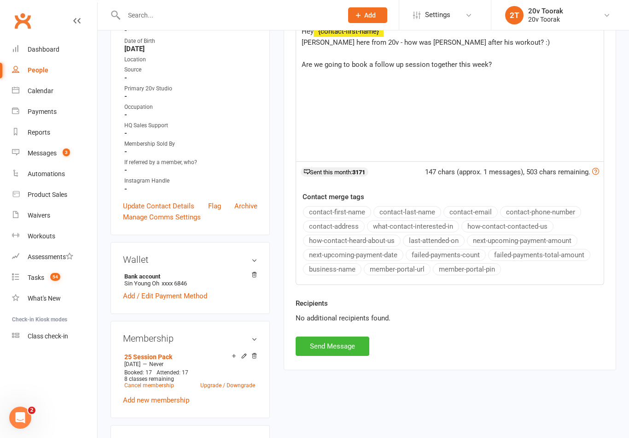
click at [346, 62] on span "Are we going to book a follow up session together this week?" at bounding box center [397, 64] width 190 height 8
click at [338, 346] on button "Send Message" at bounding box center [333, 345] width 74 height 19
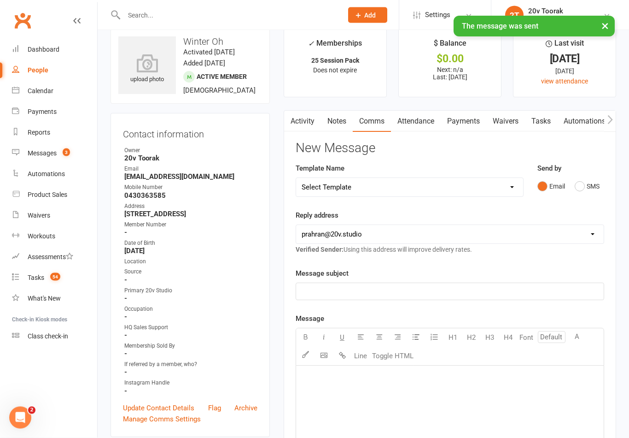
scroll to position [0, 0]
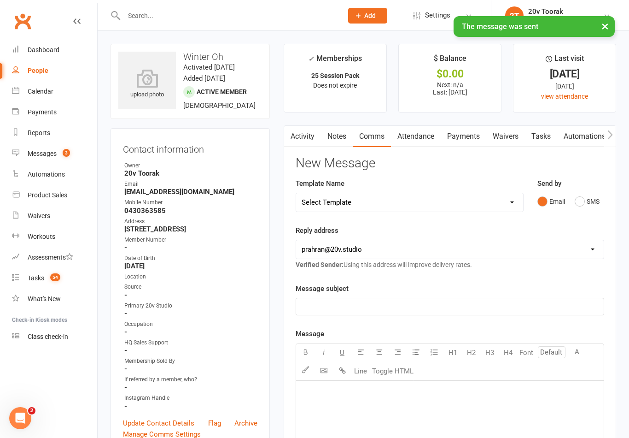
click at [541, 134] on link "Tasks" at bounding box center [541, 135] width 32 height 21
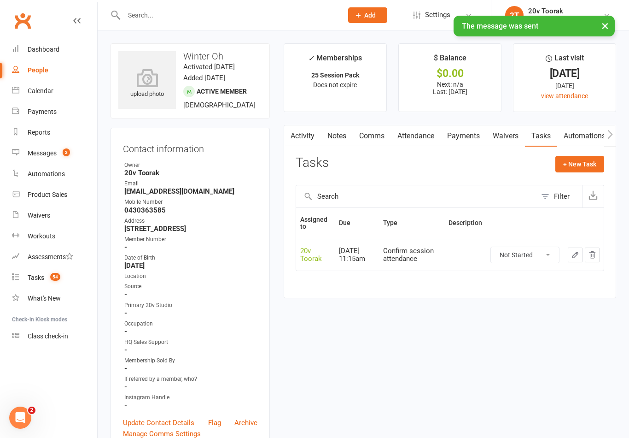
click at [527, 259] on select "Not Started In Progress Waiting Complete" at bounding box center [525, 255] width 68 height 16
click at [589, 168] on button "+ New Task" at bounding box center [580, 164] width 49 height 17
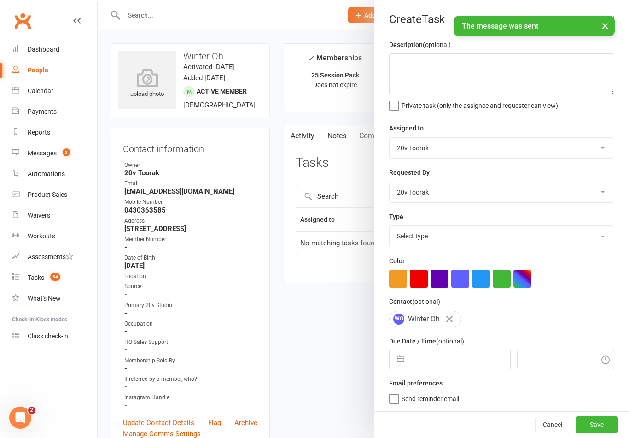
click at [436, 246] on select "Select type Call Call - to book trial Confirm session attendance Confirm trial …" at bounding box center [502, 236] width 224 height 20
click at [405, 361] on button "button" at bounding box center [401, 359] width 17 height 18
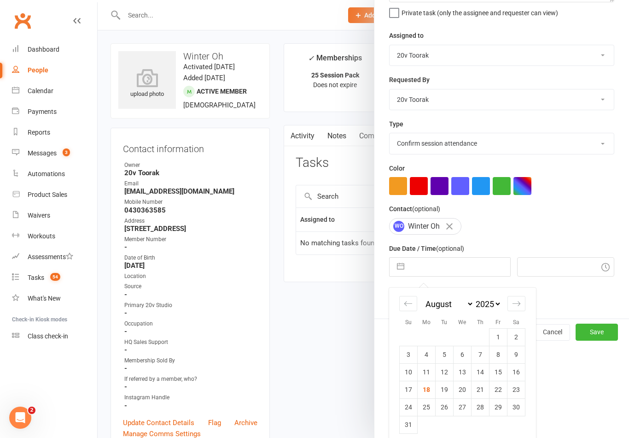
click at [516, 331] on td "2" at bounding box center [517, 337] width 18 height 18
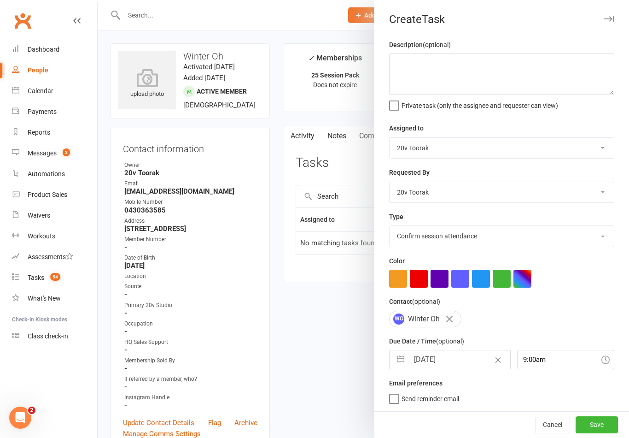
scroll to position [2, 0]
click at [406, 364] on button "button" at bounding box center [401, 359] width 17 height 18
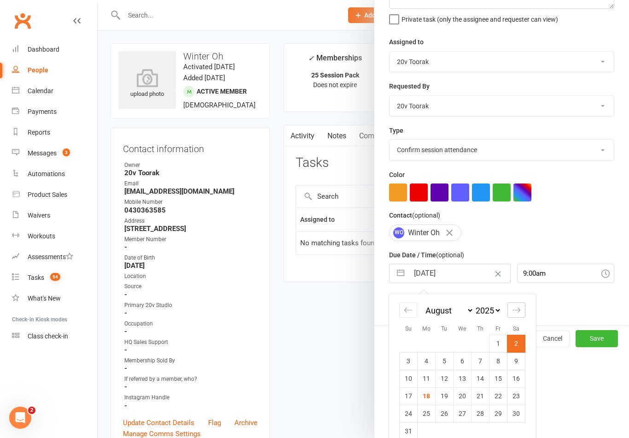
click at [519, 314] on icon "Move forward to switch to the next month." at bounding box center [516, 310] width 9 height 9
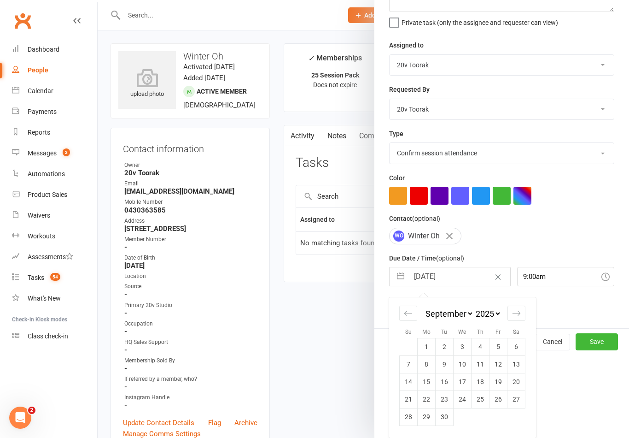
click at [426, 347] on td "1" at bounding box center [427, 347] width 18 height 18
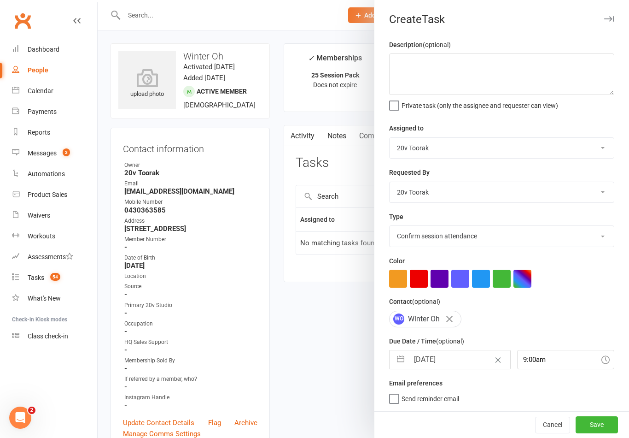
click at [604, 425] on button "Save" at bounding box center [597, 424] width 42 height 17
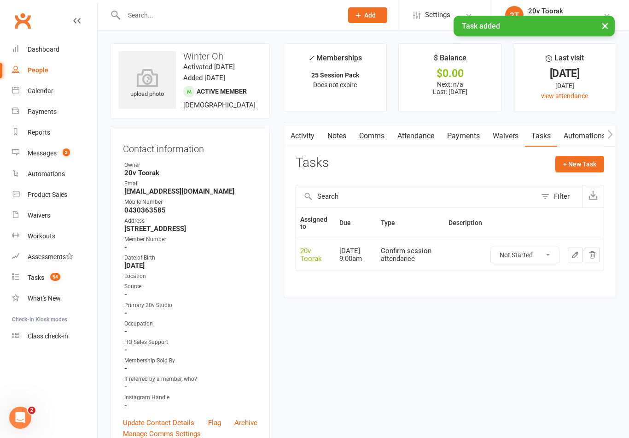
click at [338, 141] on link "Notes" at bounding box center [337, 135] width 32 height 21
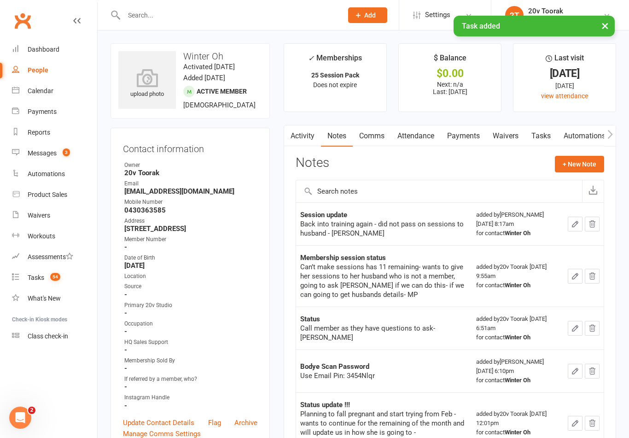
click at [588, 170] on button "+ New Note" at bounding box center [579, 164] width 49 height 17
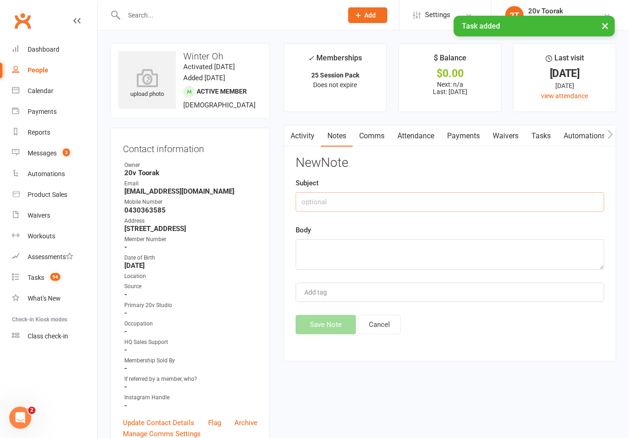
click at [470, 197] on input "text" at bounding box center [450, 201] width 309 height 19
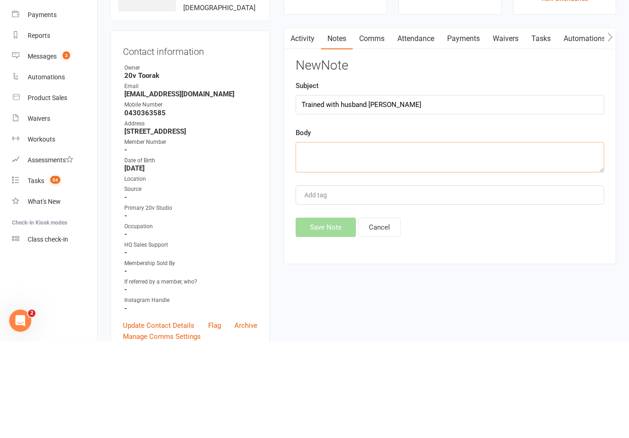
click at [485, 239] on textarea at bounding box center [450, 254] width 309 height 30
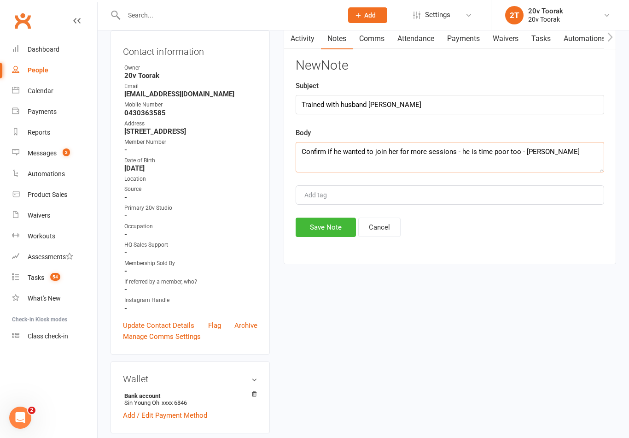
click at [320, 221] on button "Save Note" at bounding box center [326, 227] width 60 height 19
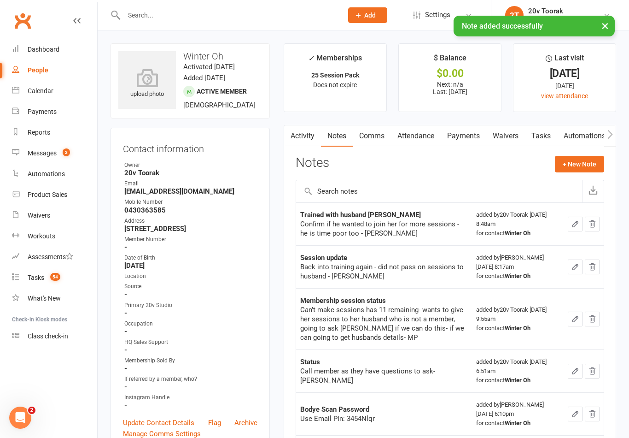
click at [57, 153] on div "Messages" at bounding box center [42, 152] width 29 height 7
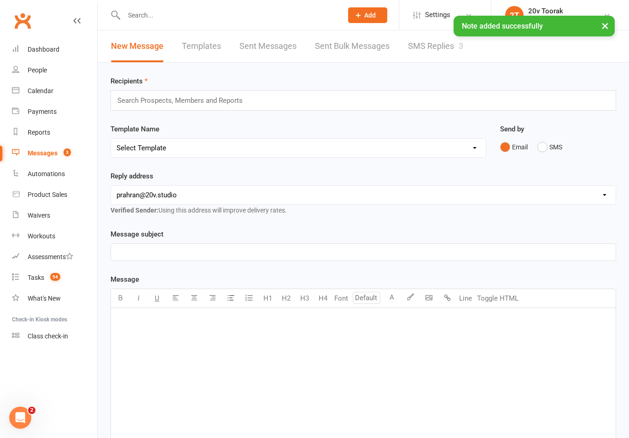
click at [444, 43] on link "SMS Replies 3" at bounding box center [435, 46] width 55 height 32
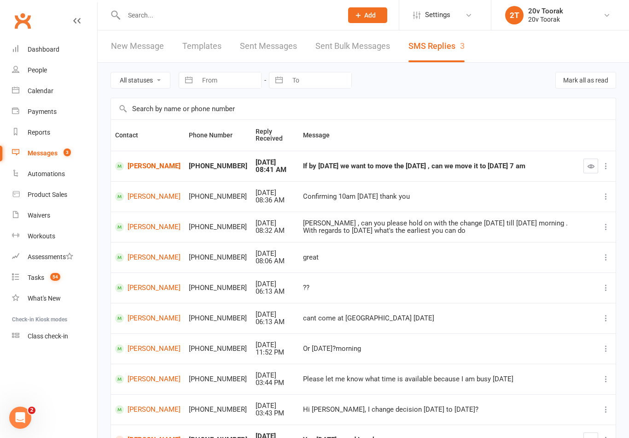
click at [137, 165] on link "[PERSON_NAME]" at bounding box center [147, 166] width 65 height 9
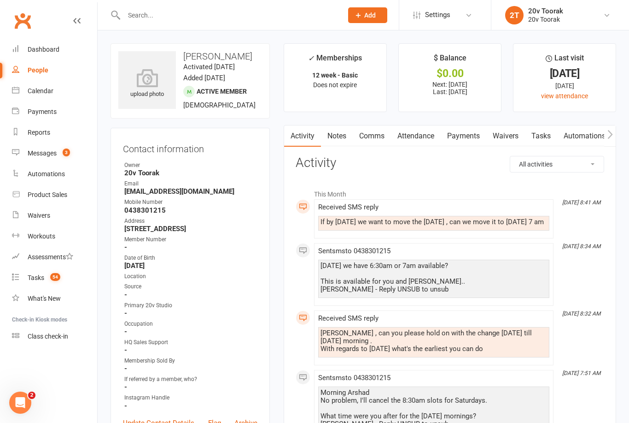
click at [372, 136] on link "Comms" at bounding box center [372, 135] width 38 height 21
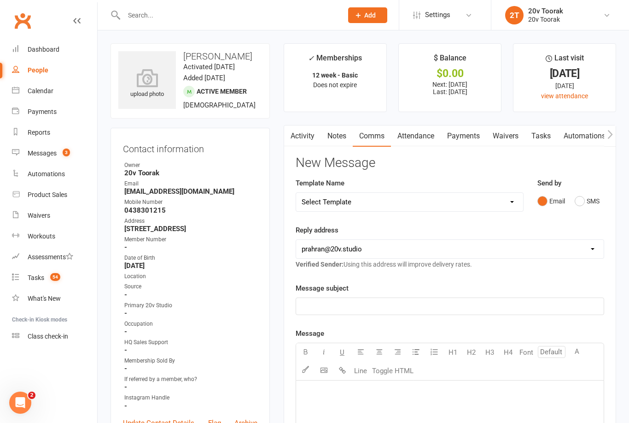
click at [588, 204] on button "SMS" at bounding box center [587, 201] width 25 height 18
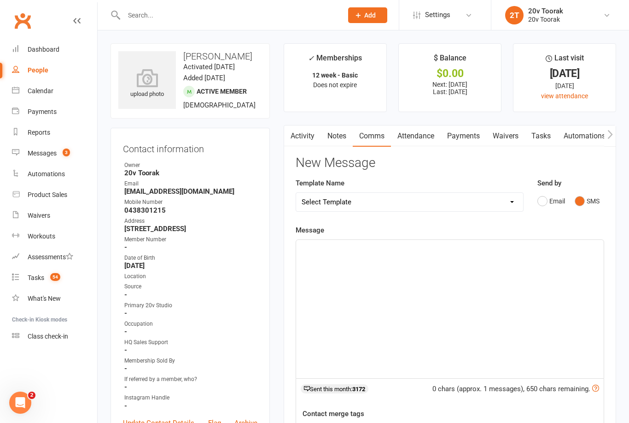
click at [488, 308] on div "﻿" at bounding box center [450, 309] width 308 height 138
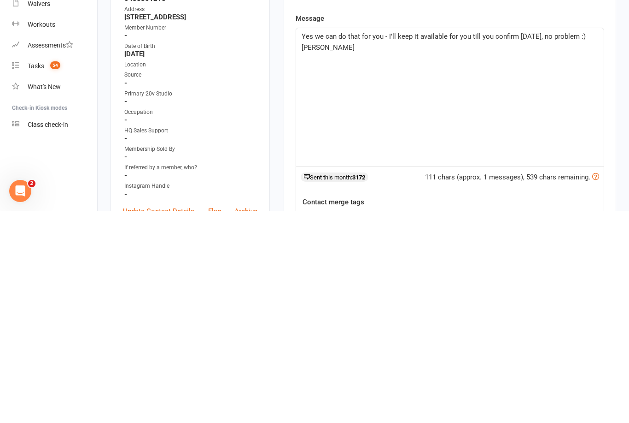
scroll to position [212, 0]
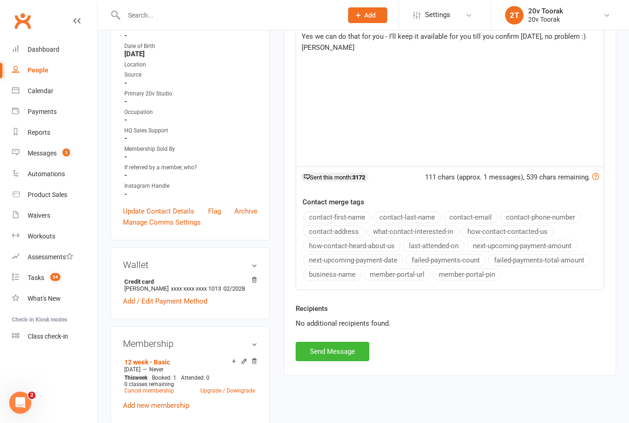
click at [347, 341] on button "Send Message" at bounding box center [333, 350] width 74 height 19
click at [416, 335] on div "Recipients No additional recipients found." at bounding box center [450, 322] width 323 height 39
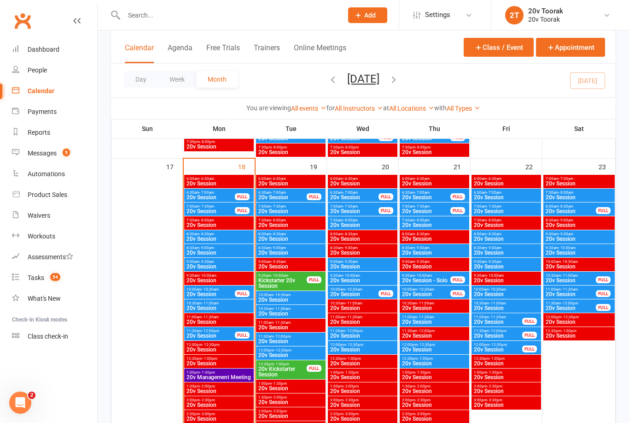
scroll to position [1241, 0]
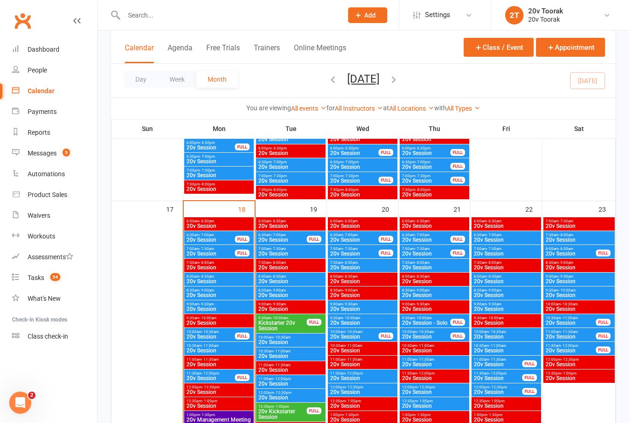
click at [579, 251] on span "20v Session" at bounding box center [571, 254] width 51 height 6
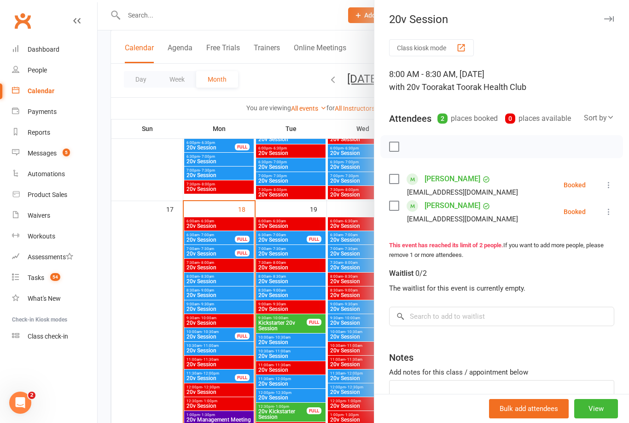
click at [327, 319] on div at bounding box center [364, 211] width 532 height 423
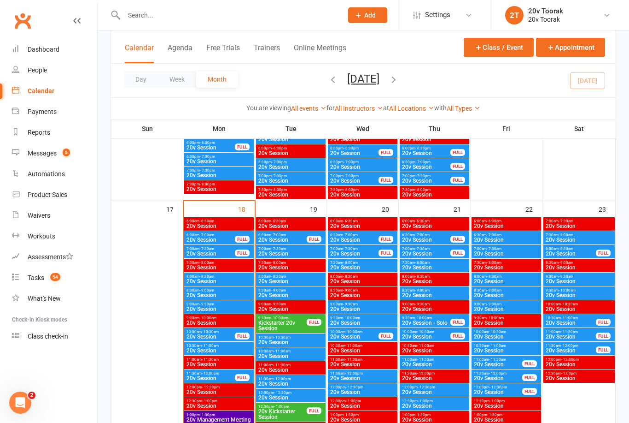
click at [502, 255] on span "20v Session" at bounding box center [507, 254] width 66 height 6
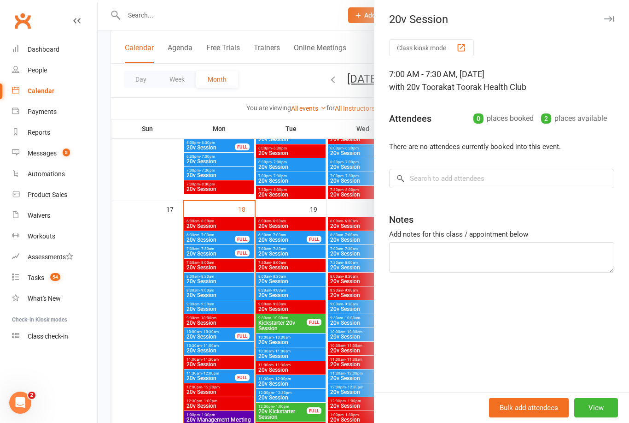
click at [346, 316] on div at bounding box center [364, 211] width 532 height 423
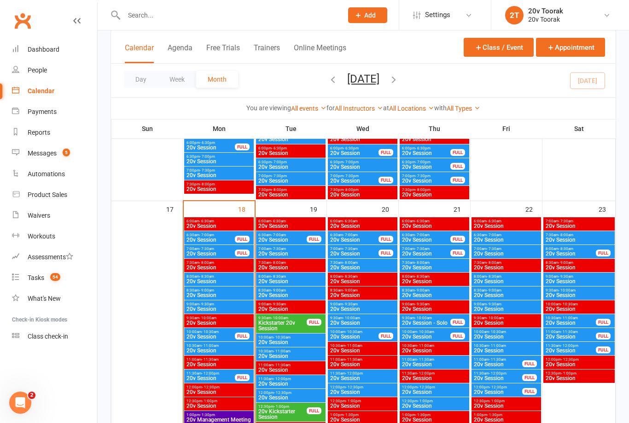
click at [507, 233] on span "6:30am - 7:00am" at bounding box center [507, 235] width 66 height 4
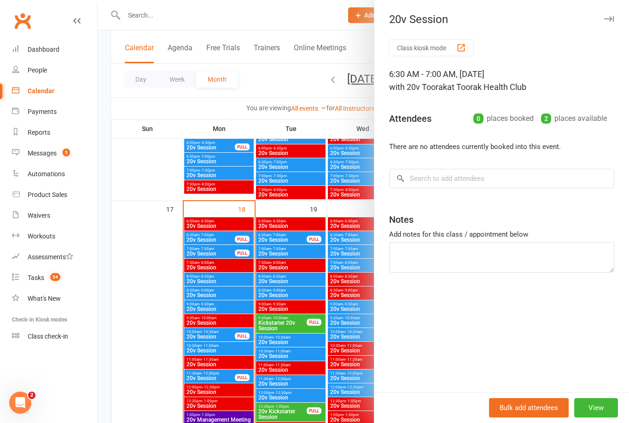
click at [352, 287] on div at bounding box center [364, 211] width 532 height 423
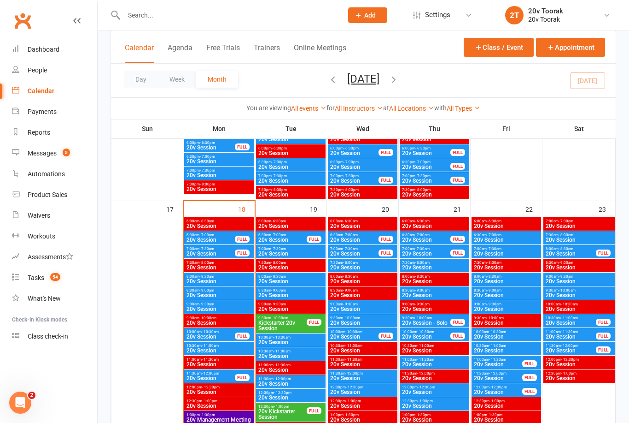
click at [497, 251] on span "20v Session" at bounding box center [507, 254] width 66 height 6
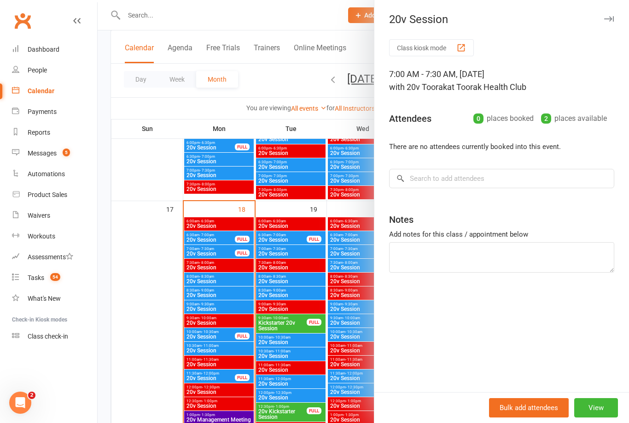
click at [605, 414] on button "View" at bounding box center [597, 407] width 44 height 19
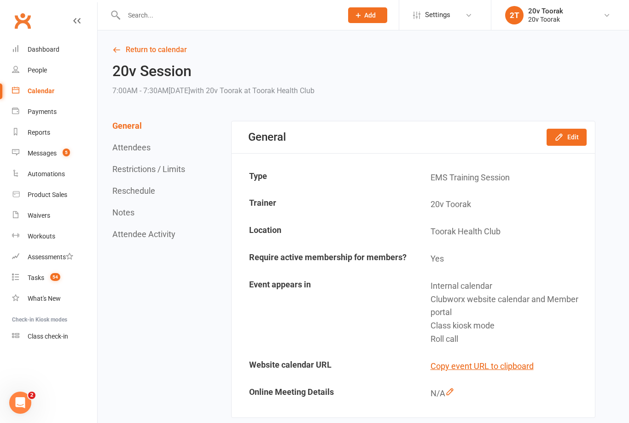
click at [574, 138] on button "Edit" at bounding box center [567, 137] width 40 height 17
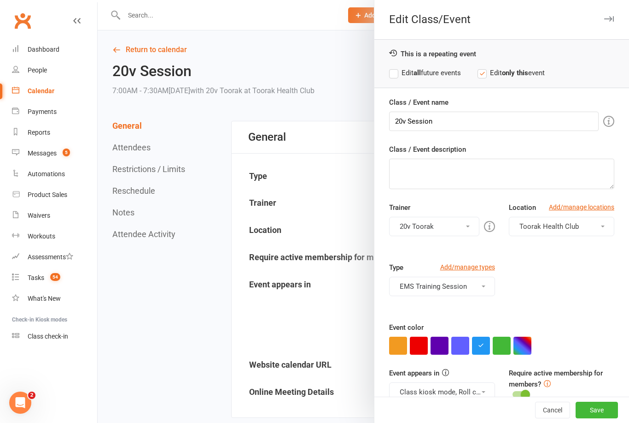
click at [414, 344] on button "button" at bounding box center [419, 345] width 18 height 18
click at [458, 396] on button "Class kiosk mode, Roll call, Clubworx website calendar and Member portal" at bounding box center [442, 391] width 106 height 19
click at [458, 408] on link "Clubworx website calendar and Member portal" at bounding box center [472, 414] width 165 height 18
click at [608, 415] on button "Save" at bounding box center [597, 409] width 42 height 17
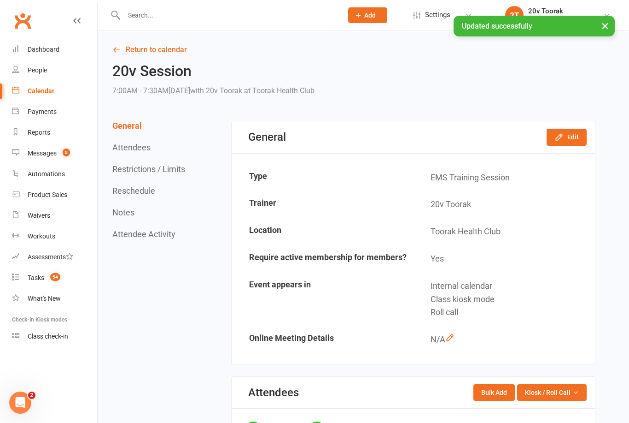
click at [171, 47] on link "Return to calendar" at bounding box center [353, 49] width 483 height 13
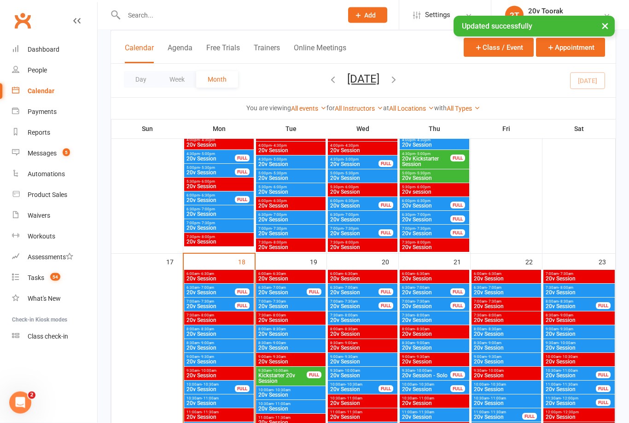
scroll to position [1269, 0]
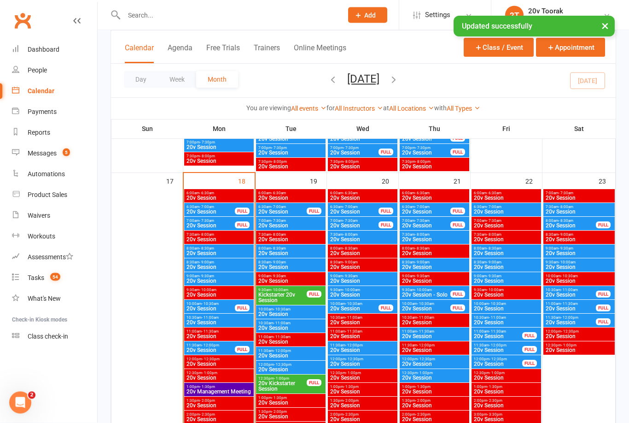
click at [500, 214] on span "20v Session" at bounding box center [507, 212] width 66 height 6
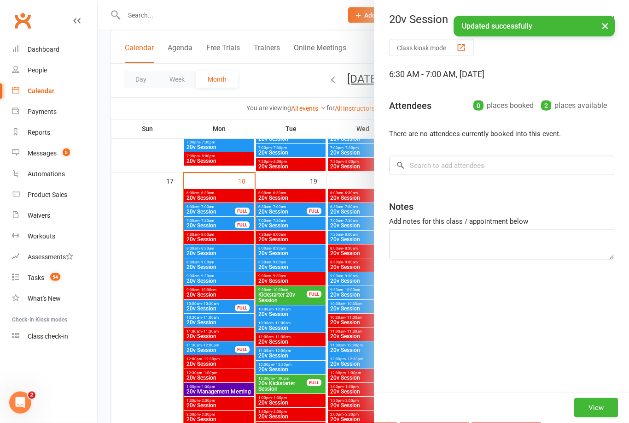
scroll to position [1269, 0]
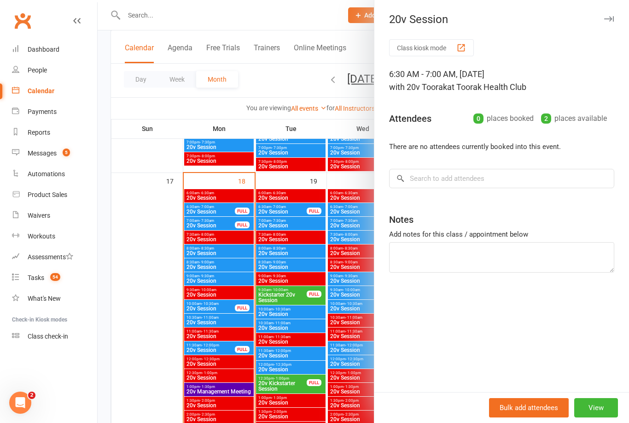
click at [323, 348] on div at bounding box center [364, 211] width 532 height 423
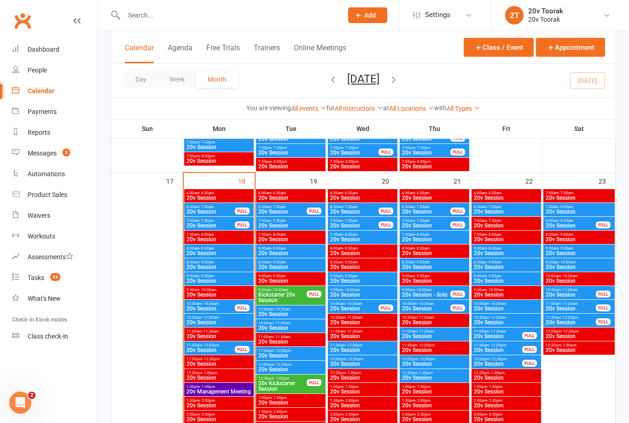
click at [497, 247] on span "- 8:30am" at bounding box center [494, 248] width 15 height 4
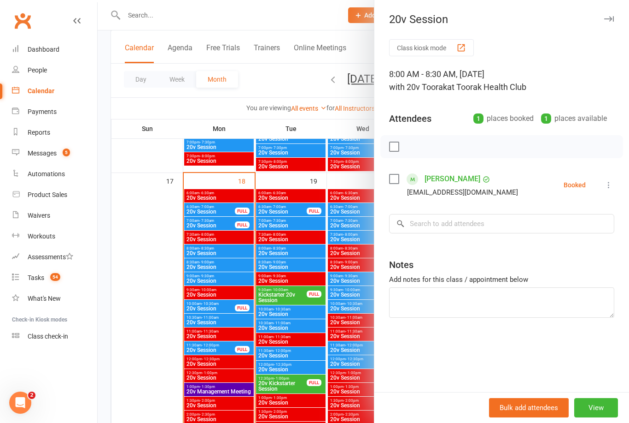
click at [53, 149] on div "Messages" at bounding box center [42, 152] width 29 height 7
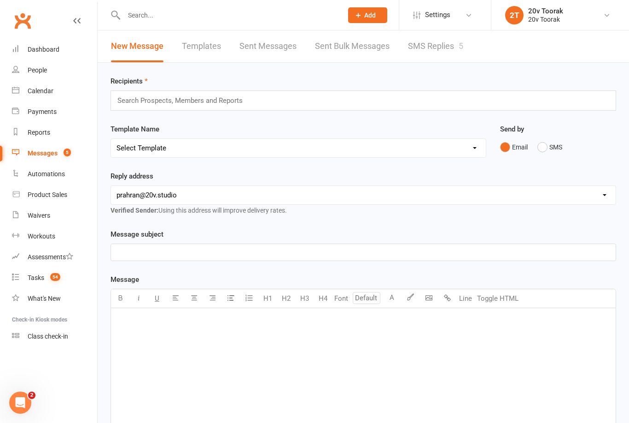
click at [462, 46] on div "5" at bounding box center [461, 46] width 5 height 10
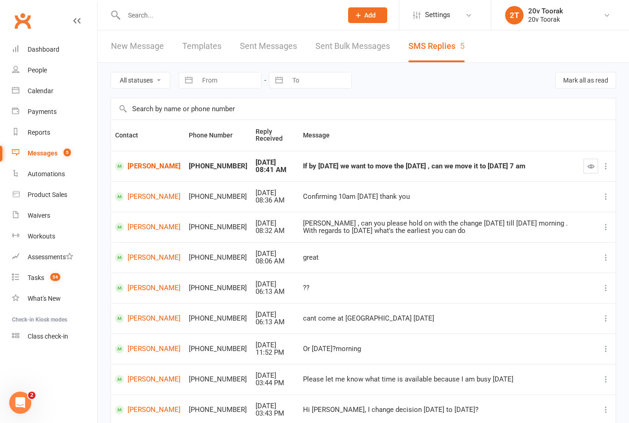
click at [589, 163] on icon "button" at bounding box center [591, 166] width 7 height 7
click at [161, 81] on select "All statuses Read only Unread only" at bounding box center [140, 80] width 59 height 16
select select "unread_only"
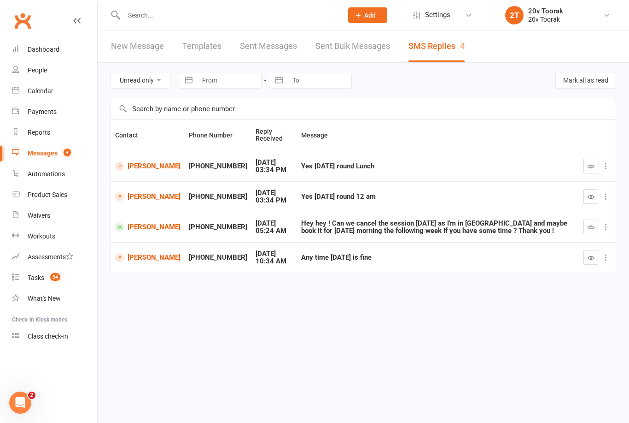
click at [593, 195] on icon "button" at bounding box center [591, 196] width 7 height 7
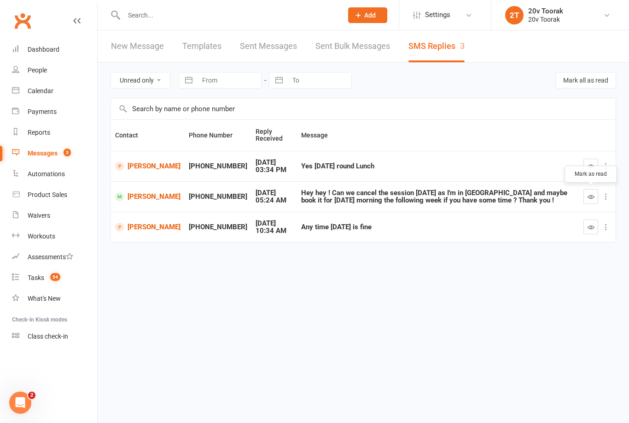
click at [52, 97] on link "Calendar" at bounding box center [54, 91] width 85 height 21
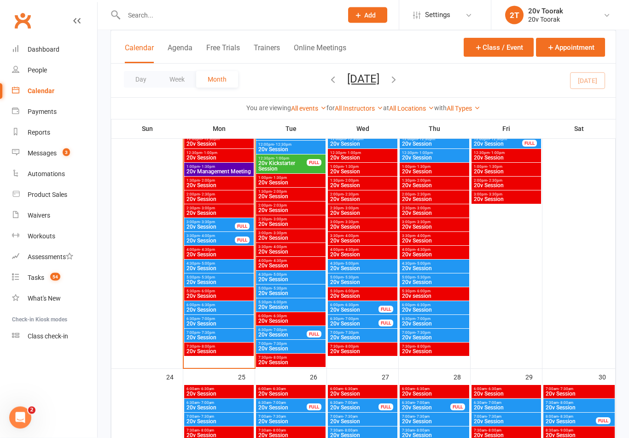
click at [220, 226] on span "20v Session" at bounding box center [210, 227] width 49 height 6
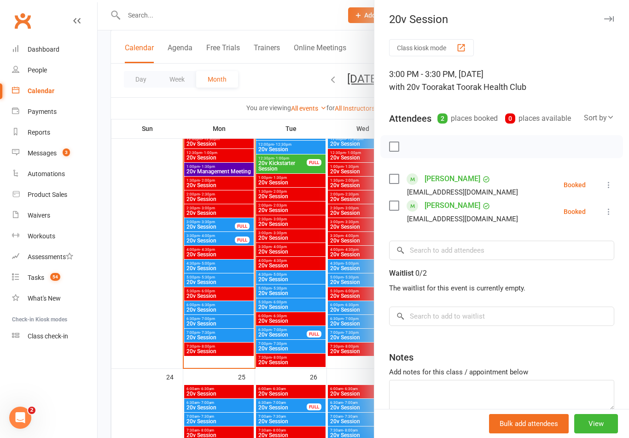
click at [206, 229] on div at bounding box center [364, 219] width 532 height 438
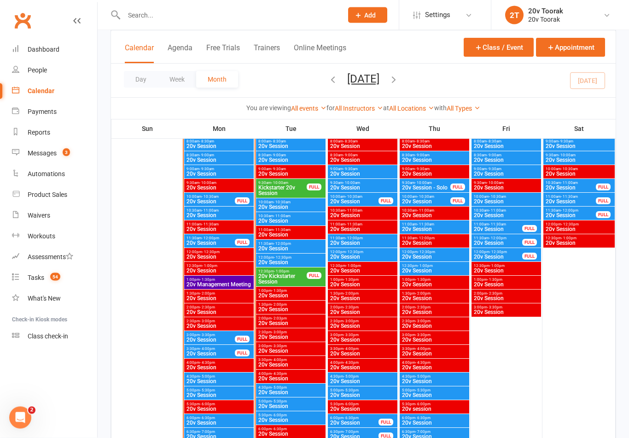
scroll to position [1373, 0]
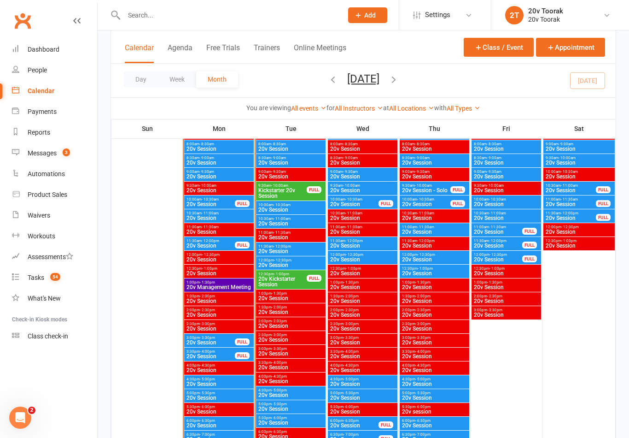
click at [204, 246] on span "20v Session" at bounding box center [210, 246] width 49 height 6
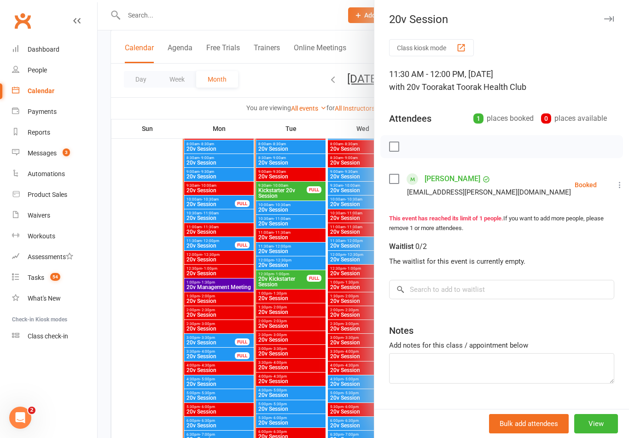
click at [213, 343] on div at bounding box center [364, 219] width 532 height 438
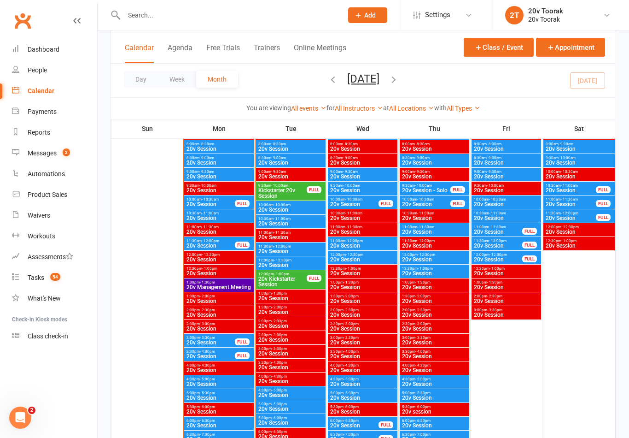
click at [220, 213] on span "10:30am - 11:00am" at bounding box center [219, 213] width 66 height 4
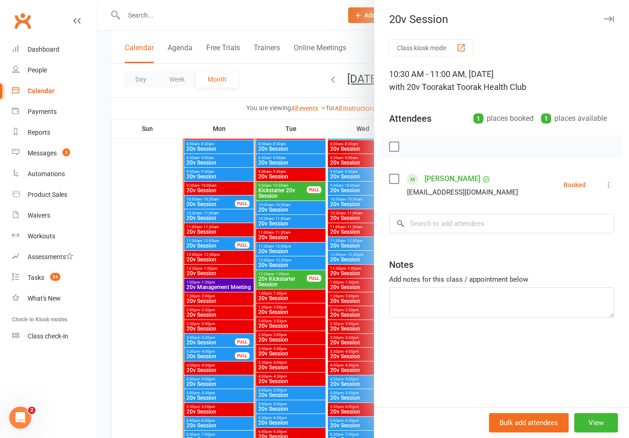
click at [219, 221] on div at bounding box center [364, 219] width 532 height 438
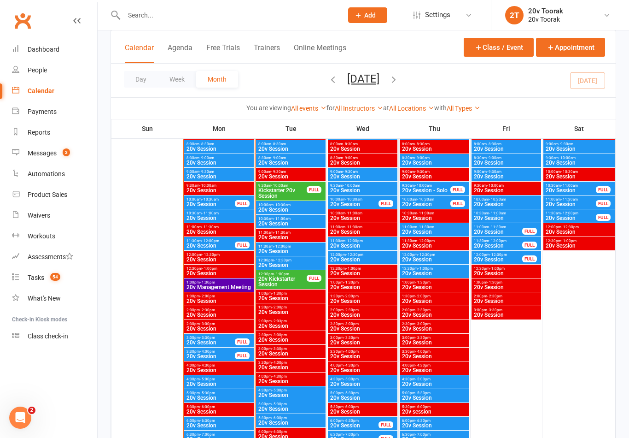
click at [209, 199] on span "- 10:30am" at bounding box center [210, 199] width 17 height 4
